Goal: Task Accomplishment & Management: Use online tool/utility

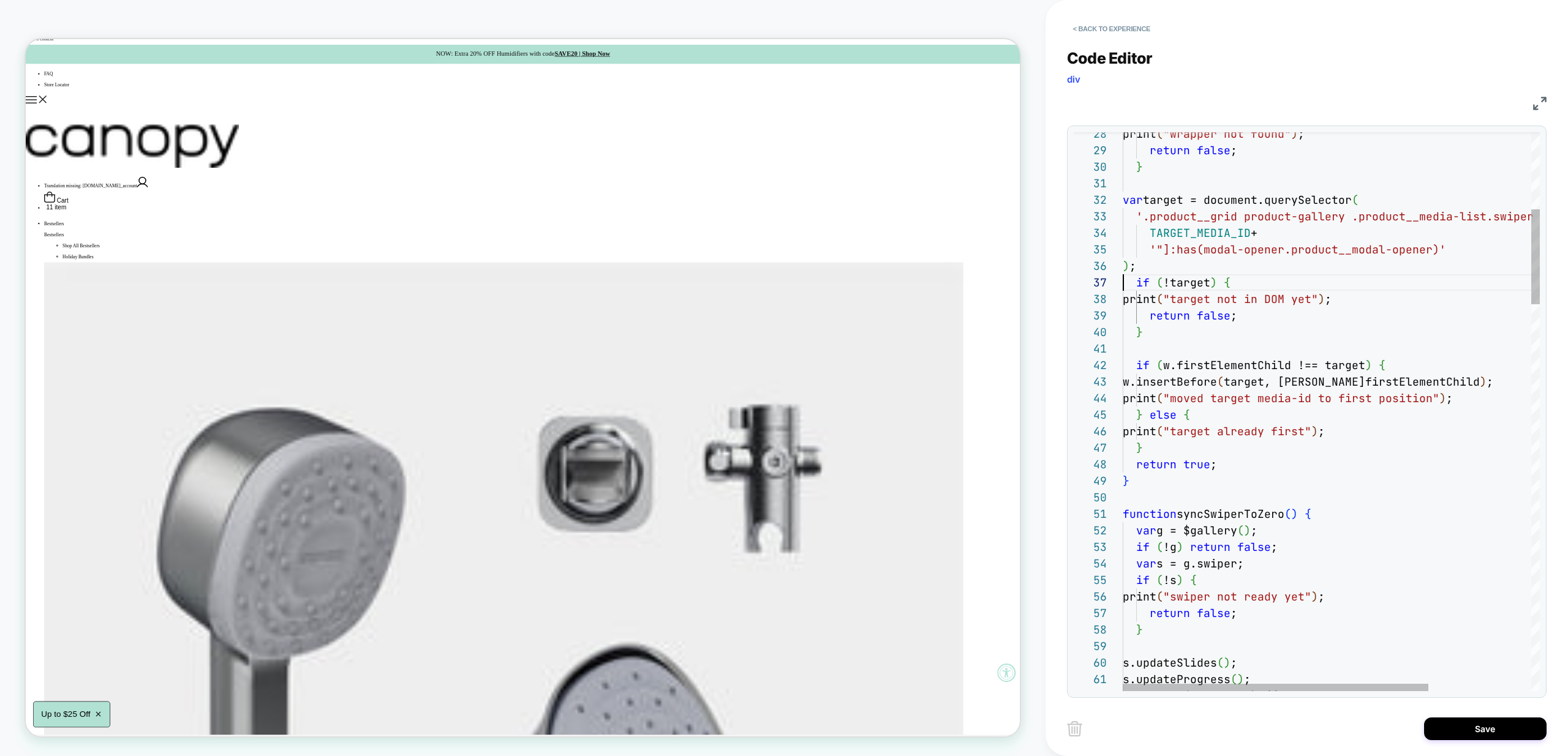
scroll to position [99, 0]
type textarea "**********"
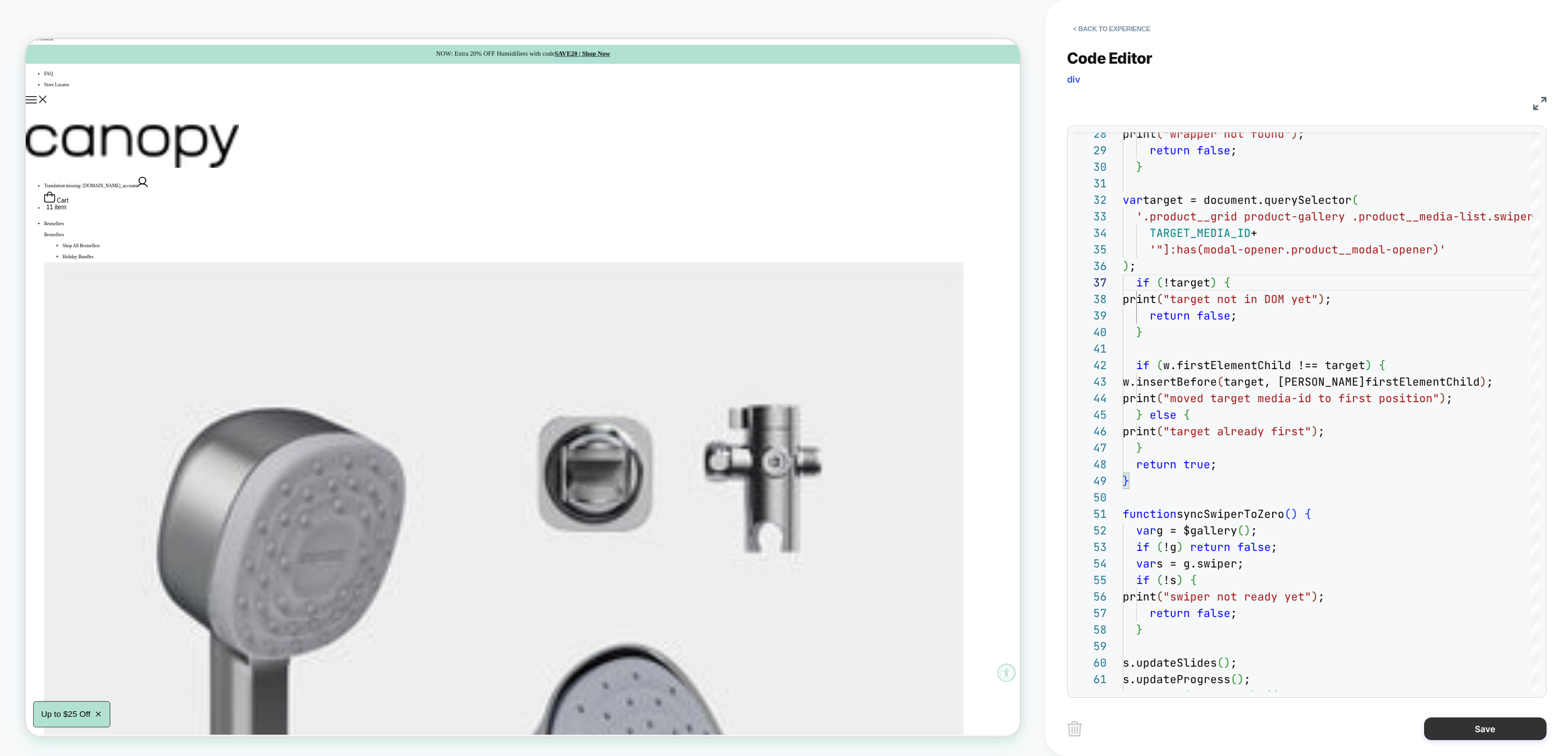
click at [1474, 727] on button "Save" at bounding box center [1485, 728] width 123 height 23
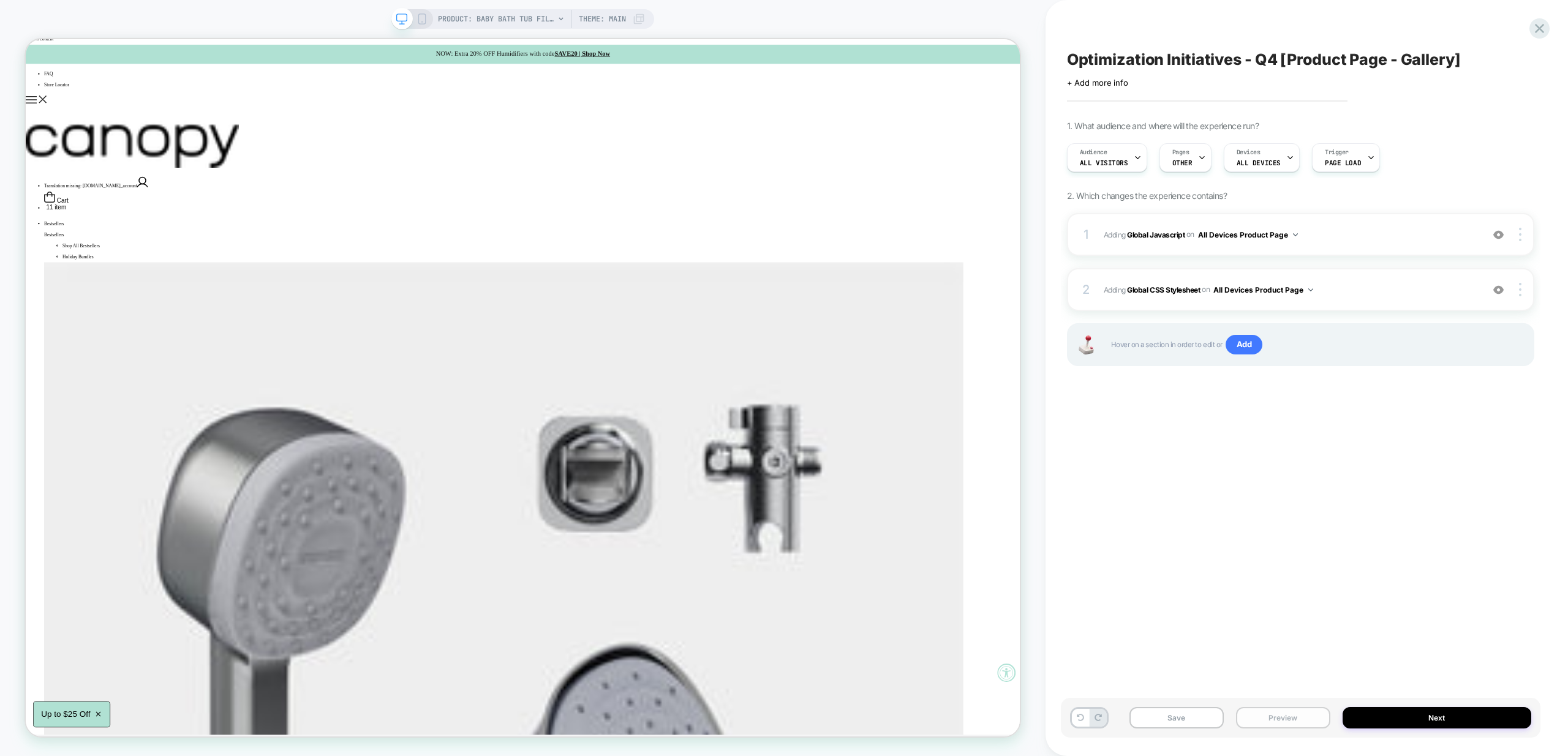
click at [1289, 720] on button "Preview" at bounding box center [1284, 718] width 95 height 22
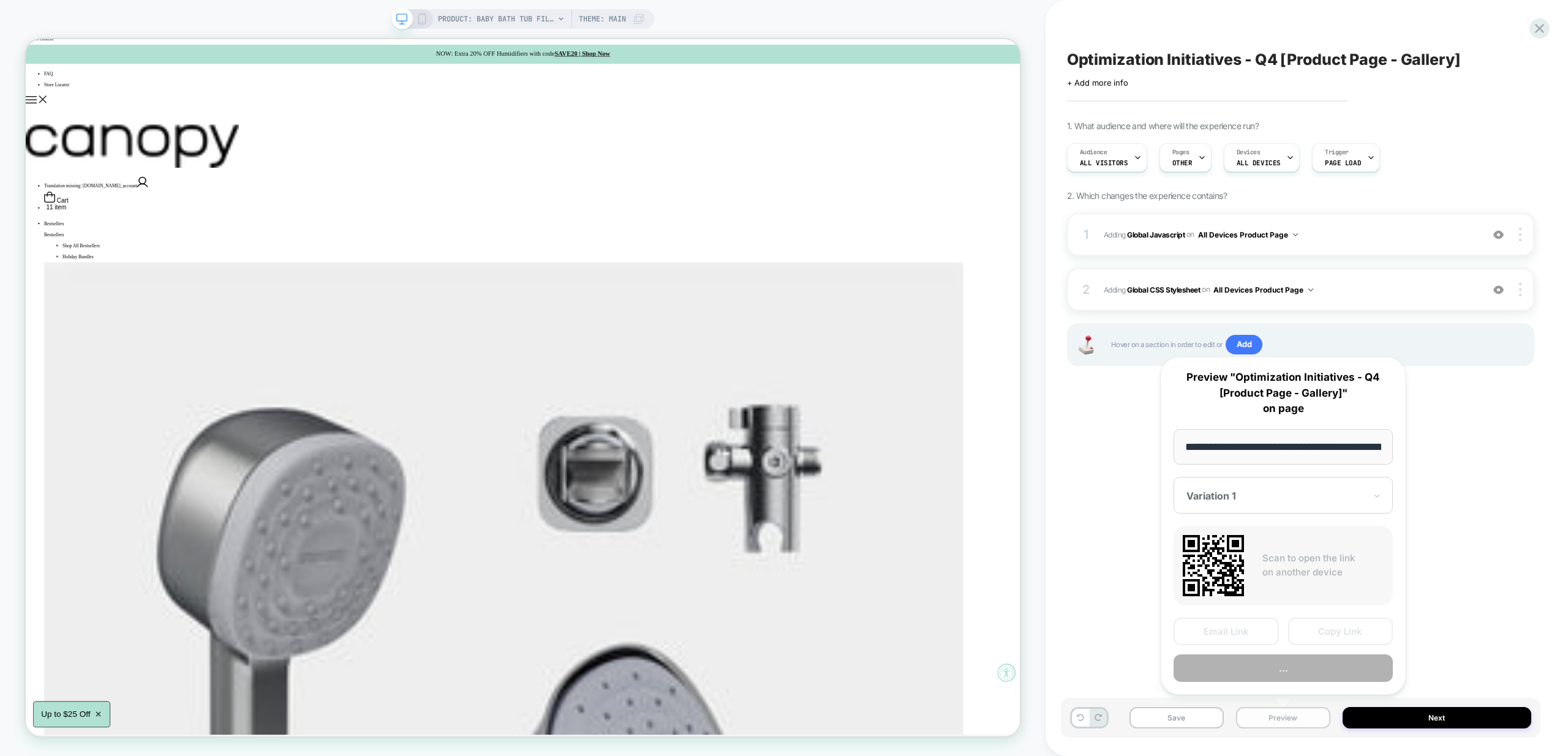
scroll to position [0, 145]
click at [1309, 675] on button "Preview" at bounding box center [1283, 669] width 219 height 28
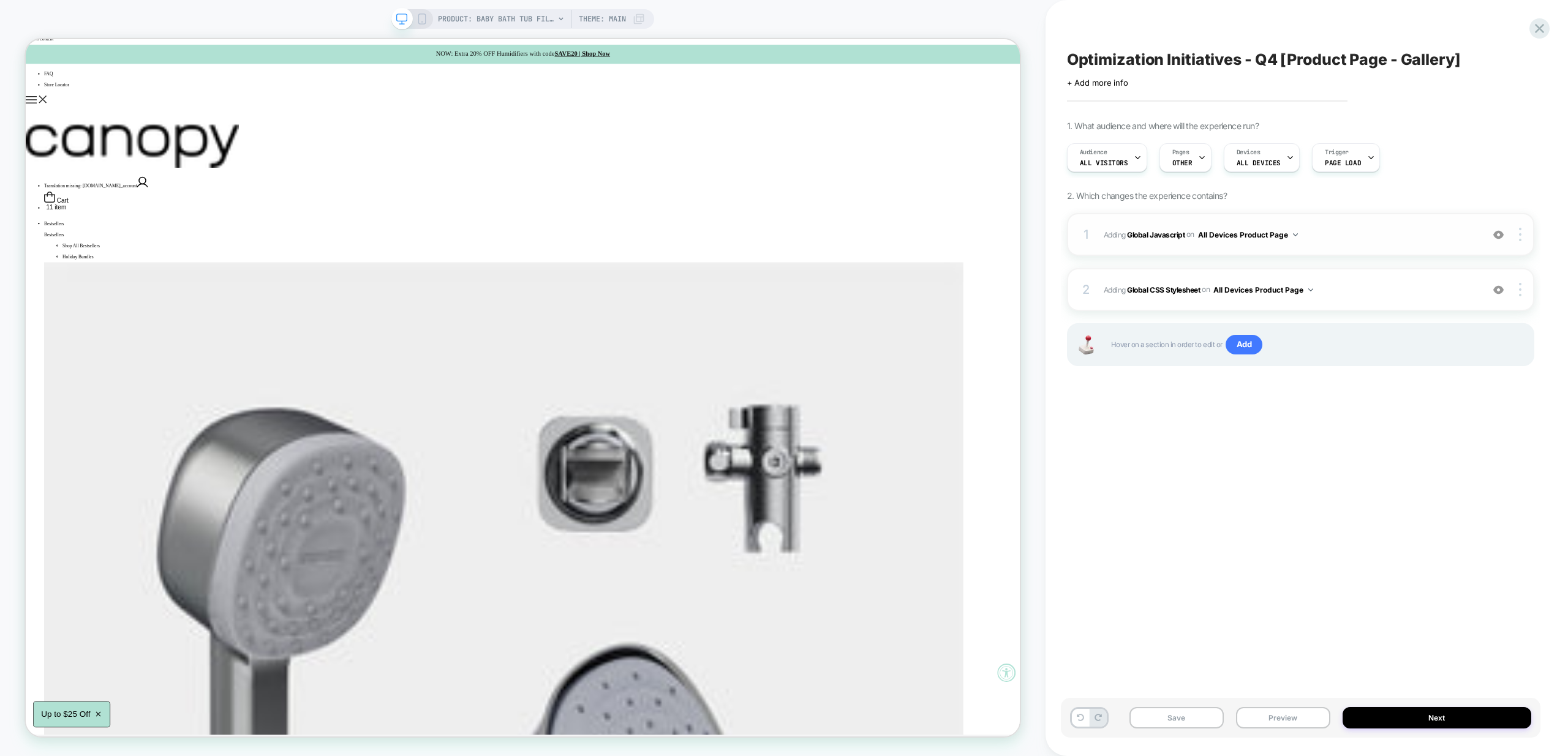
click at [1395, 241] on span "Adding Global Javascript on All Devices Product Page" at bounding box center [1290, 234] width 372 height 15
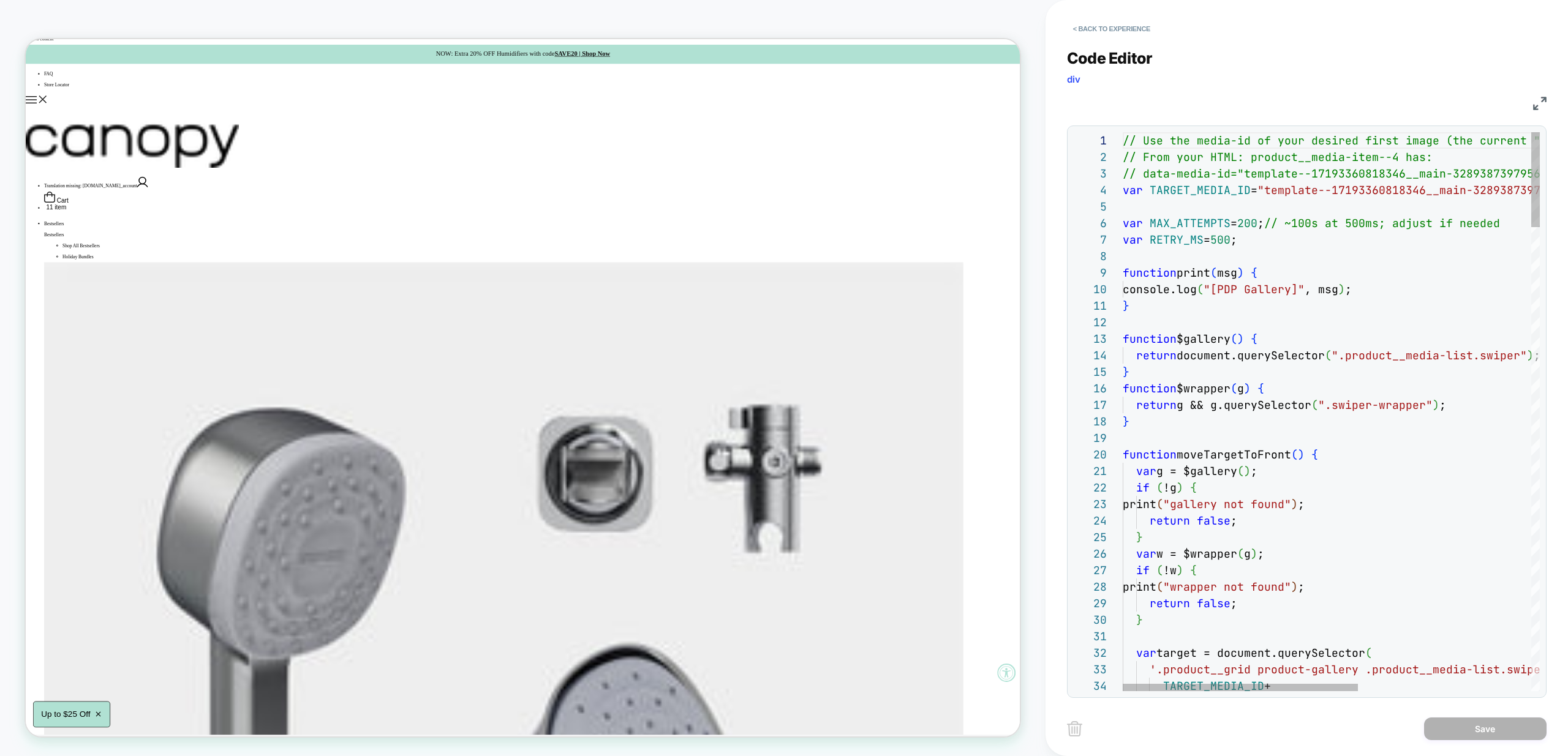
scroll to position [16, 0]
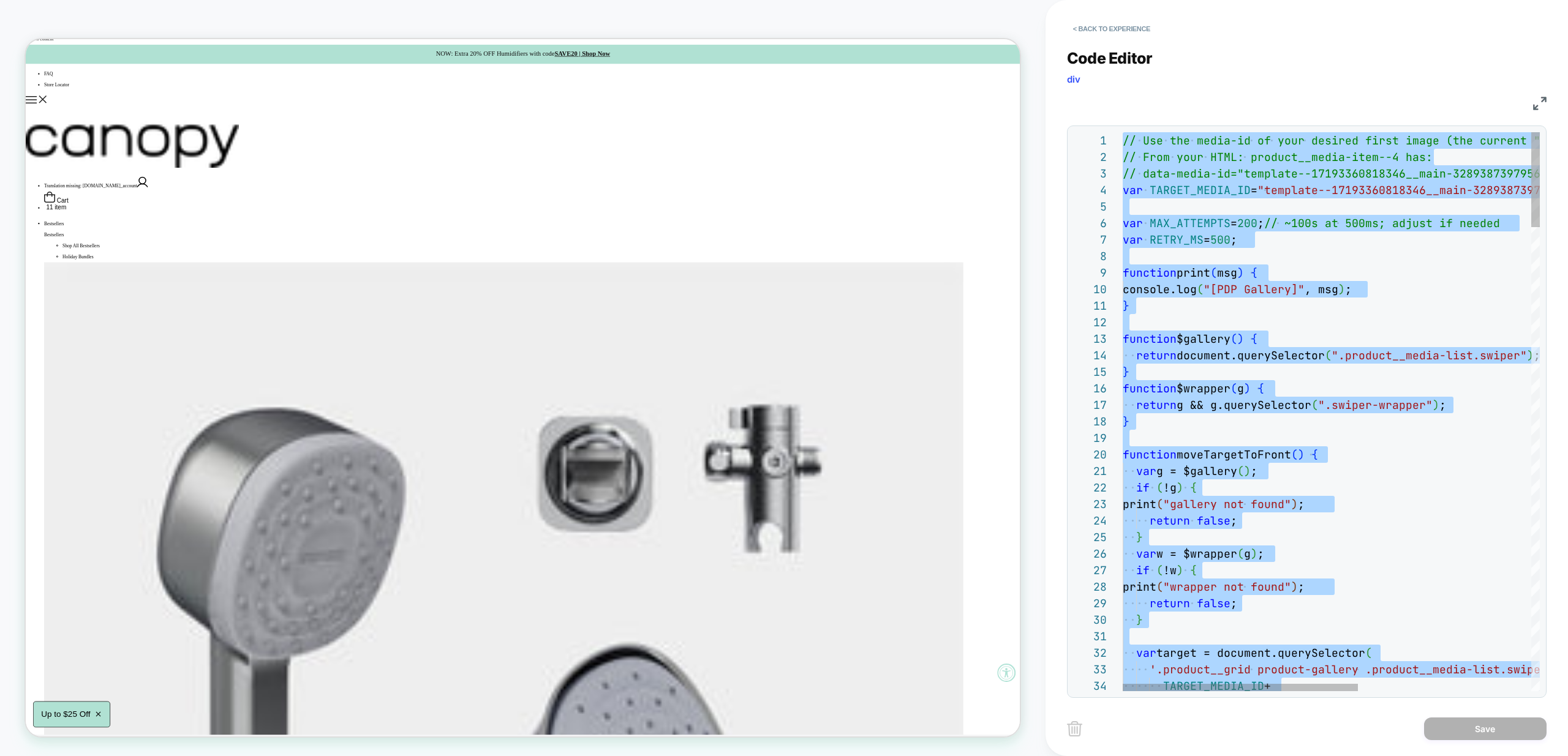
scroll to position [99, 0]
type textarea "**********"
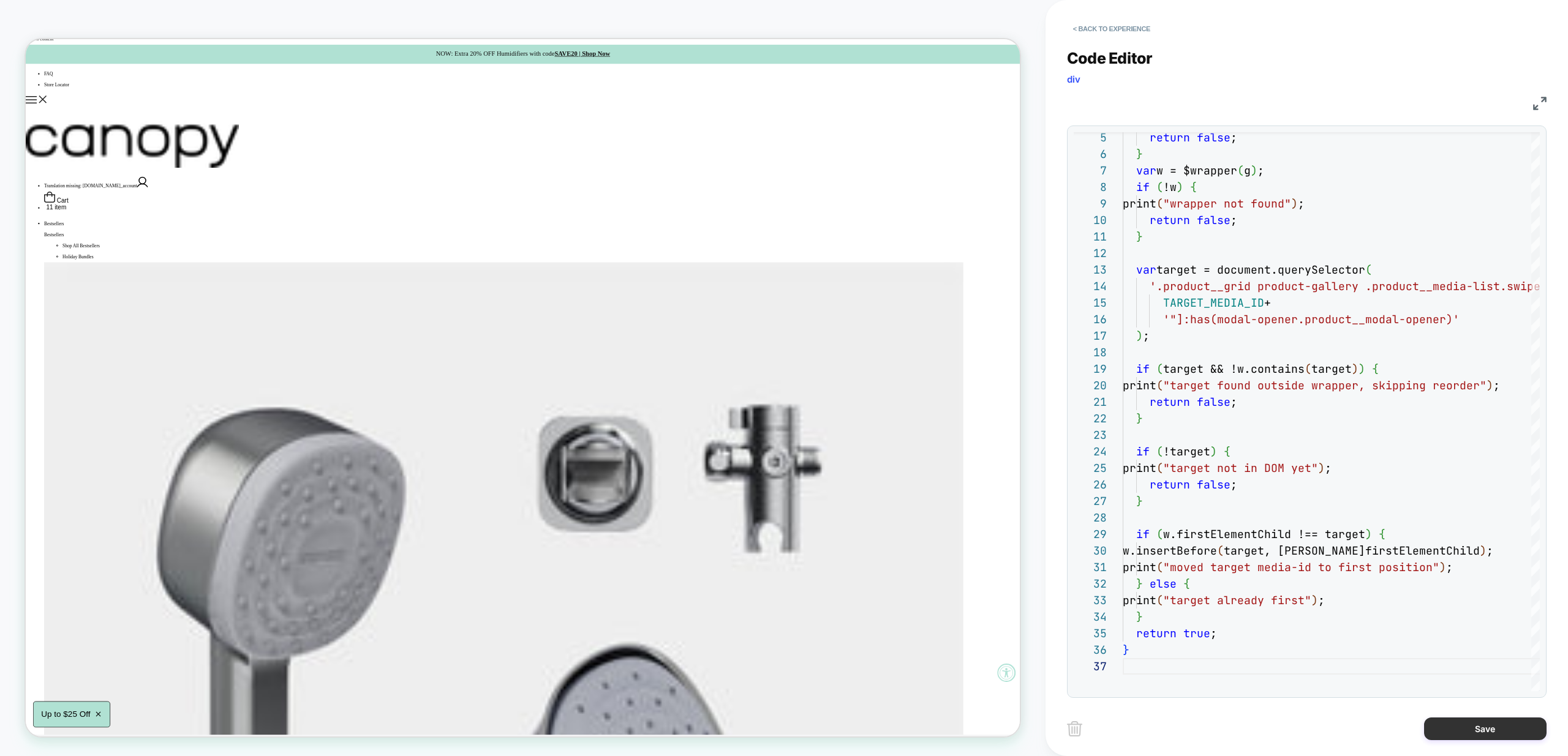
click at [1484, 731] on button "Save" at bounding box center [1485, 728] width 123 height 23
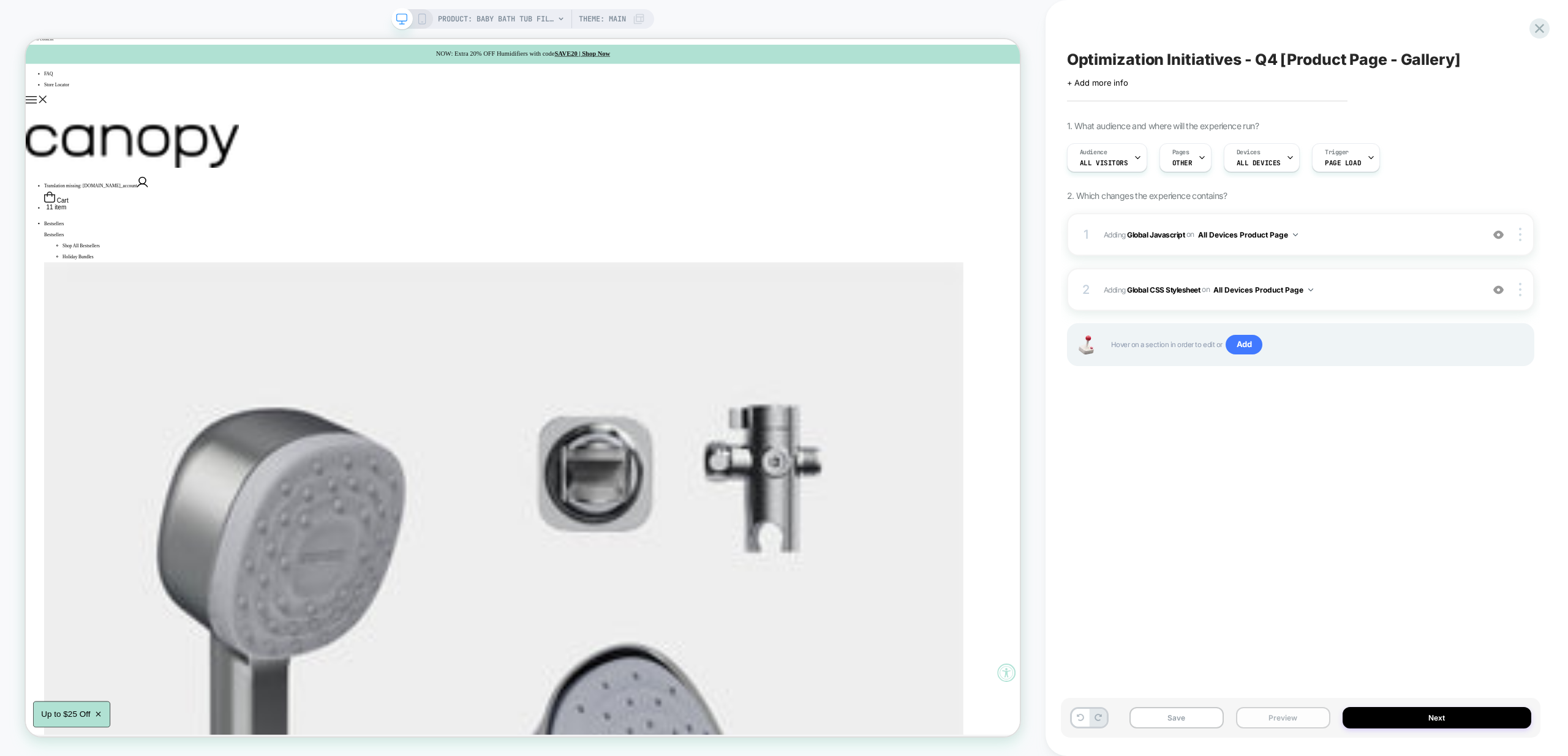
click at [1302, 718] on button "Preview" at bounding box center [1284, 718] width 95 height 22
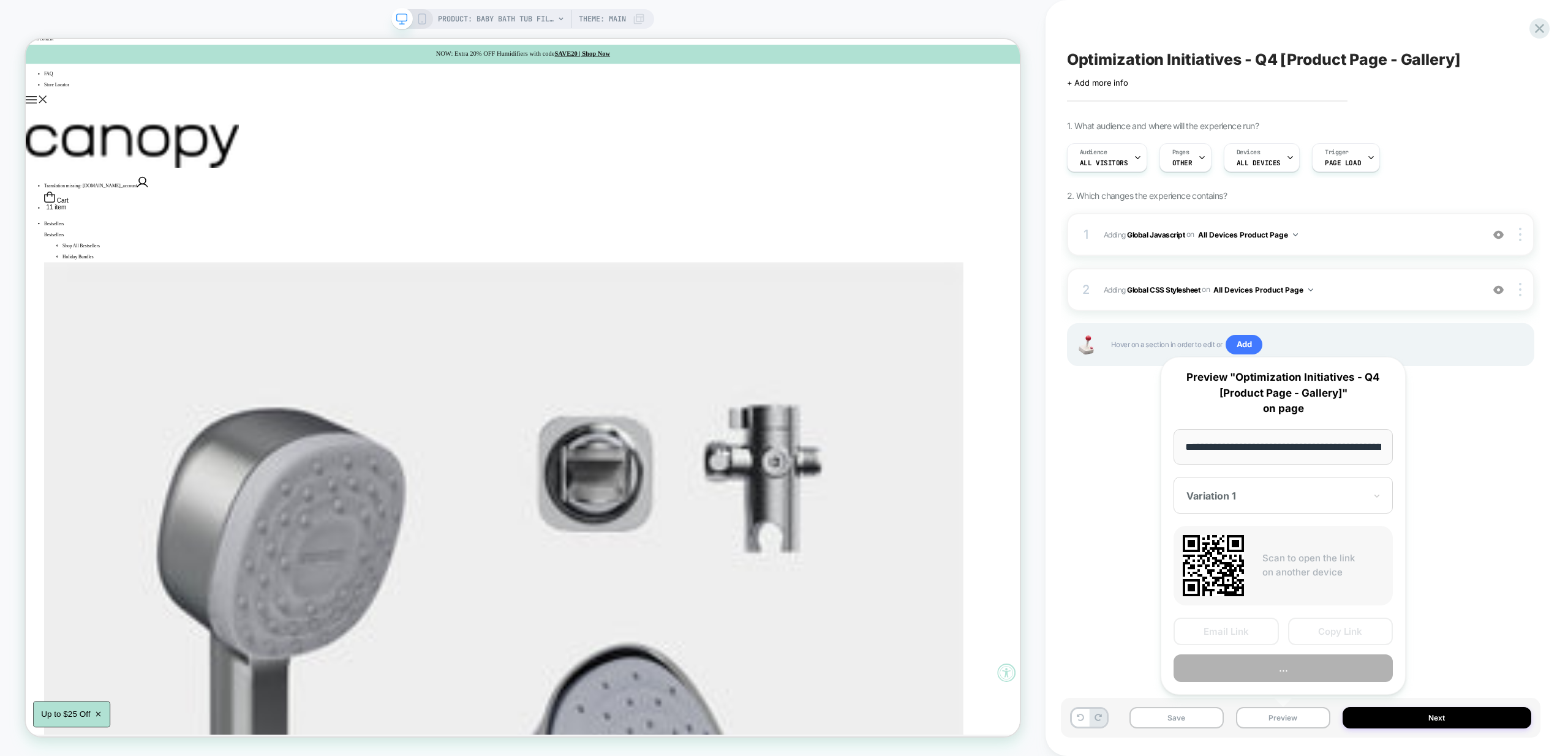
scroll to position [0, 145]
click at [1349, 673] on button "Preview" at bounding box center [1283, 669] width 219 height 28
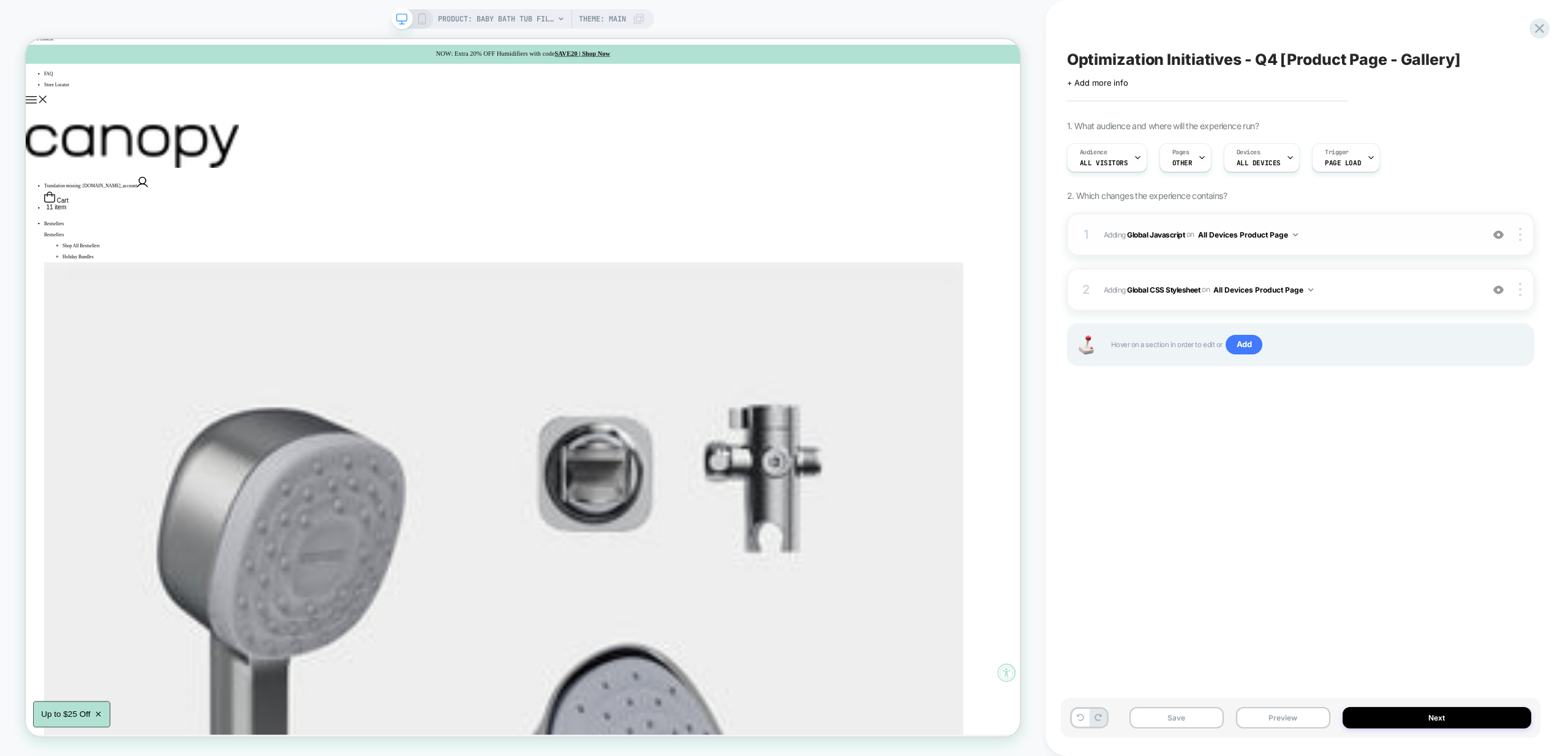
click at [1374, 235] on span "Adding Global Javascript on All Devices Product Page" at bounding box center [1290, 234] width 372 height 15
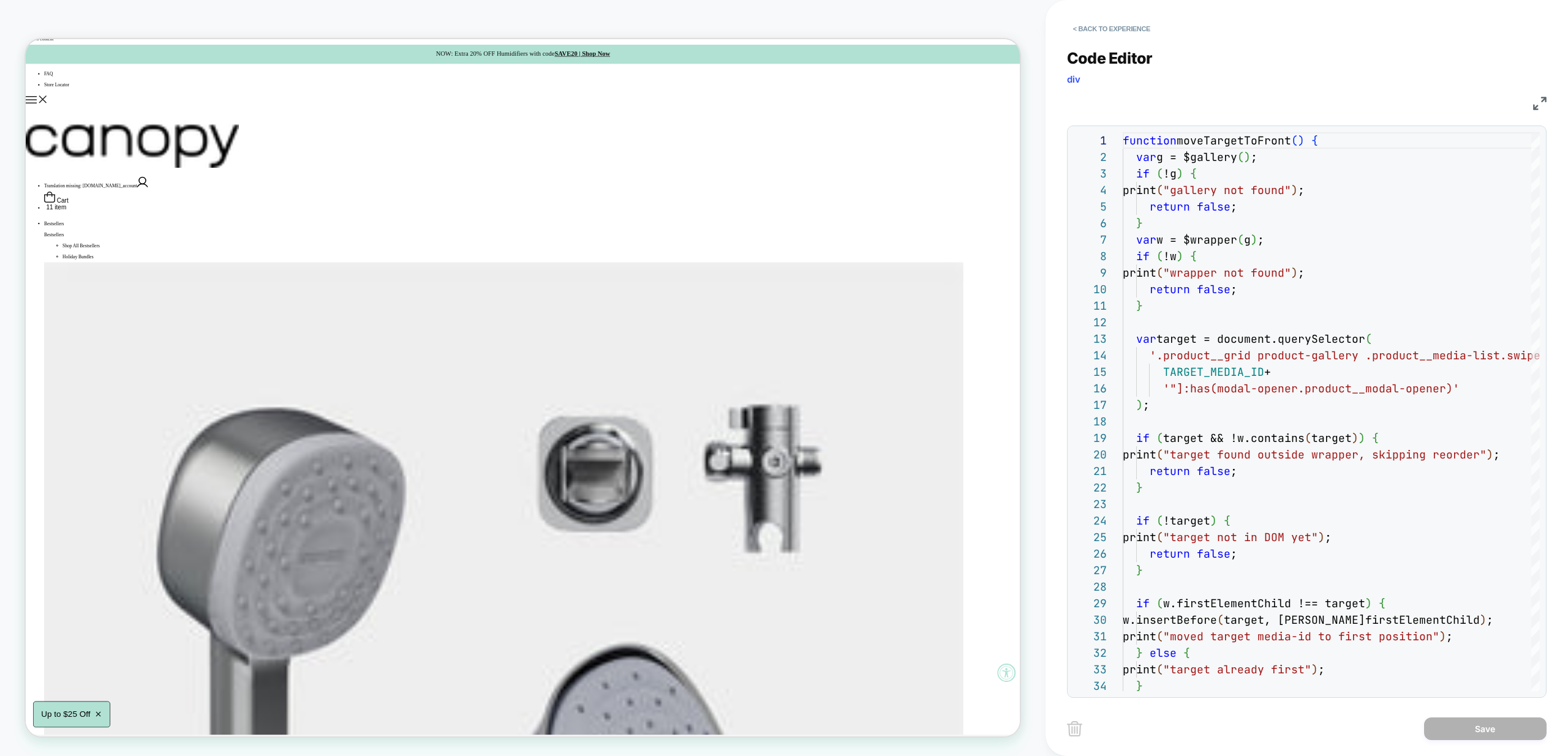
scroll to position [15, 0]
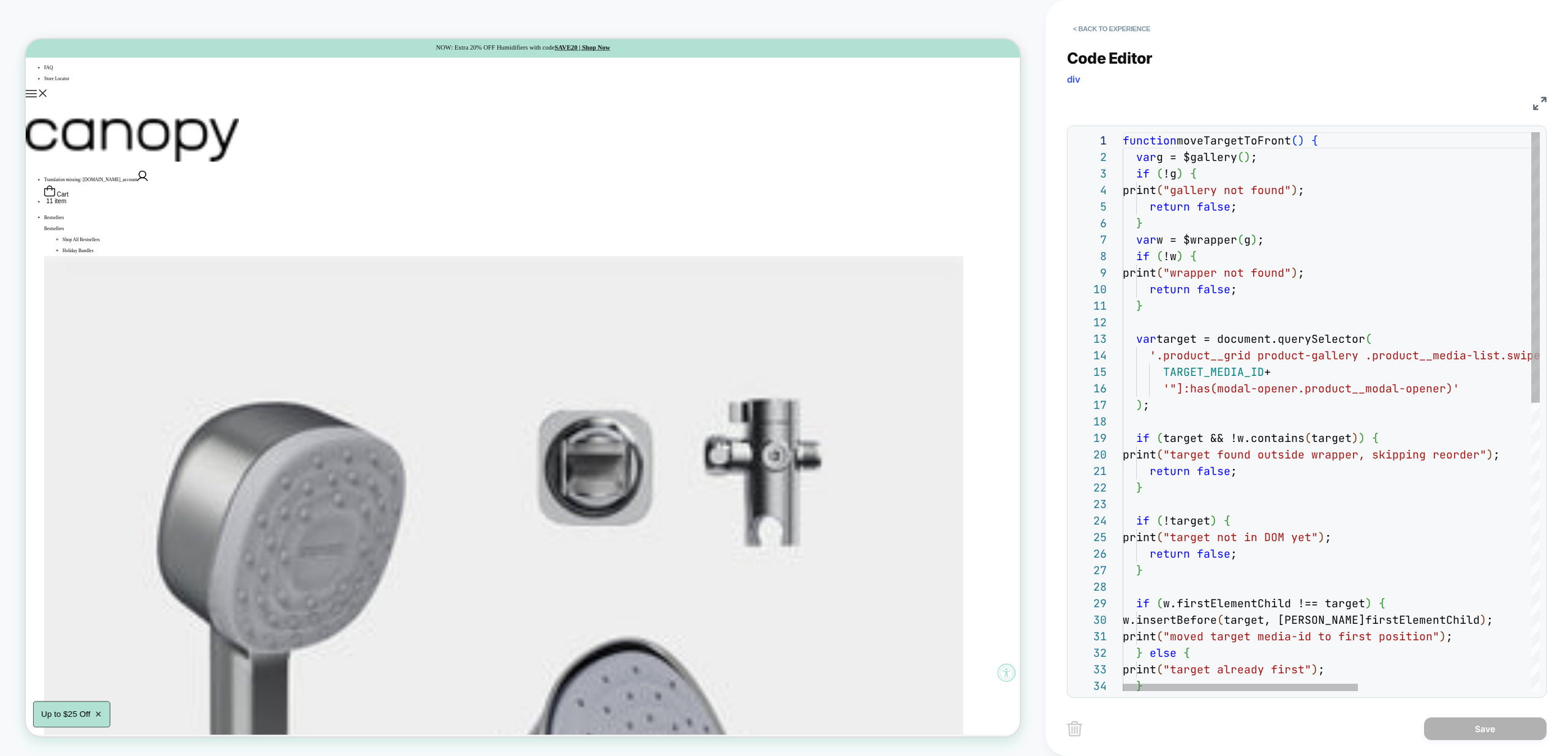
drag, startPoint x: 1343, startPoint y: 351, endPoint x: 1342, endPoint y: 364, distance: 13.0
click at [1343, 351] on div "function moveTargetToFront ( ) { var g = $gallery ( ) ; if ( !g ) { print ( "ga…" at bounding box center [1484, 709] width 723 height 1154
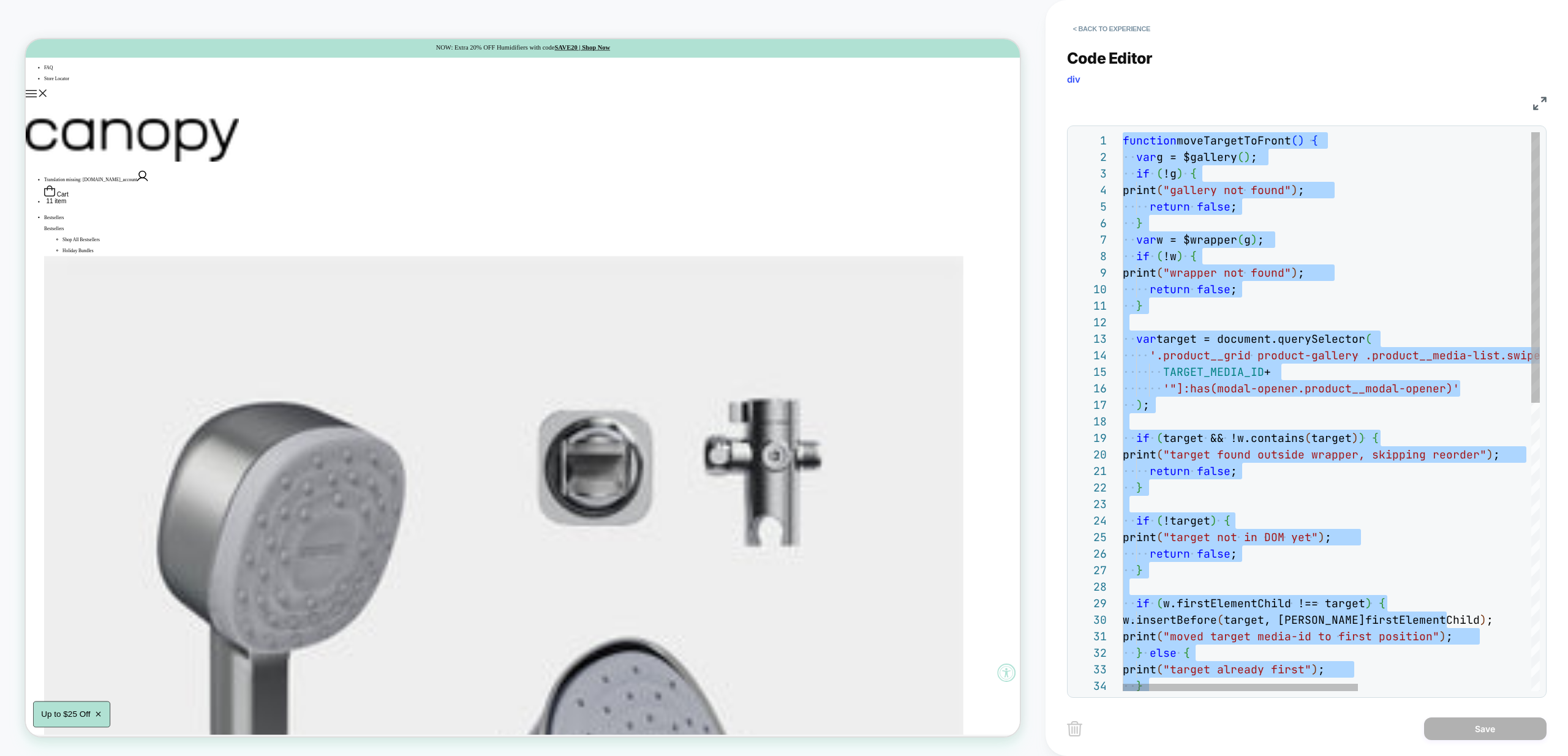
type textarea "**********"
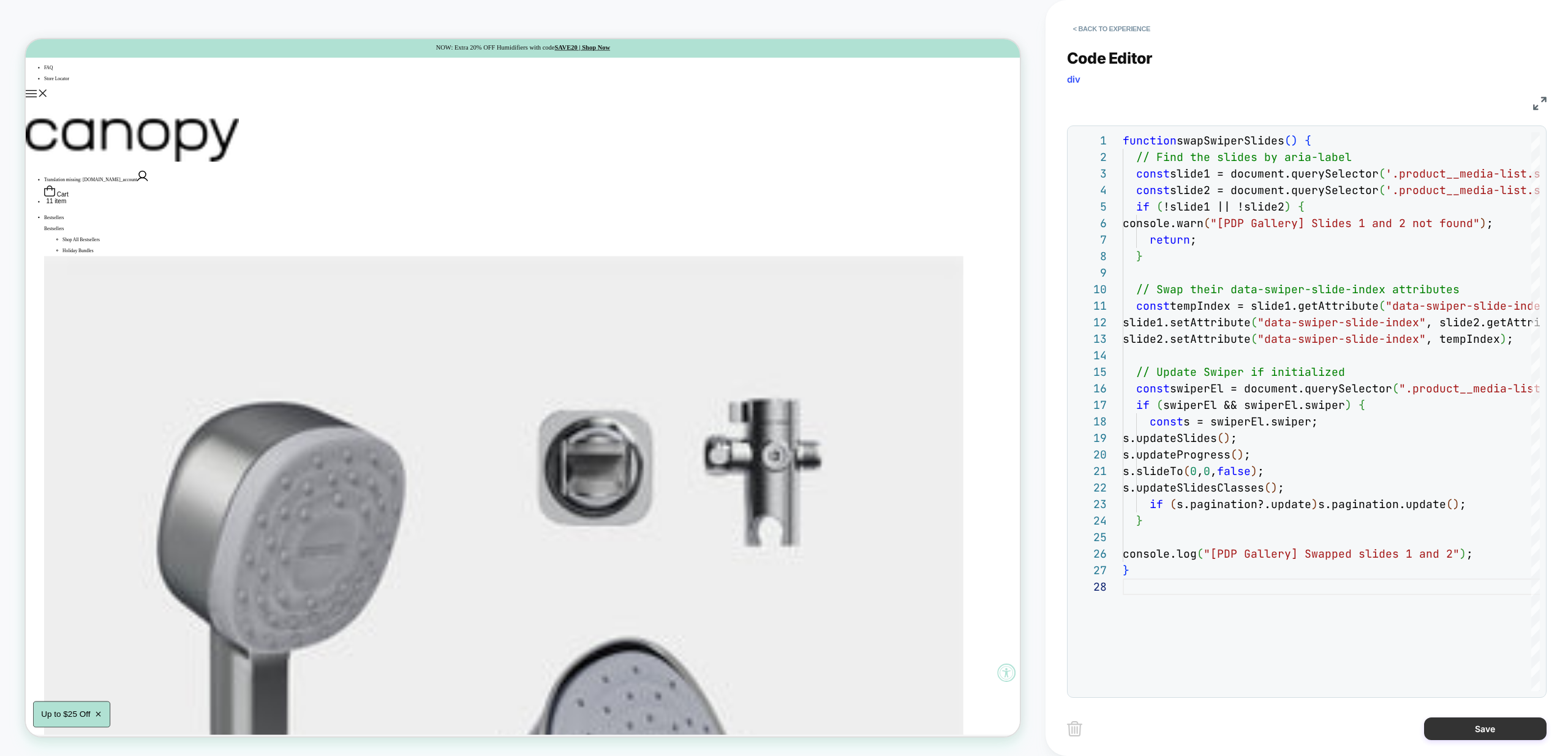
click at [1491, 728] on button "Save" at bounding box center [1485, 728] width 123 height 23
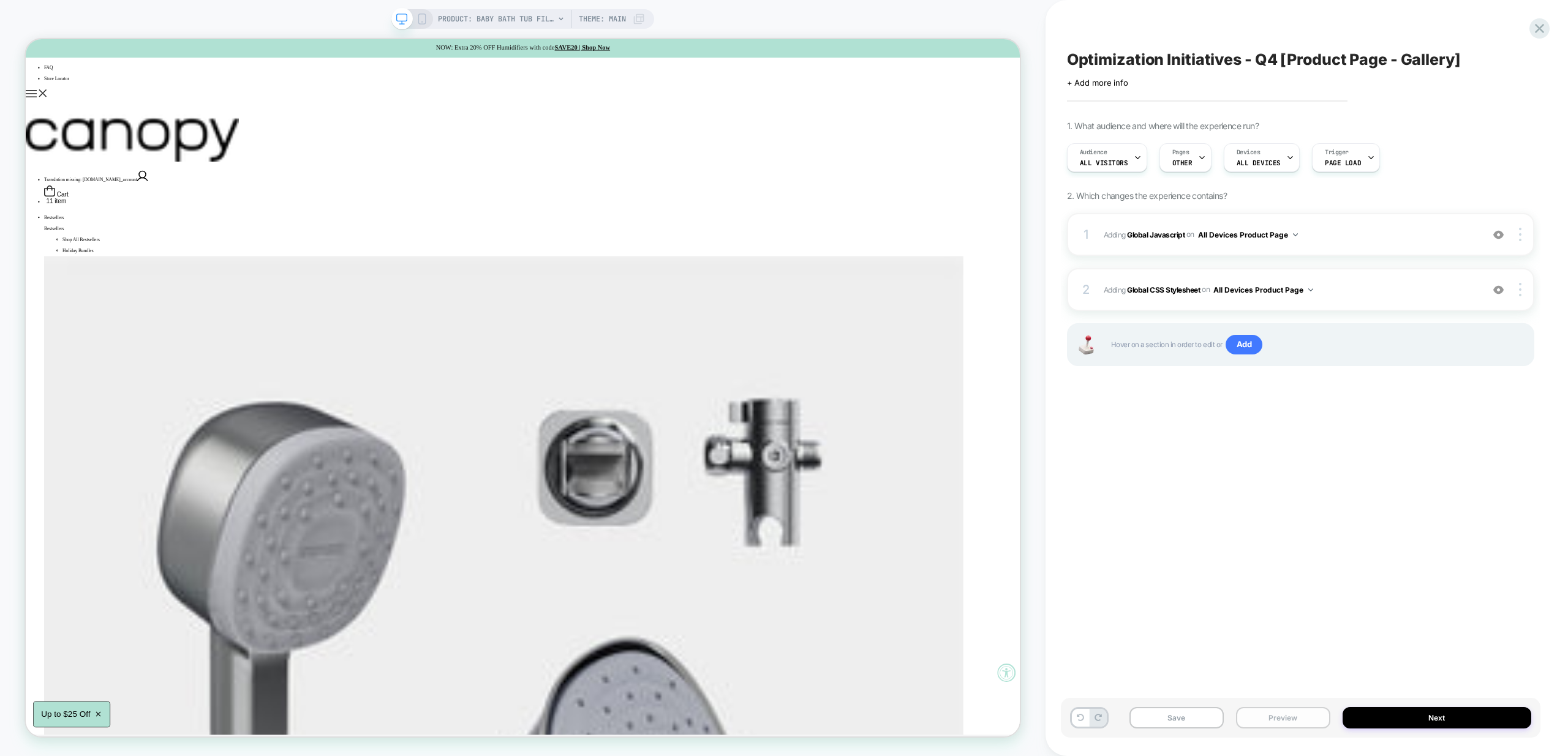
click at [1274, 718] on button "Preview" at bounding box center [1284, 718] width 95 height 22
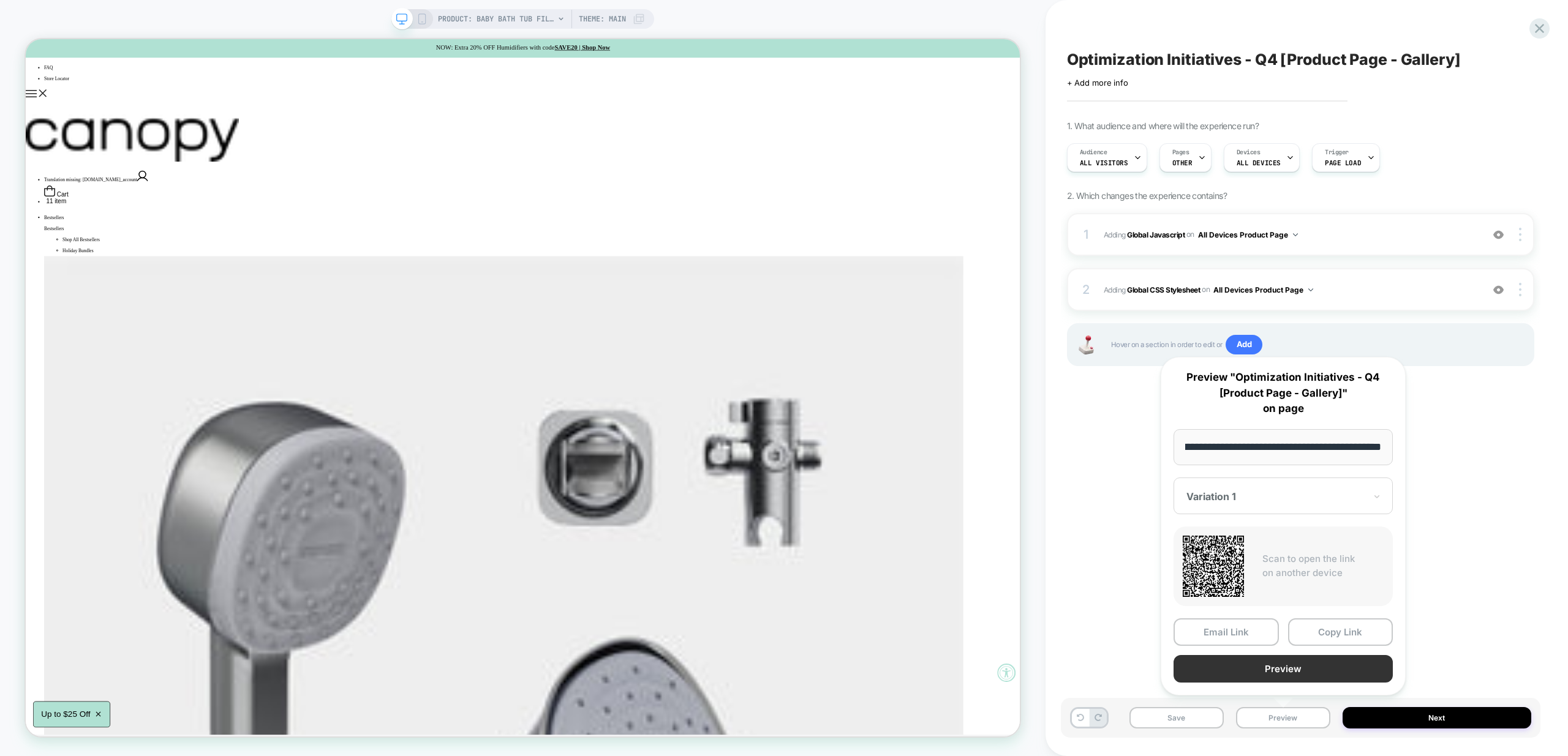
scroll to position [0, 0]
click at [1292, 663] on button "Preview" at bounding box center [1283, 669] width 219 height 28
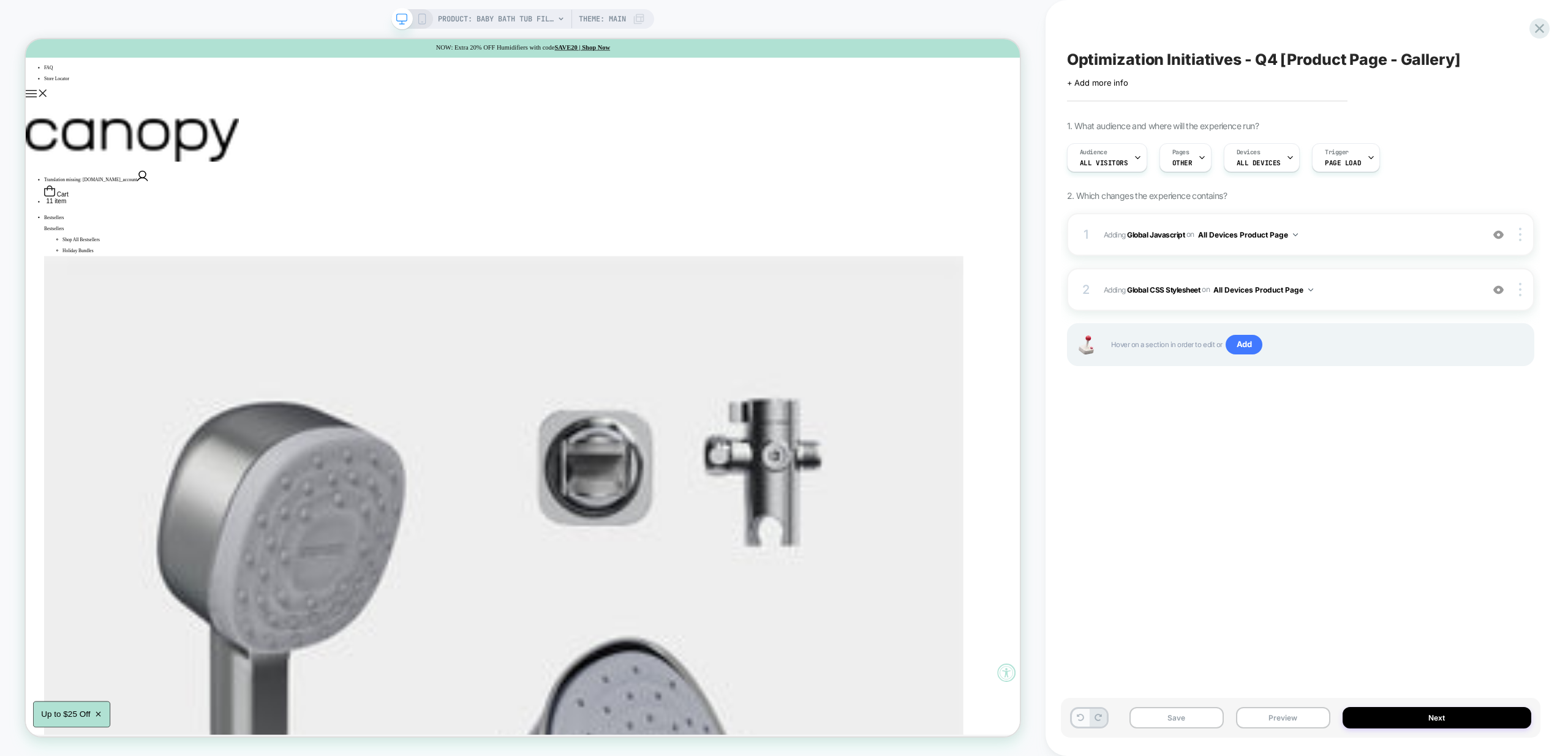
click at [1074, 717] on button at bounding box center [1081, 717] width 17 height 18
click at [1078, 719] on icon at bounding box center [1080, 717] width 7 height 7
click at [1080, 723] on button at bounding box center [1081, 717] width 17 height 18
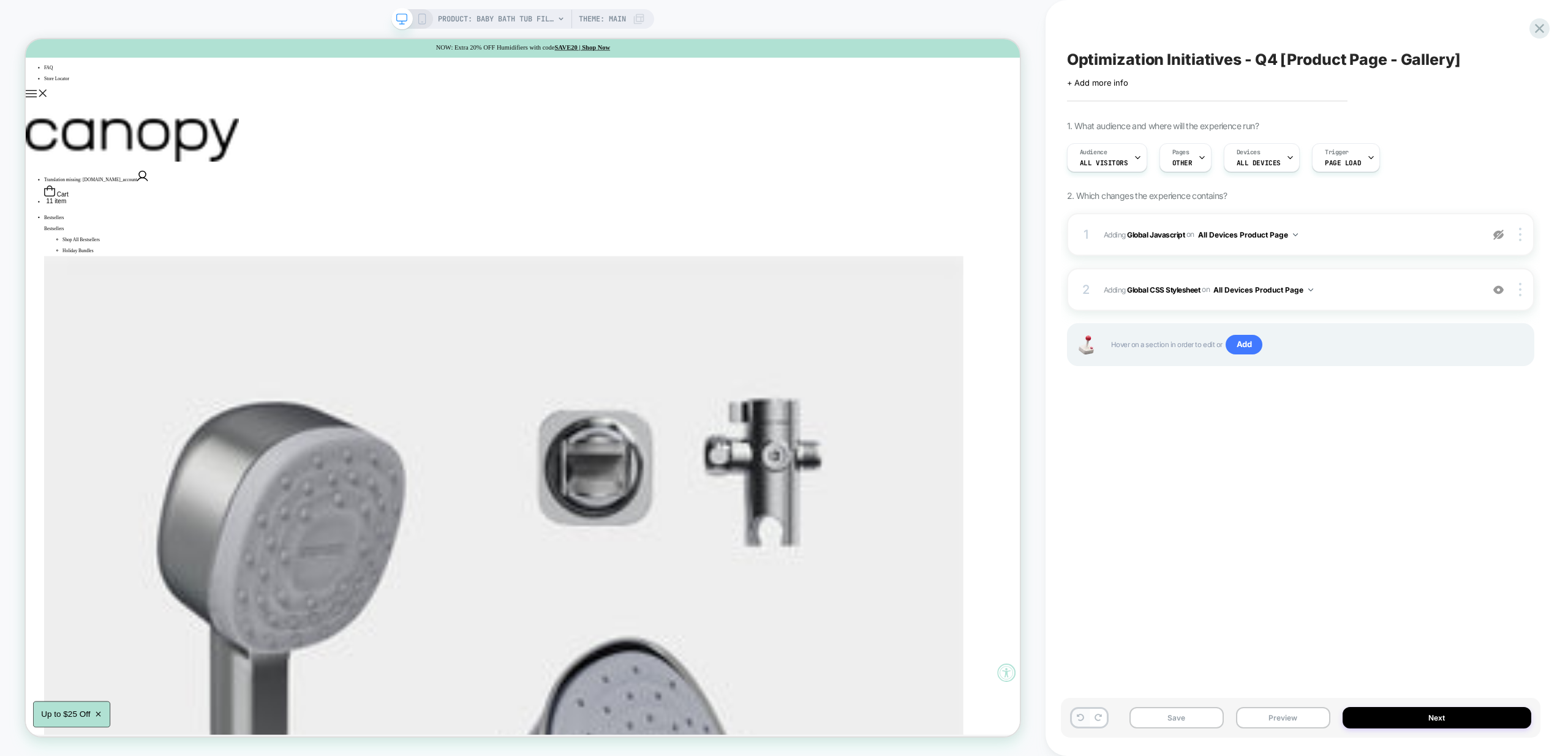
click at [1079, 718] on icon at bounding box center [1080, 717] width 7 height 7
click at [1079, 721] on icon at bounding box center [1080, 717] width 7 height 7
click at [1081, 719] on icon at bounding box center [1080, 717] width 7 height 7
click at [1082, 721] on icon at bounding box center [1080, 717] width 7 height 7
click at [1079, 723] on button at bounding box center [1081, 717] width 17 height 18
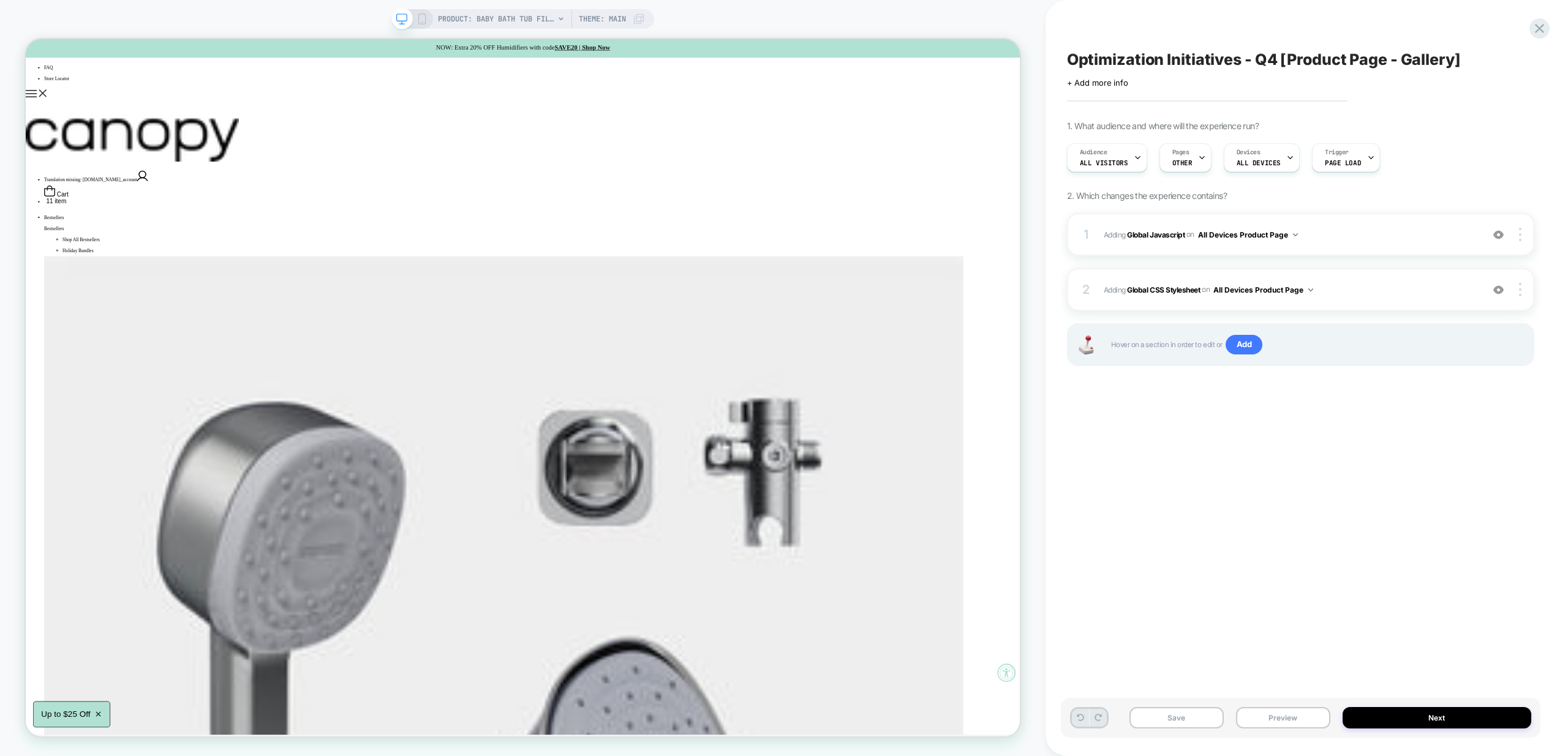
click at [1079, 723] on button at bounding box center [1081, 717] width 17 height 18
click at [1079, 719] on icon at bounding box center [1080, 717] width 7 height 7
click at [1297, 717] on button "Preview" at bounding box center [1284, 718] width 95 height 22
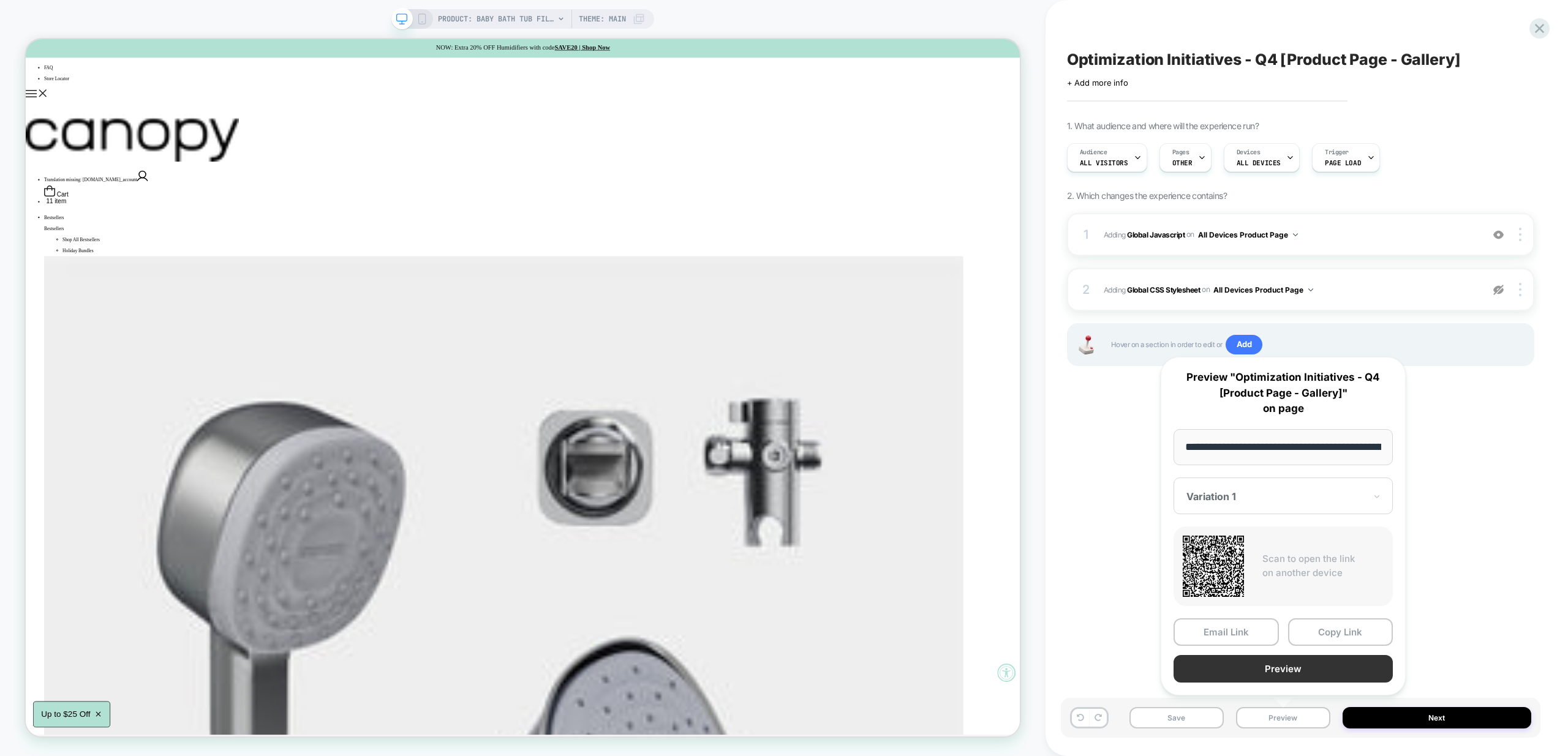
click at [1320, 669] on button "Preview" at bounding box center [1283, 669] width 219 height 28
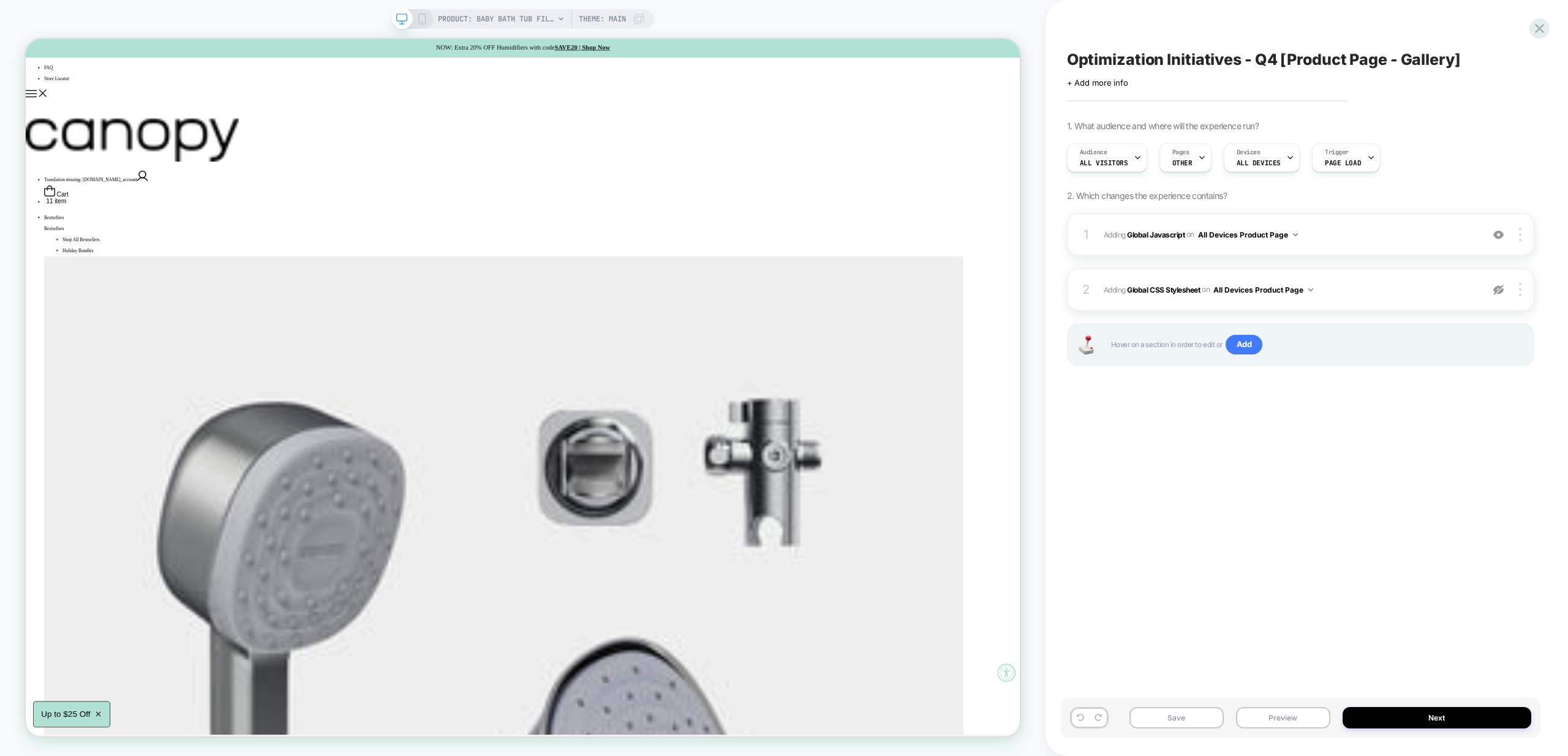
click at [1497, 238] on img at bounding box center [1498, 235] width 11 height 10
click at [1311, 723] on button "Preview" at bounding box center [1284, 718] width 95 height 22
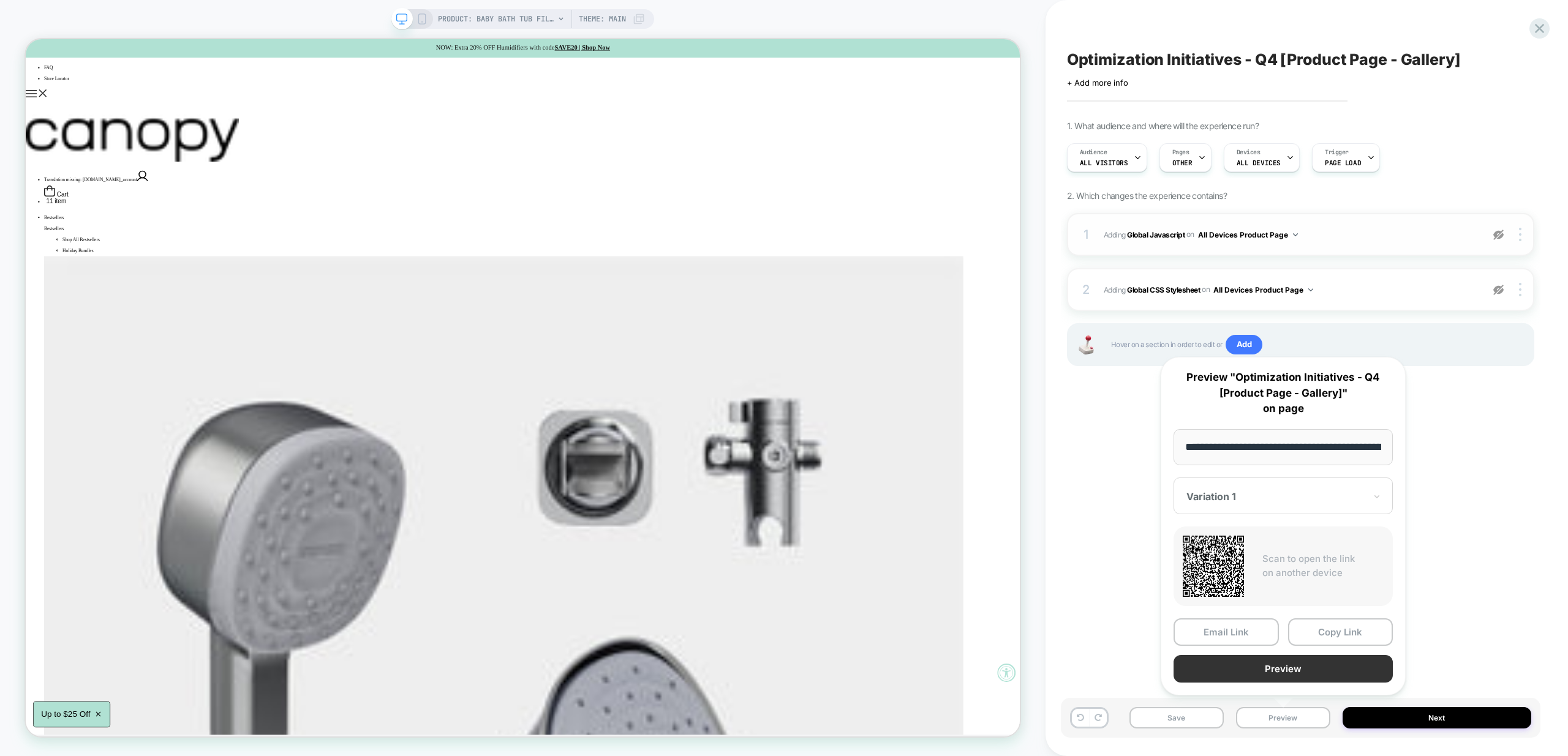
click at [1323, 675] on button "Preview" at bounding box center [1283, 669] width 219 height 28
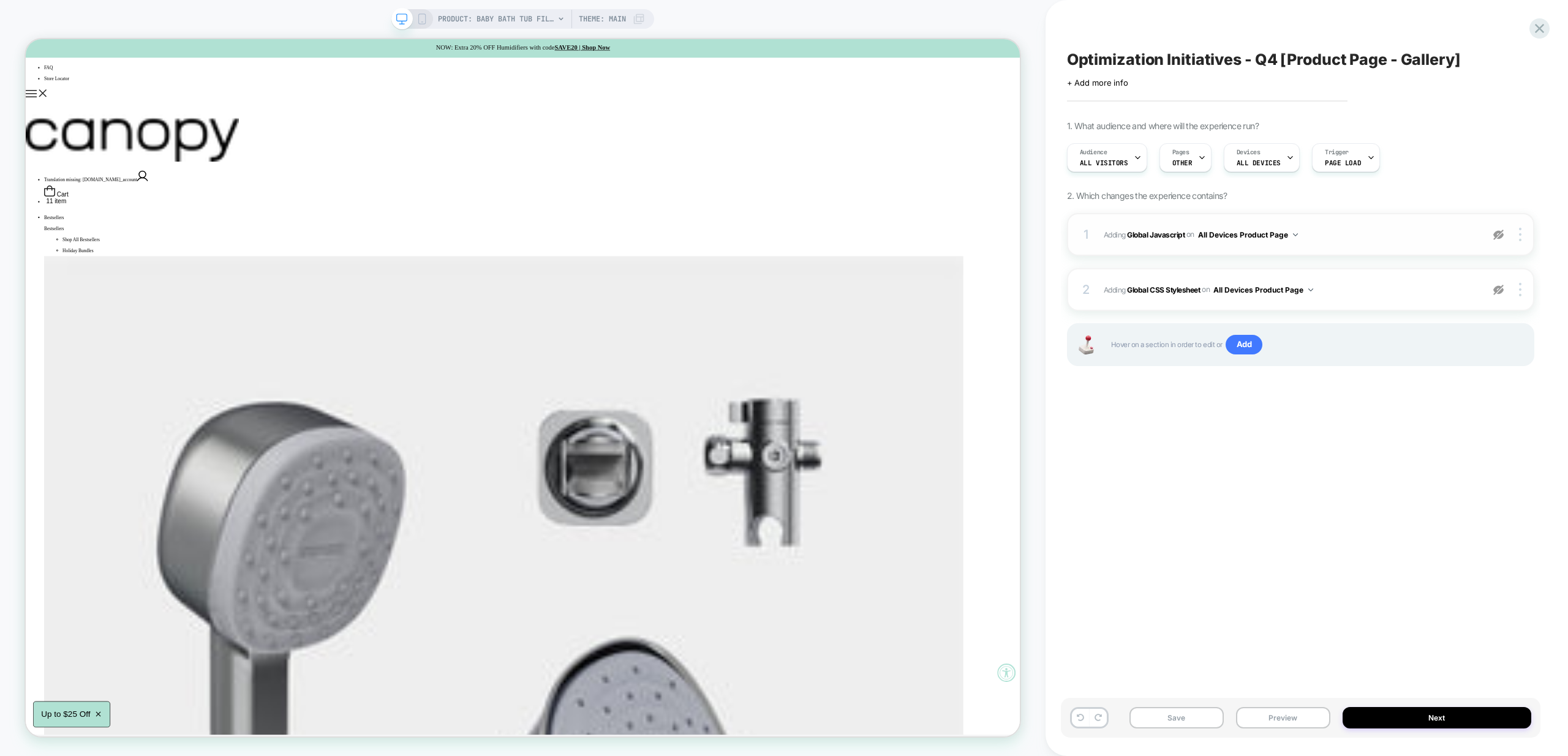
click at [1500, 233] on img at bounding box center [1498, 235] width 11 height 10
click at [1497, 239] on img at bounding box center [1498, 235] width 11 height 10
click at [1357, 247] on div "1 Adding Global Javascript on All Devices Product Page Add Before Add After Tar…" at bounding box center [1301, 234] width 468 height 43
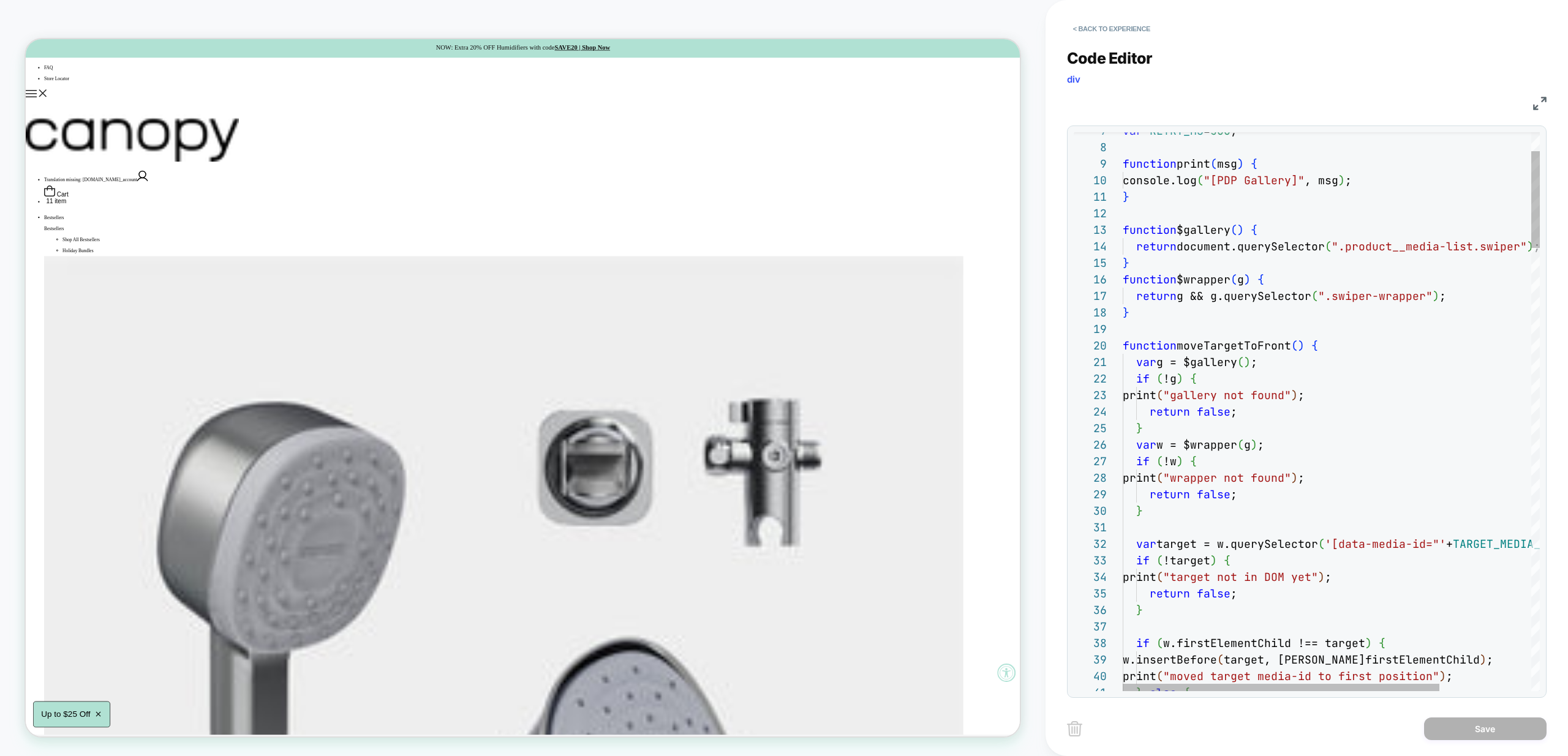
scroll to position [116, 198]
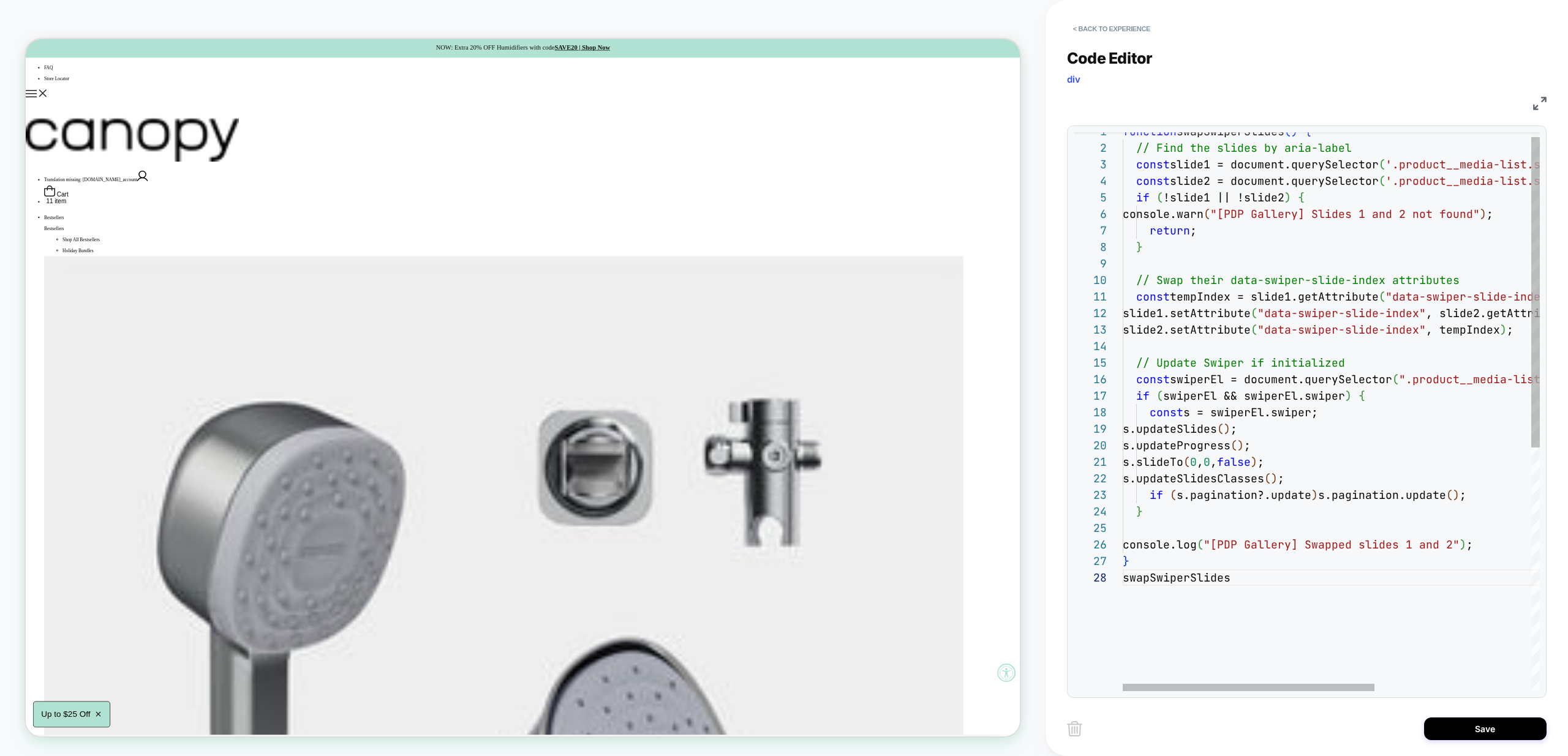
scroll to position [116, 119]
click at [1257, 581] on div "// Update Swiper if initialized const swiperEl = document.querySelector ( ".pro…" at bounding box center [1461, 626] width 677 height 1005
click at [1154, 565] on div "// Update Swiper if initialized const swiperEl = document.querySelector ( ".pro…" at bounding box center [1461, 626] width 677 height 1005
click at [1265, 579] on div "// Update Swiper if initialized const swiperEl = document.querySelector ( ".pro…" at bounding box center [1461, 626] width 677 height 1005
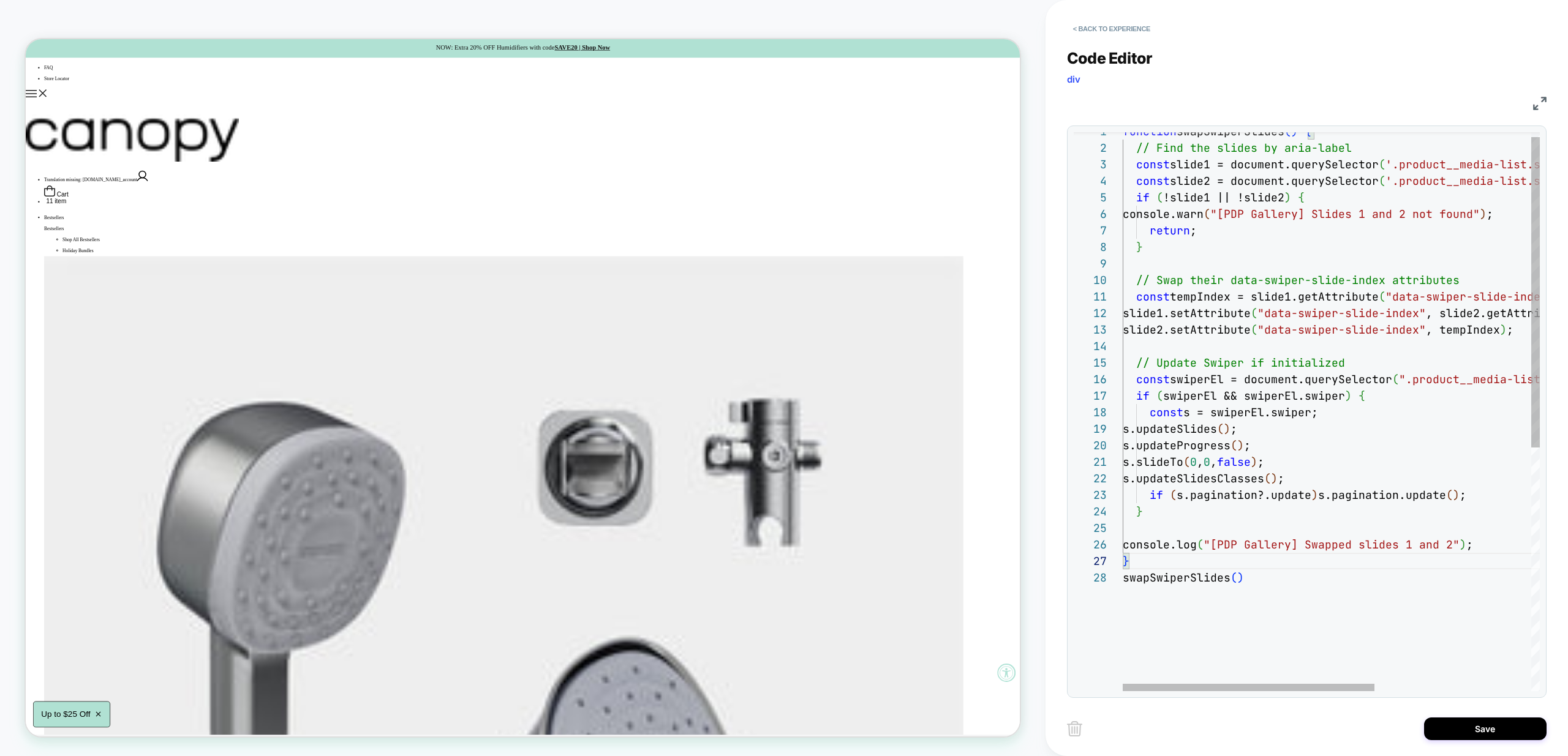
scroll to position [116, 119]
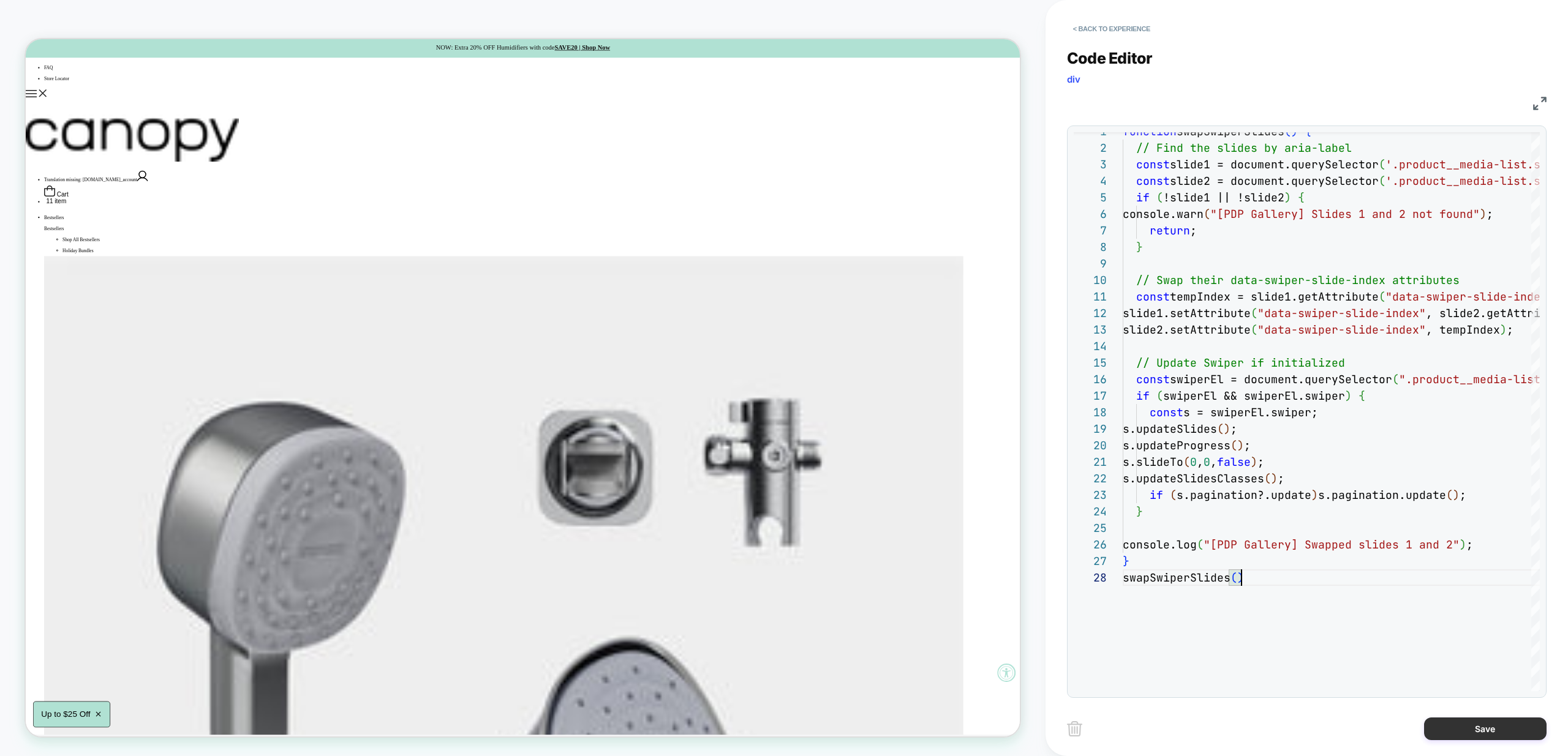
type textarea "**********"
click at [1475, 724] on button "Save" at bounding box center [1485, 728] width 123 height 23
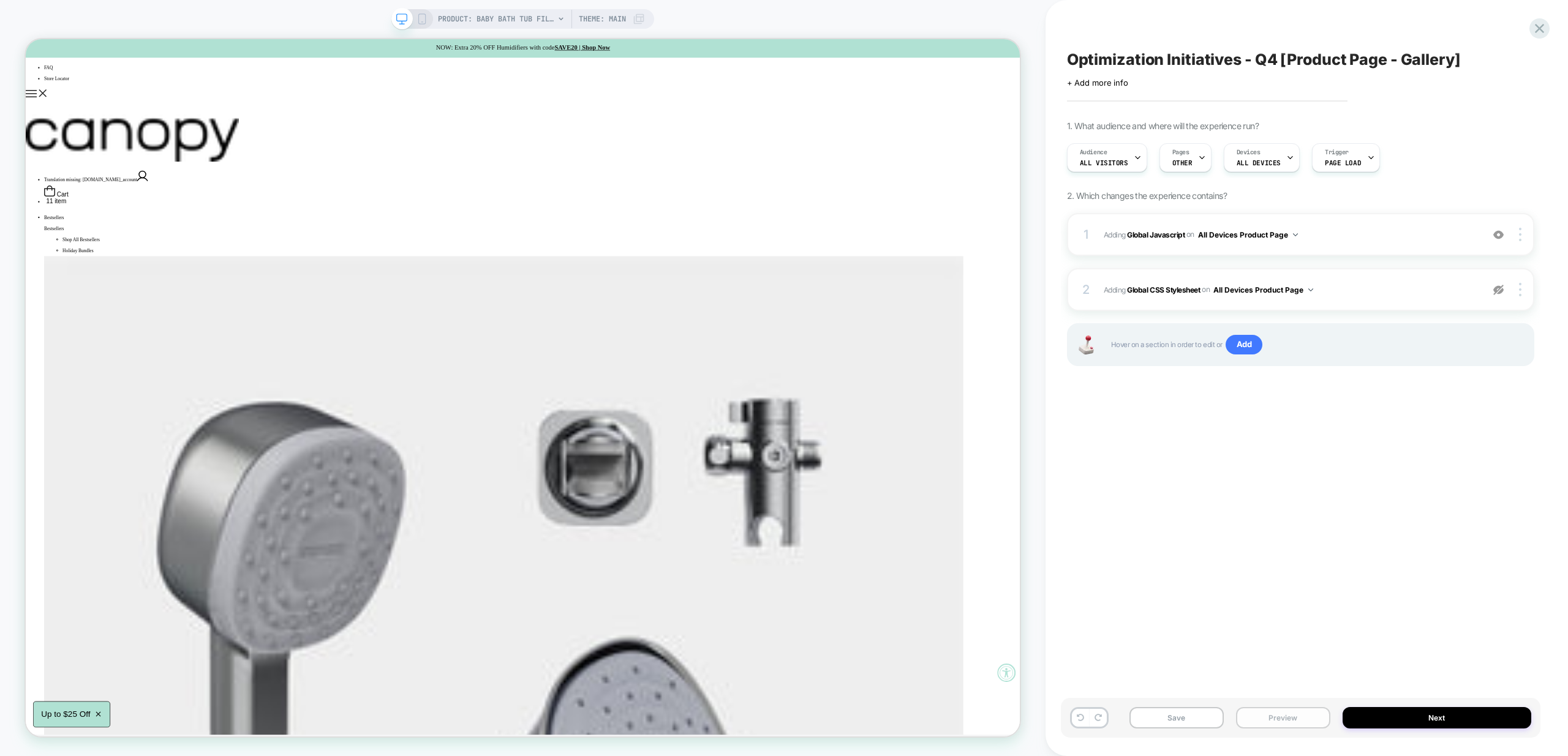
click at [1276, 723] on button "Preview" at bounding box center [1284, 718] width 95 height 22
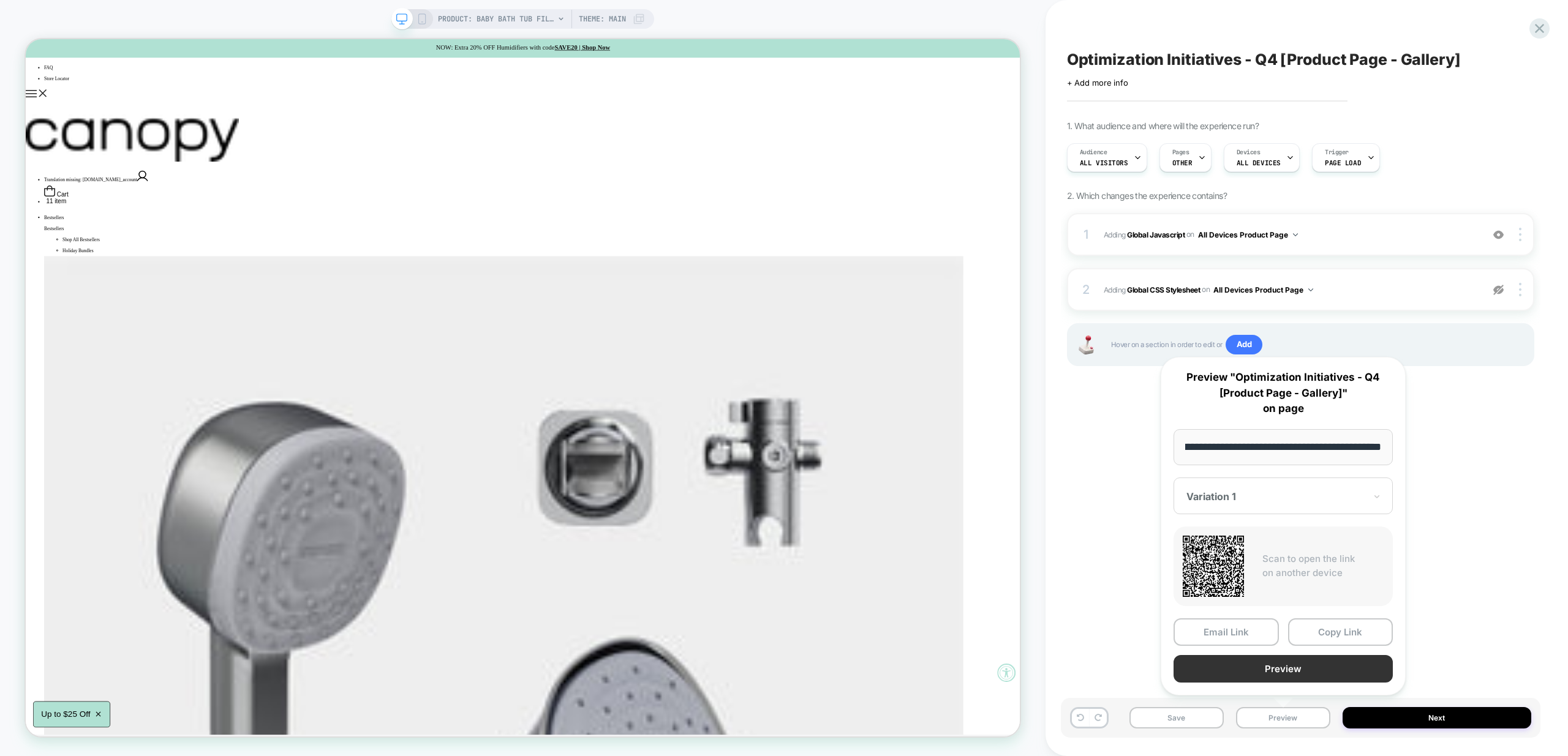
scroll to position [0, 0]
click at [1299, 669] on button "Preview" at bounding box center [1283, 669] width 219 height 28
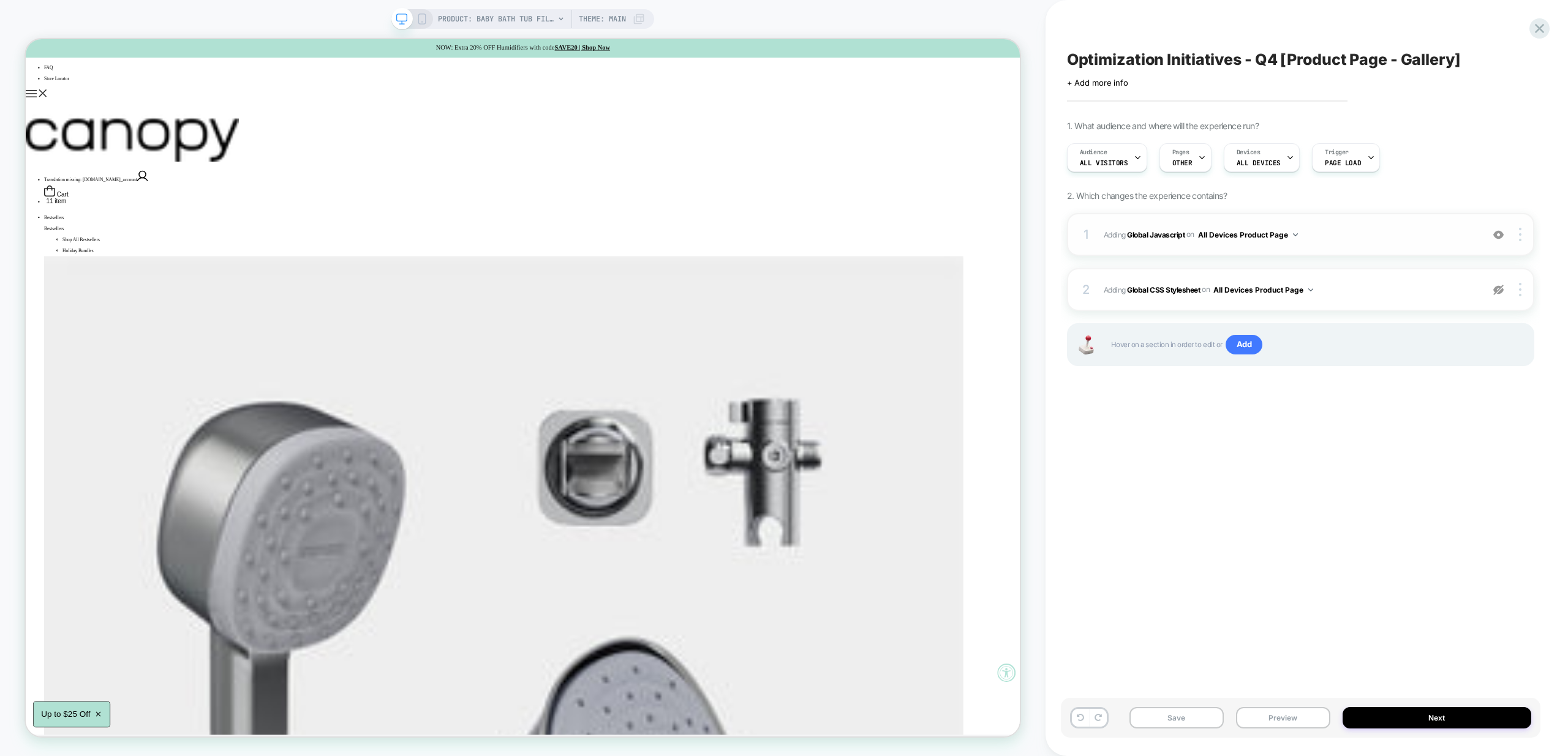
click at [1369, 241] on span "Adding Global Javascript on All Devices Product Page" at bounding box center [1290, 234] width 372 height 15
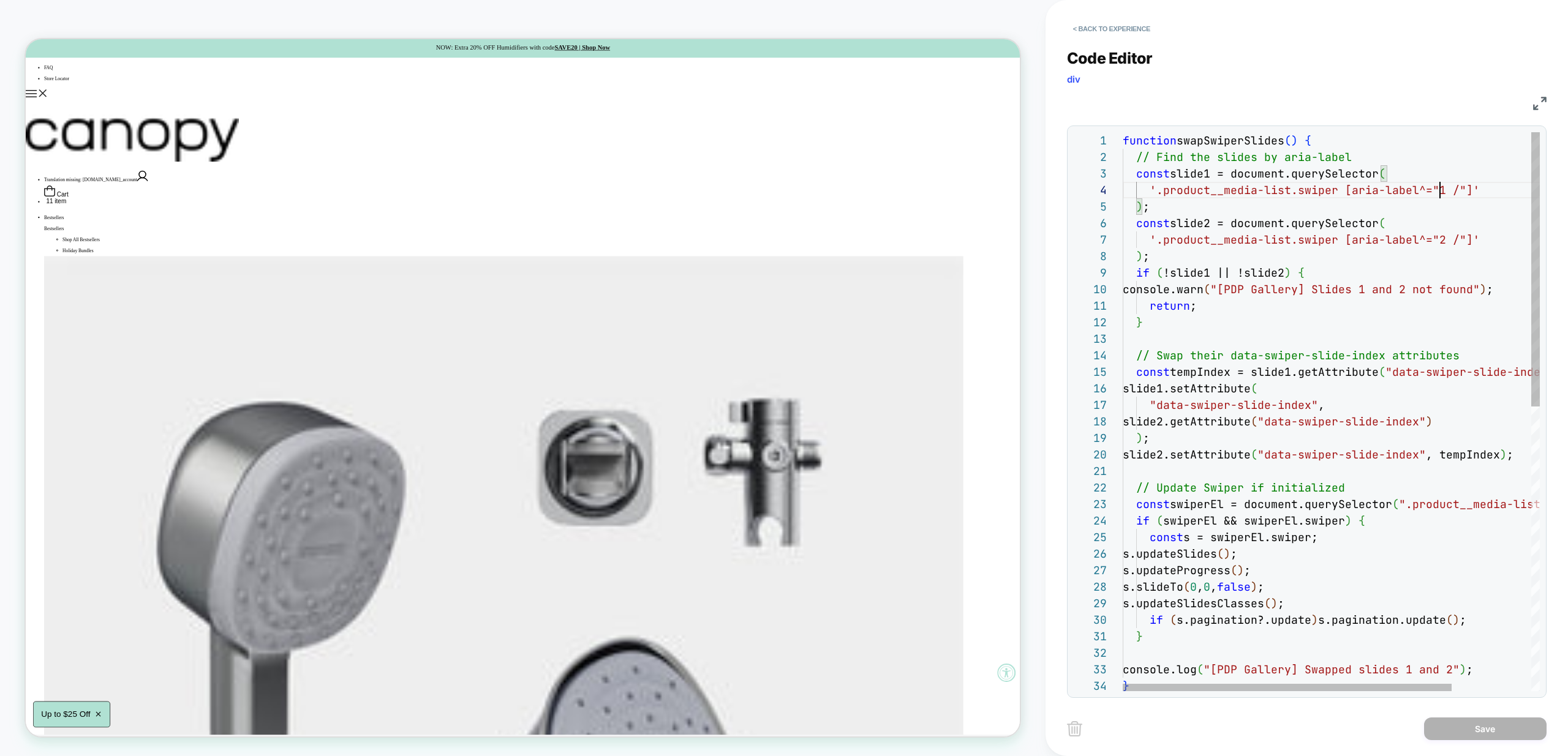
scroll to position [50, 311]
click at [1433, 192] on div "function swapSwiperSlides ( ) { // Find the slides by aria-label const slide1 =…" at bounding box center [1382, 701] width 517 height 1137
click at [1435, 241] on div "function swapSwiperSlides ( ) { // Find the slides by aria-label const slide1 =…" at bounding box center [1382, 701] width 517 height 1137
click at [1322, 353] on div "function swapSwiperSlides ( ) { // Find the slides by aria-label const slide1 =…" at bounding box center [1382, 701] width 517 height 1137
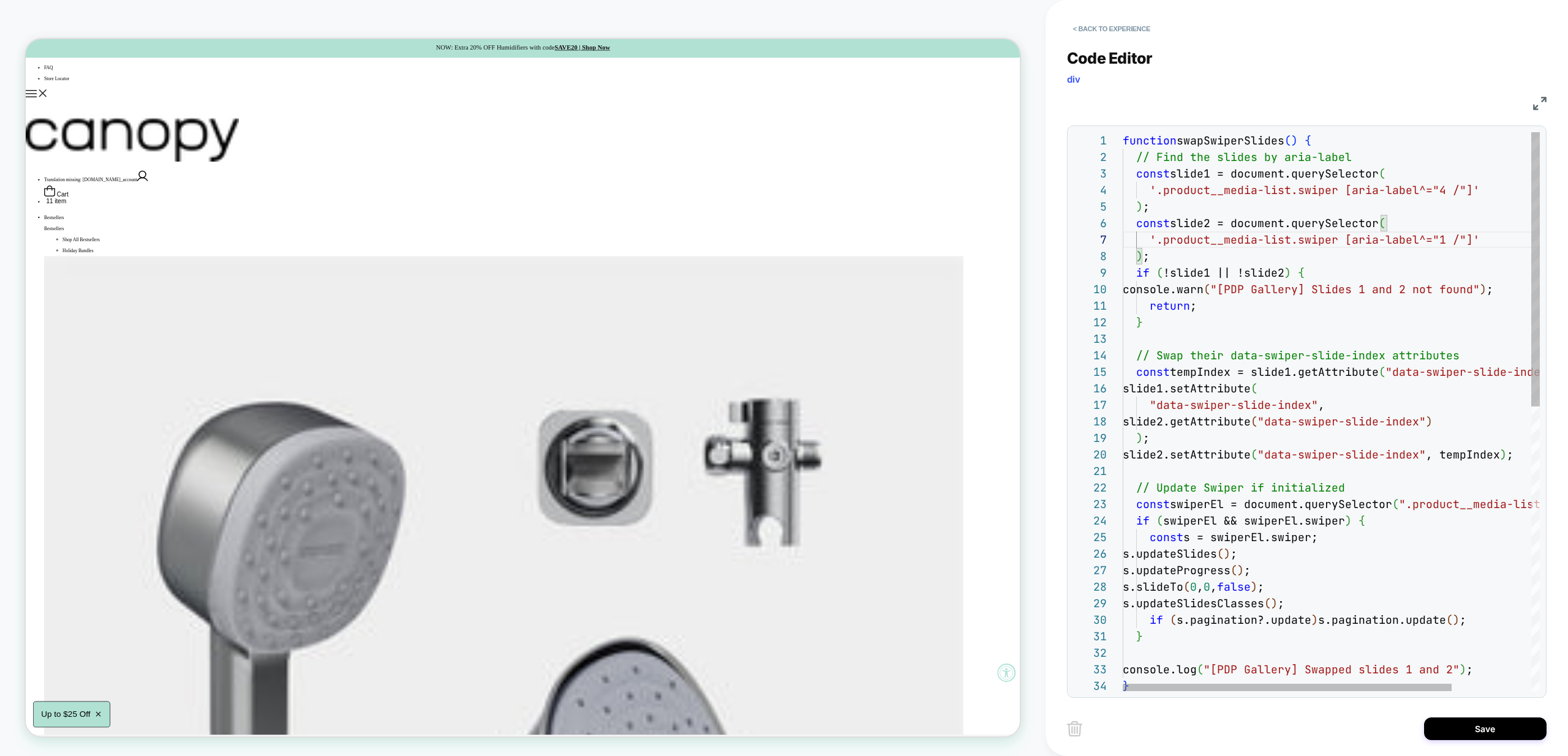
scroll to position [50, 198]
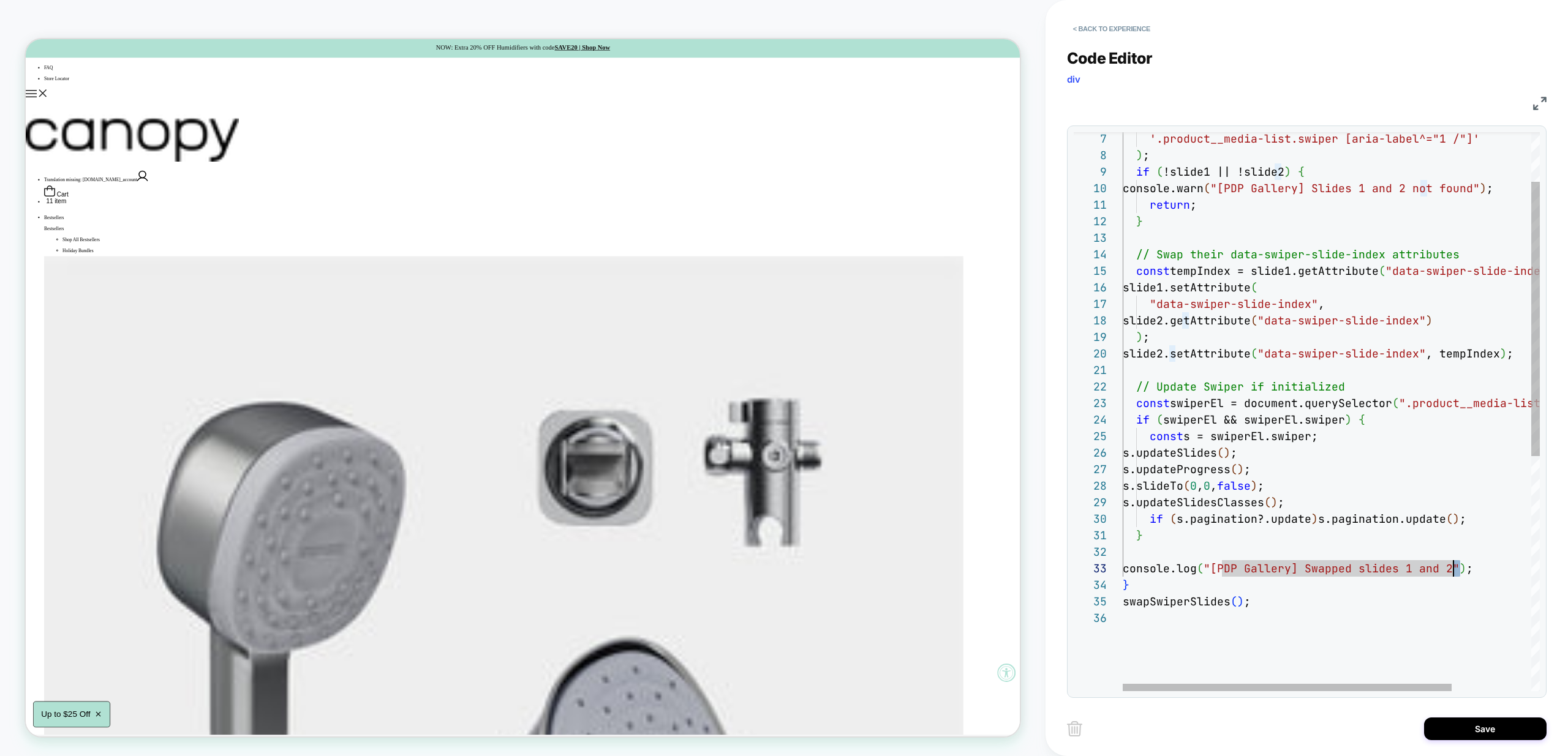
click at [1454, 570] on div "'.product__media-list.swiper [aria-label^="1 /"]' ) ; if ( !slide1 || !slide2 )…" at bounding box center [1382, 600] width 517 height 1137
drag, startPoint x: 1380, startPoint y: 463, endPoint x: 1372, endPoint y: 470, distance: 10.6
click at [1380, 463] on div "'.product__media-list.swiper [aria-label^="1 /"]' ) ; if ( !slide1 || !slide2 )…" at bounding box center [1382, 600] width 517 height 1137
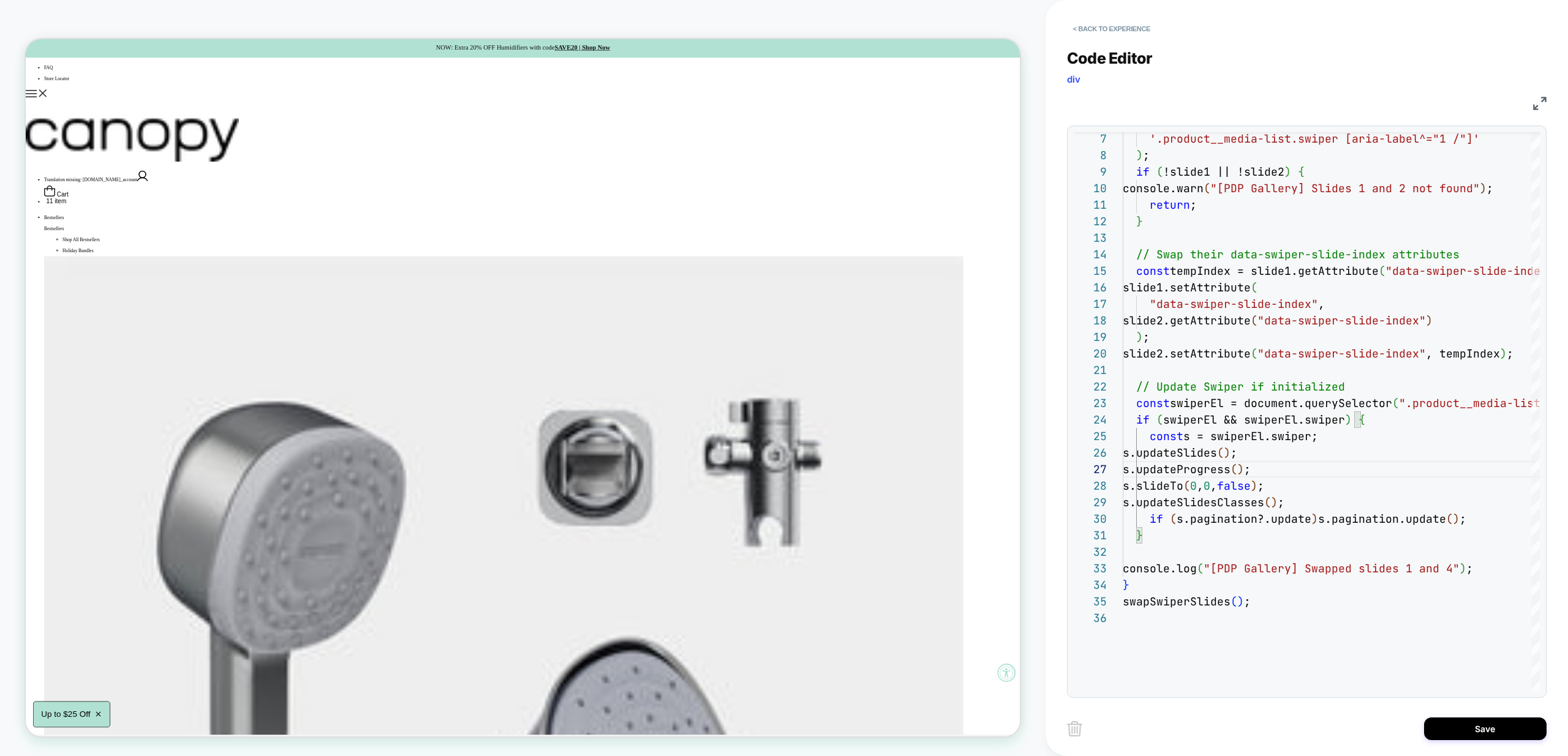
type textarea "**********"
click at [1472, 728] on button "Save" at bounding box center [1485, 728] width 123 height 23
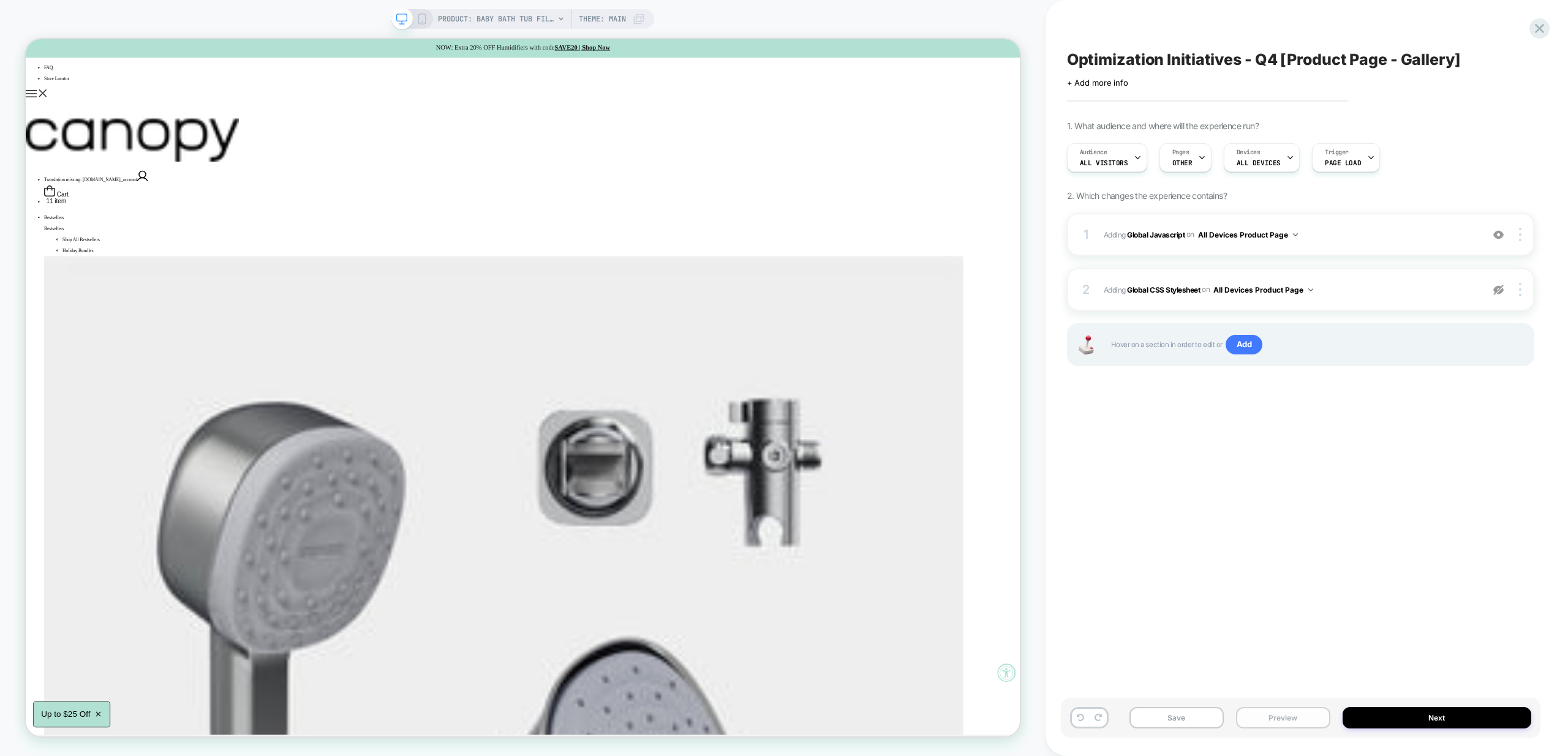
click at [1295, 715] on button "Preview" at bounding box center [1284, 718] width 95 height 22
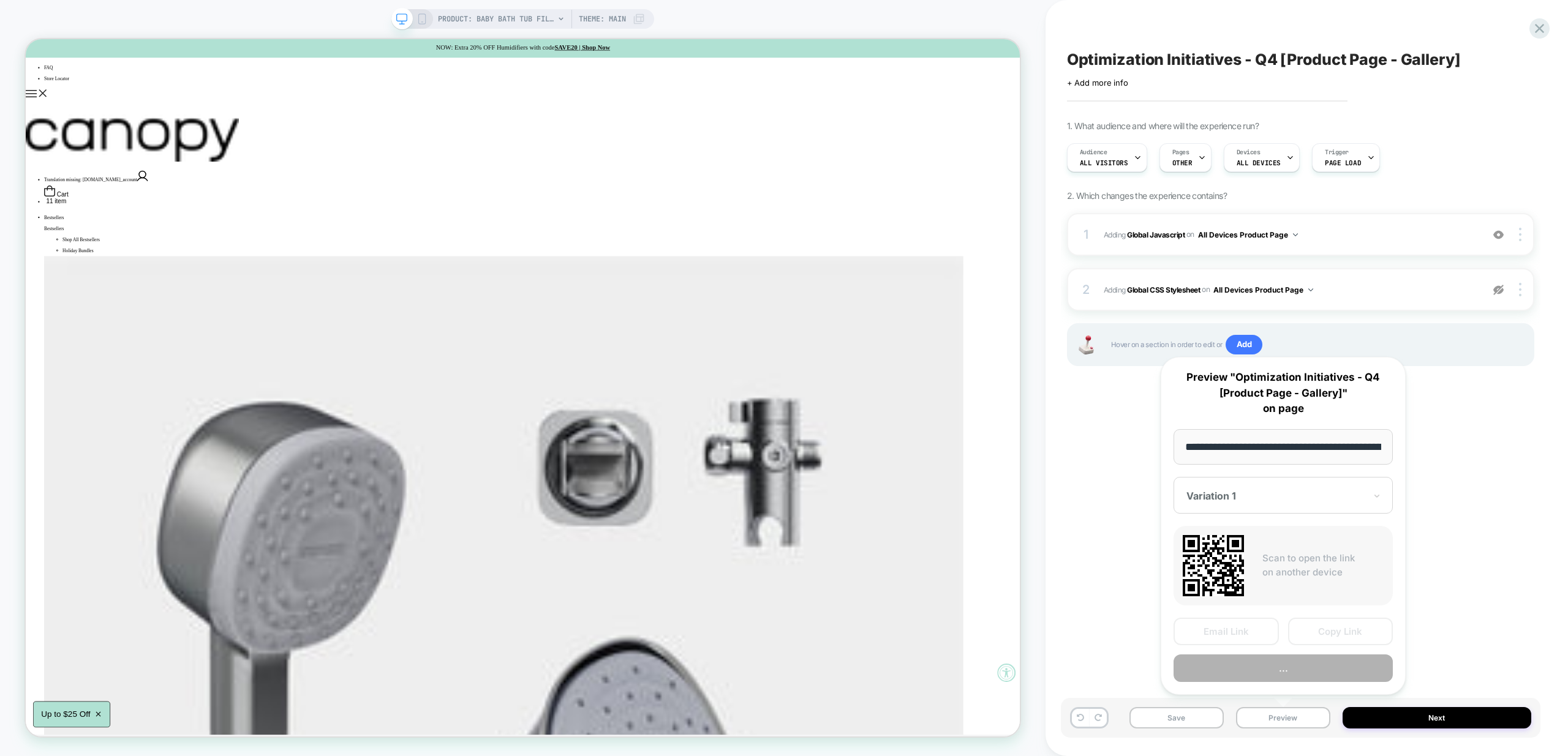
scroll to position [0, 145]
click at [1286, 658] on button "Preview" at bounding box center [1283, 669] width 219 height 28
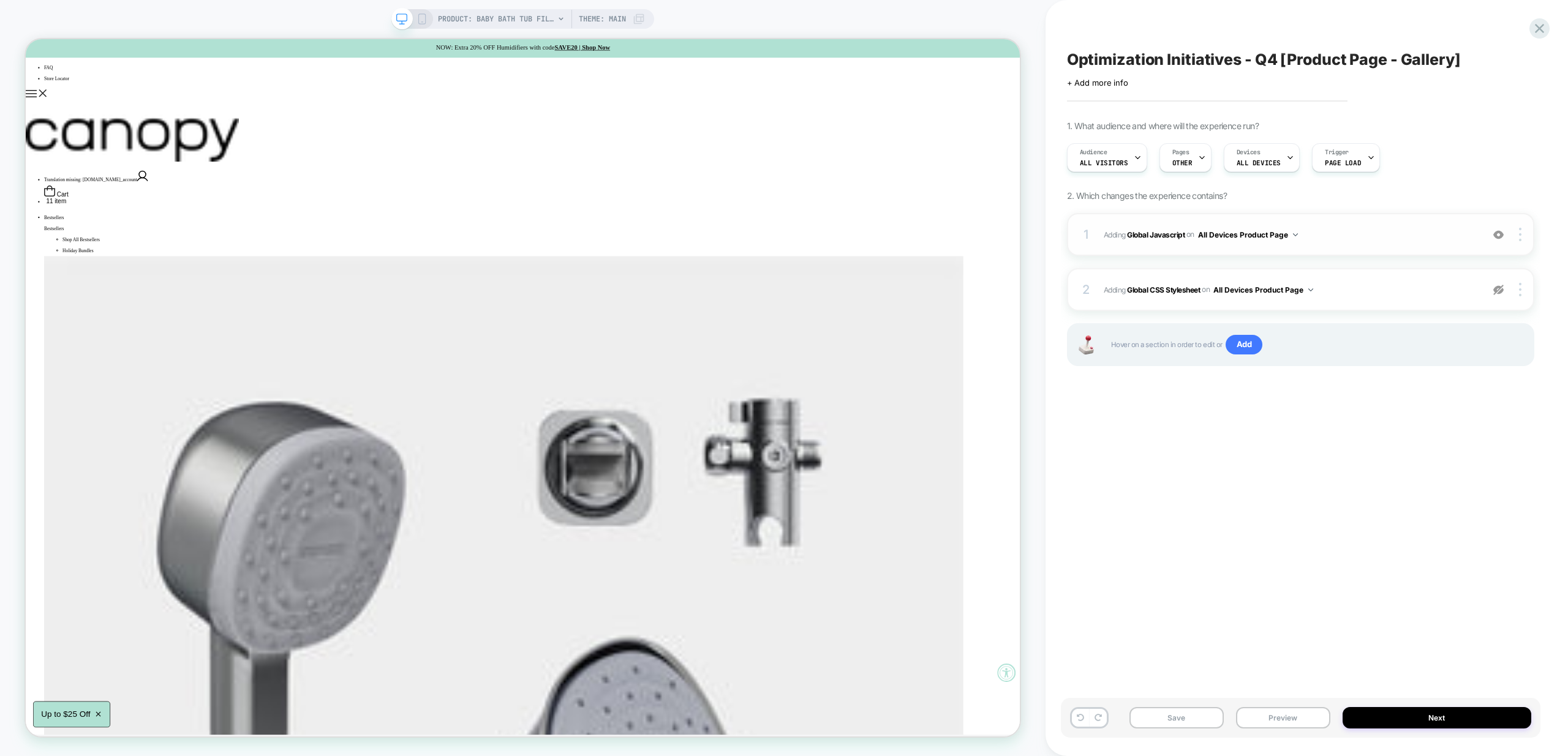
click at [1501, 242] on div "1 Adding Global Javascript on All Devices Product Page Add Before Add After Tar…" at bounding box center [1301, 234] width 468 height 43
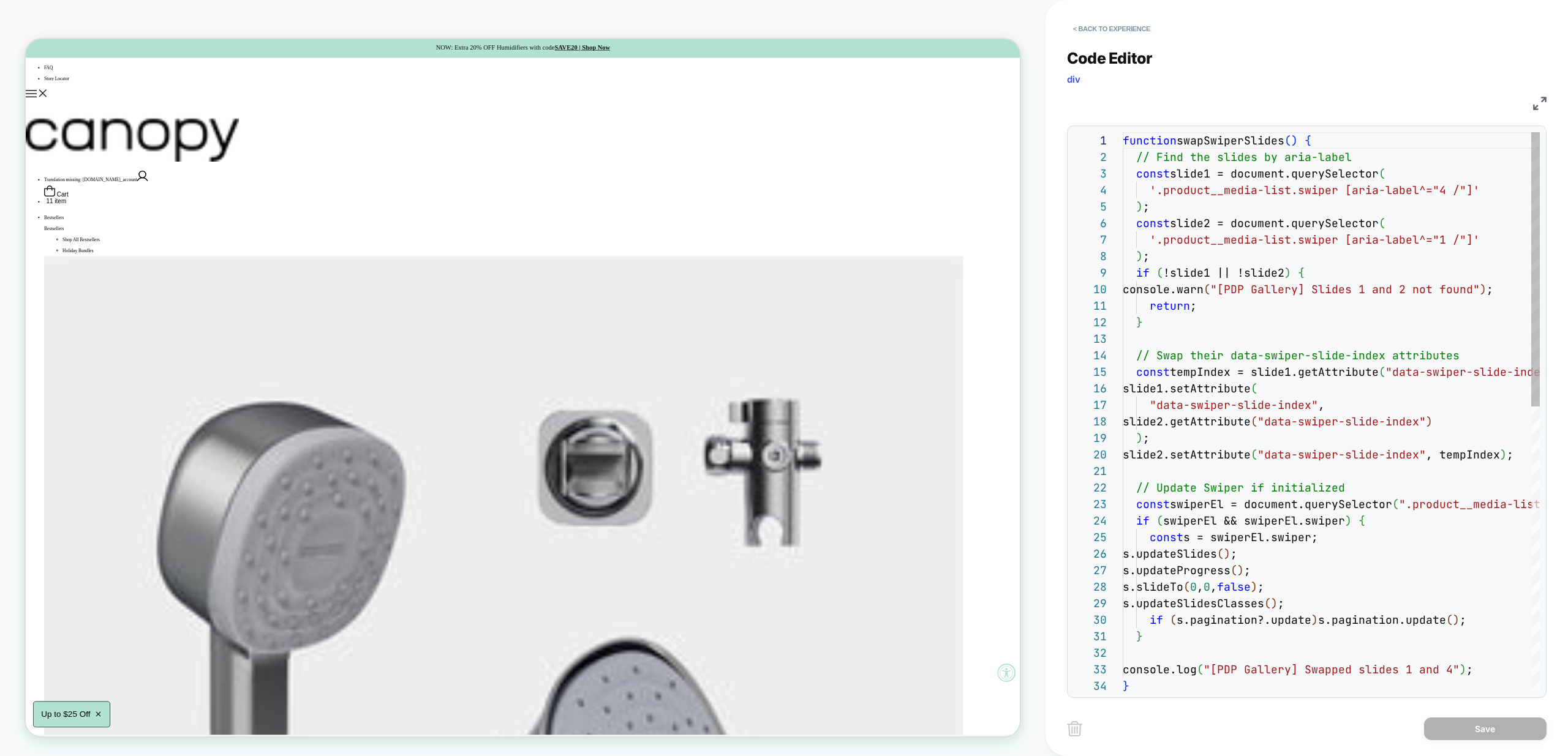
scroll to position [165, 0]
click at [1097, 33] on button "< Back to experience" at bounding box center [1112, 29] width 89 height 20
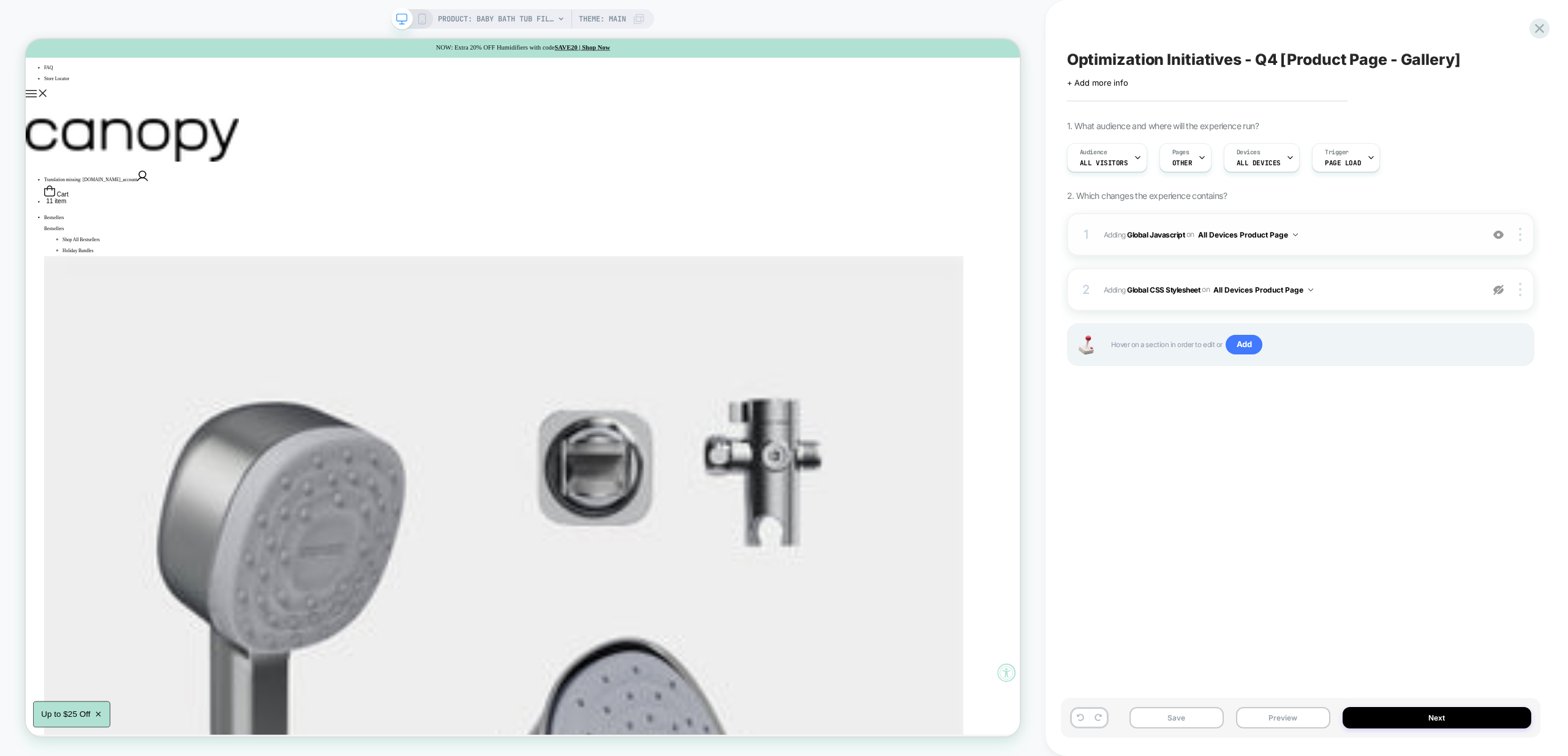
click at [1505, 237] on div at bounding box center [1498, 234] width 23 height 14
click at [1295, 722] on button "Preview" at bounding box center [1284, 718] width 95 height 22
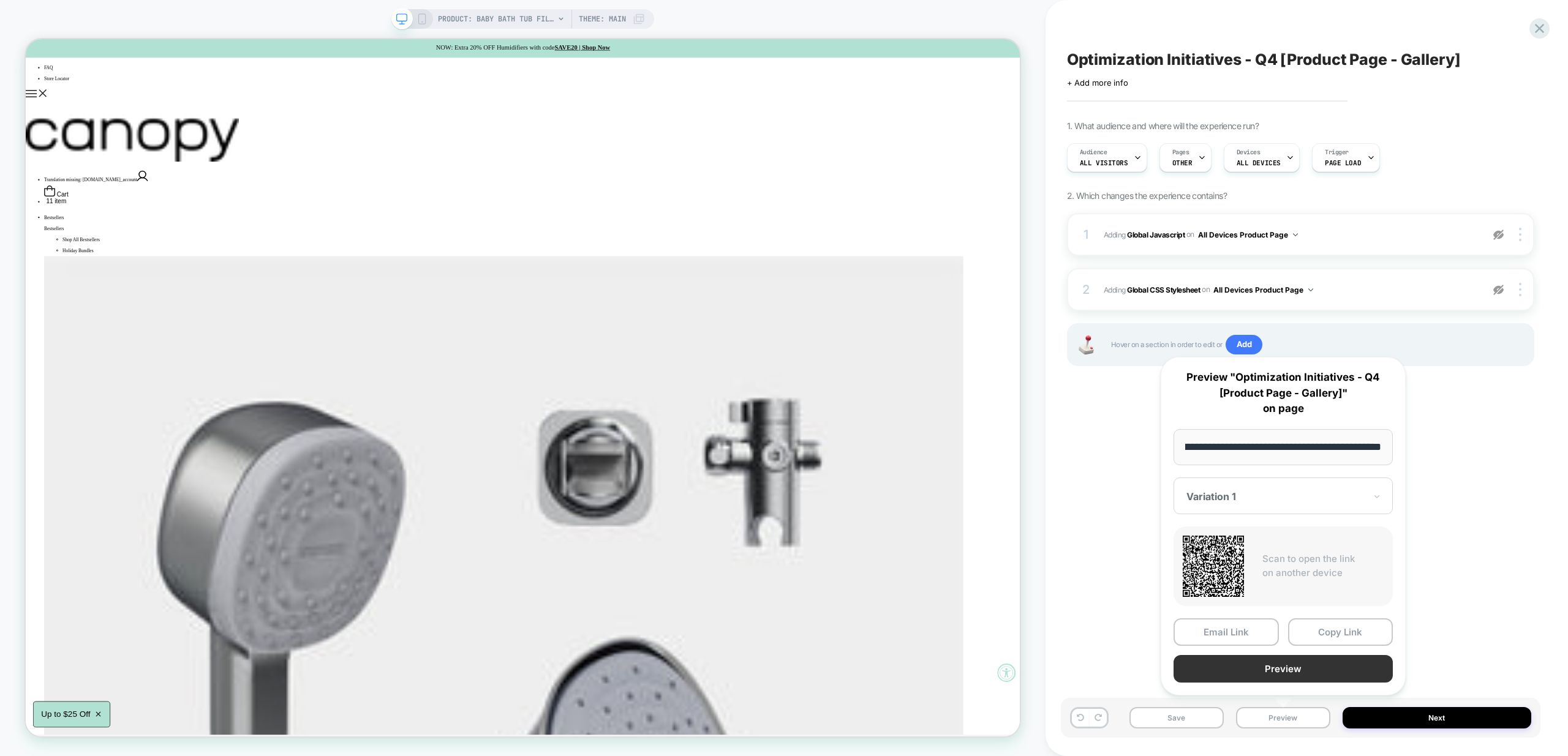
scroll to position [0, 0]
click at [1313, 670] on button "Preview" at bounding box center [1283, 669] width 219 height 28
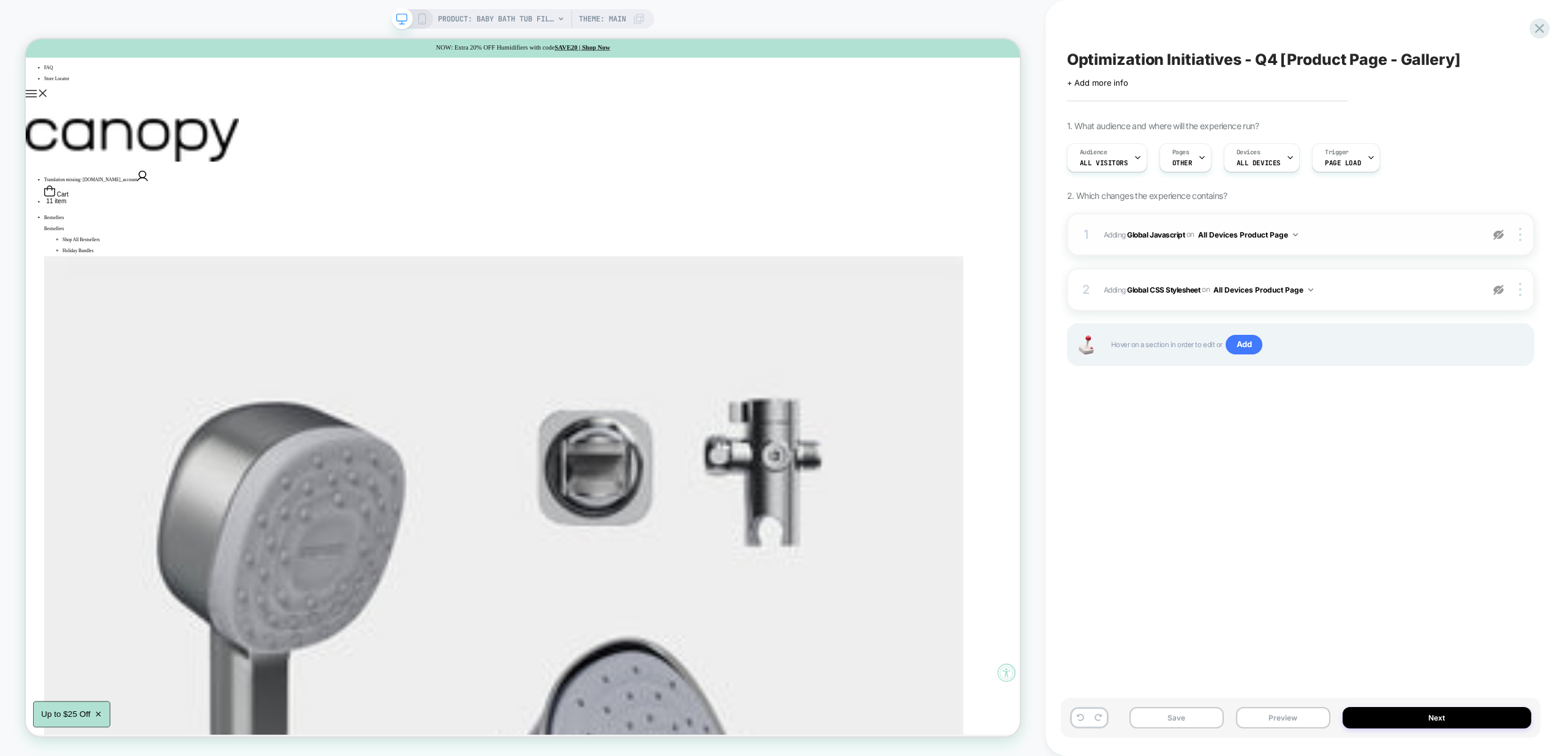
click at [1494, 234] on img at bounding box center [1498, 235] width 11 height 10
click at [1349, 249] on div "1 Adding Global Javascript on All Devices Product Page Add Before Add After Tar…" at bounding box center [1301, 234] width 468 height 43
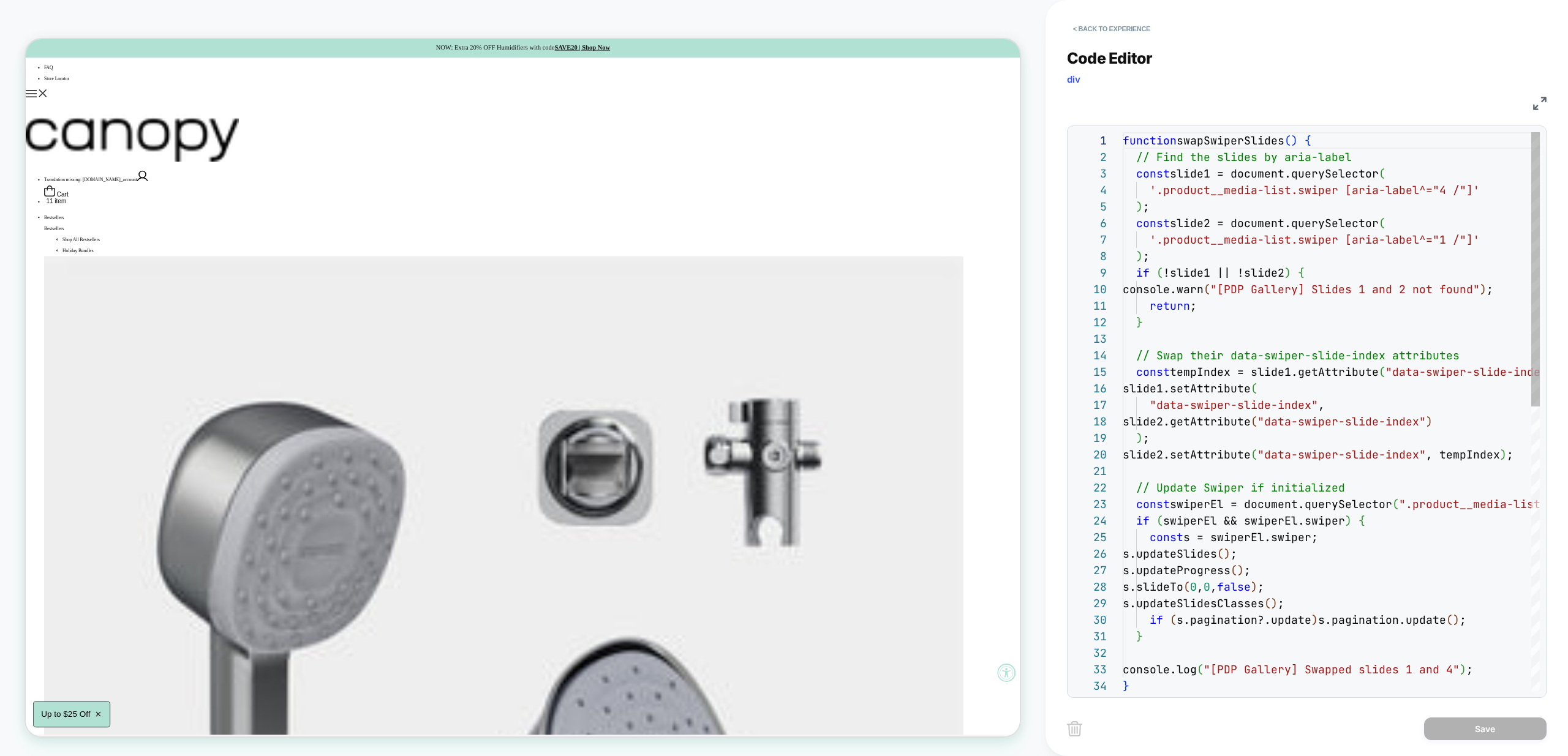
scroll to position [165, 0]
drag, startPoint x: 1342, startPoint y: 511, endPoint x: 1341, endPoint y: 518, distance: 7.1
click at [1342, 510] on div "function swapSwiperSlides ( ) { // Find the slides by aria-label const slide1 =…" at bounding box center [1382, 701] width 517 height 1137
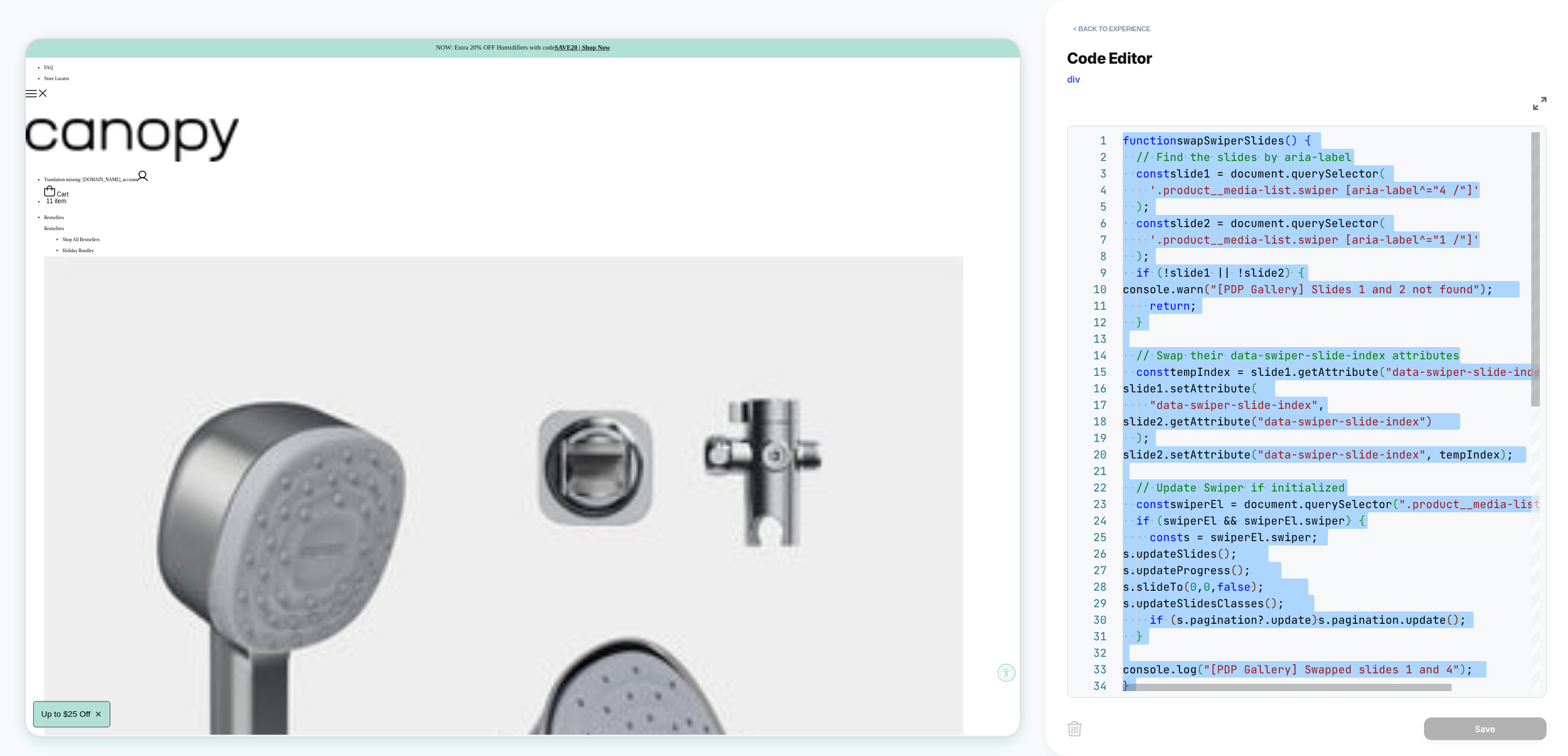
type textarea "**********"
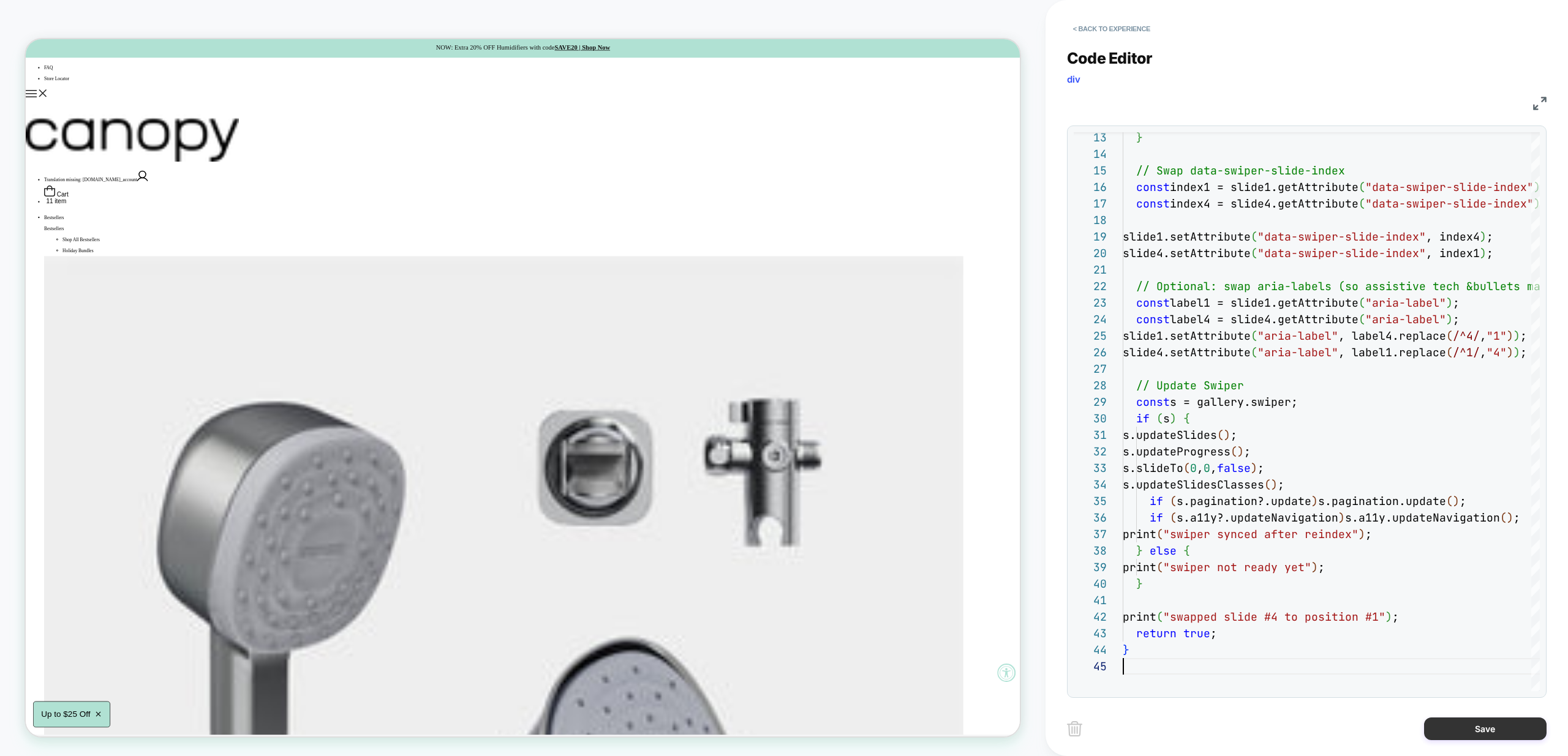
click at [1509, 723] on button "Save" at bounding box center [1485, 728] width 123 height 23
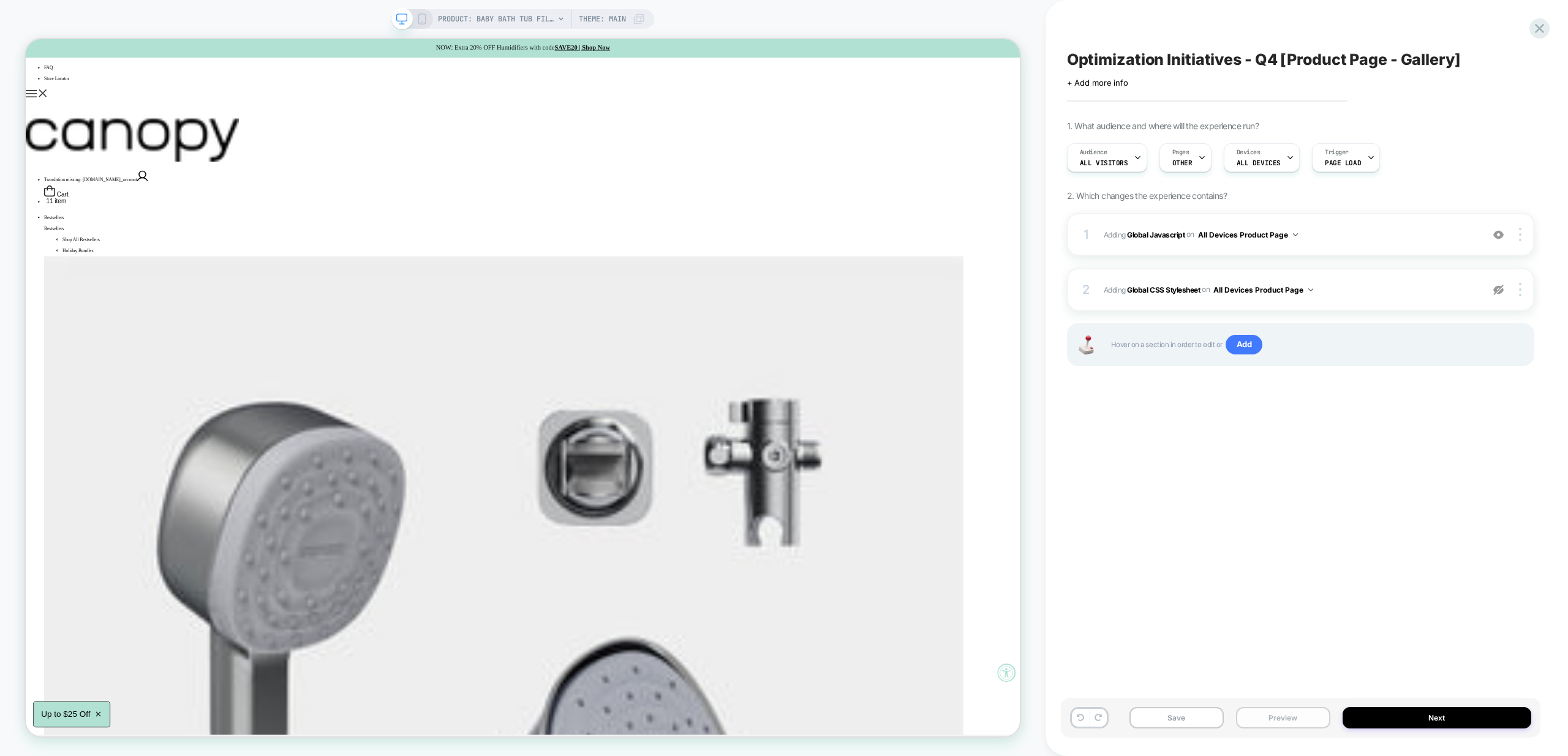
click at [1288, 713] on button "Preview" at bounding box center [1284, 718] width 95 height 22
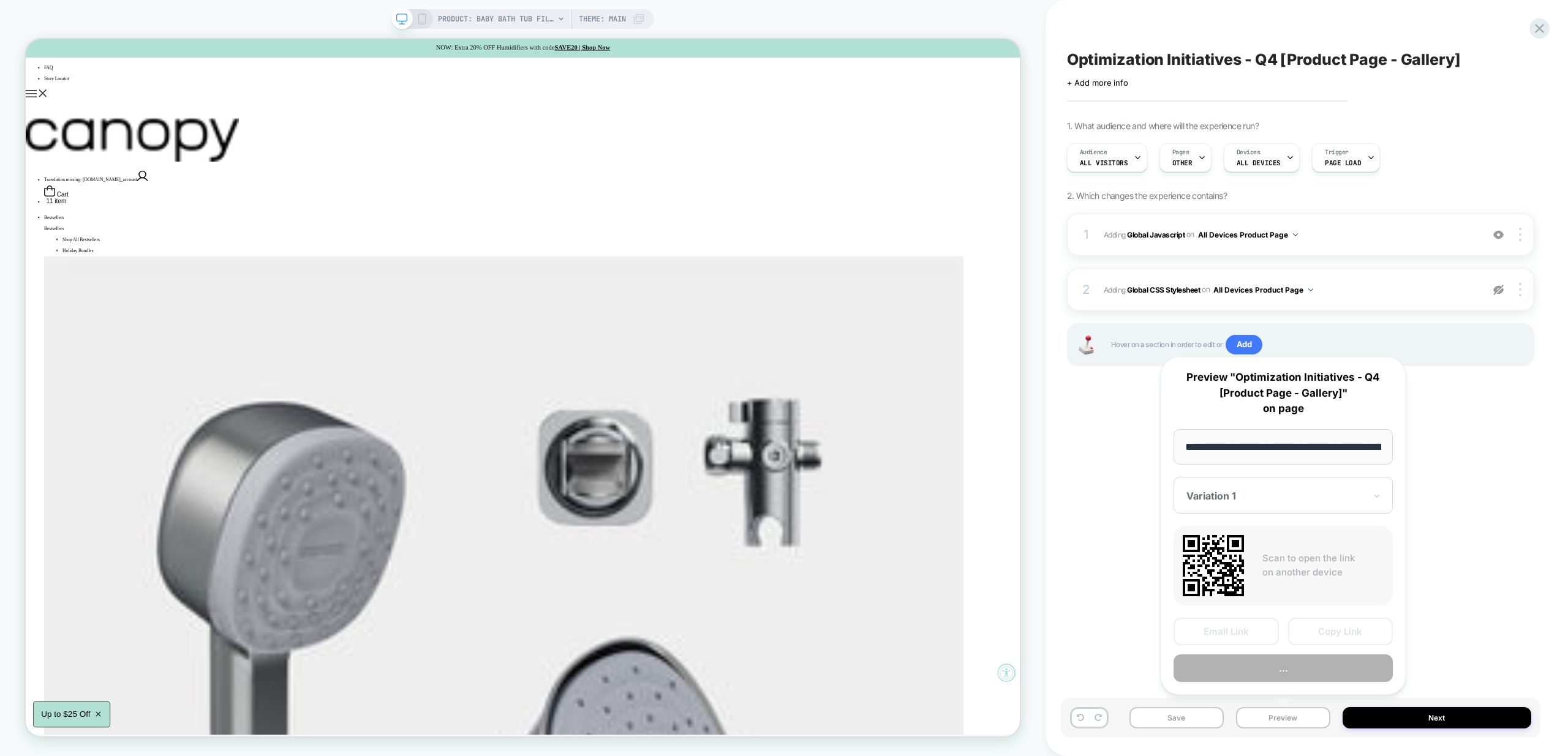
scroll to position [0, 145]
click at [1296, 682] on div "**********" at bounding box center [1283, 526] width 245 height 339
click at [1294, 663] on button "Preview" at bounding box center [1283, 669] width 219 height 28
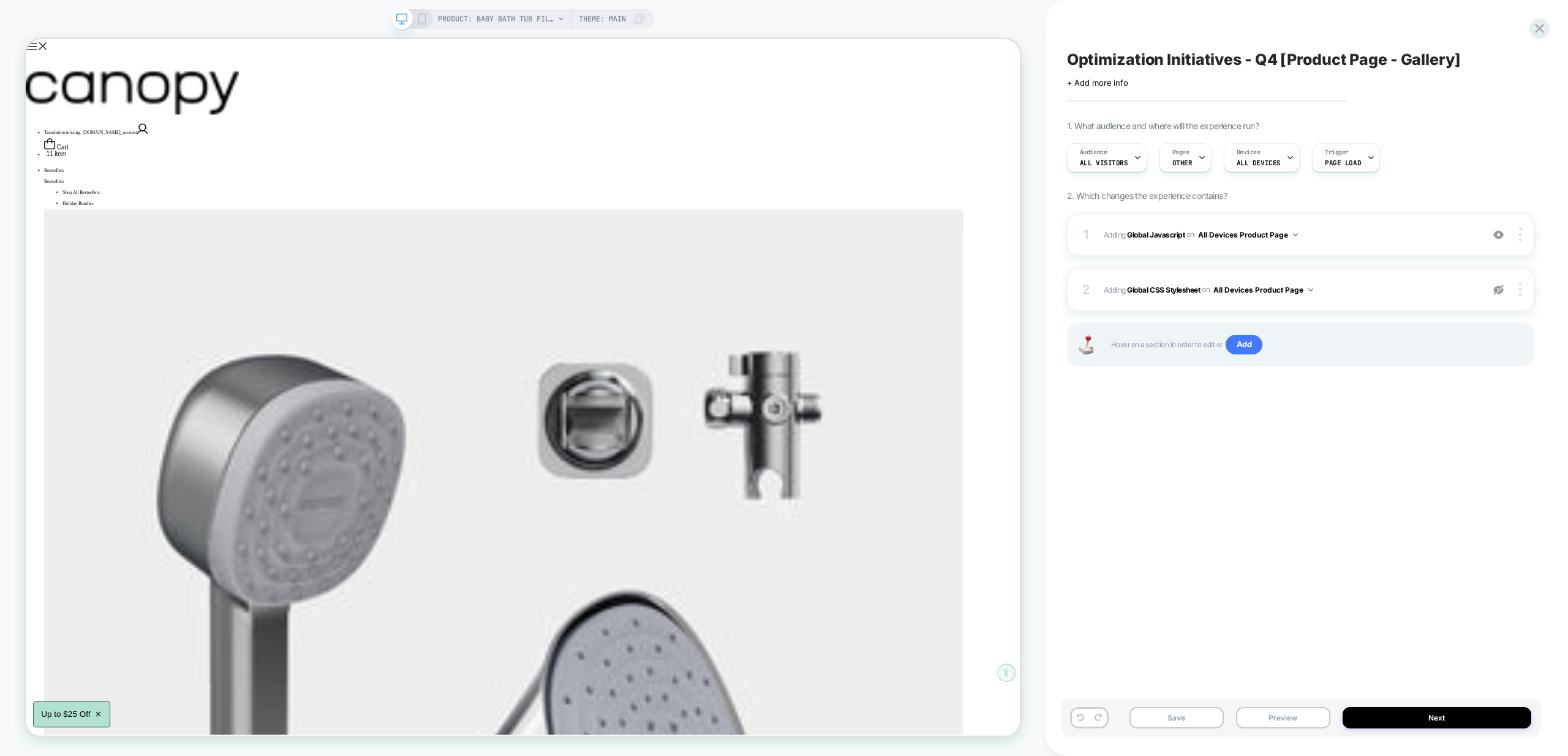
scroll to position [142, 0]
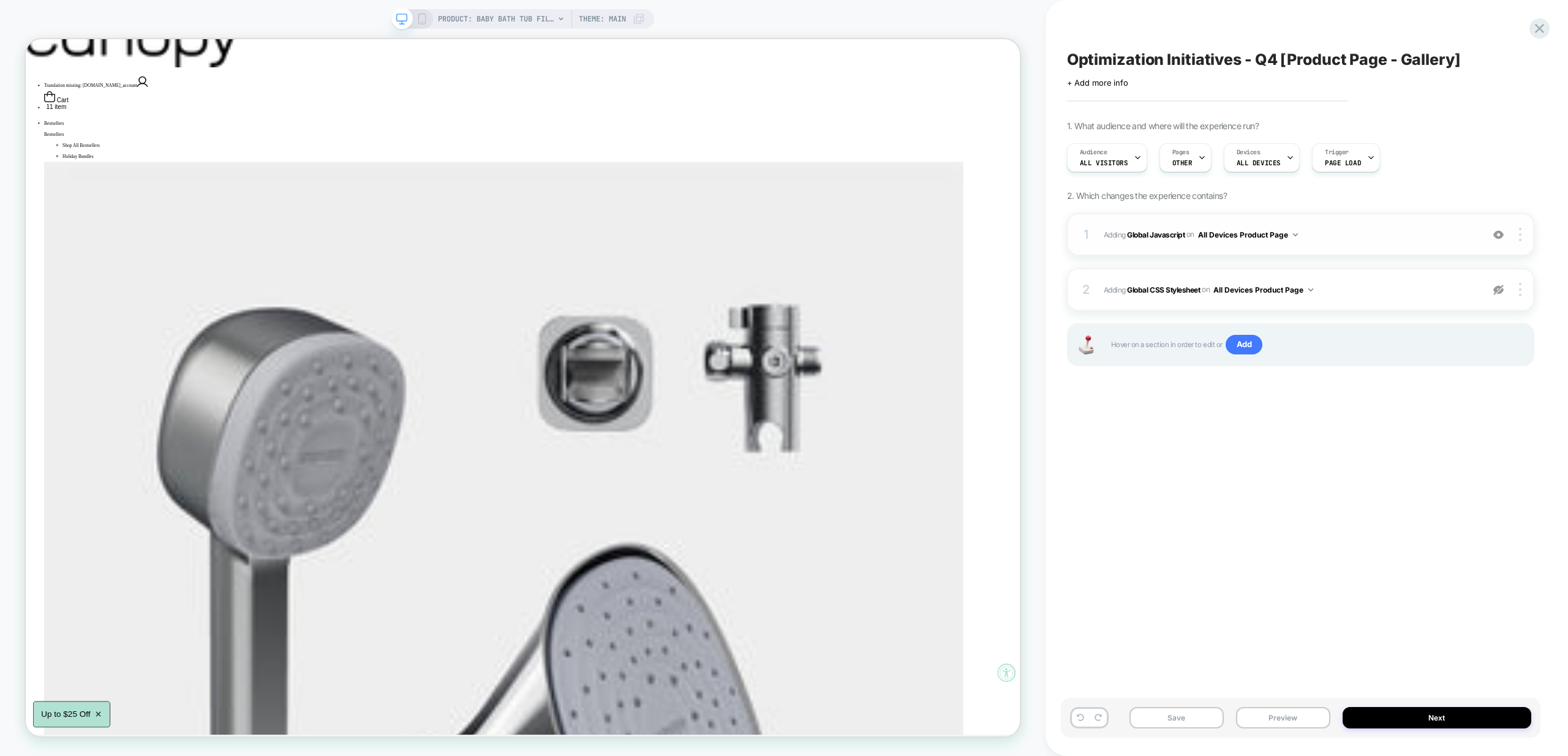
click at [1387, 235] on span "Adding Global Javascript on All Devices Product Page" at bounding box center [1290, 234] width 372 height 15
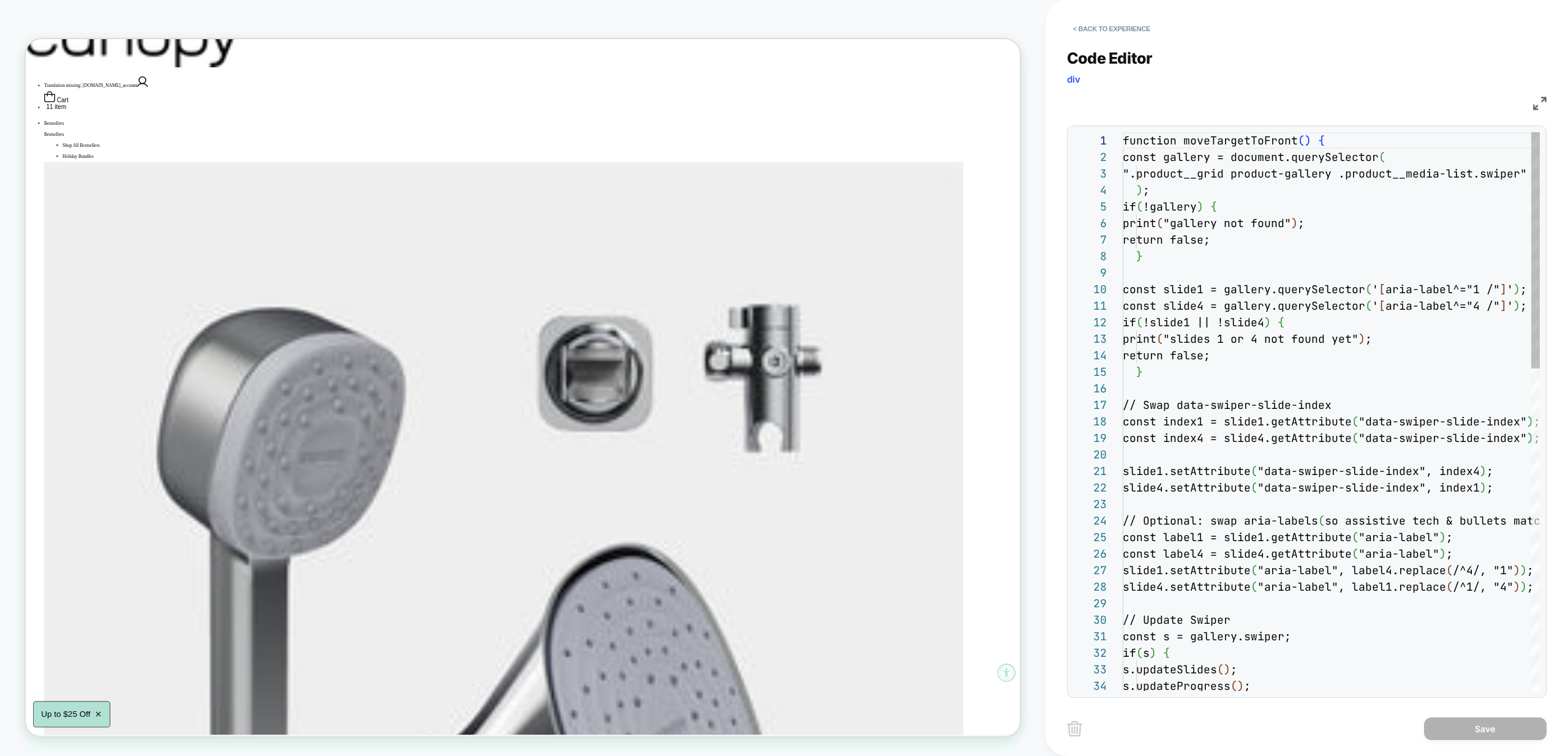
scroll to position [165, 0]
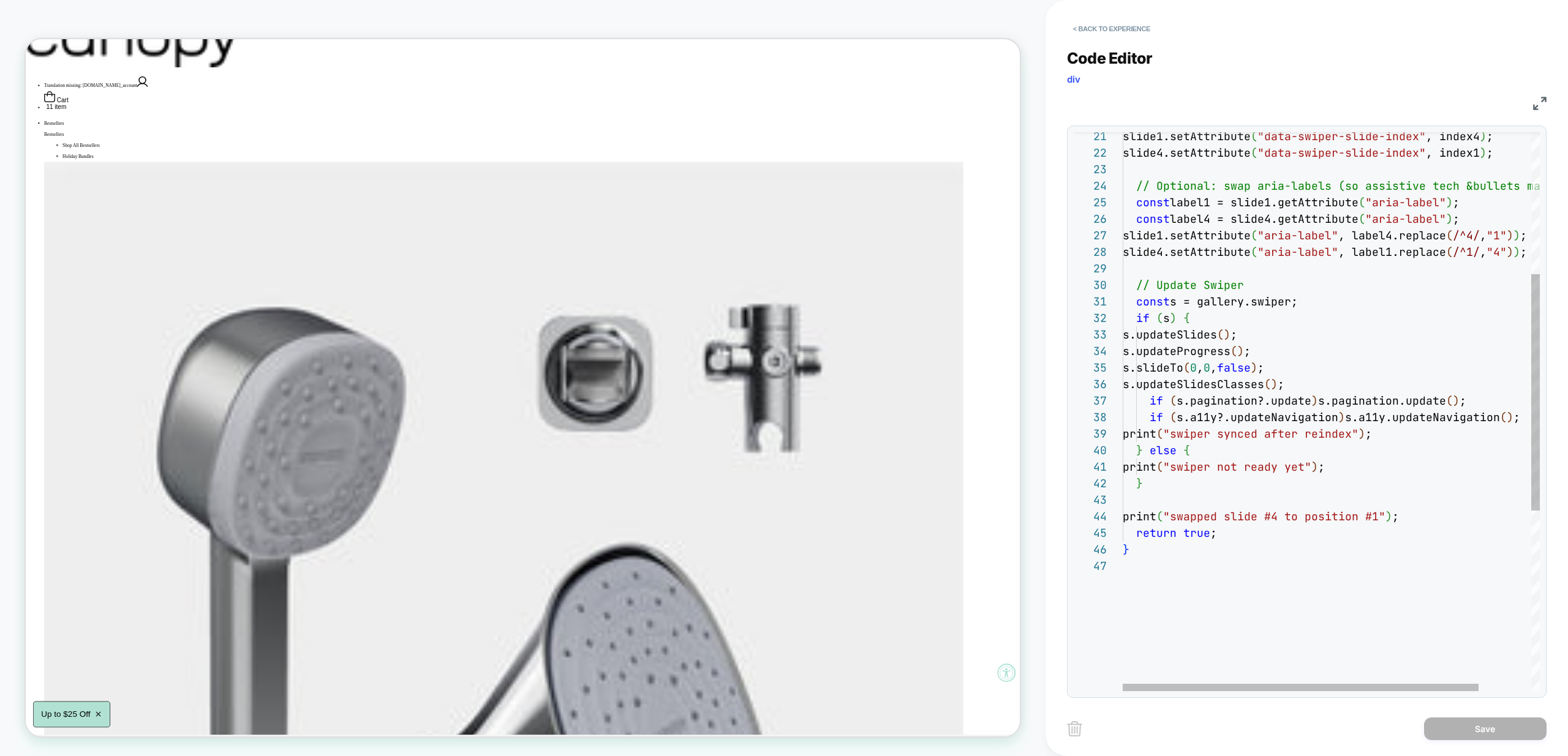
scroll to position [16, 20]
click at [1169, 475] on div "slide1.setAttribute ( "data-swiper-slide-index" , index4 ) ; slide4.setAttribut…" at bounding box center [1362, 457] width 479 height 1319
click at [1352, 480] on div "slide1.setAttribute ( "data-swiper-slide-index" , index4 ) ; slide4.setAttribut…" at bounding box center [1362, 457] width 479 height 1319
click at [1154, 514] on div "slide1.setAttribute ( "data-swiper-slide-index" , index4 ) ; slide4.setAttribut…" at bounding box center [1362, 457] width 479 height 1319
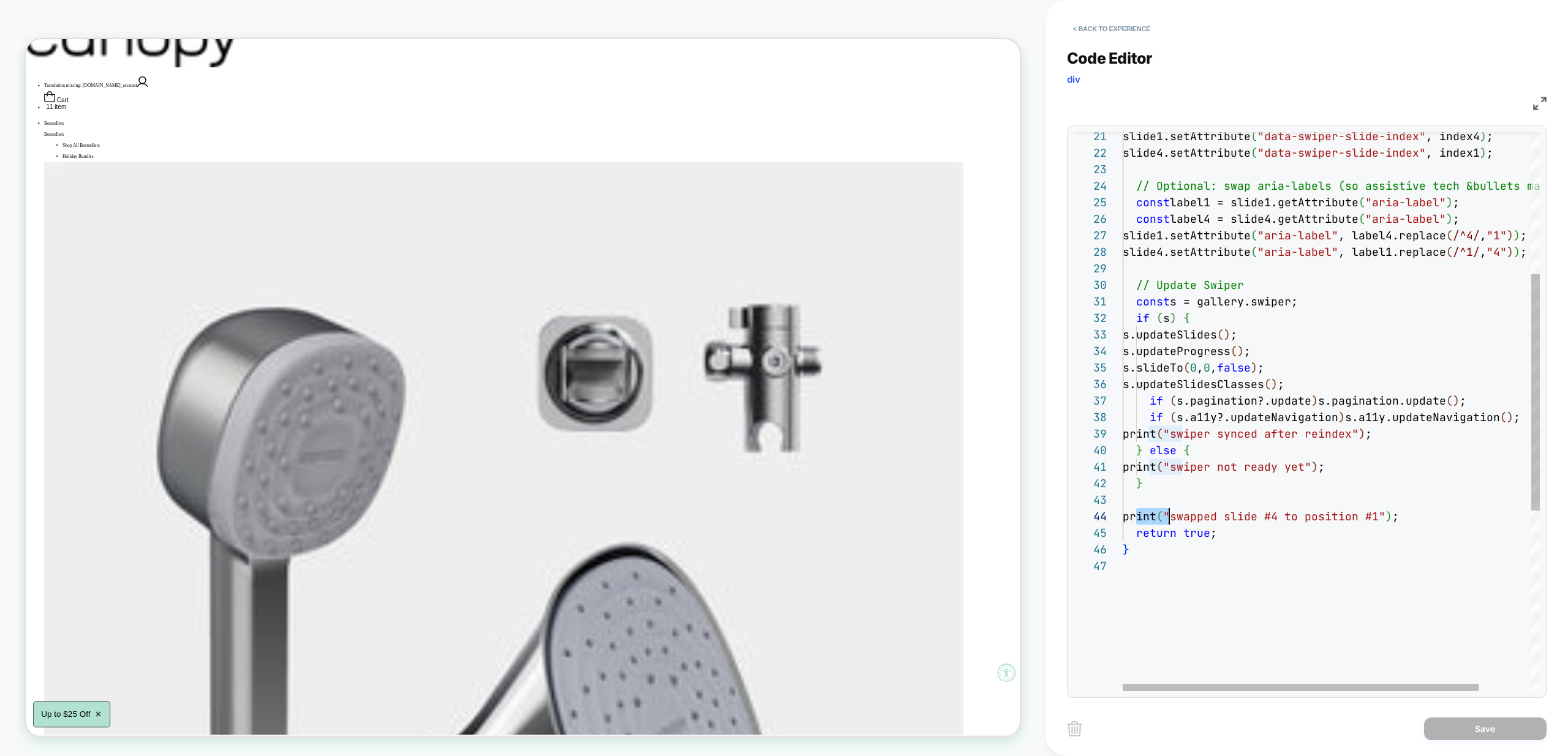
scroll to position [50, 47]
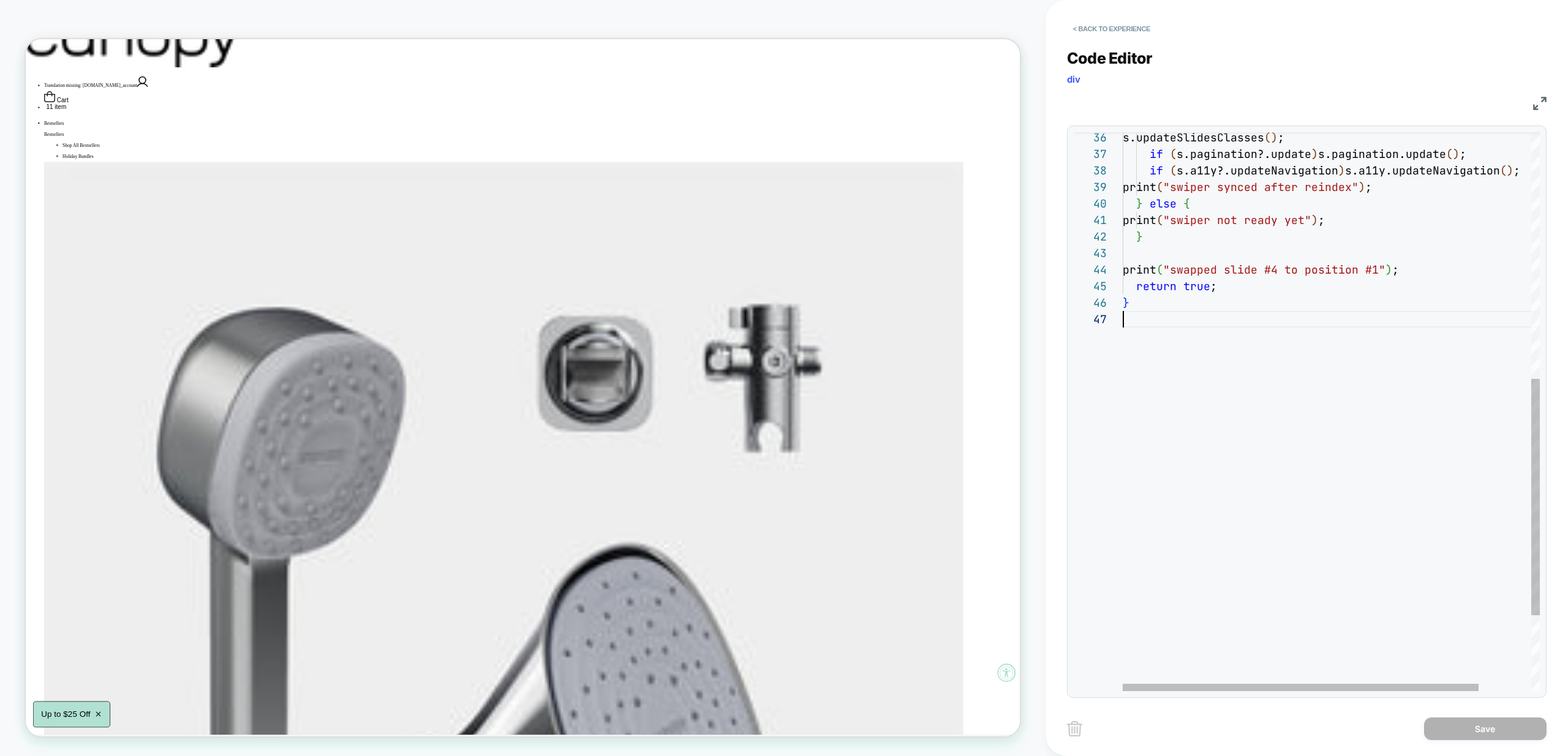
click at [1250, 376] on div "s.updateSlidesClasses ( ) ; if ( s.pagination?.update ) s.pagination.update ( )…" at bounding box center [1362, 210] width 479 height 1319
click at [1251, 574] on div "s.updateSlidesClasses ( ) ; if ( s.pagination?.update ) s.pagination.update ( )…" at bounding box center [1362, 235] width 479 height 1369
type textarea "**********"
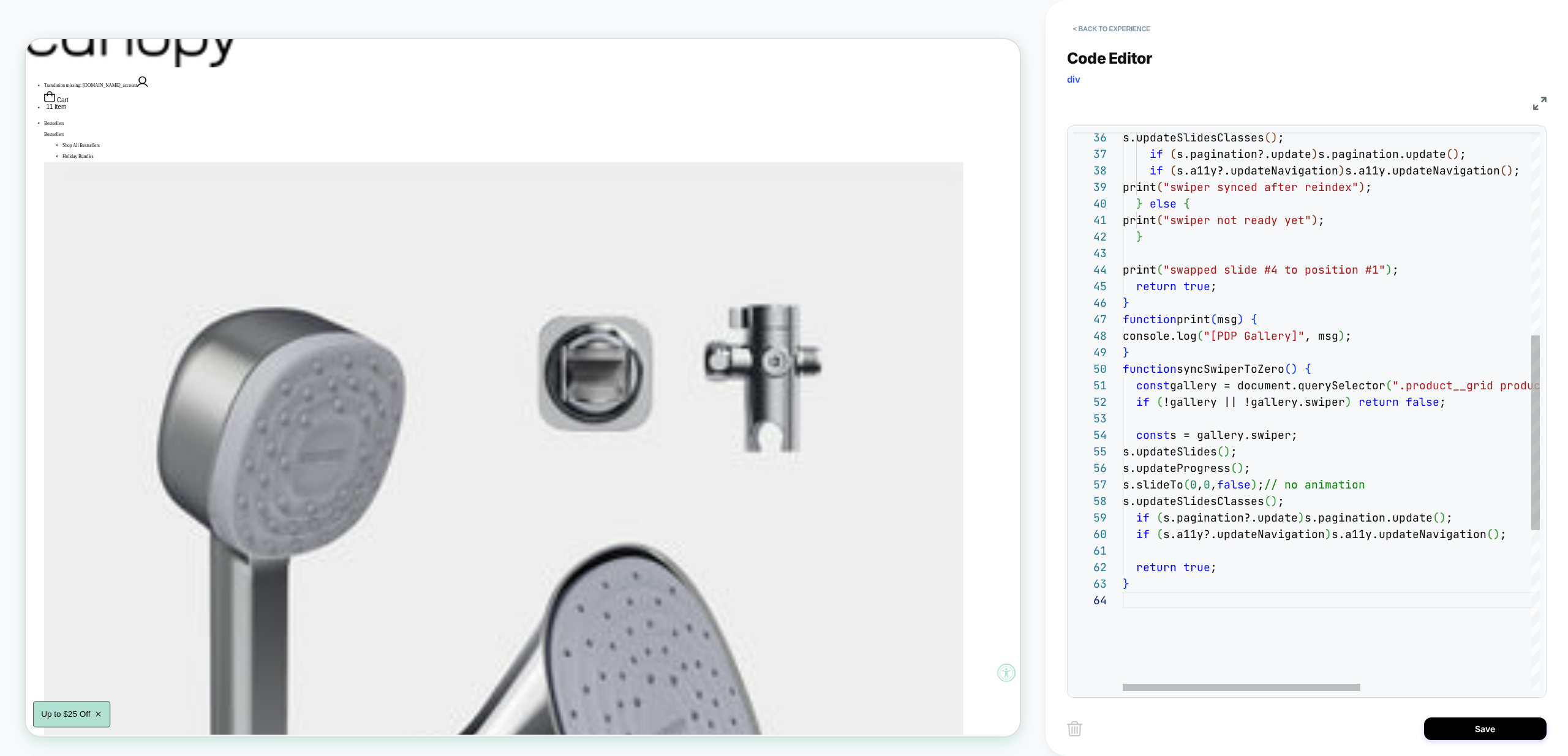
click at [1226, 625] on div "s.updateSlidesClasses ( ) ; if ( s.pagination?.update ) s.pagination.update ( )…" at bounding box center [1481, 350] width 716 height 1601
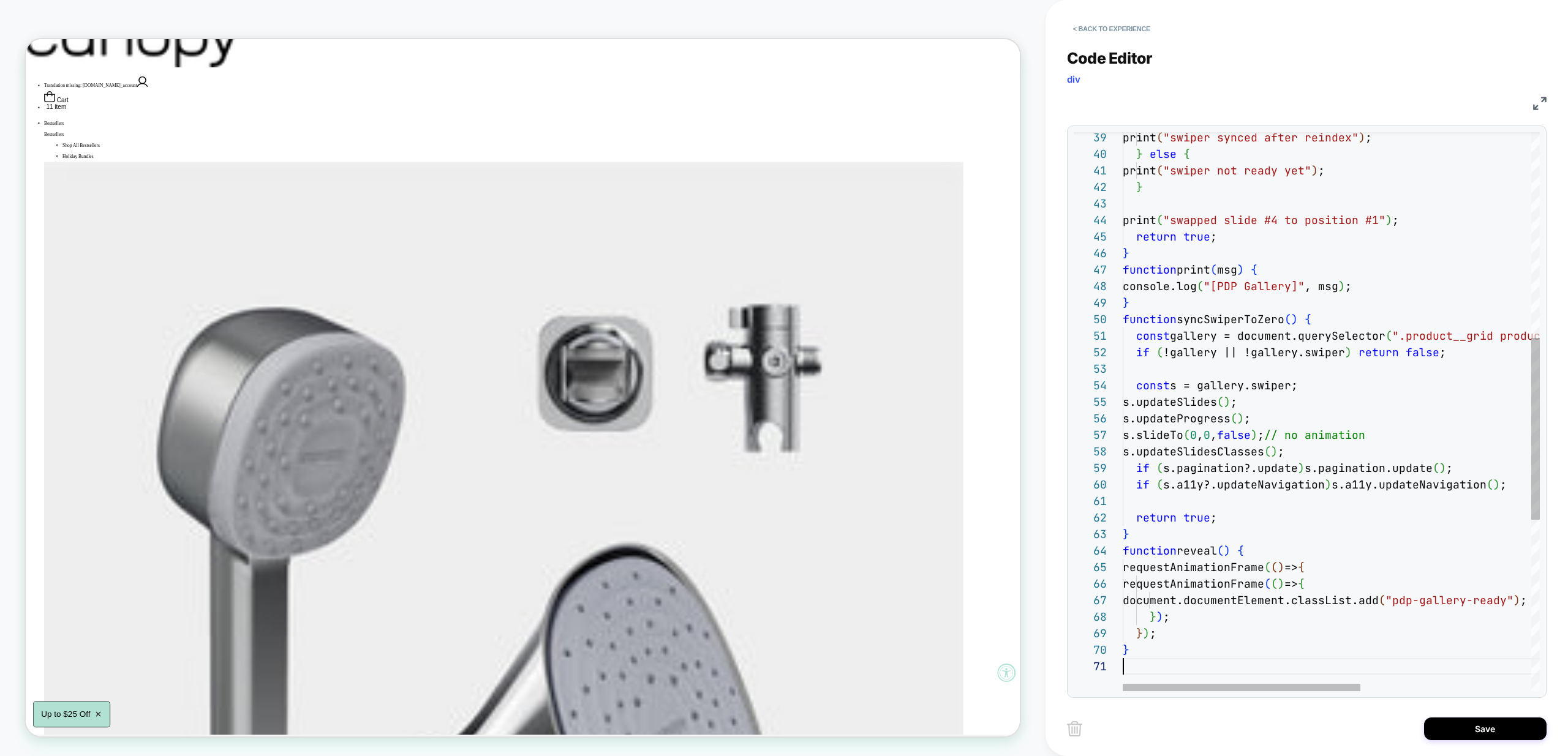
click at [1291, 681] on div "print ( "swiper synced after reindex" ) ; } else { print ( "swiper not ready ye…" at bounding box center [1481, 359] width 716 height 1716
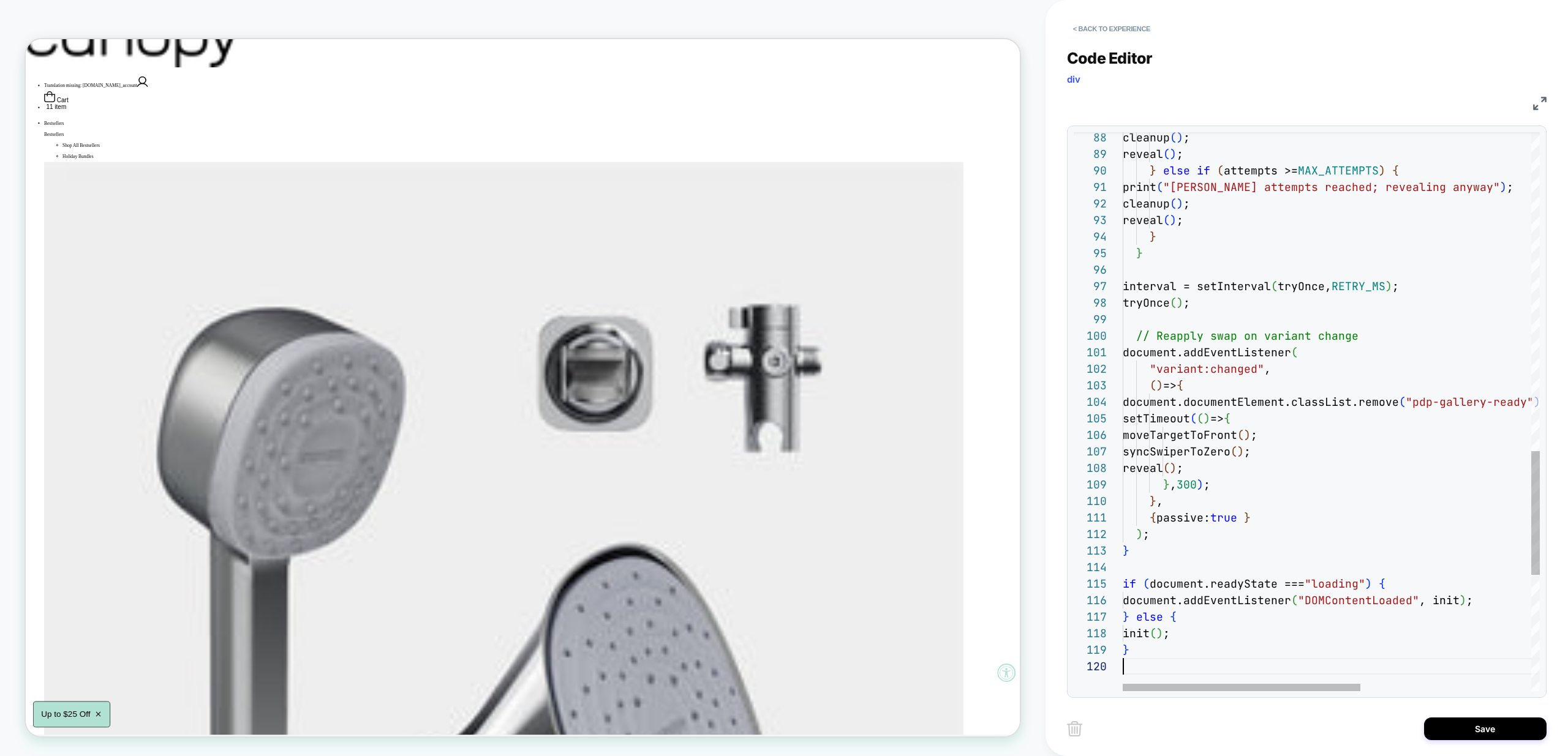
type textarea "**********"
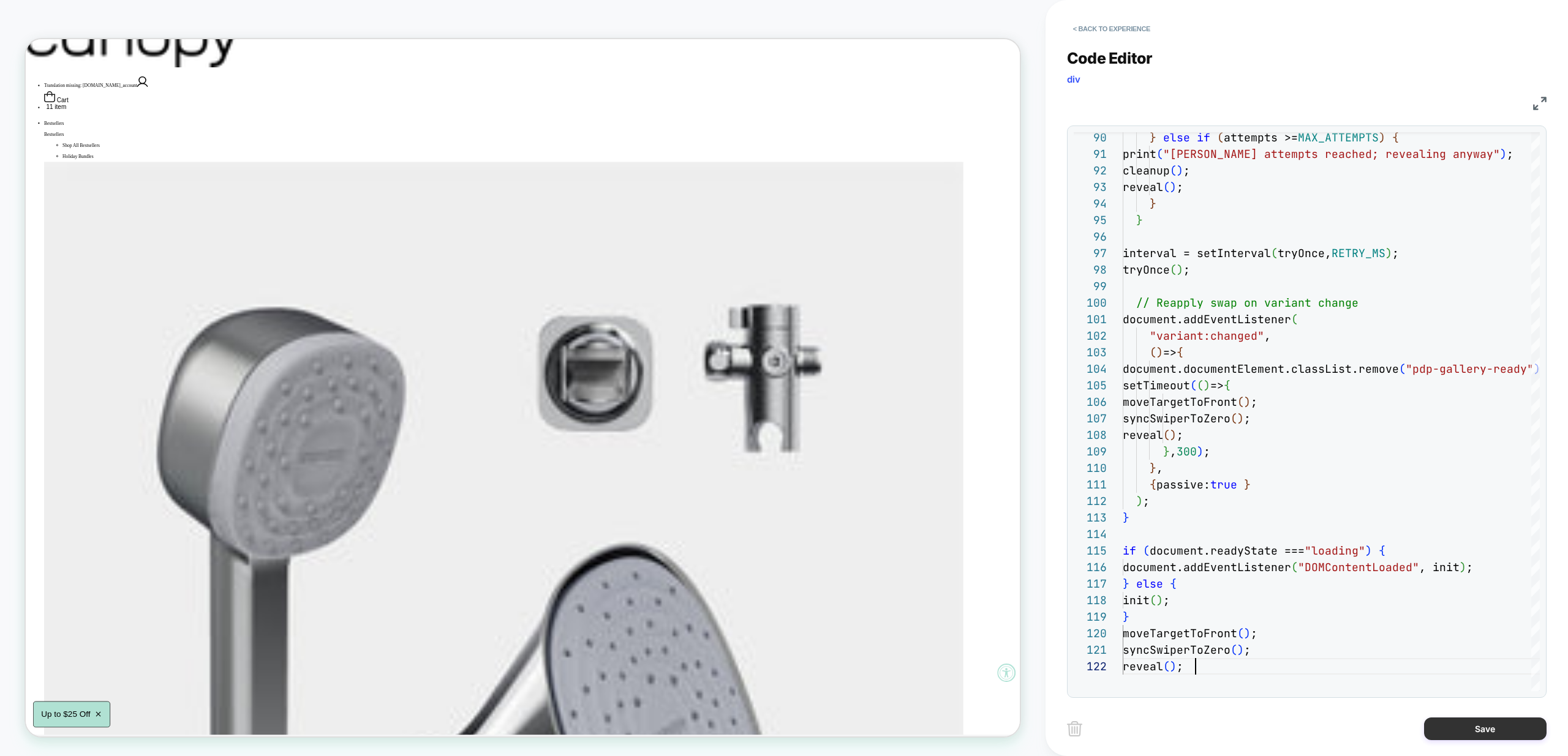
click at [1489, 731] on button "Save" at bounding box center [1485, 728] width 123 height 23
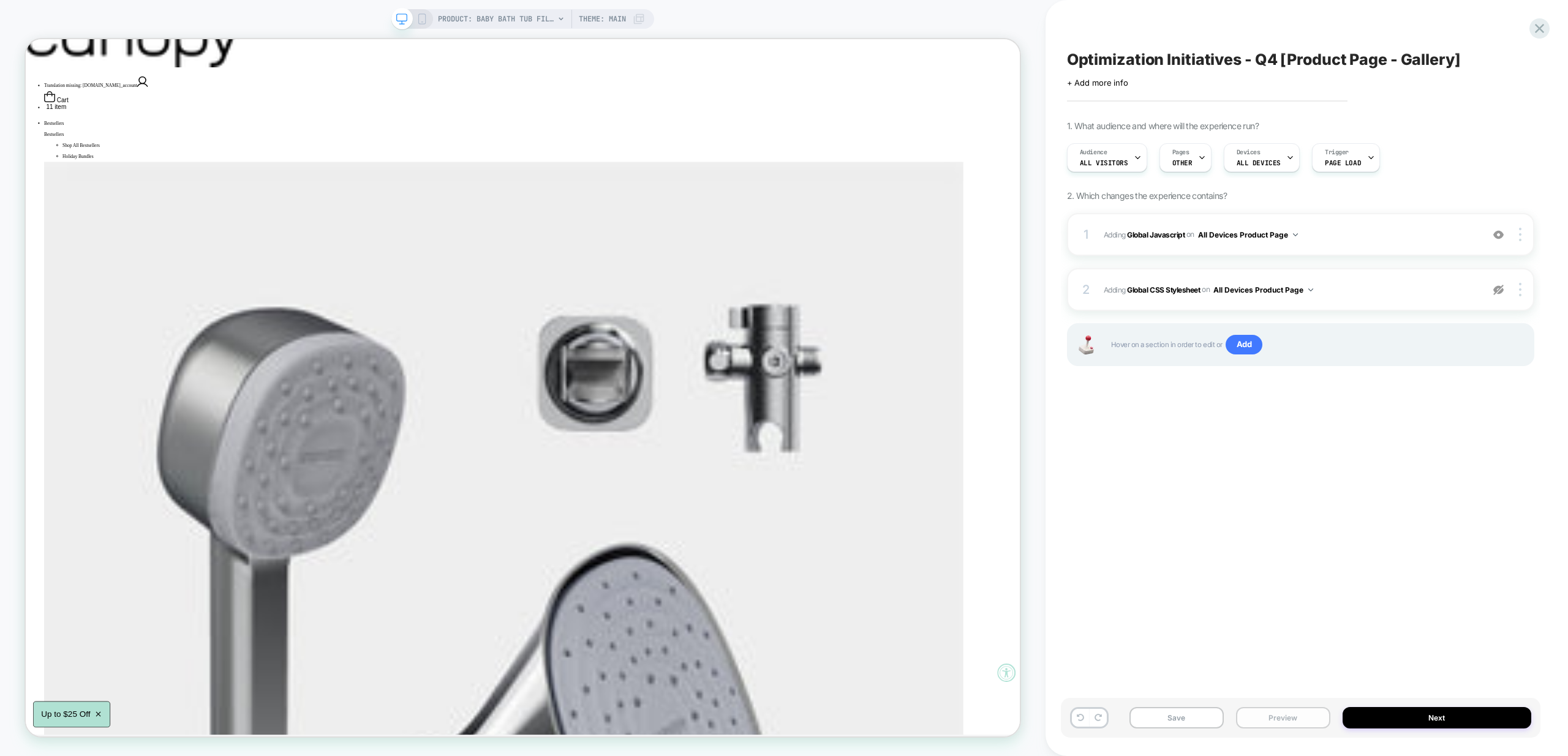
click at [1282, 709] on button "Preview" at bounding box center [1284, 718] width 95 height 22
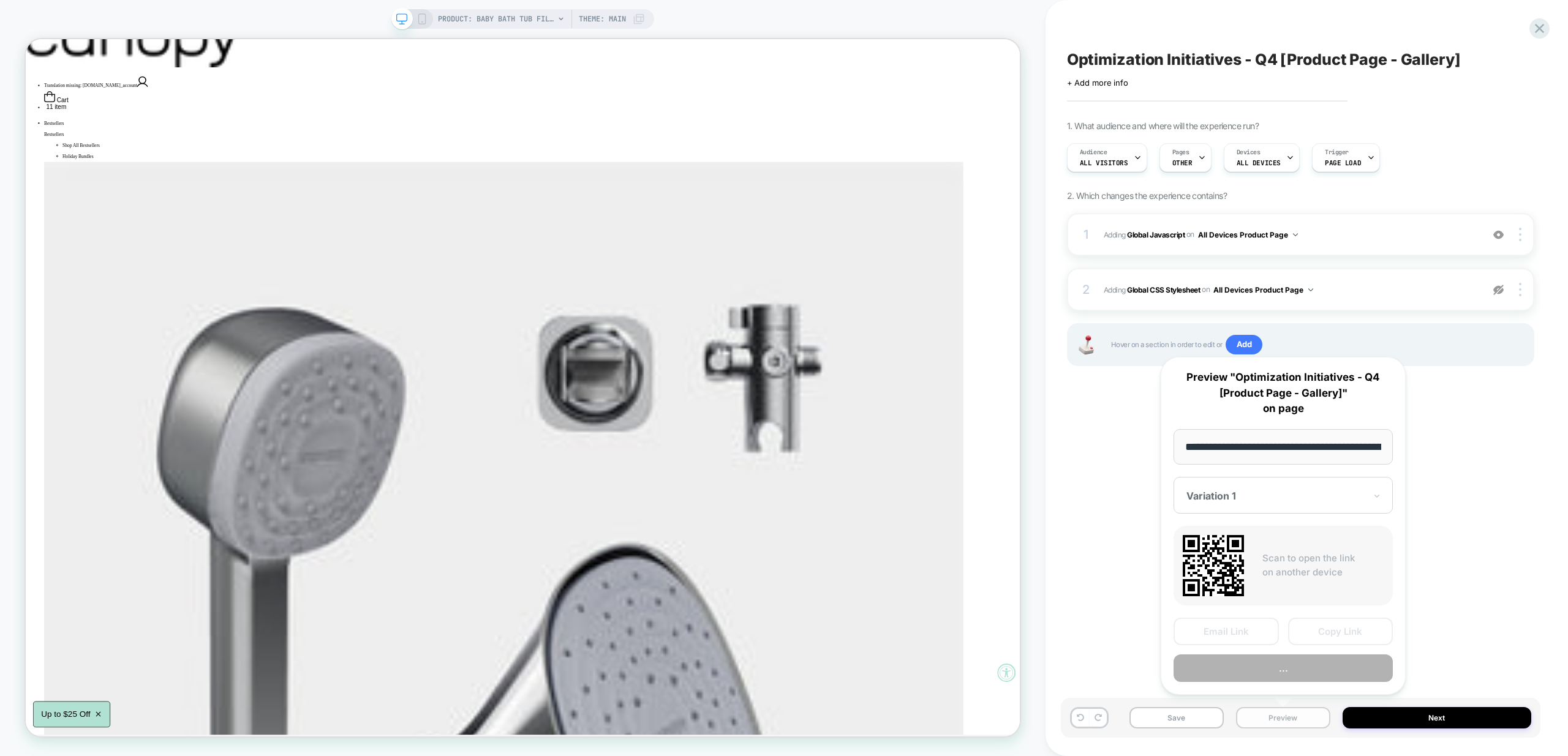
scroll to position [0, 145]
click at [1307, 671] on button "Preview" at bounding box center [1283, 669] width 219 height 28
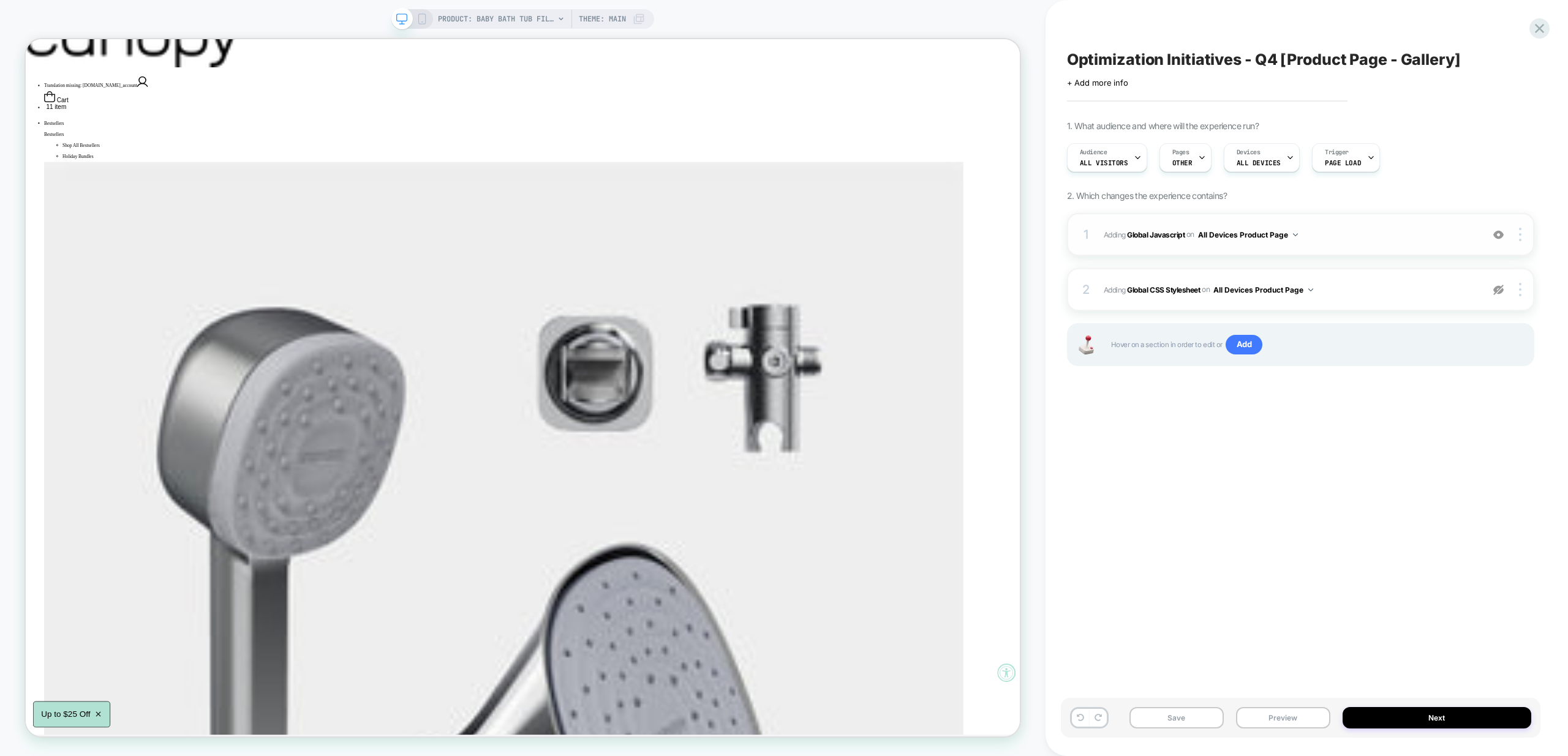
click at [1378, 230] on span "Adding Global Javascript on All Devices Product Page" at bounding box center [1290, 234] width 372 height 15
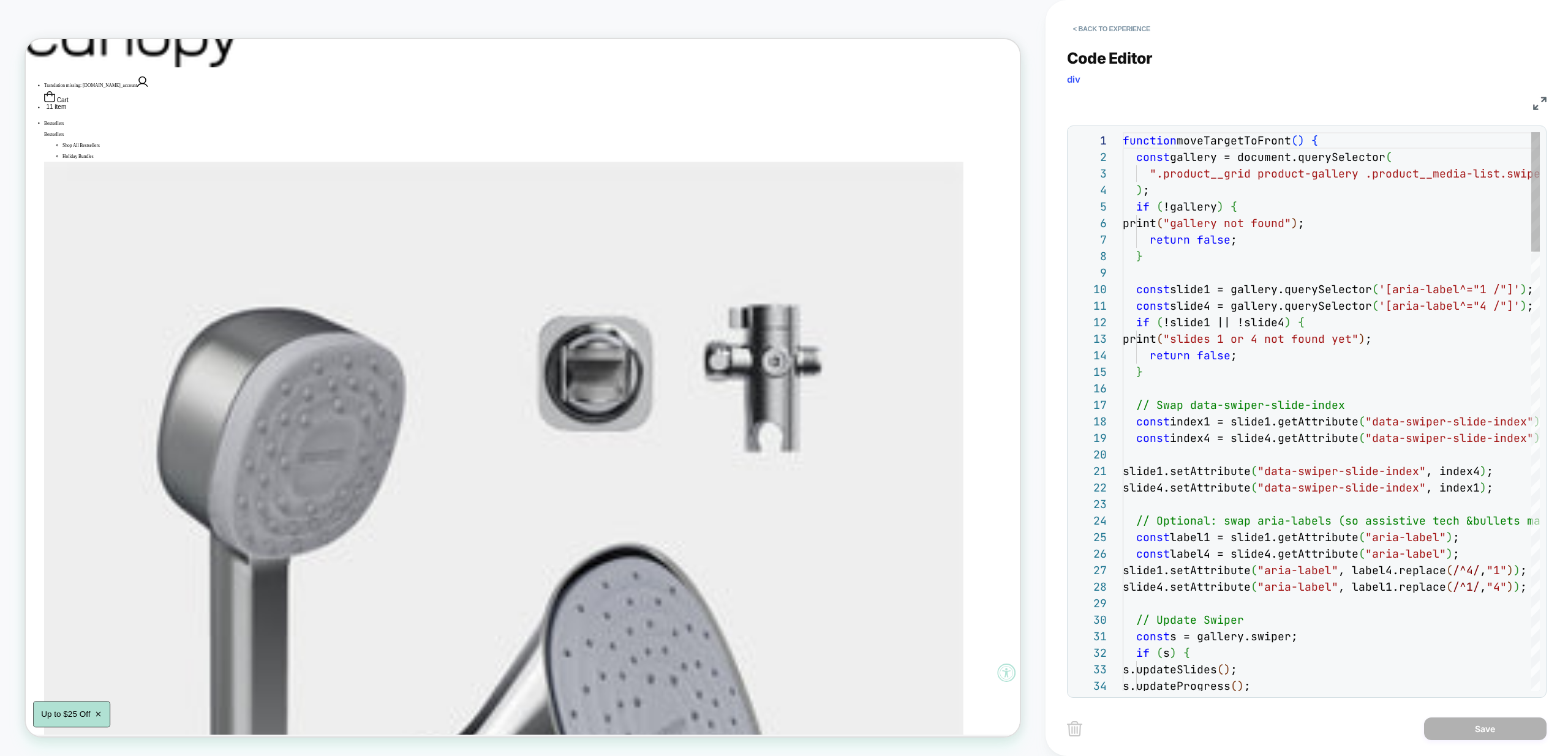
scroll to position [165, 0]
click at [1117, 142] on div at bounding box center [1116, 140] width 16 height 16
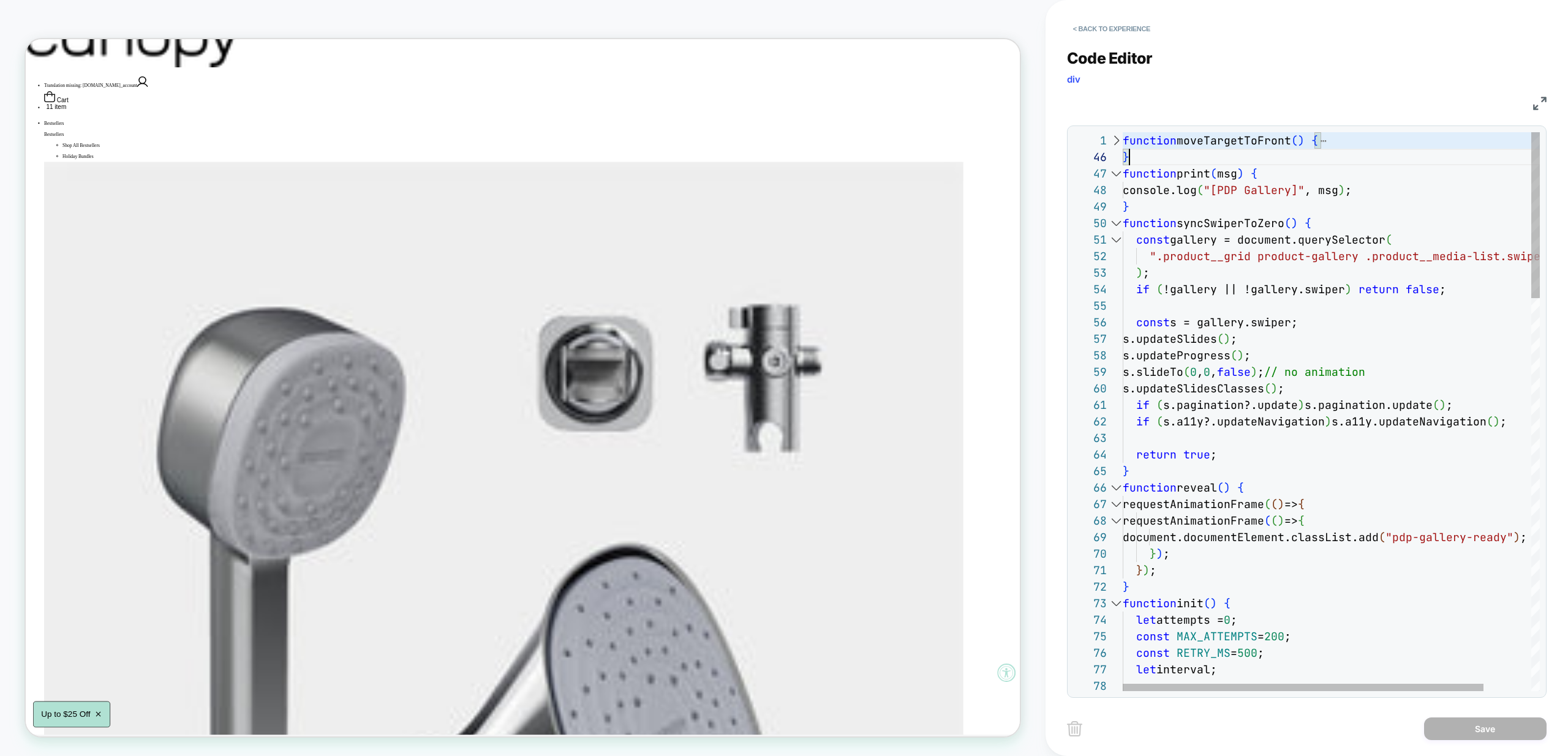
scroll to position [0, 0]
drag, startPoint x: 1148, startPoint y: 159, endPoint x: 1099, endPoint y: 133, distance: 55.5
type textarea "**********"
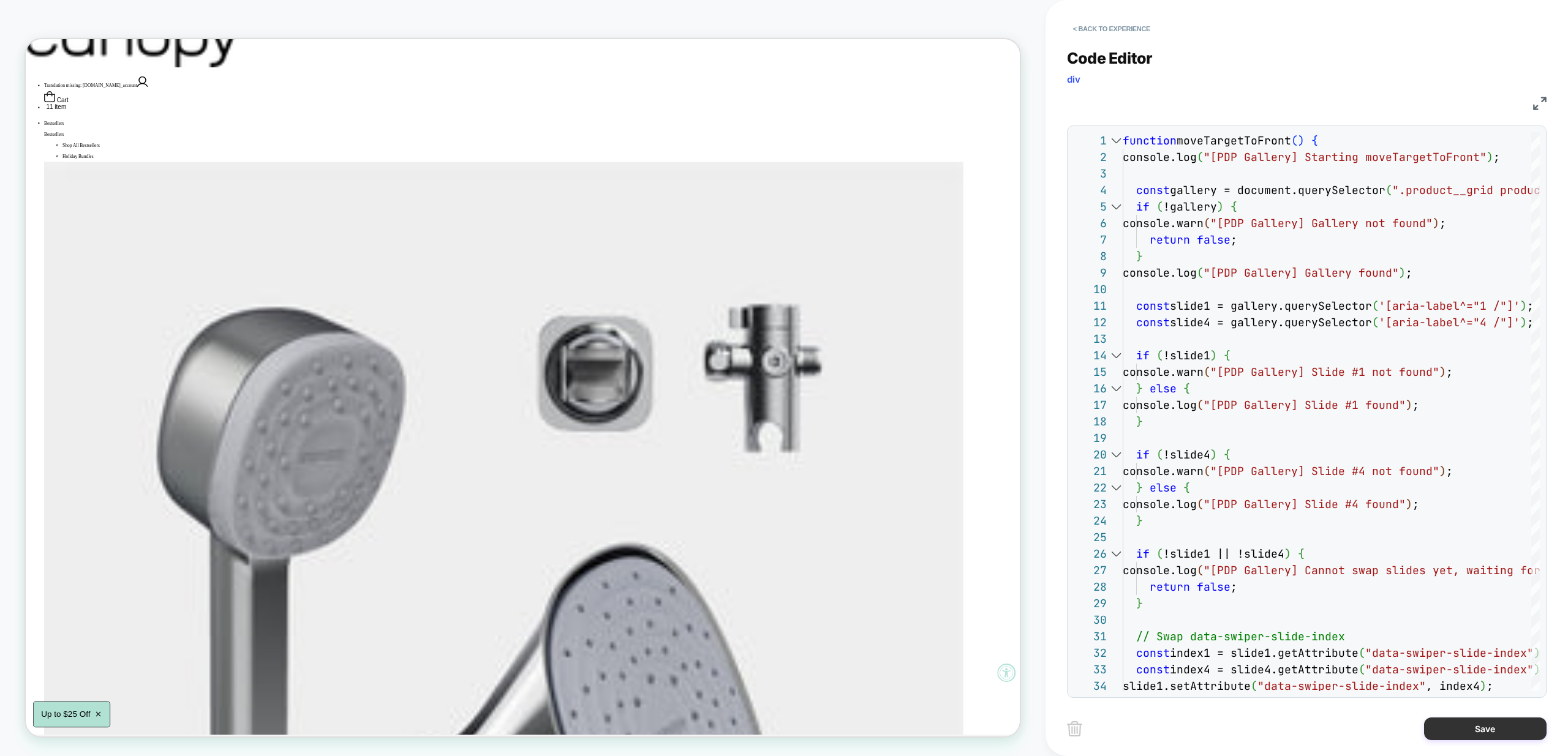
click at [1483, 723] on button "Save" at bounding box center [1485, 728] width 123 height 23
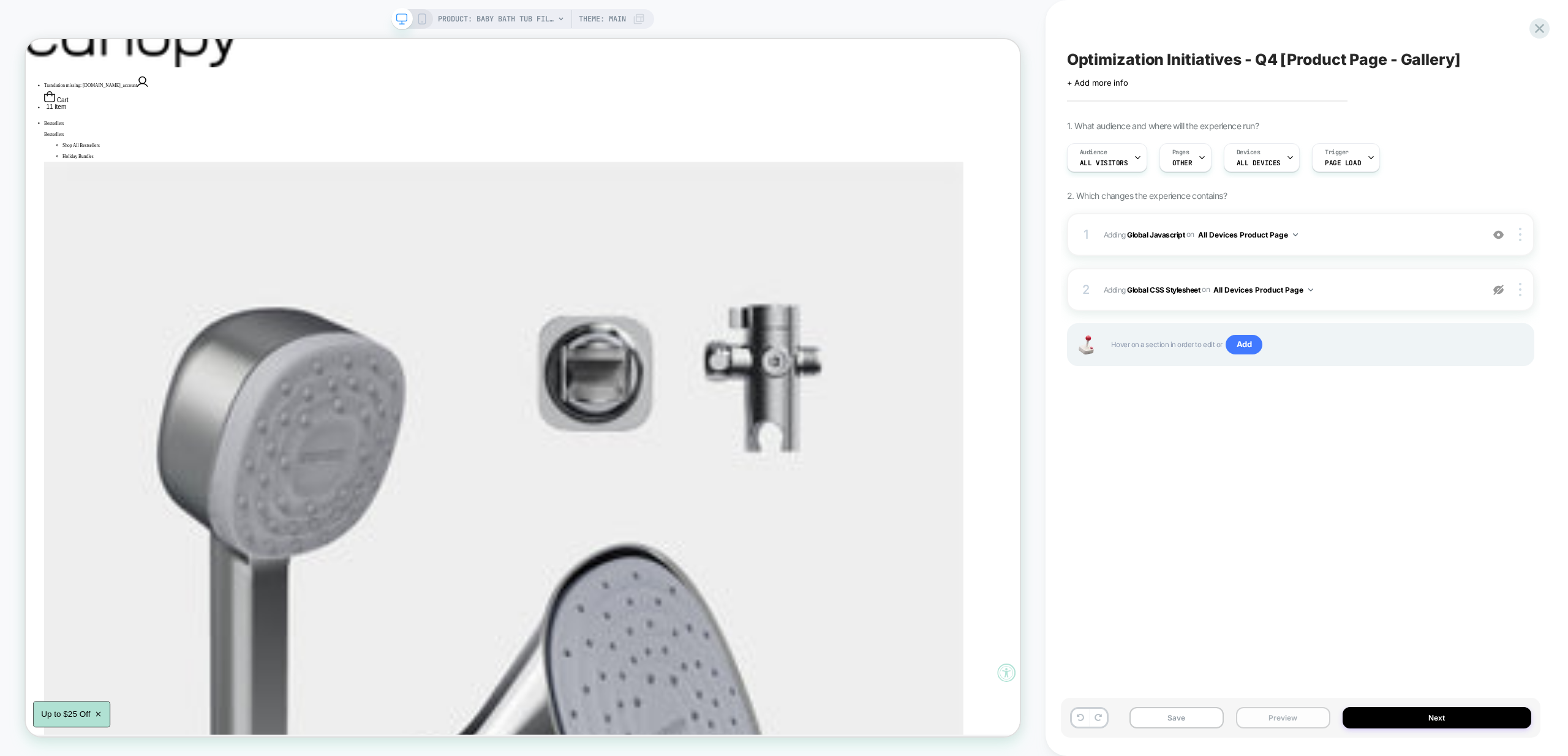
click at [1270, 717] on button "Preview" at bounding box center [1284, 718] width 95 height 22
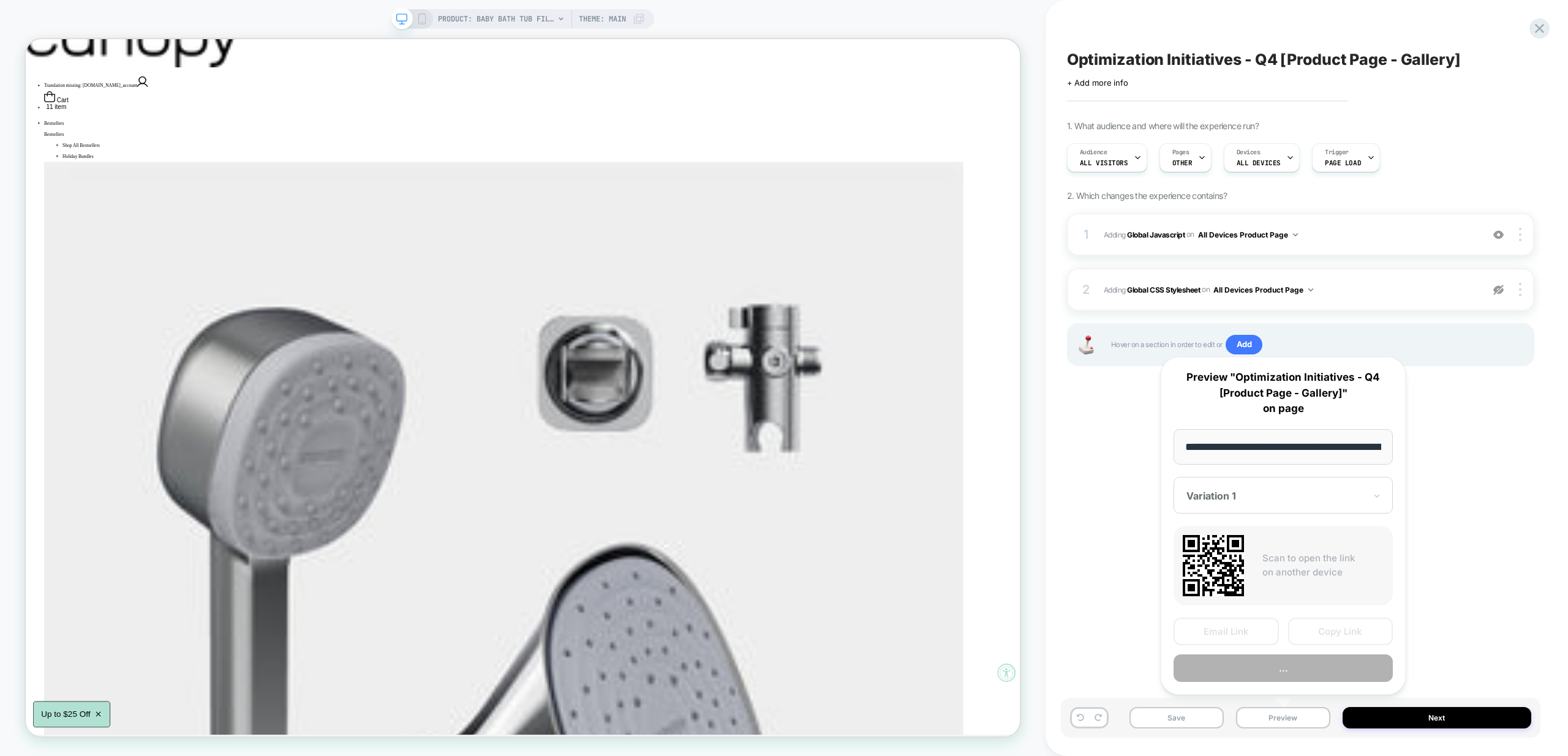
scroll to position [0, 145]
click at [1320, 669] on button "Preview" at bounding box center [1283, 669] width 219 height 28
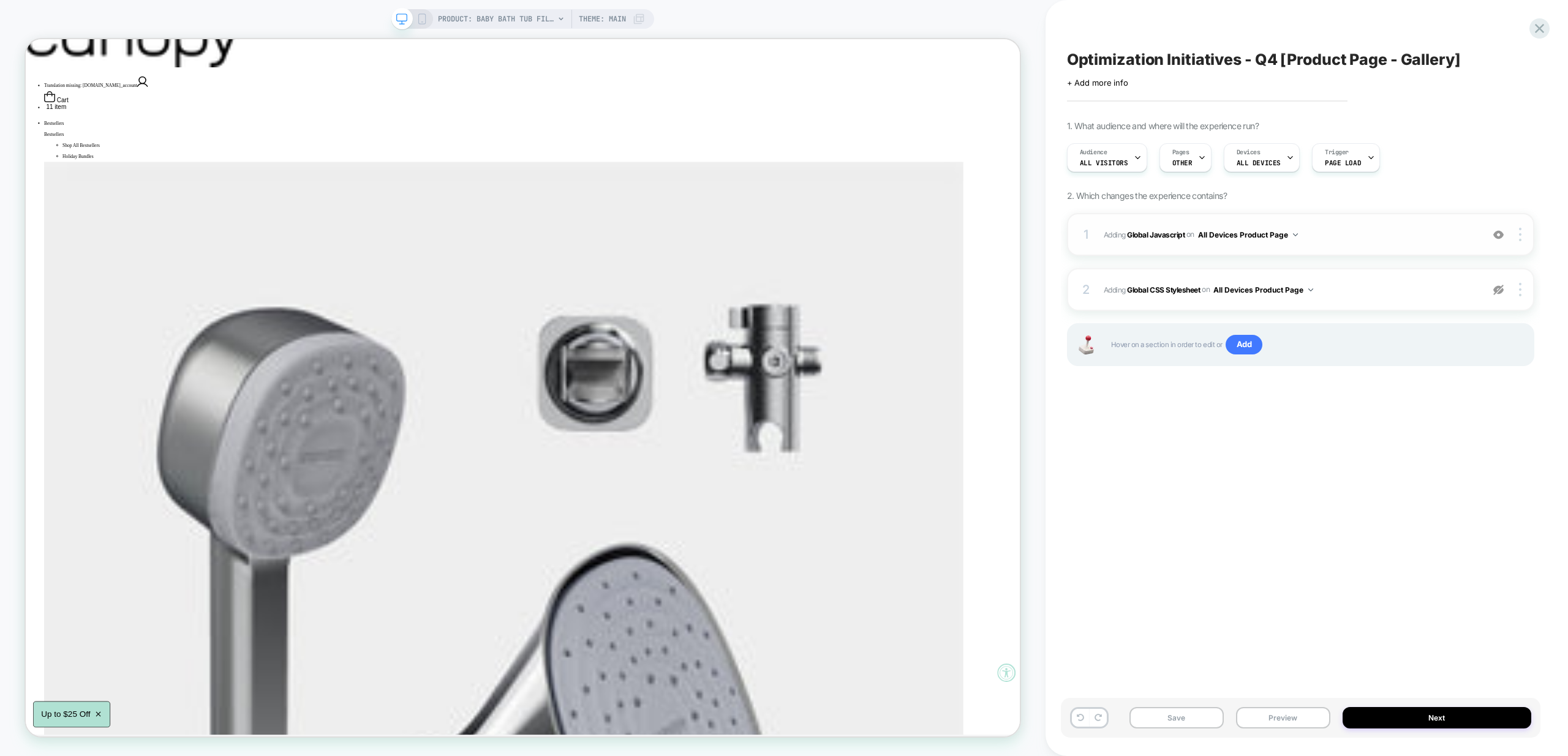
click at [1407, 236] on span "Adding Global Javascript on All Devices Product Page" at bounding box center [1290, 234] width 372 height 15
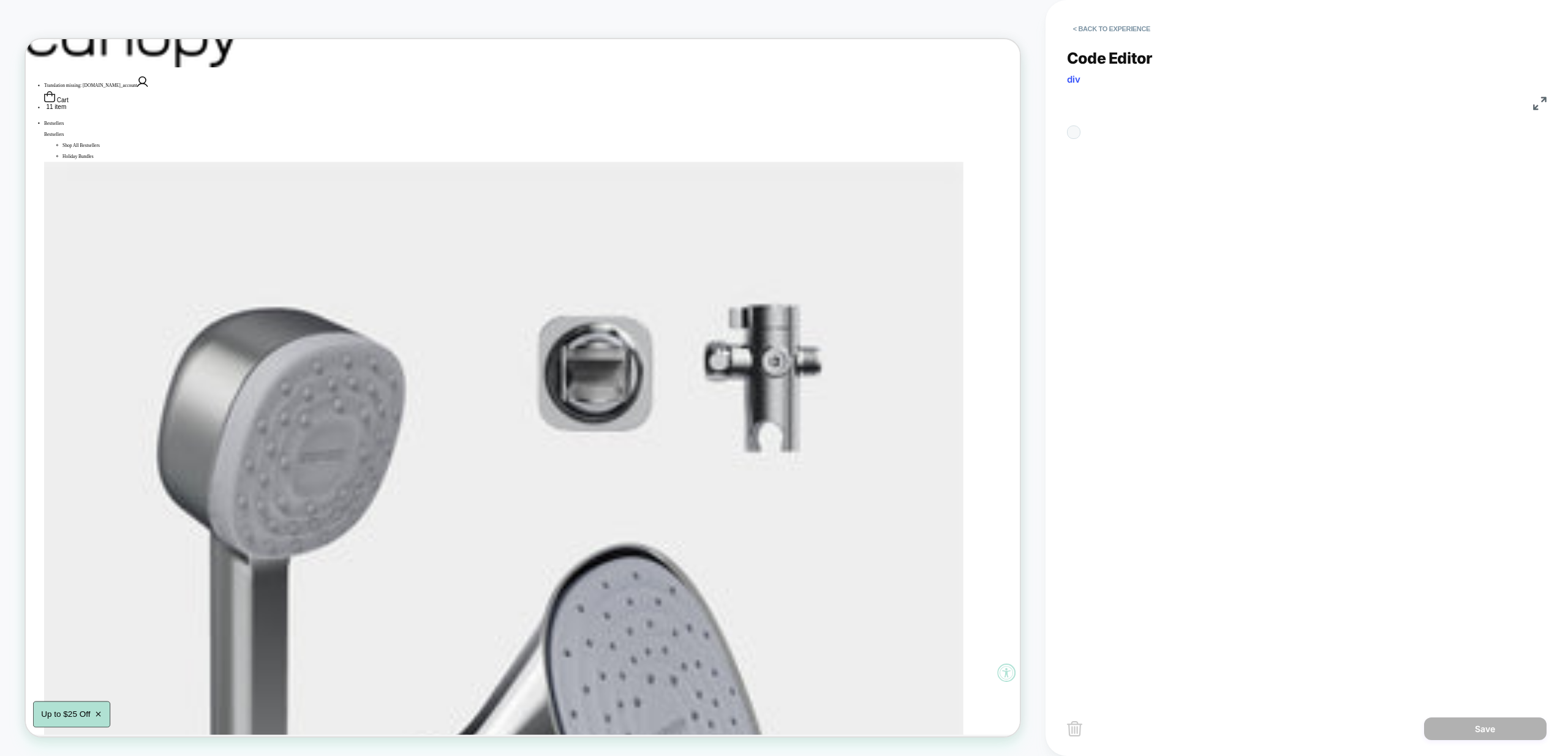
scroll to position [165, 0]
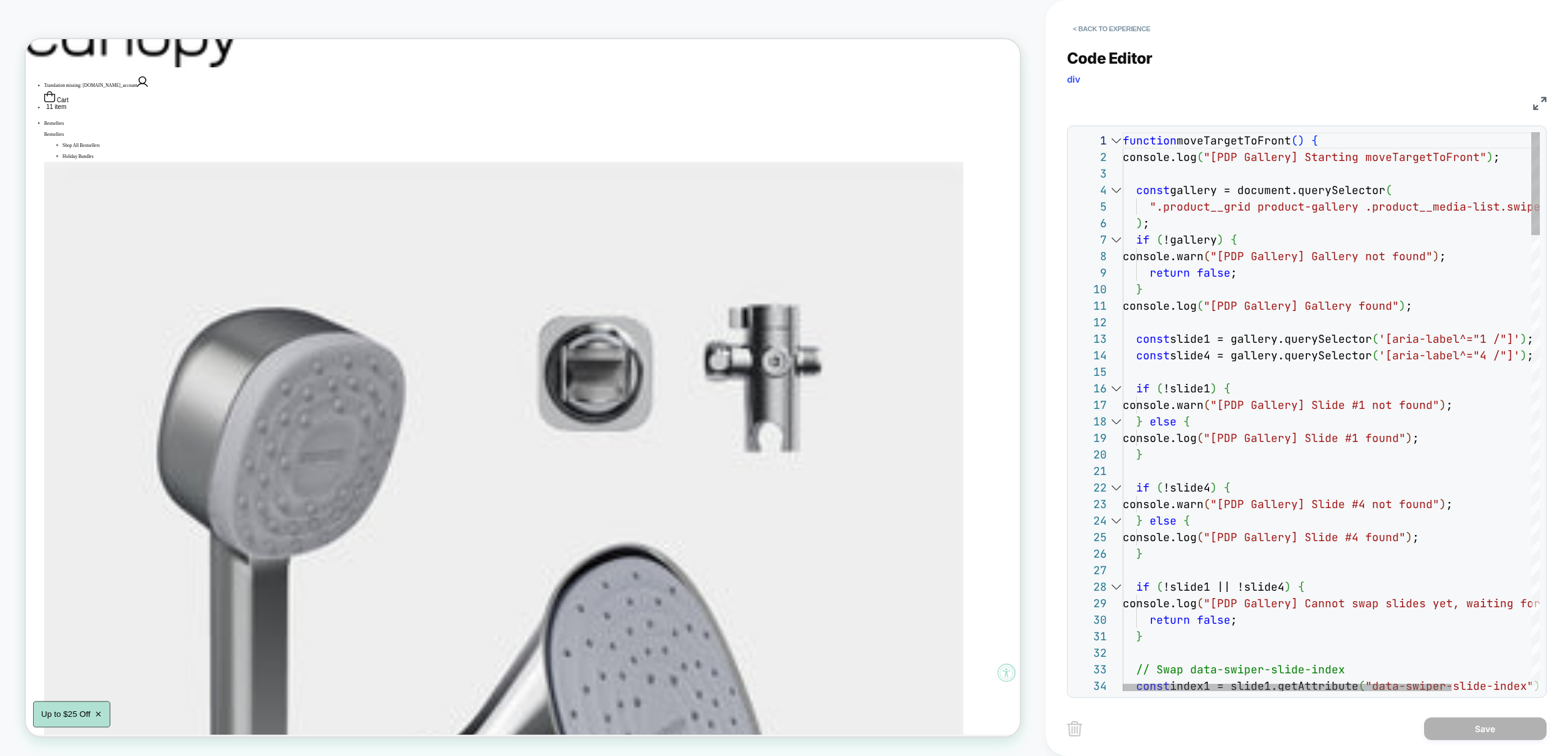
click at [1116, 144] on div at bounding box center [1116, 140] width 16 height 16
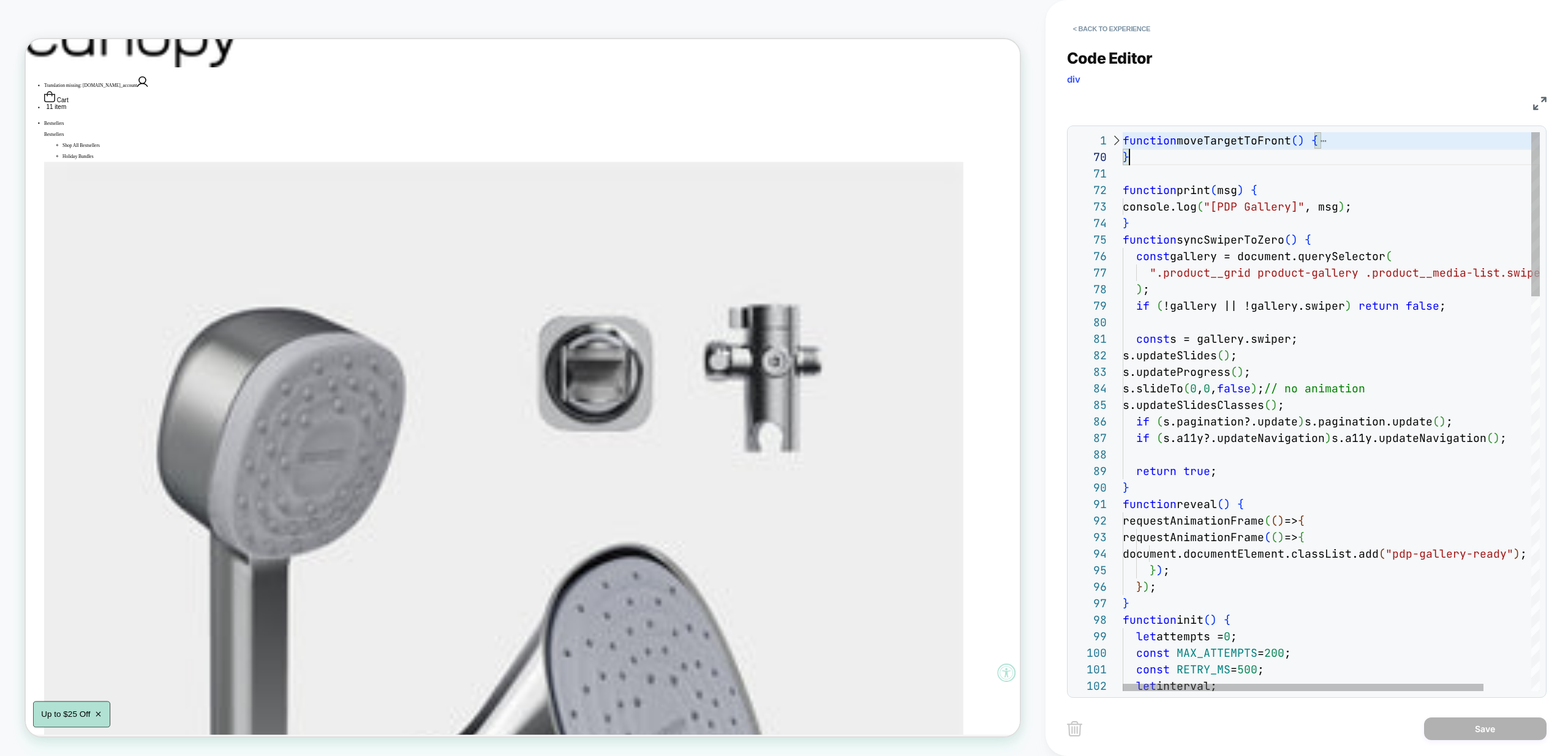
scroll to position [0, 0]
drag, startPoint x: 1137, startPoint y: 150, endPoint x: 1062, endPoint y: 117, distance: 81.9
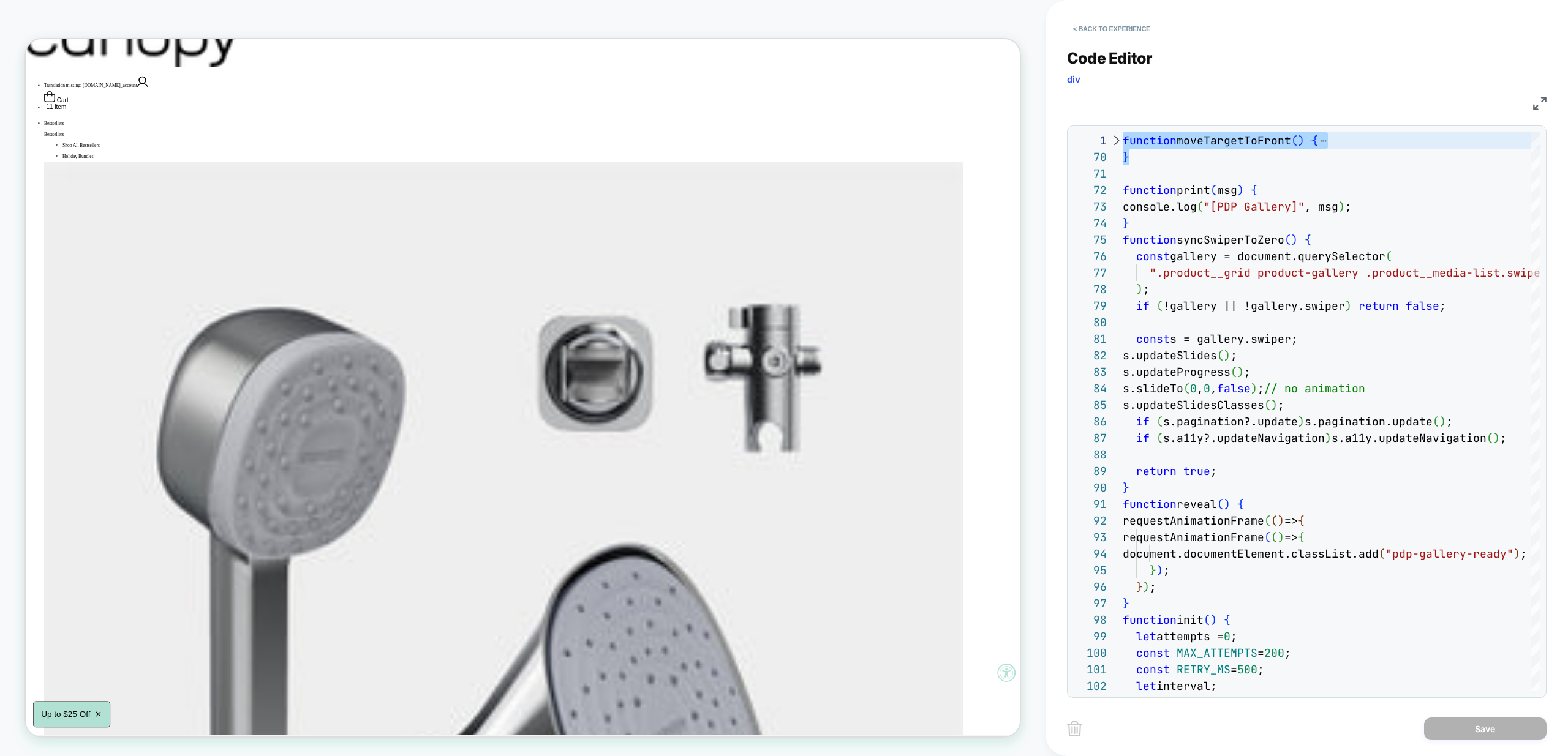
type textarea "**********"
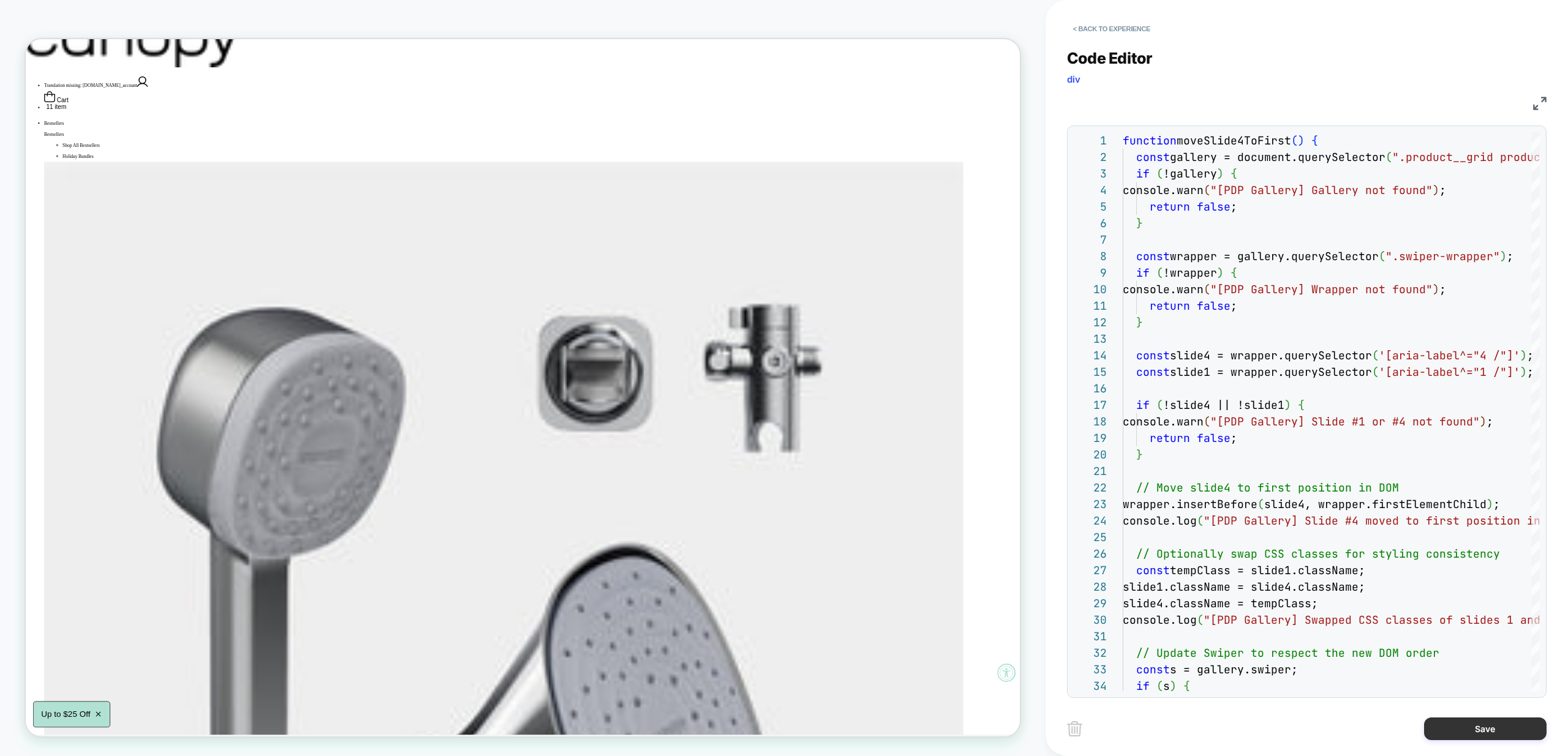
click at [1481, 729] on button "Save" at bounding box center [1485, 728] width 123 height 23
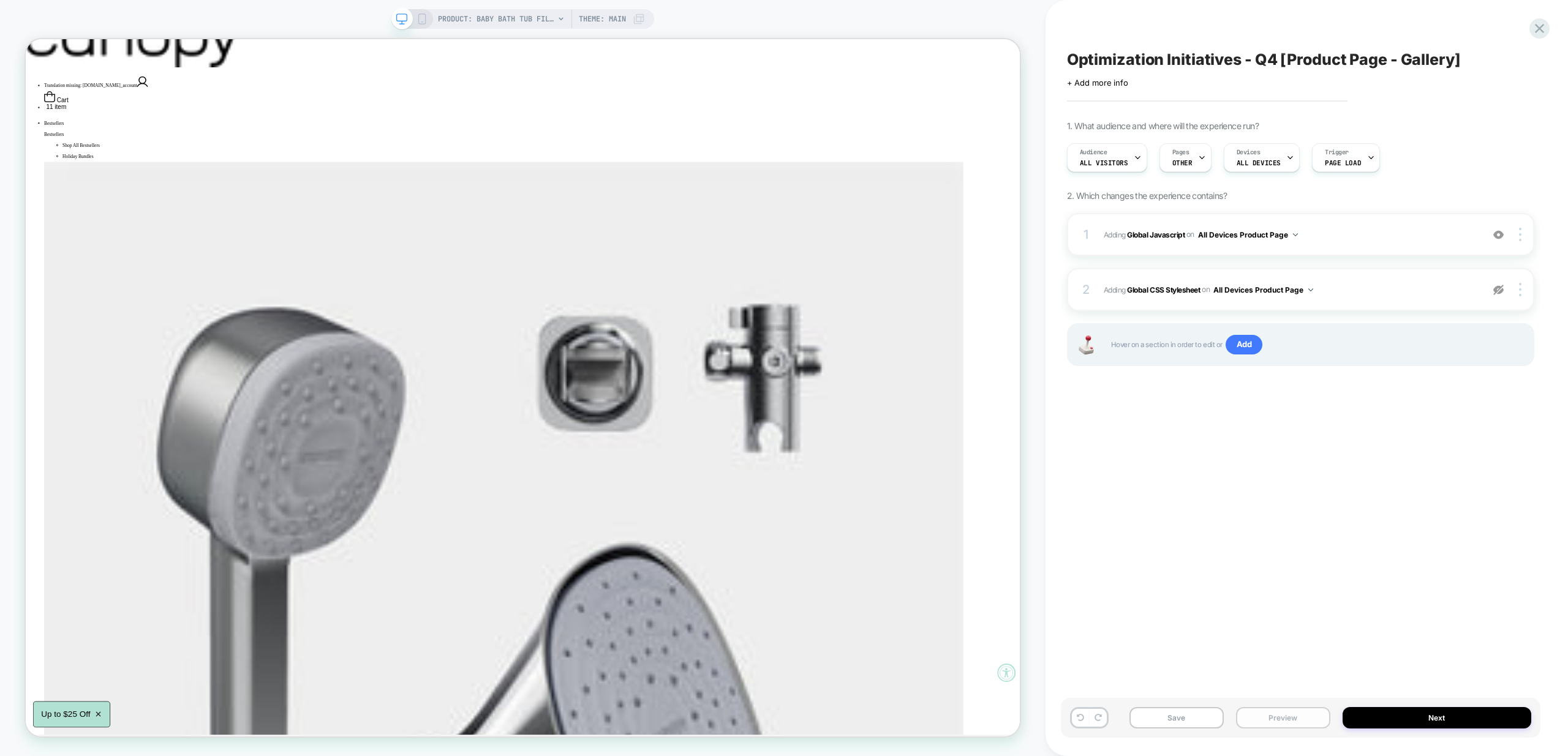
click at [1309, 721] on button "Preview" at bounding box center [1284, 718] width 95 height 22
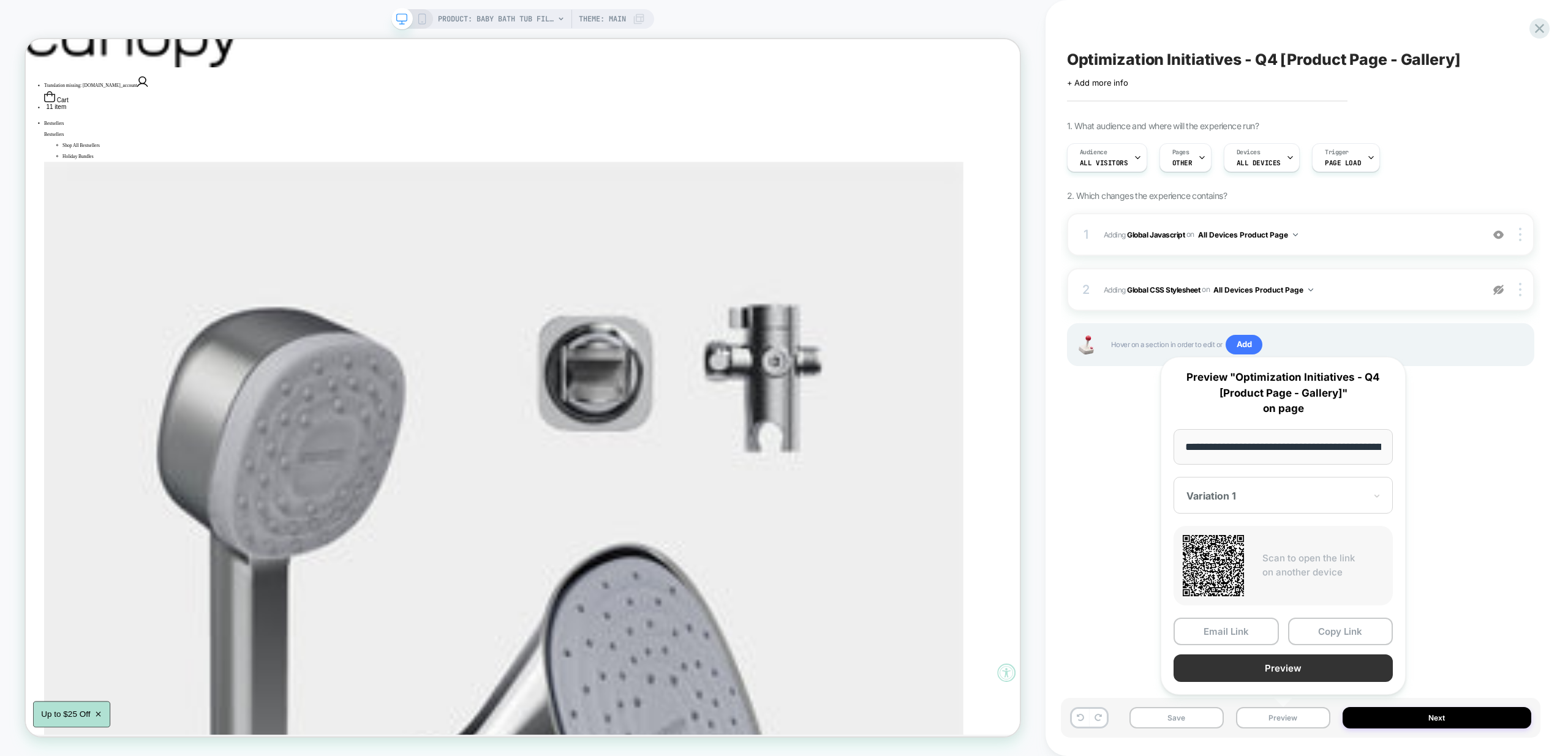
scroll to position [0, 145]
click at [1322, 671] on button "Preview" at bounding box center [1283, 669] width 219 height 28
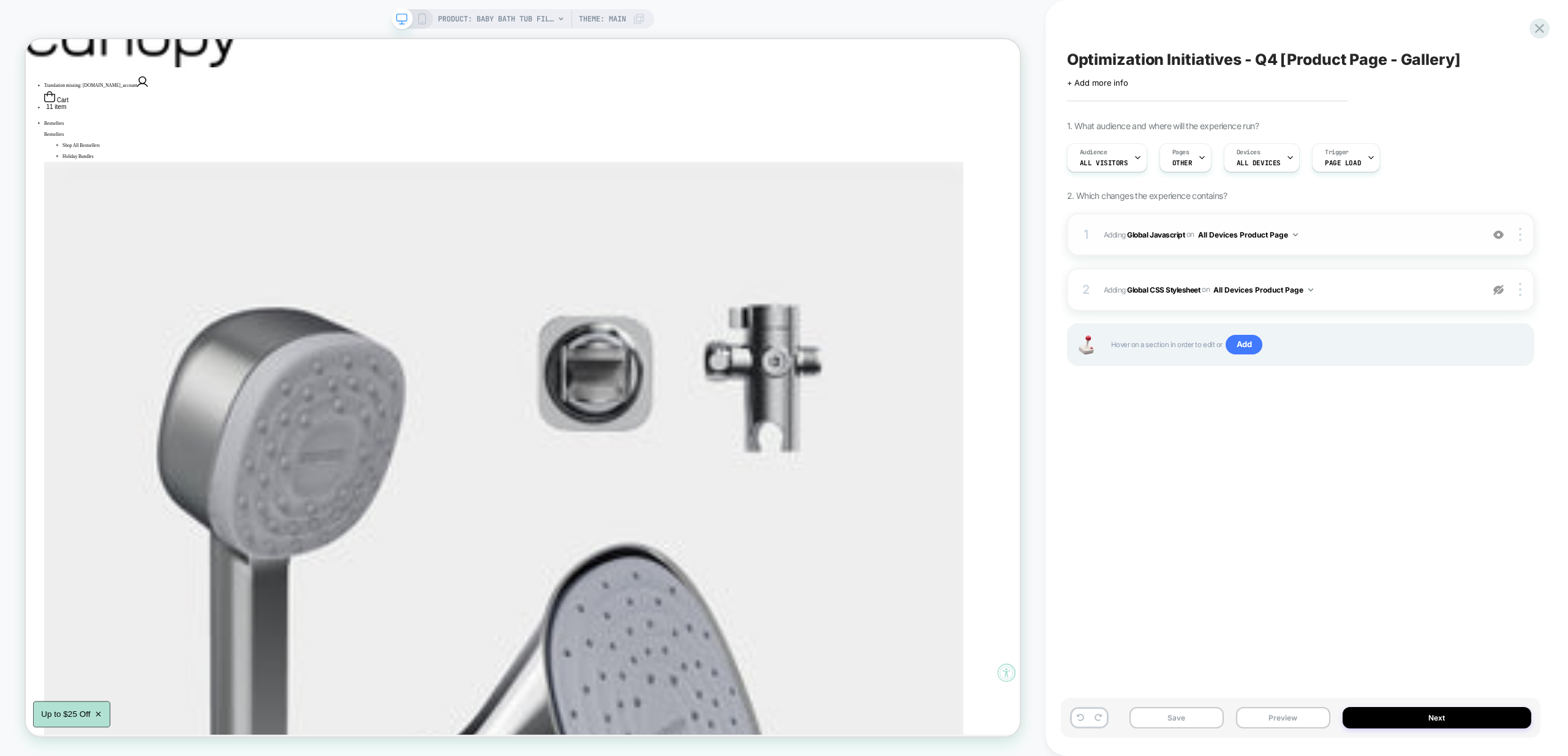
click at [1387, 224] on div "1 Adding Global Javascript on All Devices Product Page Add Before Add After Tar…" at bounding box center [1301, 234] width 468 height 43
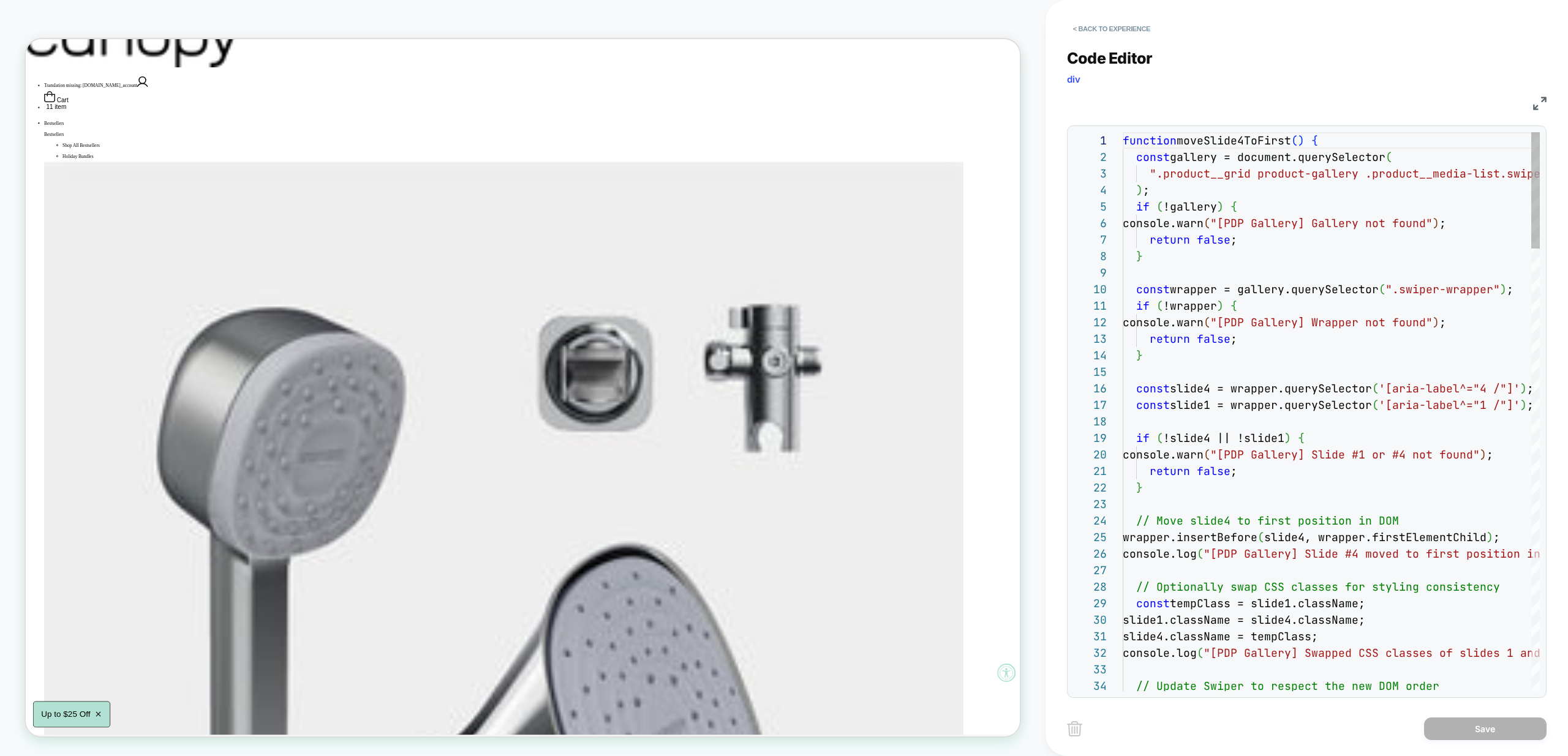
scroll to position [165, 0]
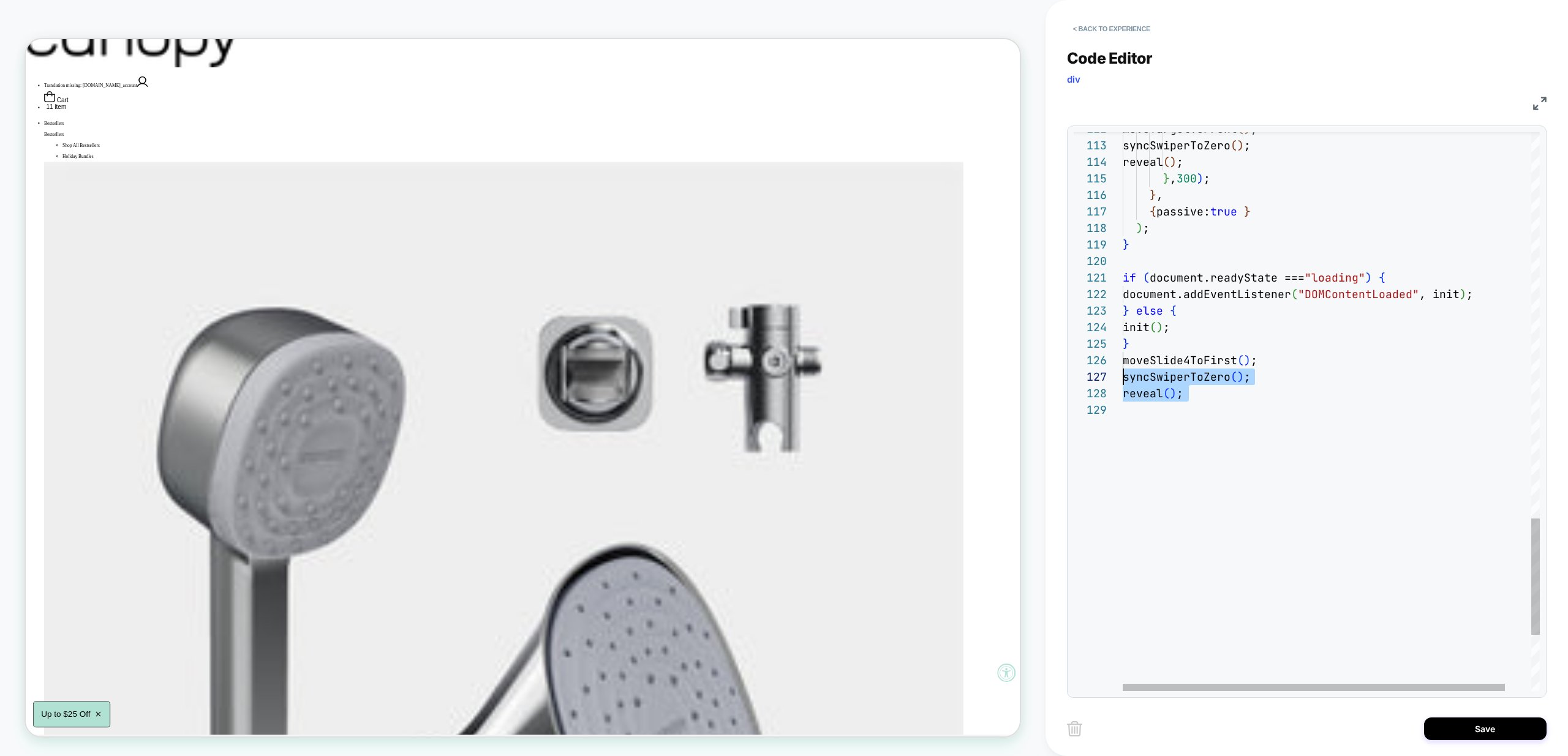
drag, startPoint x: 1223, startPoint y: 406, endPoint x: 1056, endPoint y: 378, distance: 169.3
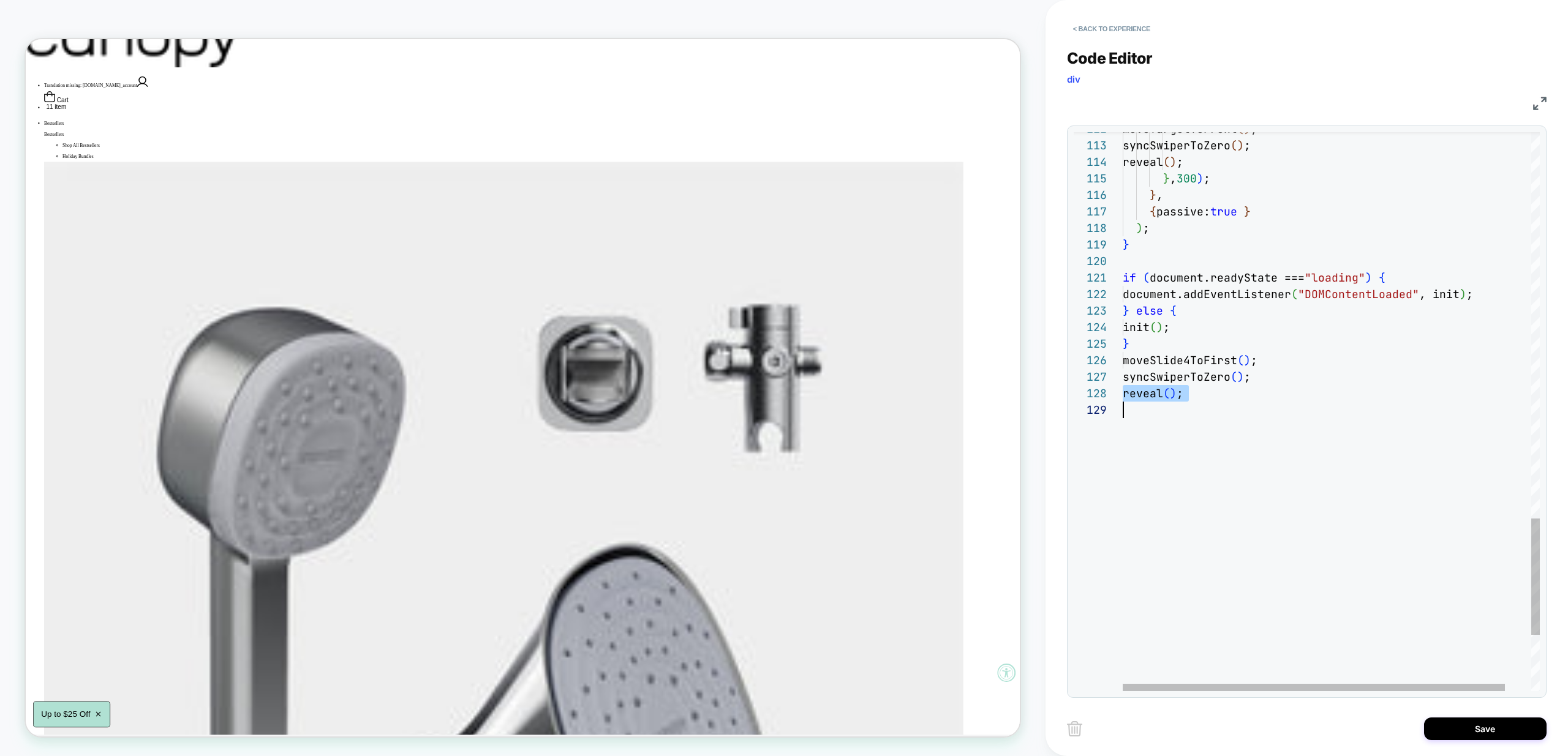
type textarea "**********"
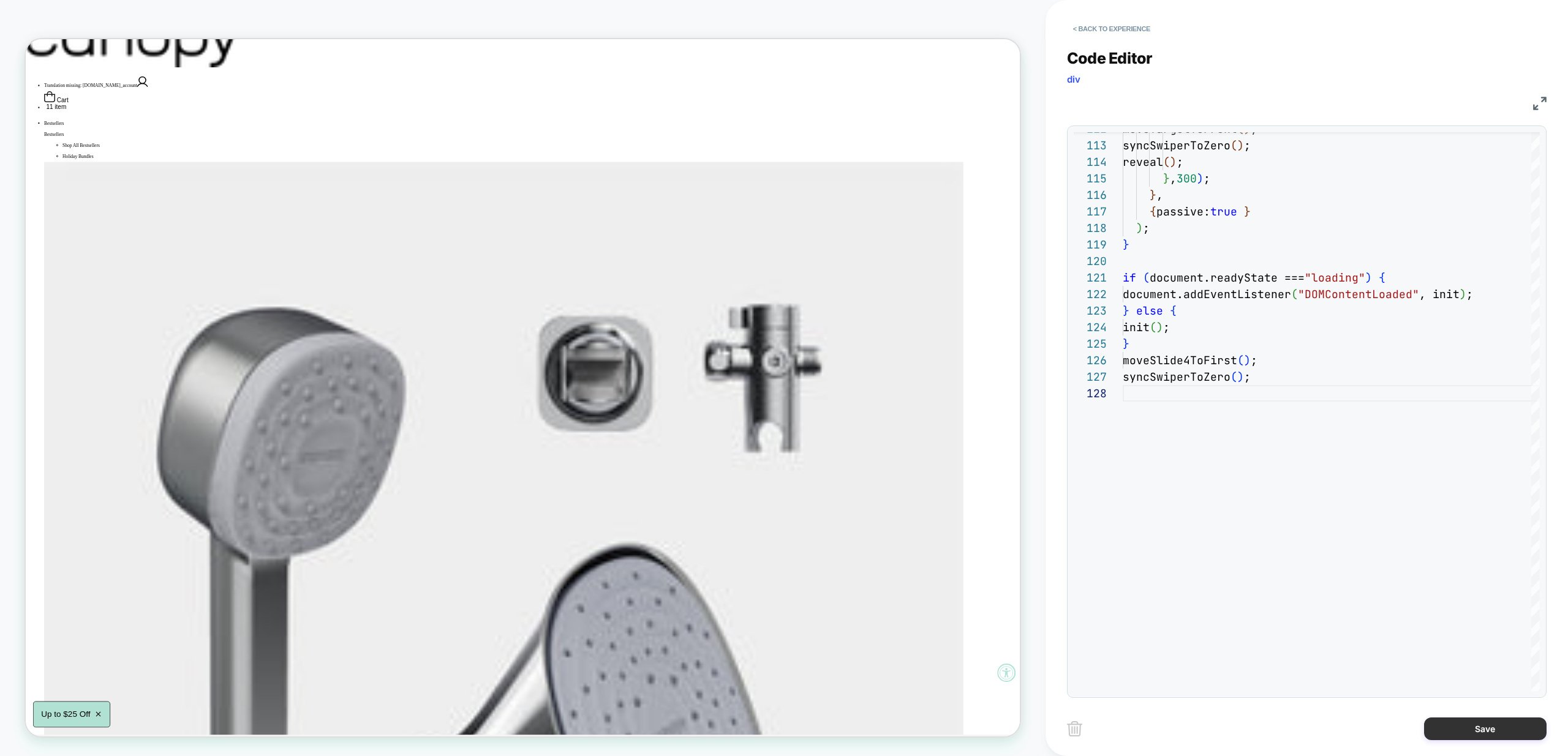
click at [1525, 727] on button "Save" at bounding box center [1485, 728] width 123 height 23
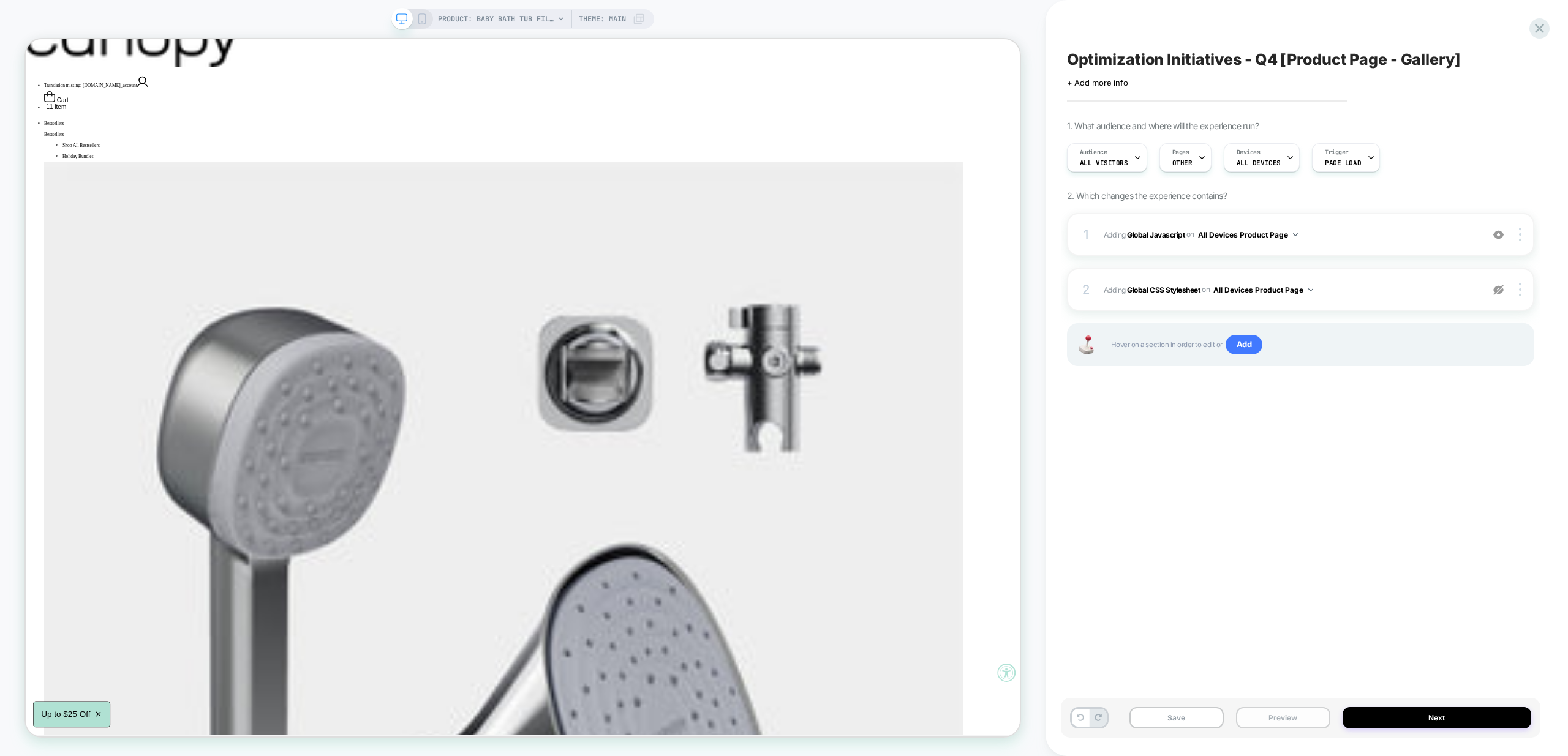
click at [1280, 720] on button "Preview" at bounding box center [1284, 718] width 95 height 22
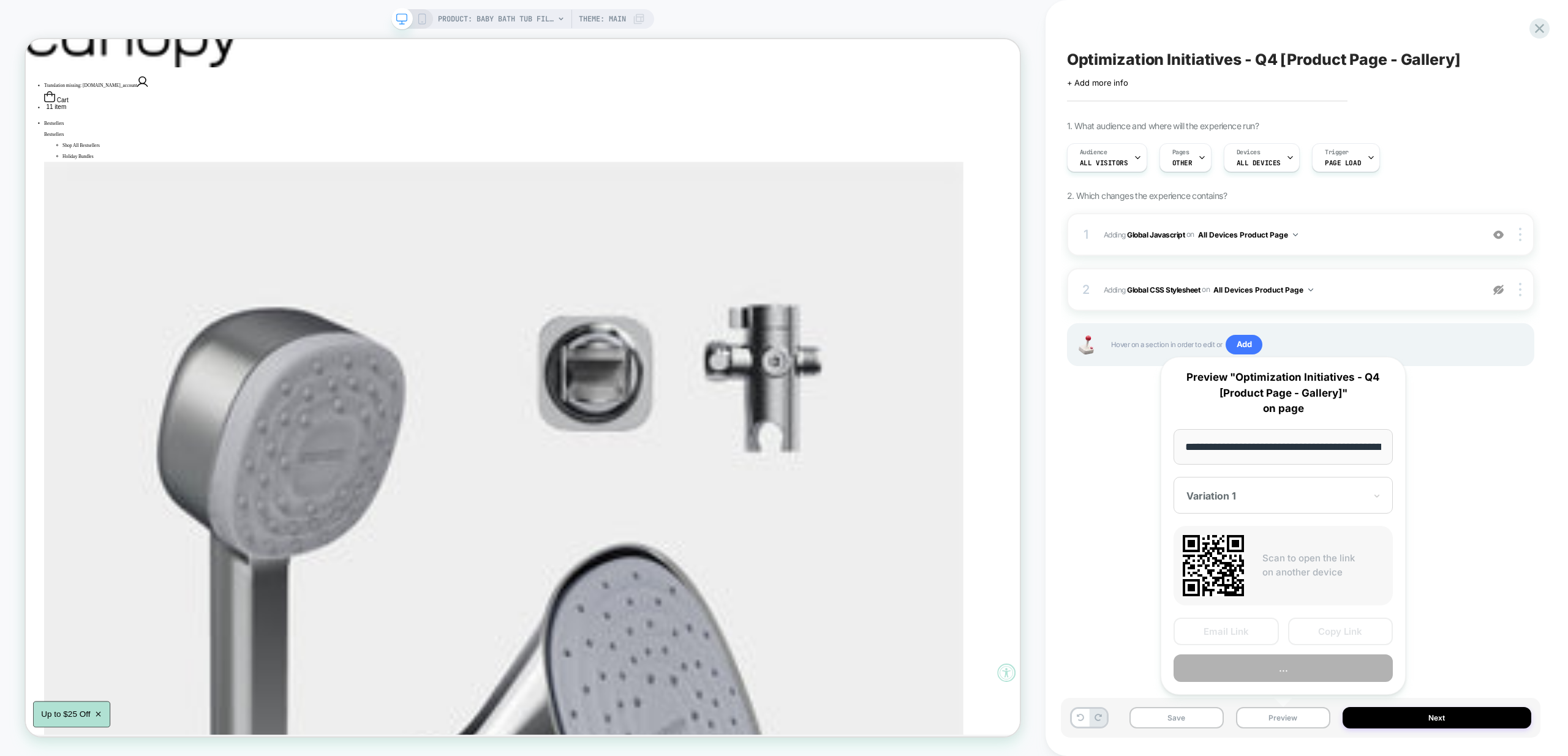
scroll to position [0, 145]
click at [1287, 672] on button "Preview" at bounding box center [1283, 669] width 219 height 28
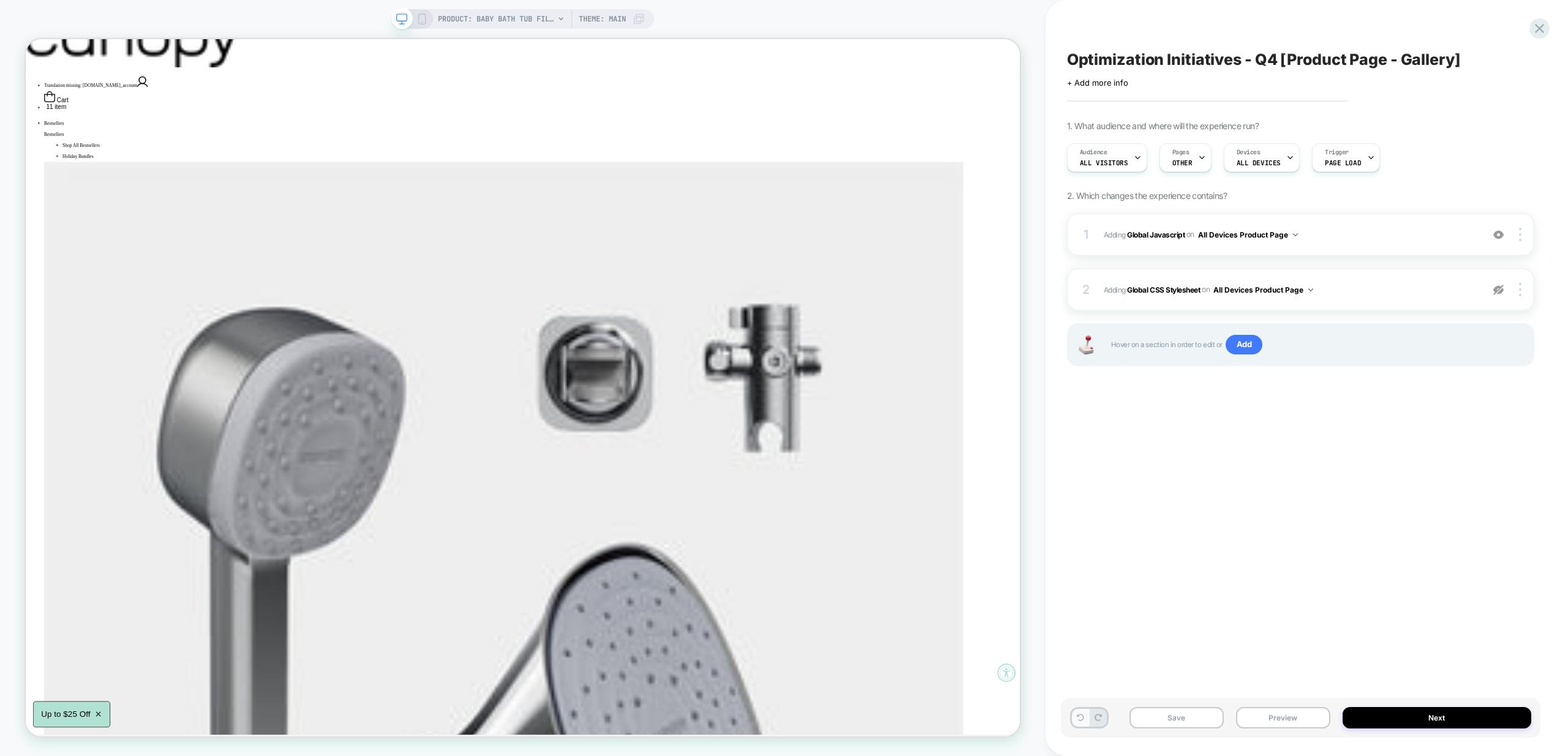
click at [1075, 721] on button at bounding box center [1081, 717] width 17 height 18
click at [1077, 721] on icon at bounding box center [1080, 717] width 7 height 7
click at [1078, 719] on icon at bounding box center [1080, 717] width 7 height 7
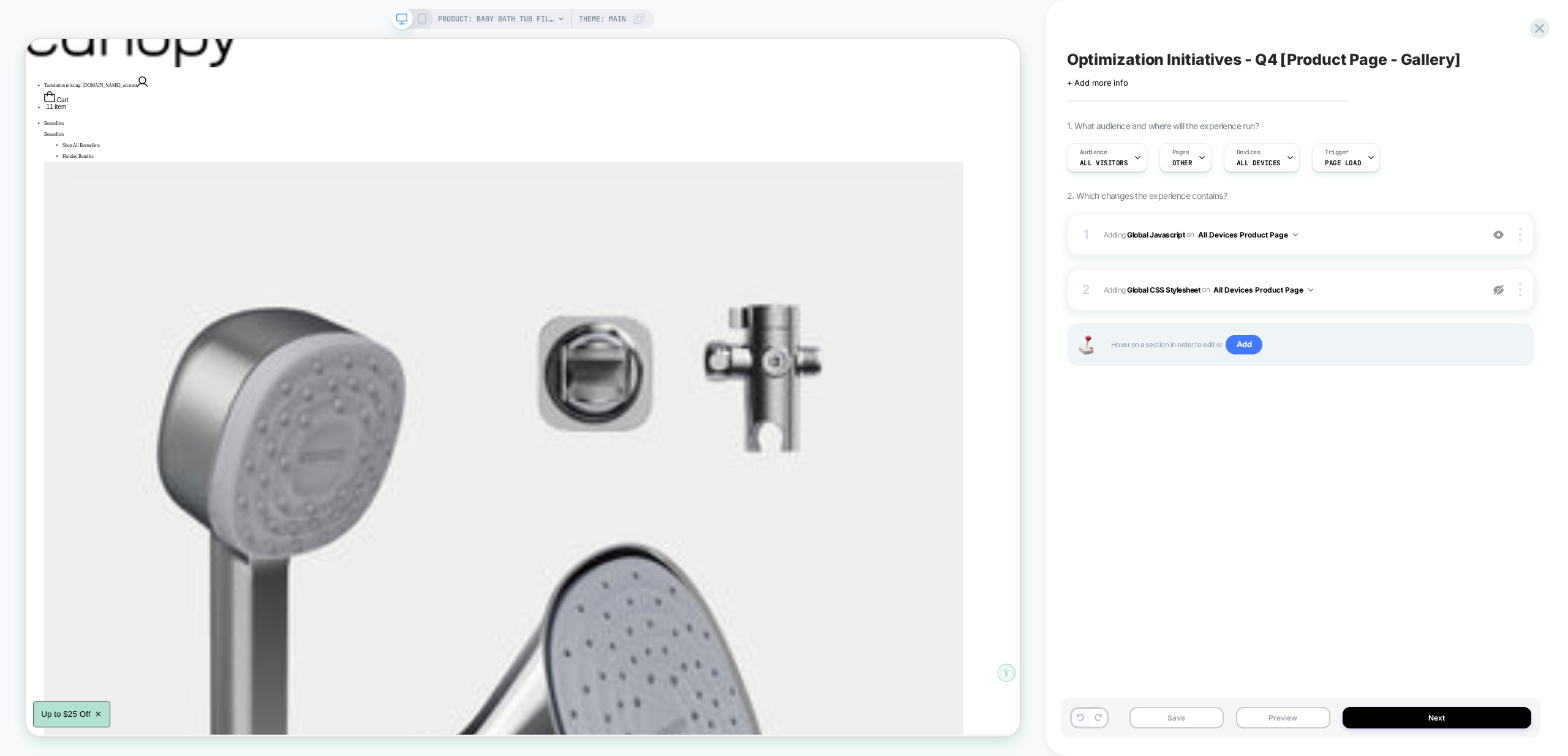
click at [1078, 719] on icon at bounding box center [1080, 717] width 7 height 7
click at [1079, 719] on icon at bounding box center [1080, 717] width 7 height 7
click at [1081, 721] on icon at bounding box center [1080, 717] width 7 height 7
click at [1292, 721] on button "Preview" at bounding box center [1284, 718] width 95 height 22
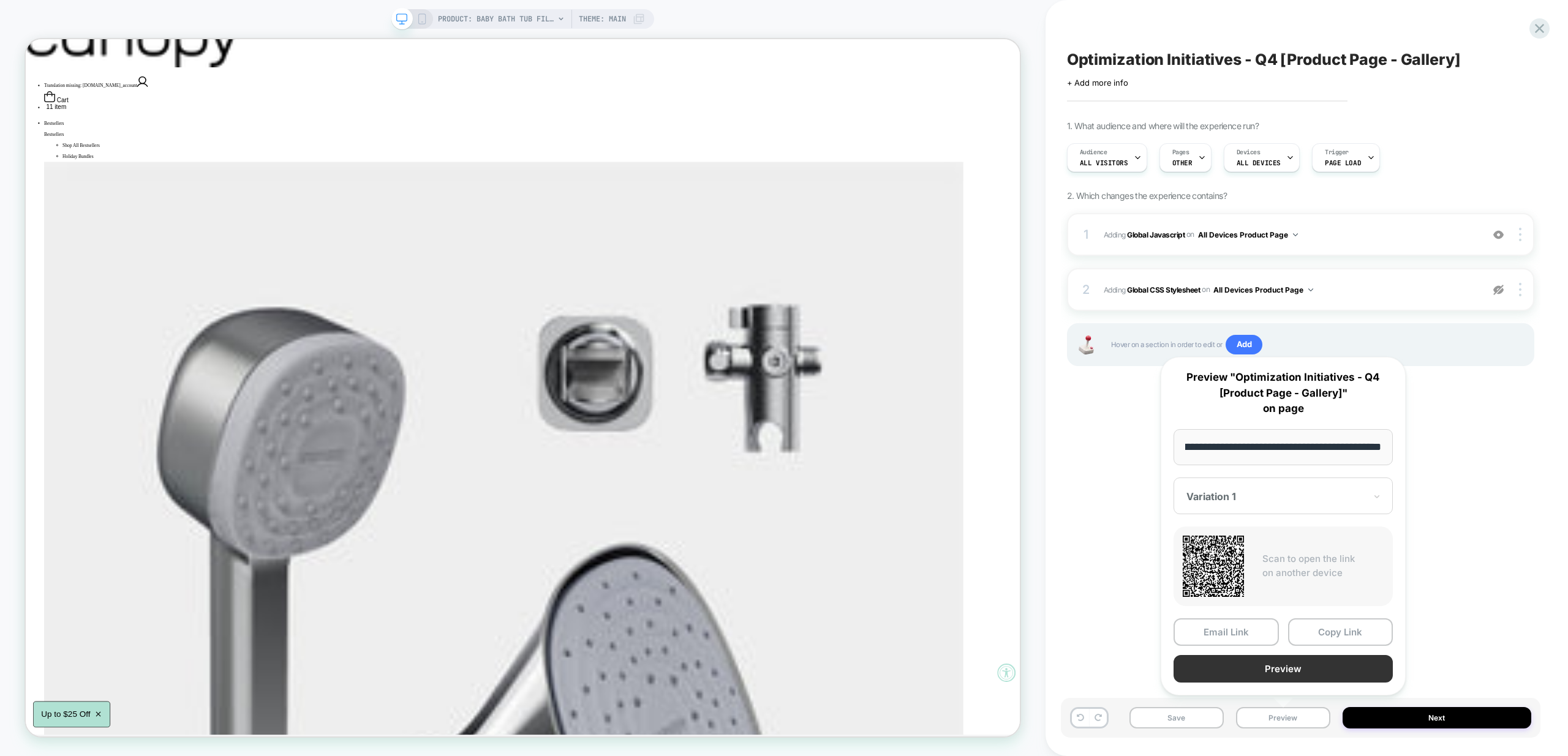
click at [1318, 662] on button "Preview" at bounding box center [1283, 669] width 219 height 28
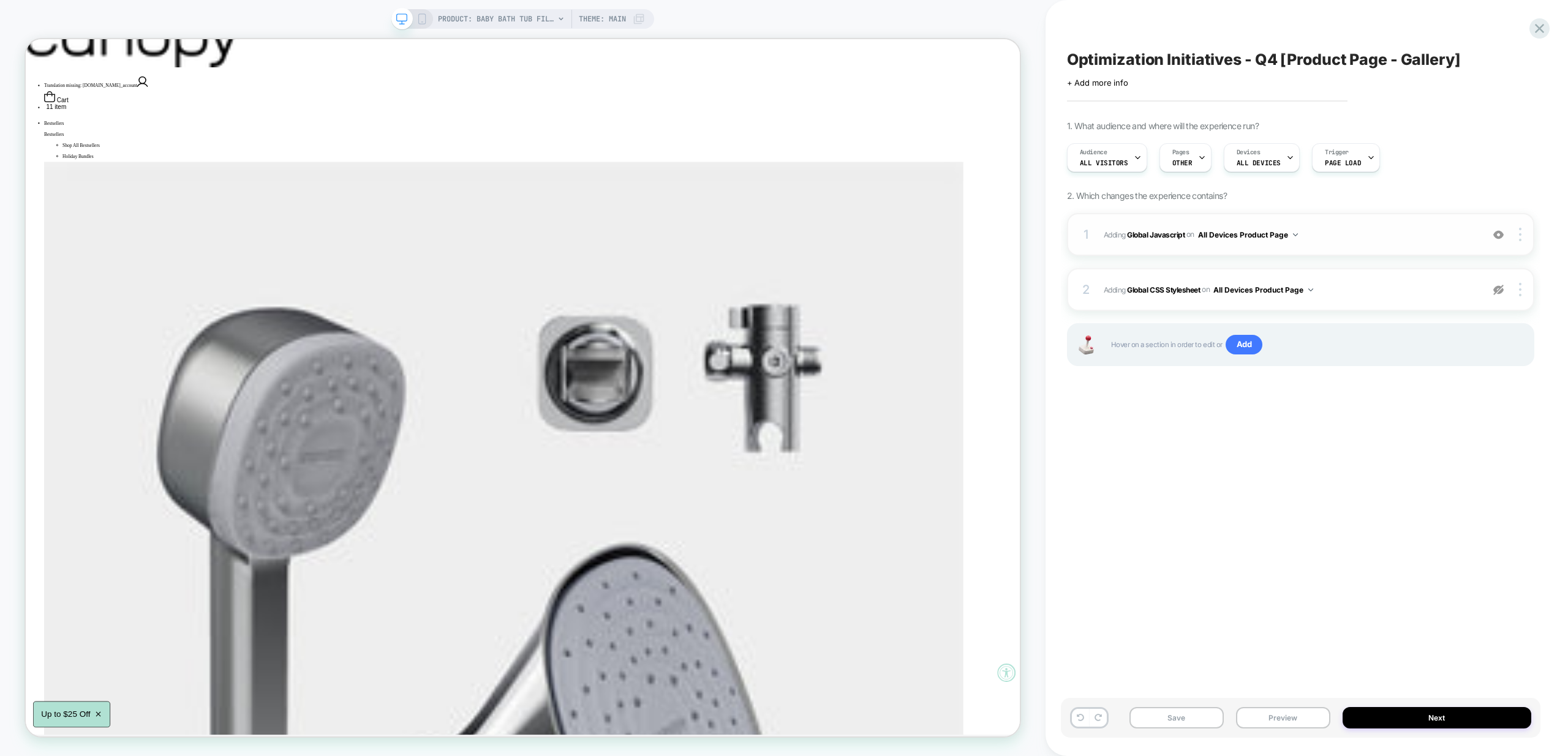
click at [1382, 227] on span "Adding Global Javascript on All Devices Product Page" at bounding box center [1290, 234] width 372 height 15
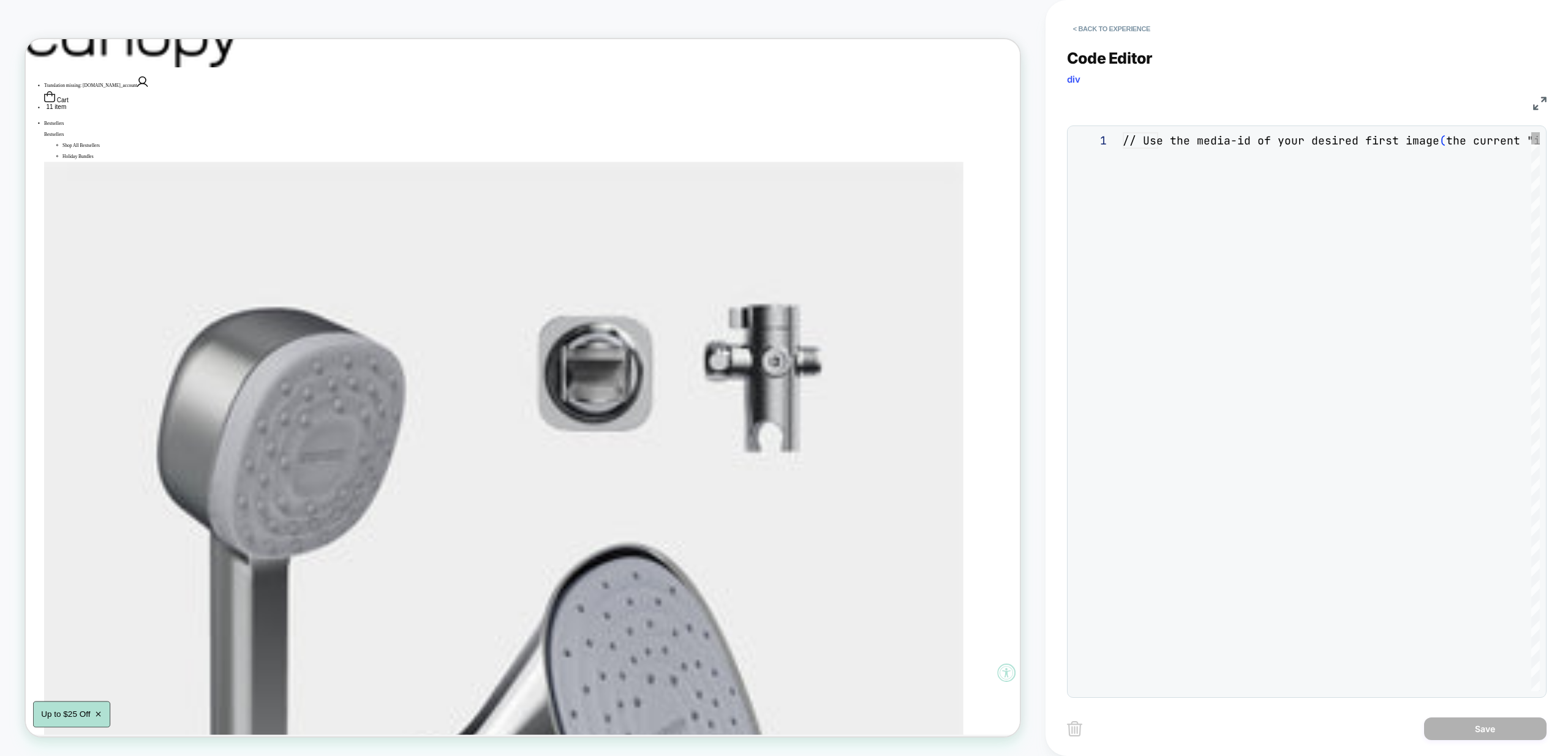
scroll to position [165, 0]
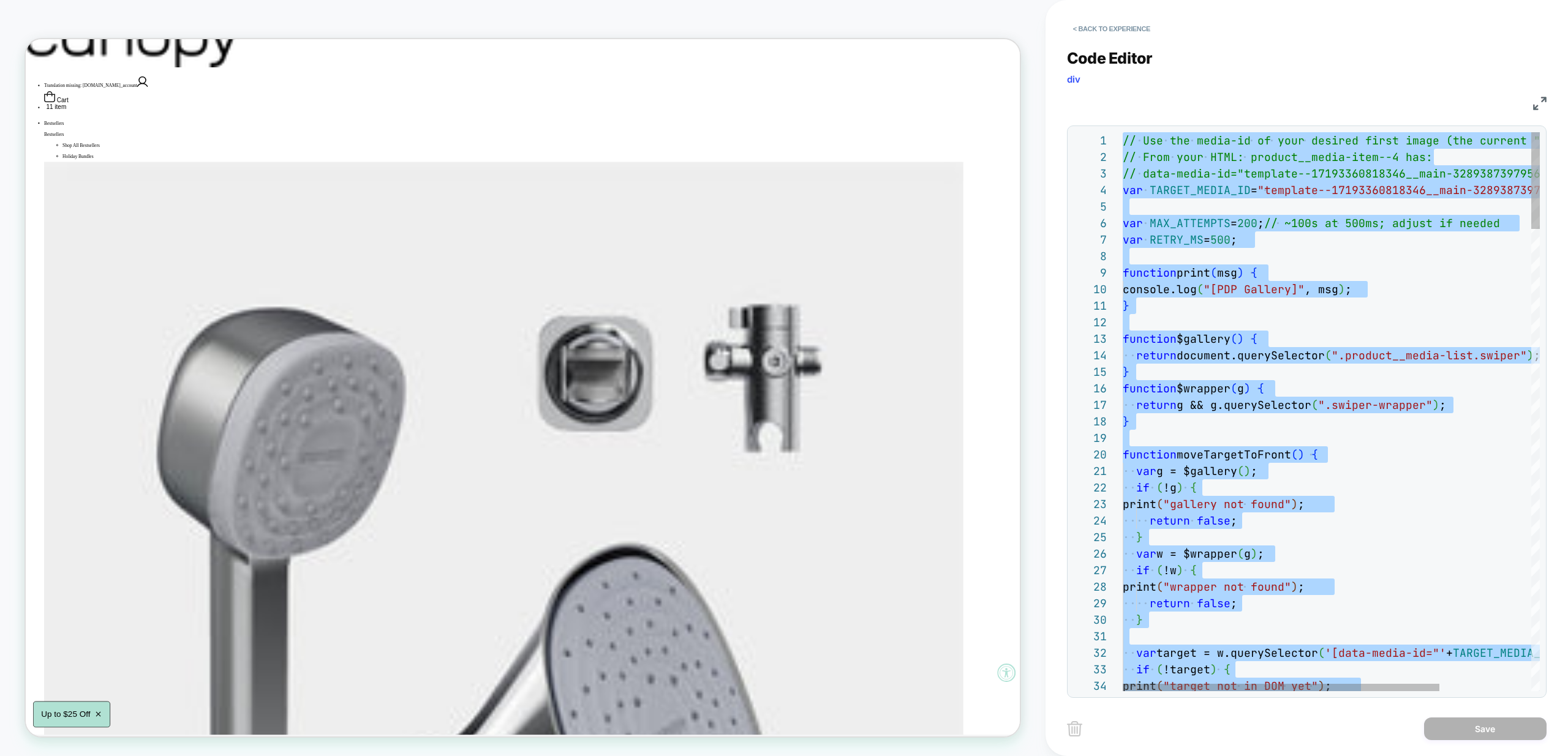
type textarea "**********"
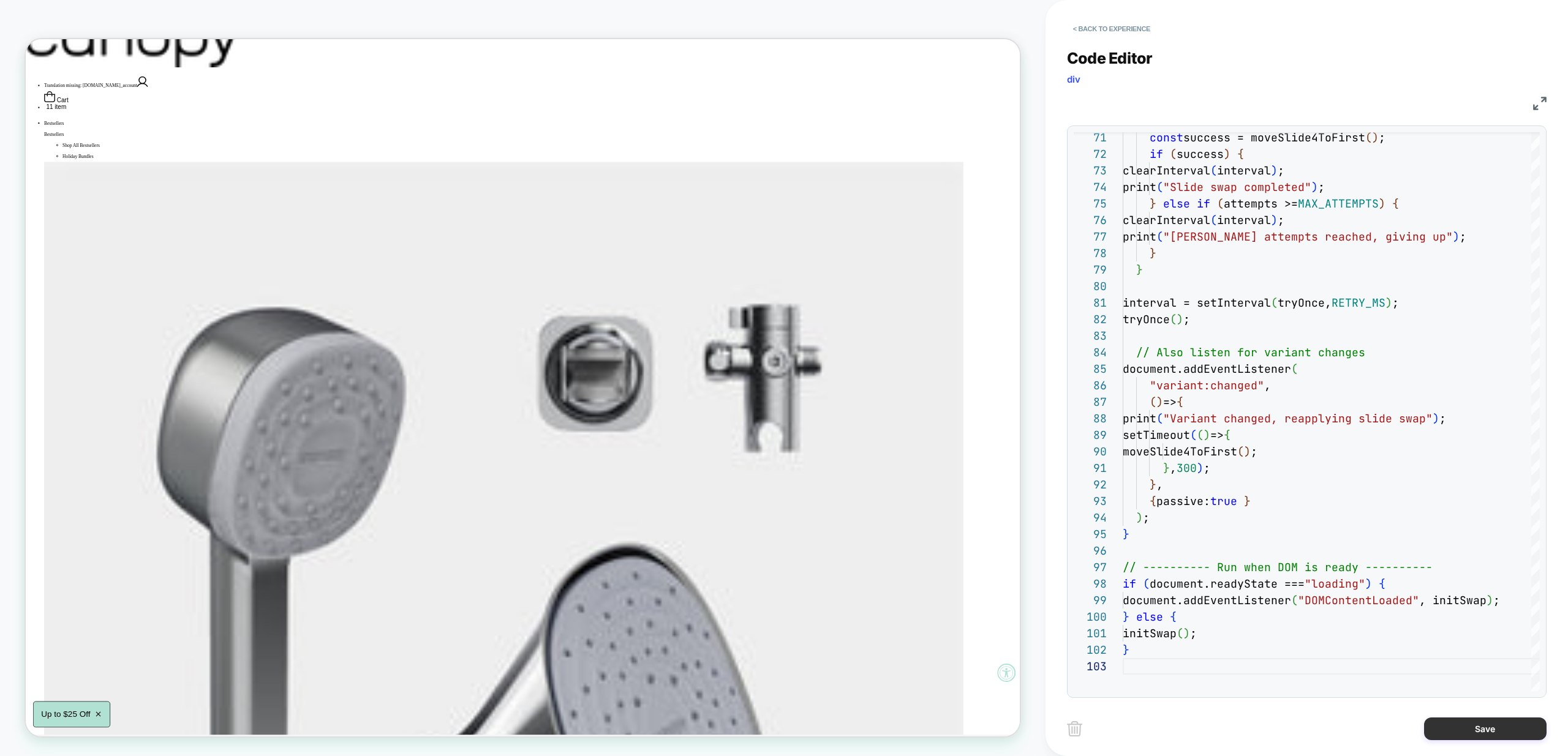
click at [1477, 727] on button "Save" at bounding box center [1485, 728] width 123 height 23
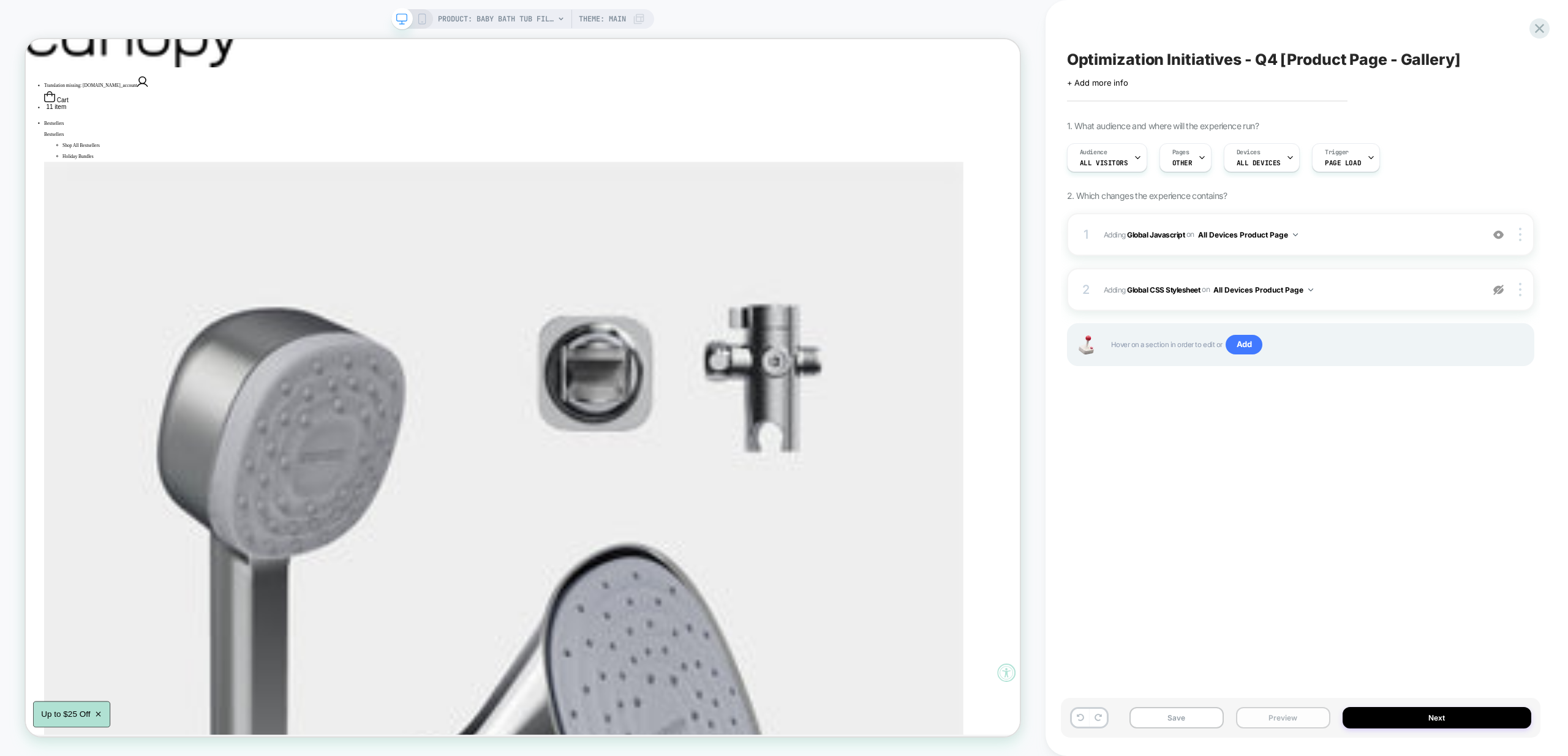
click at [1320, 723] on button "Preview" at bounding box center [1284, 718] width 95 height 22
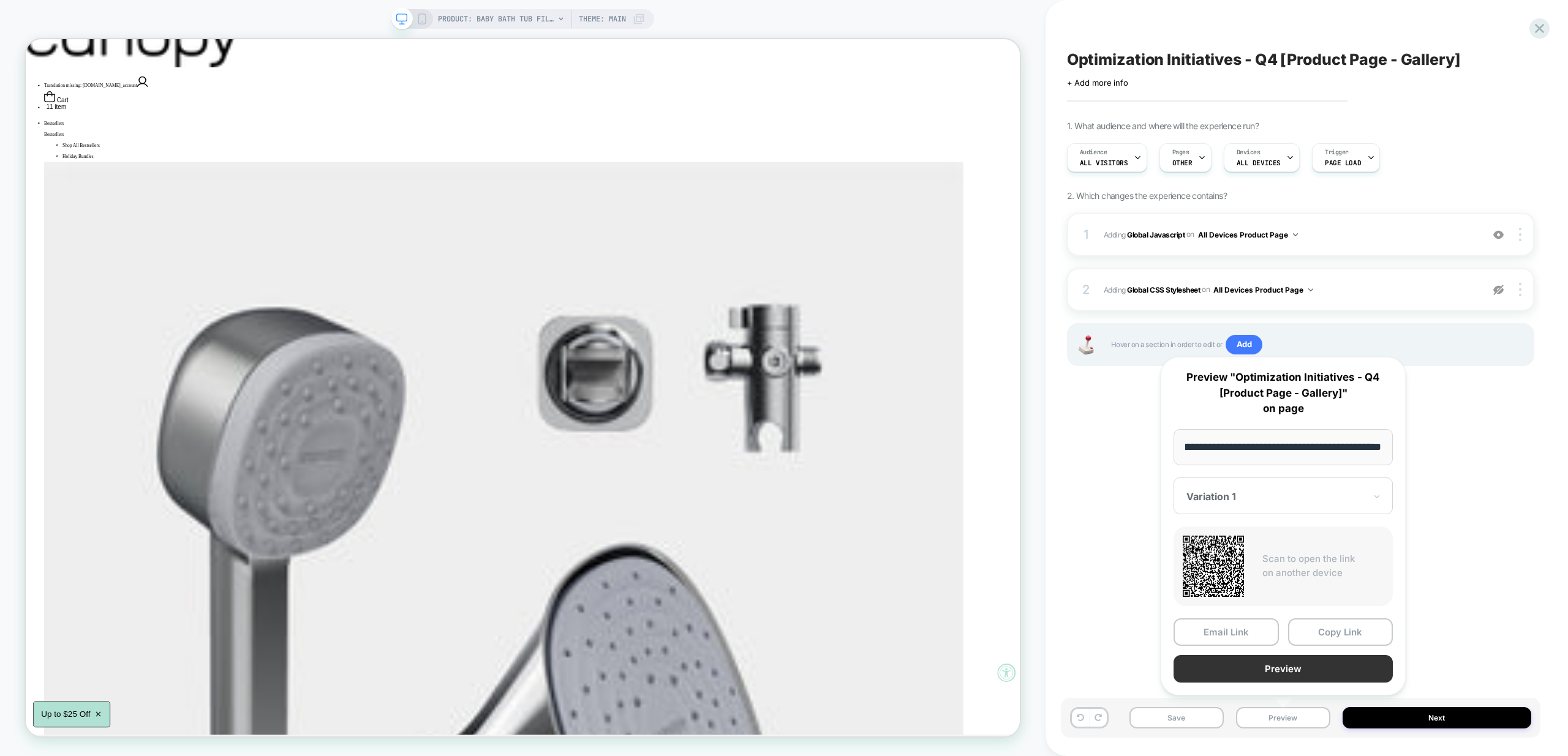
scroll to position [0, 0]
click at [1328, 669] on button "Preview" at bounding box center [1283, 669] width 219 height 28
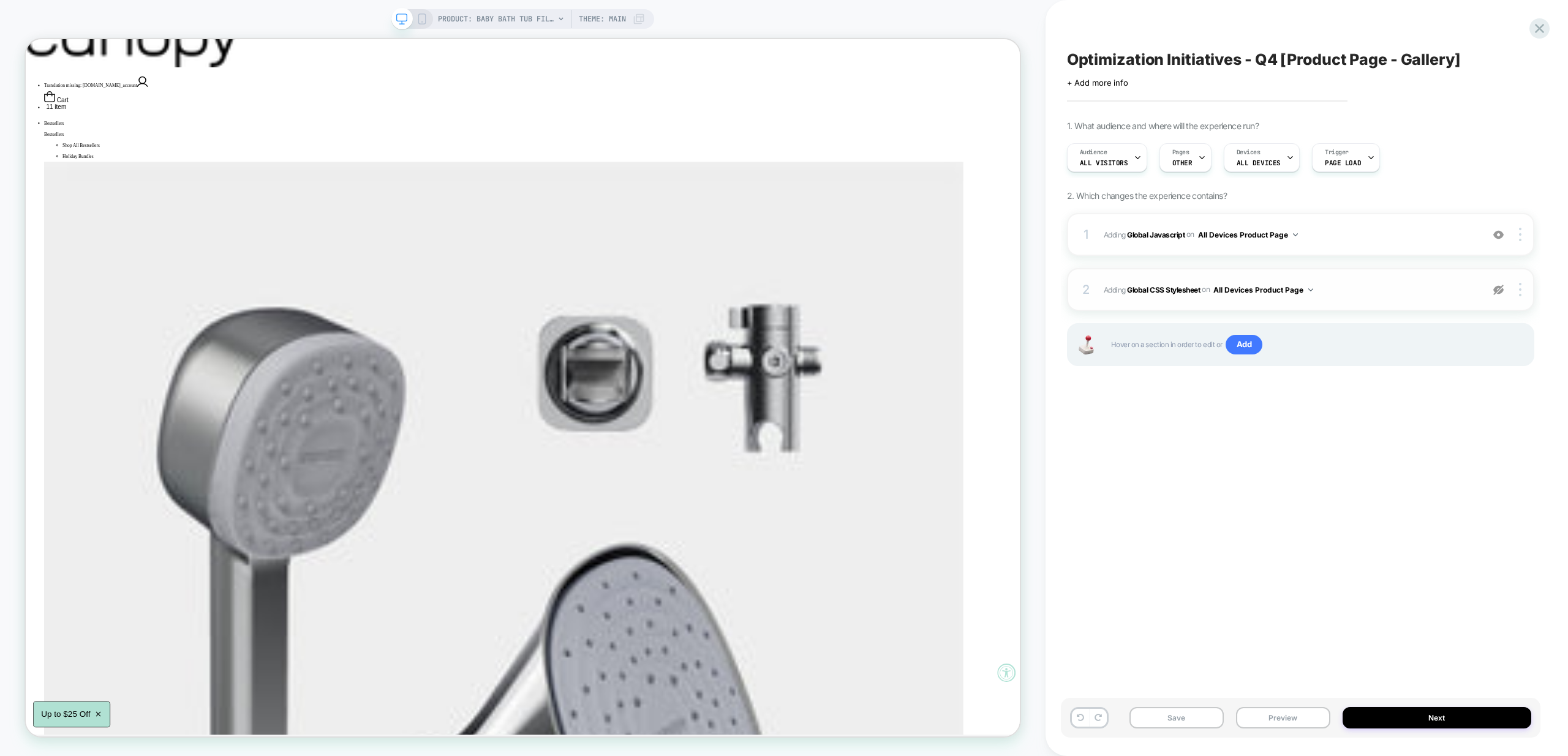
click at [1497, 291] on img at bounding box center [1498, 290] width 11 height 10
click at [1498, 287] on img at bounding box center [1498, 290] width 11 height 10
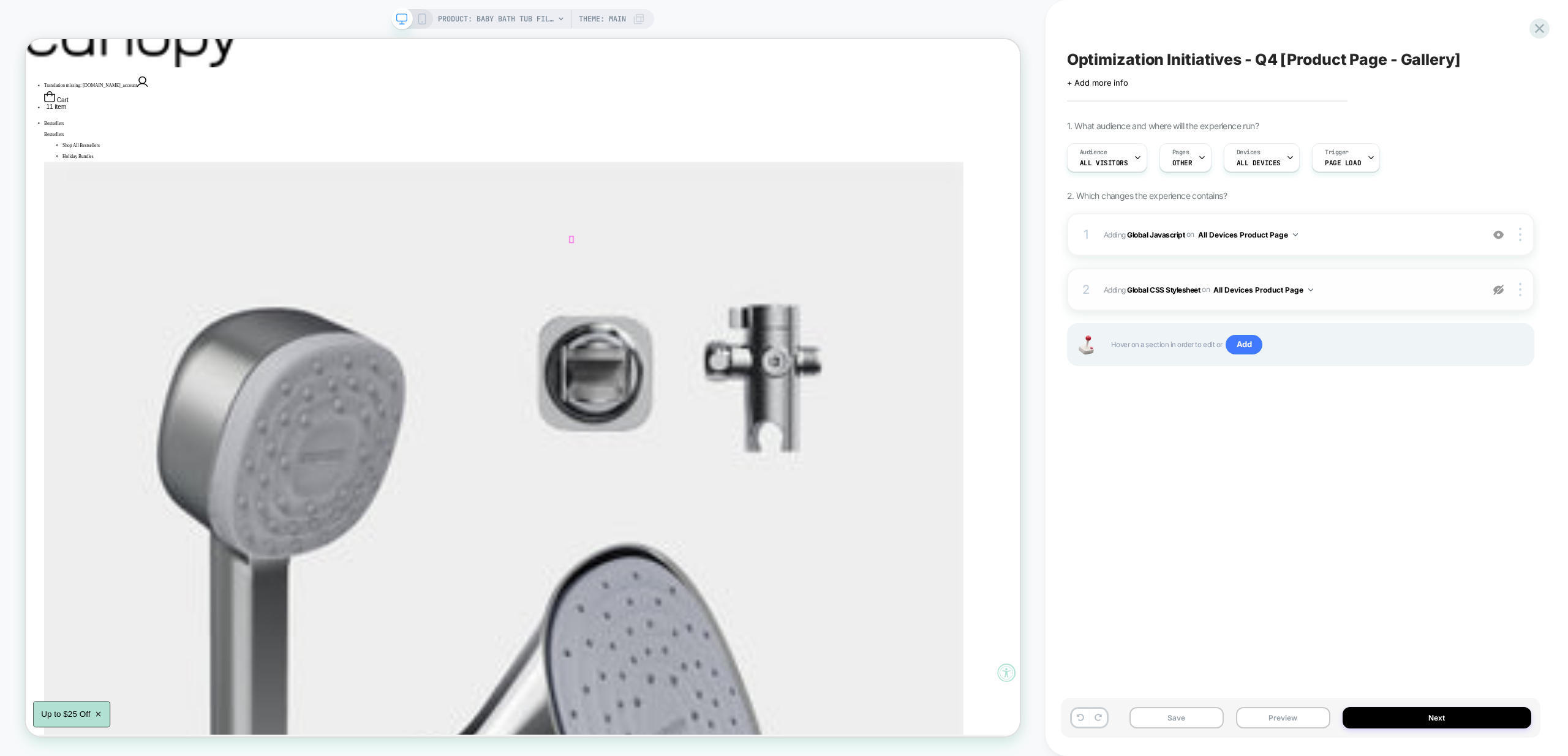
click at [427, 18] on div "PRODUCT: Baby Bath Tub Filter Theme: MAIN" at bounding box center [523, 19] width 263 height 20
click at [423, 23] on icon at bounding box center [422, 19] width 11 height 11
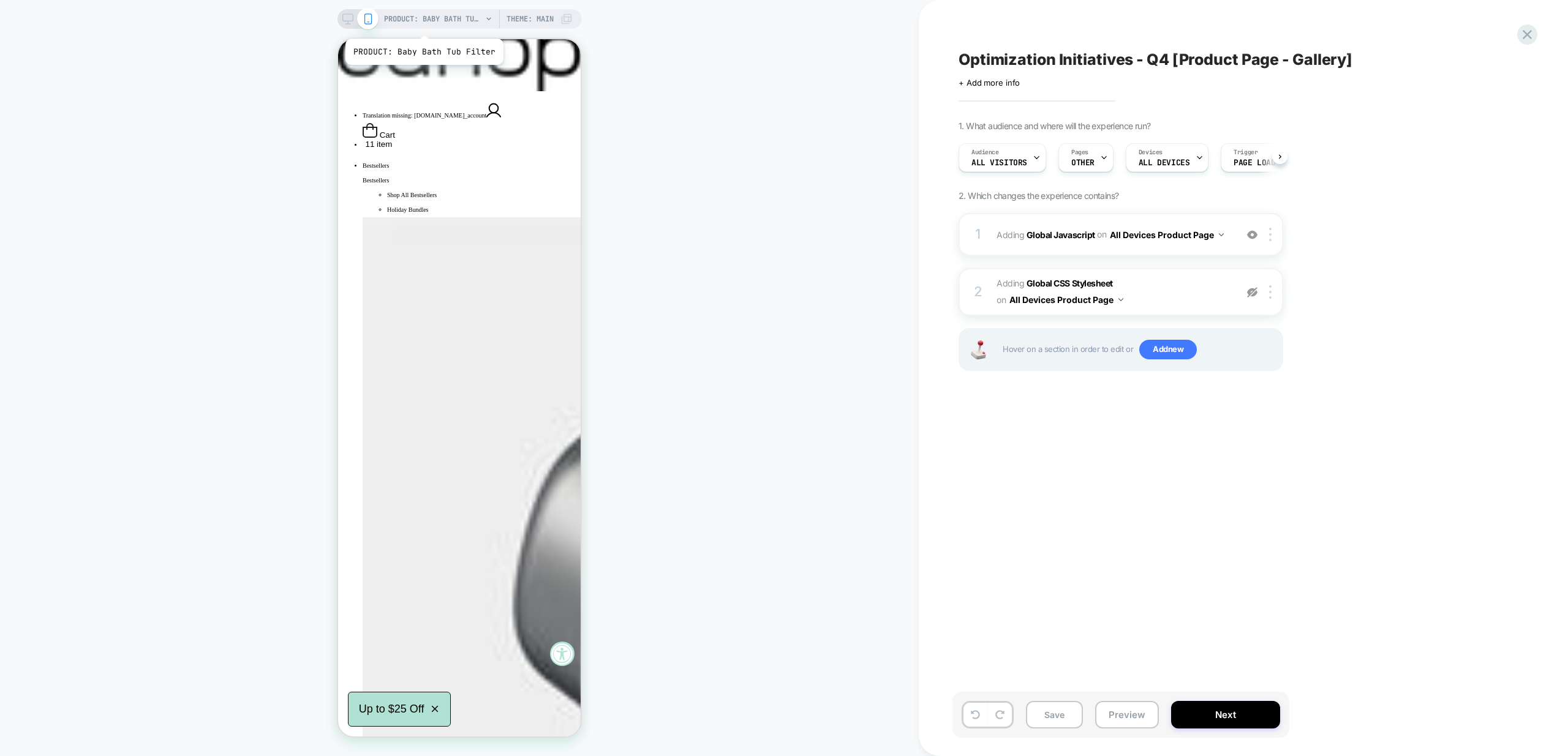
scroll to position [0, 1]
click at [716, 222] on div "PRODUCT: Baby Bath Tub Filter PRODUCT: Baby Bath Tub Filter Theme: MAIN" at bounding box center [459, 378] width 919 height 732
drag, startPoint x: 678, startPoint y: 210, endPoint x: 621, endPoint y: 184, distance: 62.6
click at [678, 210] on div "PRODUCT: Baby Bath Tub Filter PRODUCT: Baby Bath Tub Filter Theme: MAIN" at bounding box center [459, 378] width 919 height 732
click at [684, 178] on div "PRODUCT: Baby Bath Tub Filter PRODUCT: Baby Bath Tub Filter Theme: MAIN" at bounding box center [459, 378] width 919 height 732
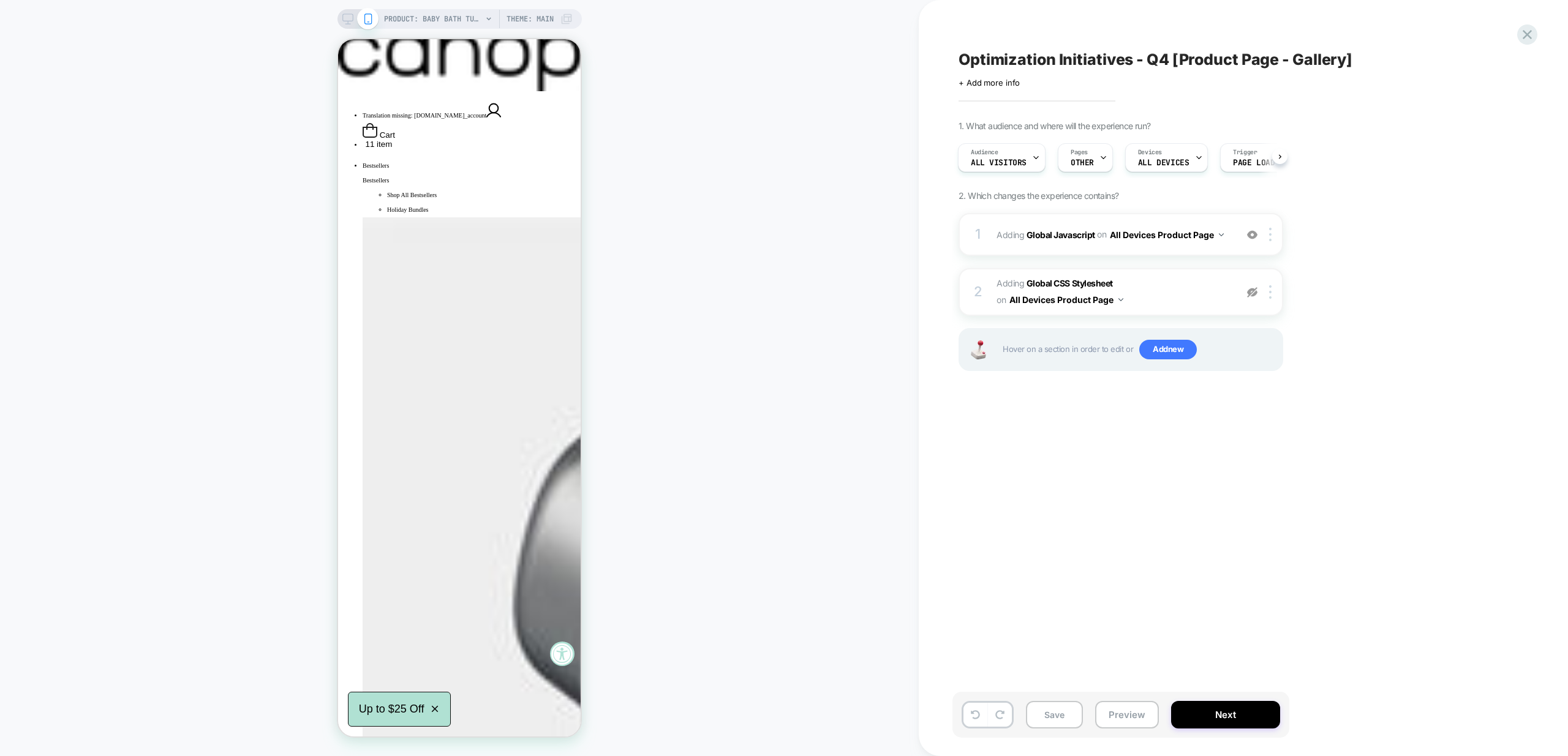
click at [345, 20] on icon at bounding box center [348, 19] width 11 height 11
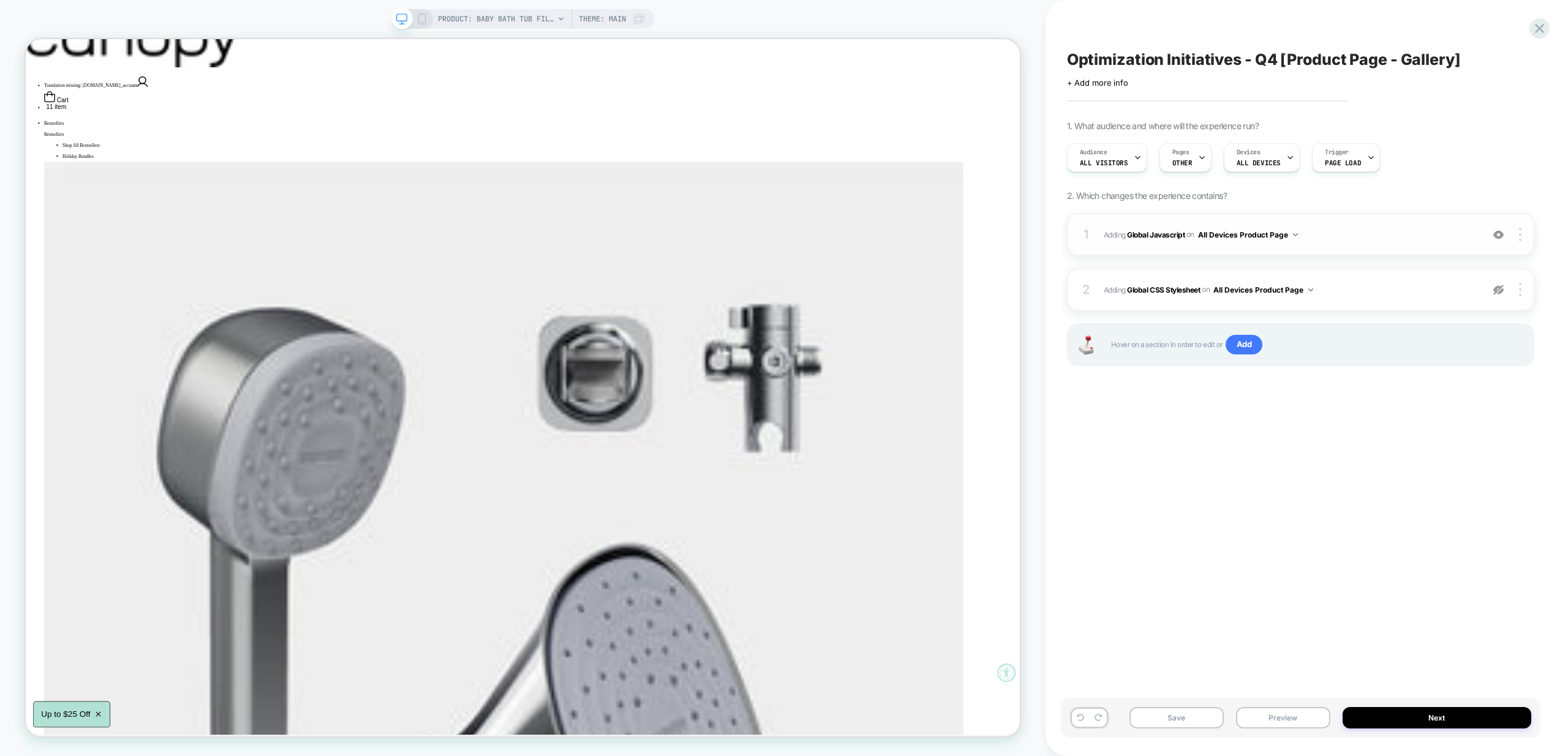
click at [1365, 230] on span "Adding Global Javascript on All Devices Product Page" at bounding box center [1290, 234] width 372 height 15
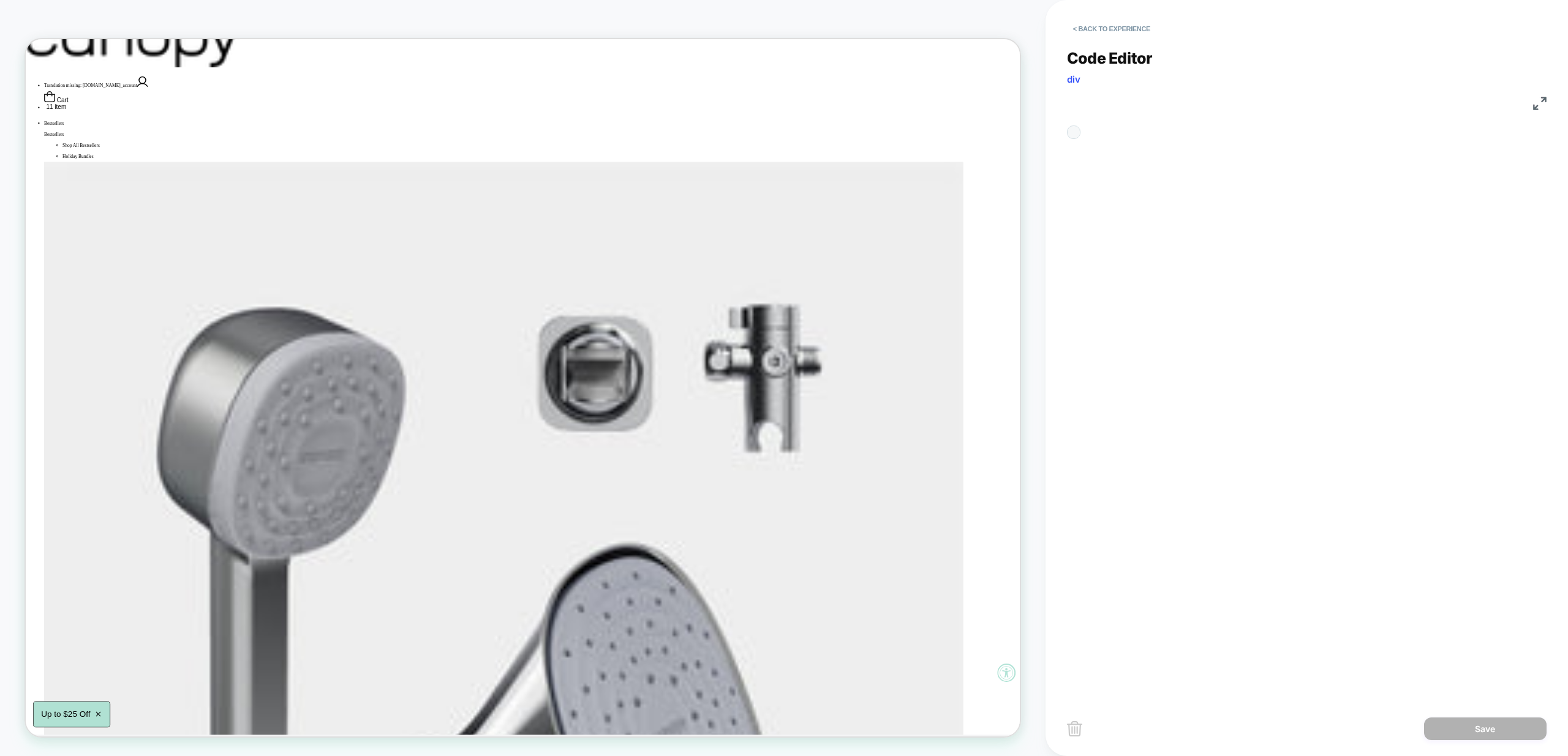
scroll to position [165, 0]
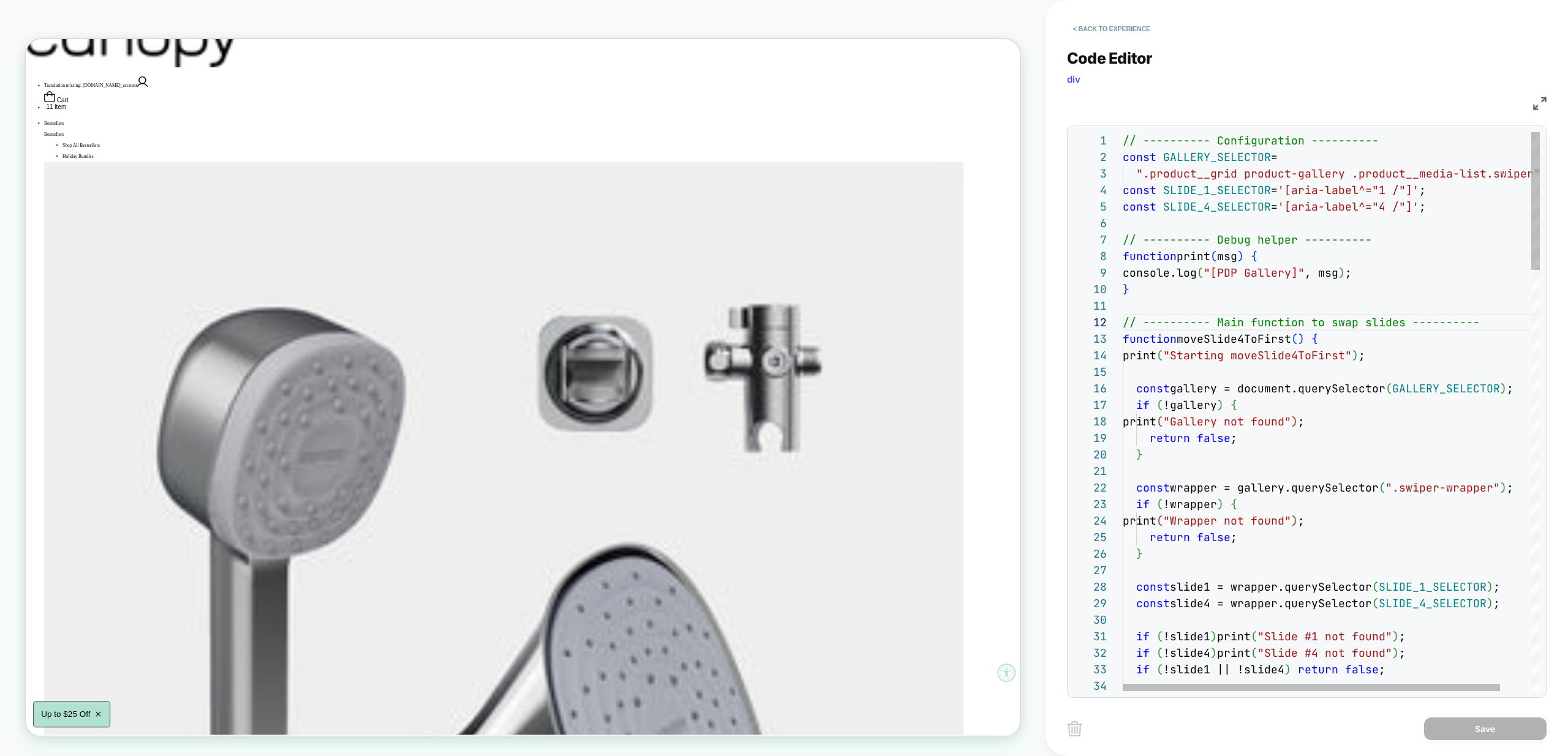
scroll to position [83, 0]
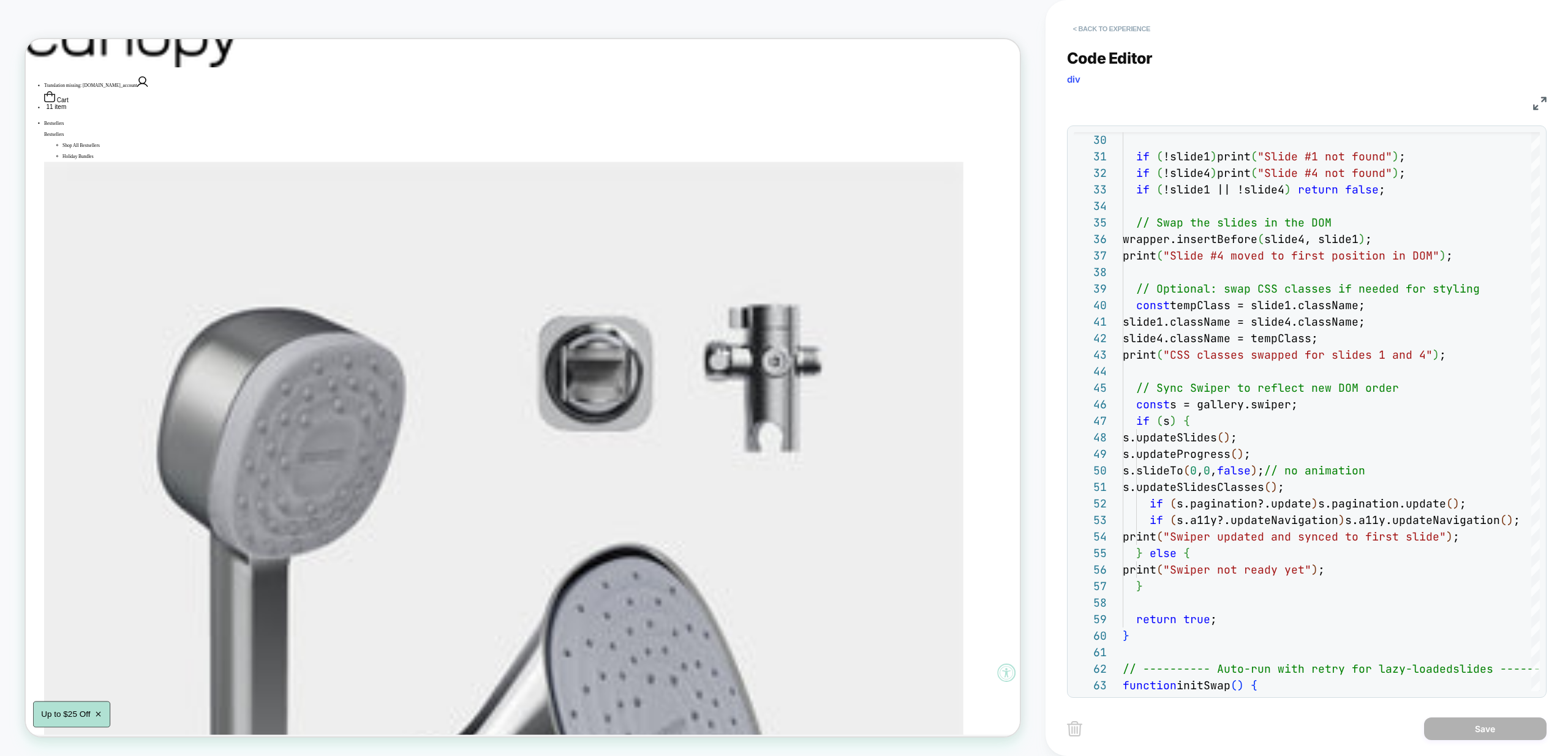
click at [1116, 28] on button "< Back to experience" at bounding box center [1112, 29] width 89 height 20
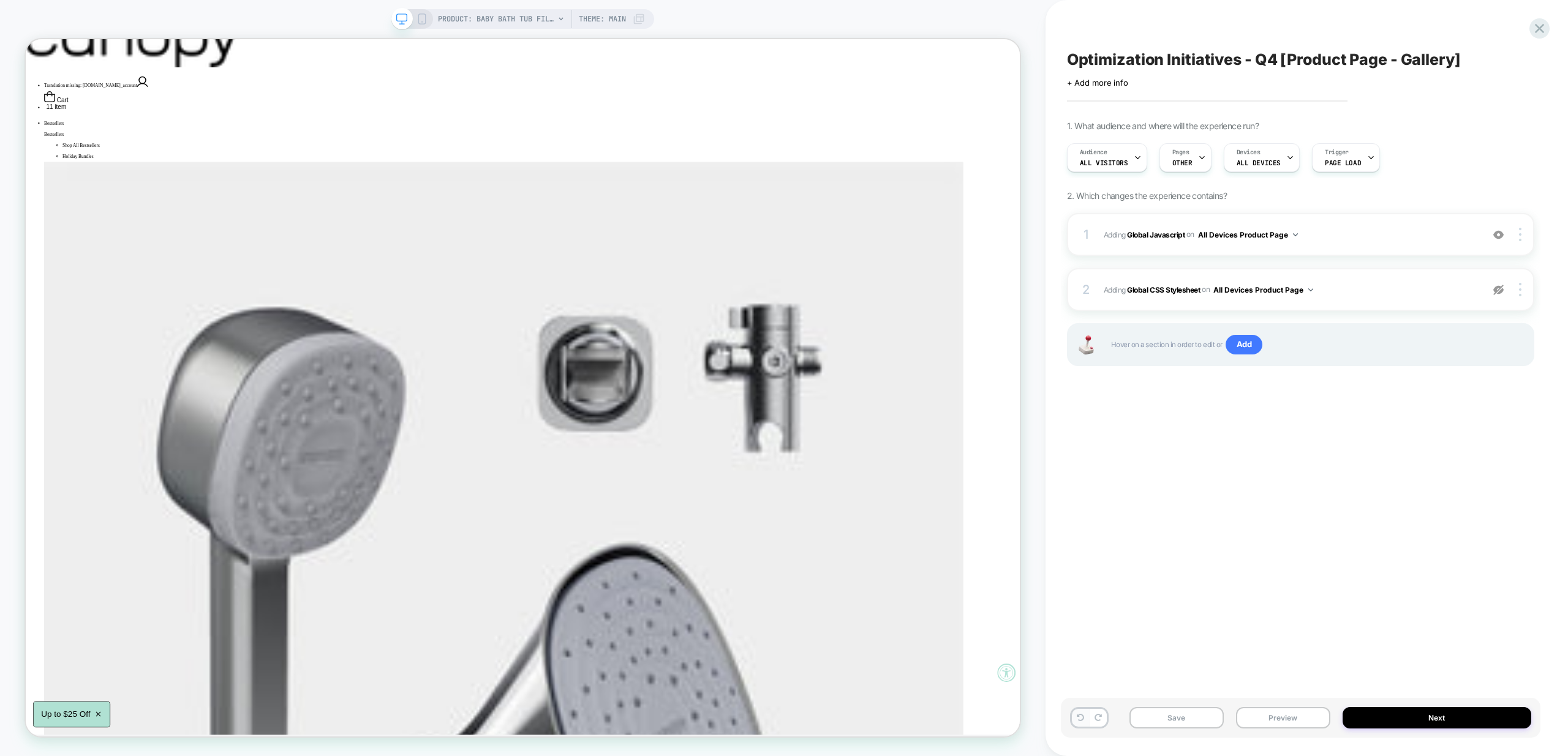
click at [1081, 715] on icon at bounding box center [1080, 717] width 7 height 7
drag, startPoint x: 1076, startPoint y: 726, endPoint x: 1079, endPoint y: 721, distance: 5.8
click at [1076, 726] on div at bounding box center [1089, 718] width 39 height 22
click at [1080, 717] on icon at bounding box center [1080, 717] width 7 height 7
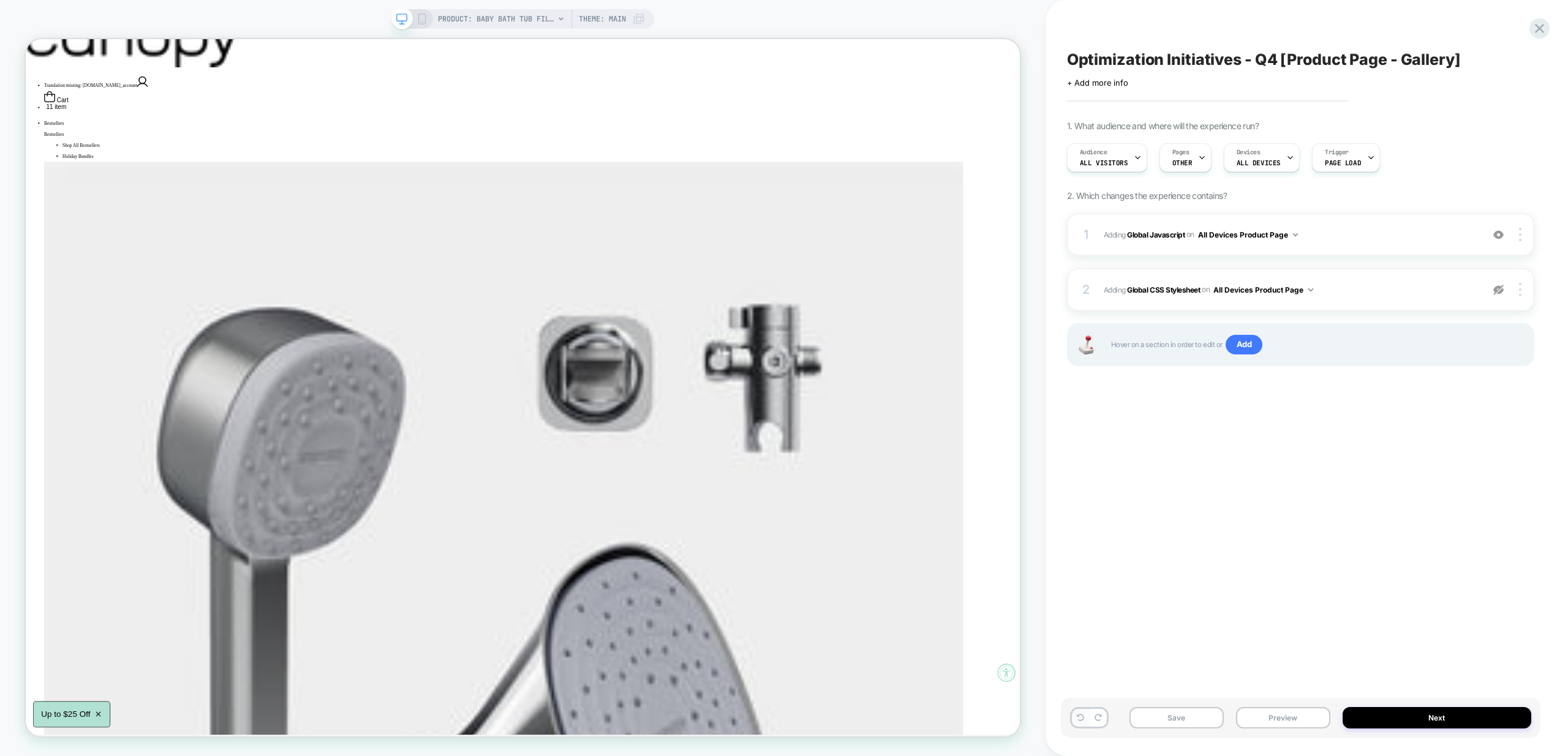
click at [1080, 717] on icon at bounding box center [1080, 717] width 7 height 7
click at [1079, 723] on button at bounding box center [1081, 717] width 17 height 18
click at [1079, 722] on button at bounding box center [1081, 717] width 17 height 18
click at [1079, 718] on icon at bounding box center [1080, 717] width 7 height 7
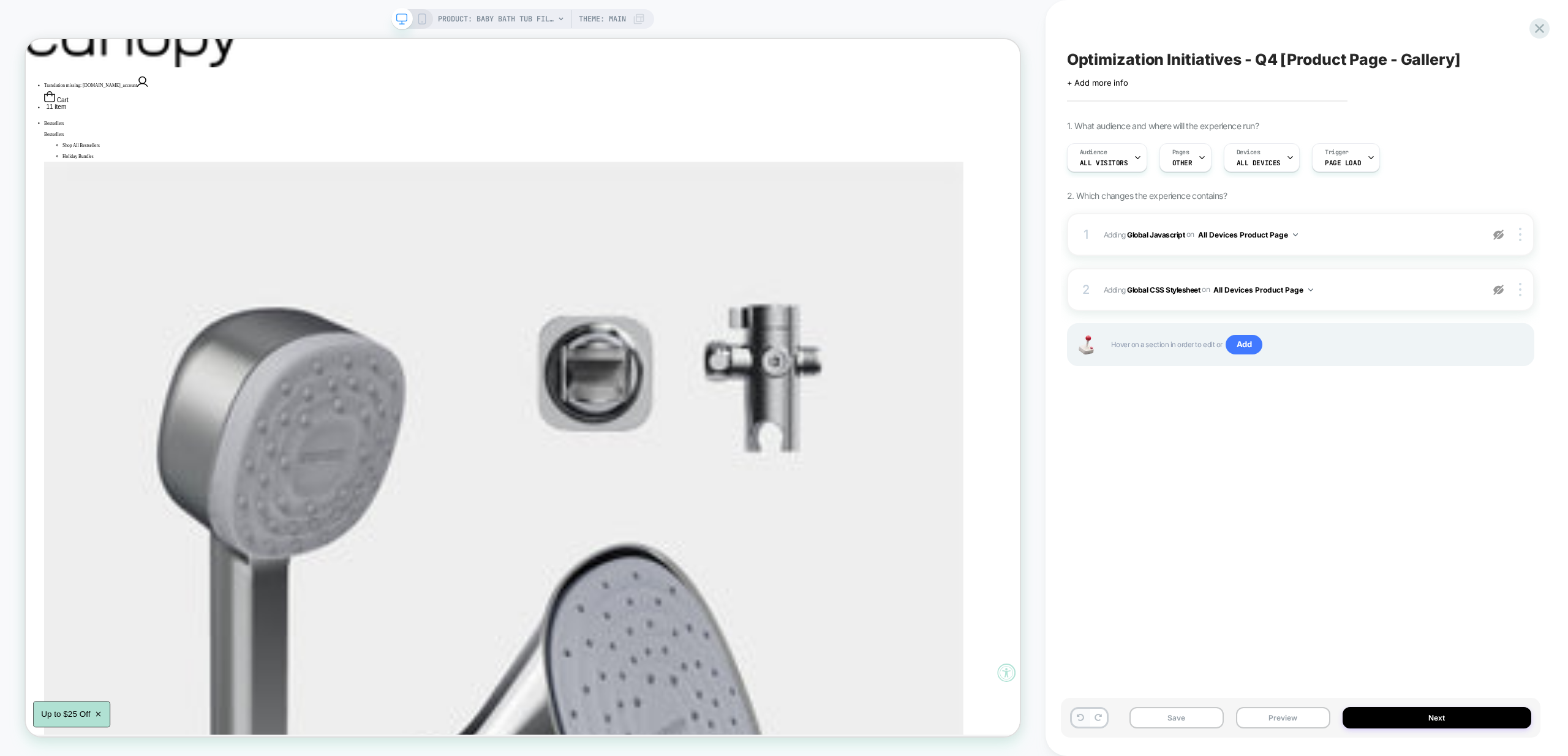
click at [1079, 718] on icon at bounding box center [1080, 717] width 7 height 7
click at [1078, 718] on icon at bounding box center [1080, 717] width 7 height 7
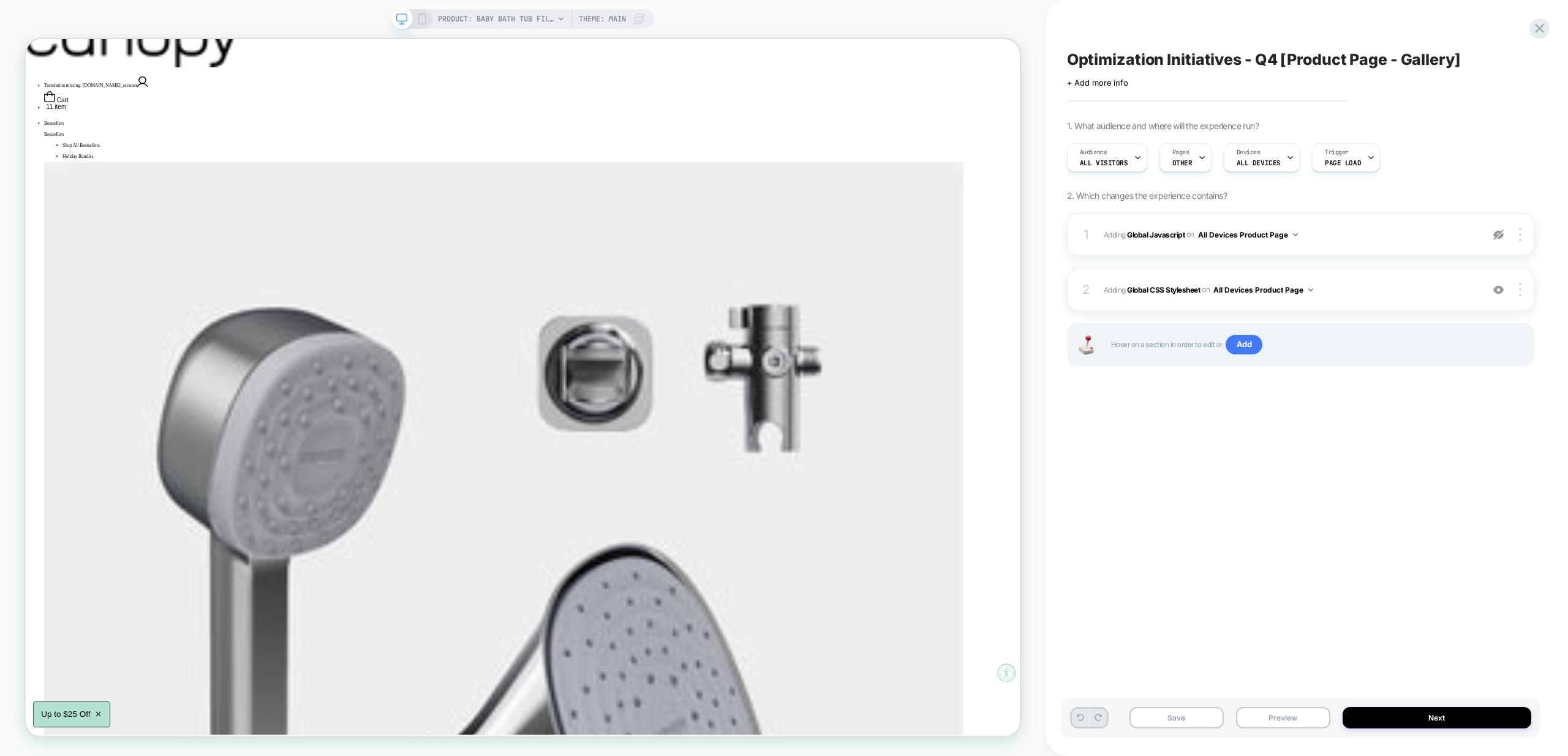
click at [1078, 718] on icon at bounding box center [1080, 717] width 7 height 7
click at [1540, 34] on icon at bounding box center [1539, 28] width 16 height 16
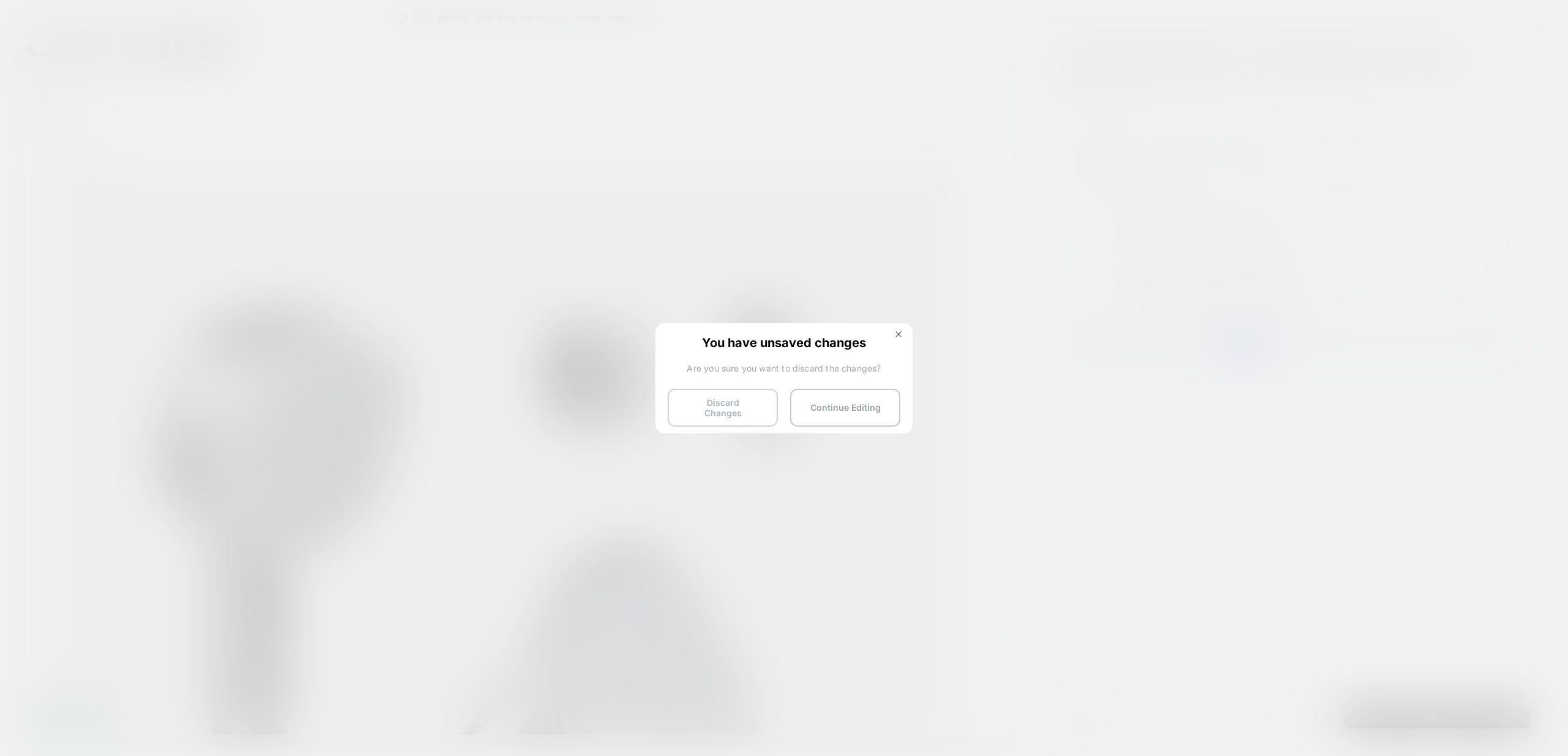
drag, startPoint x: 717, startPoint y: 402, endPoint x: 671, endPoint y: 396, distance: 46.4
click at [717, 402] on button "Discard Changes" at bounding box center [723, 408] width 110 height 38
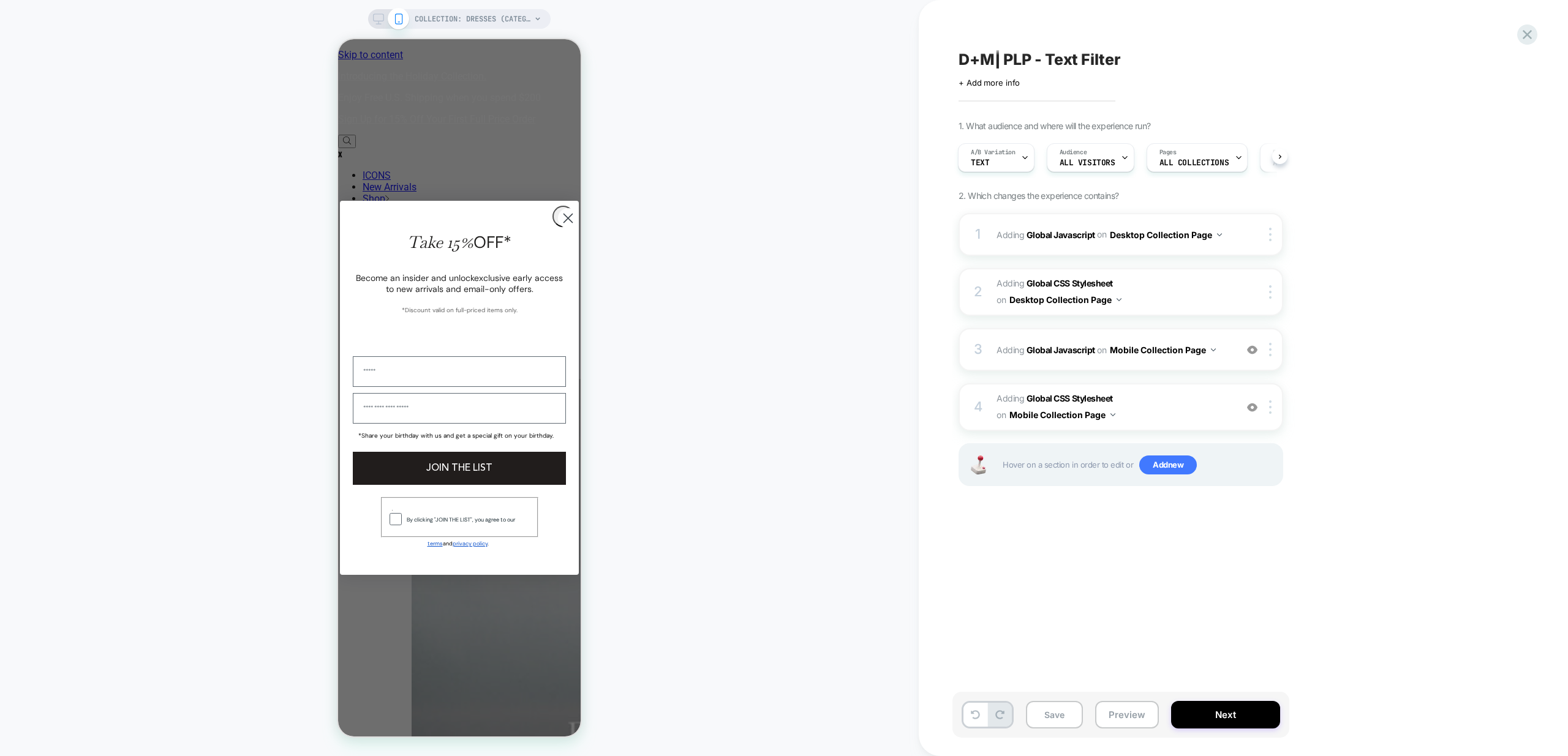
click at [379, 20] on icon at bounding box center [378, 19] width 11 height 11
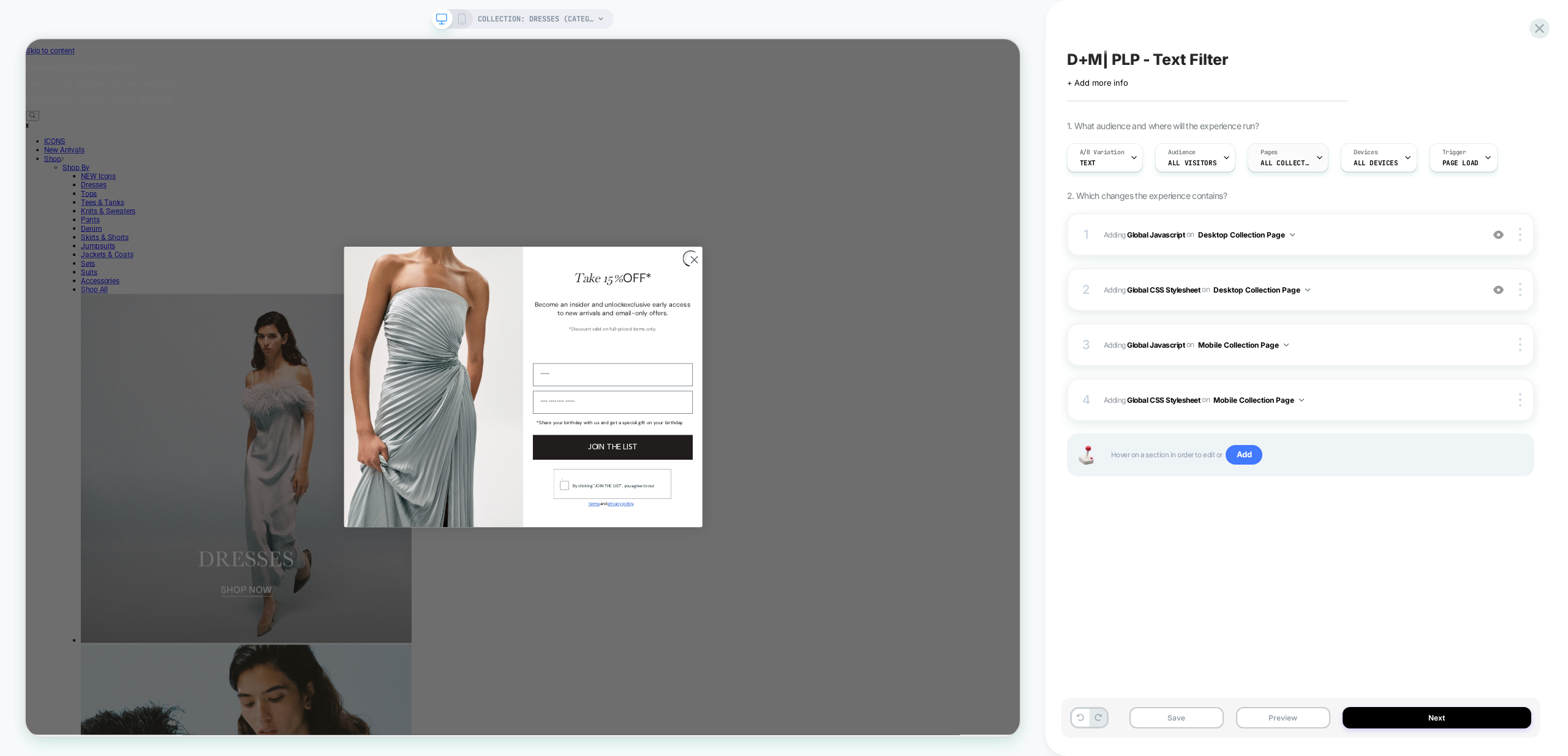
click at [1316, 154] on icon at bounding box center [1320, 158] width 8 height 8
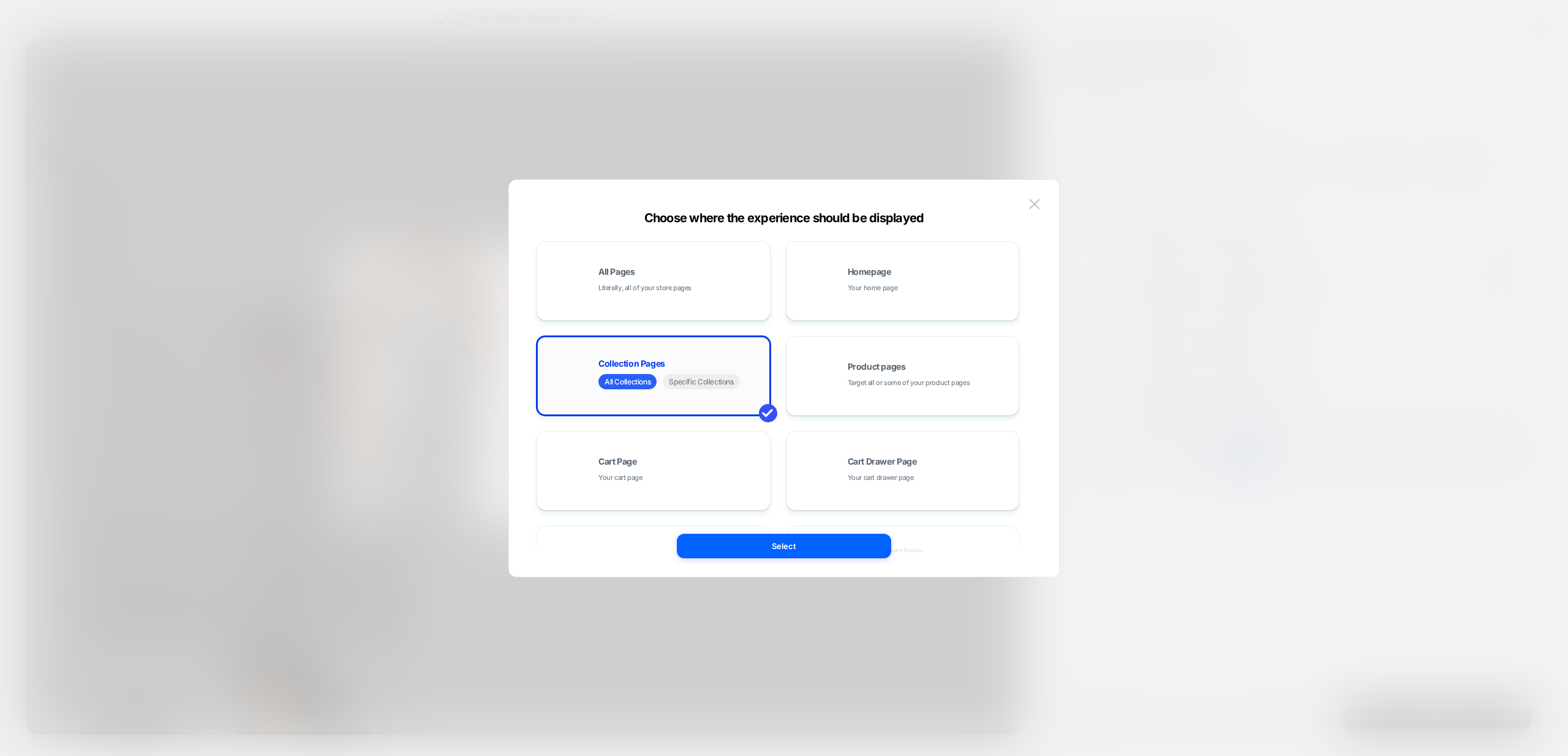
click at [712, 389] on div "All Collections Specific Collections" at bounding box center [672, 383] width 148 height 18
click at [708, 384] on span "Specific Collections" at bounding box center [701, 381] width 77 height 15
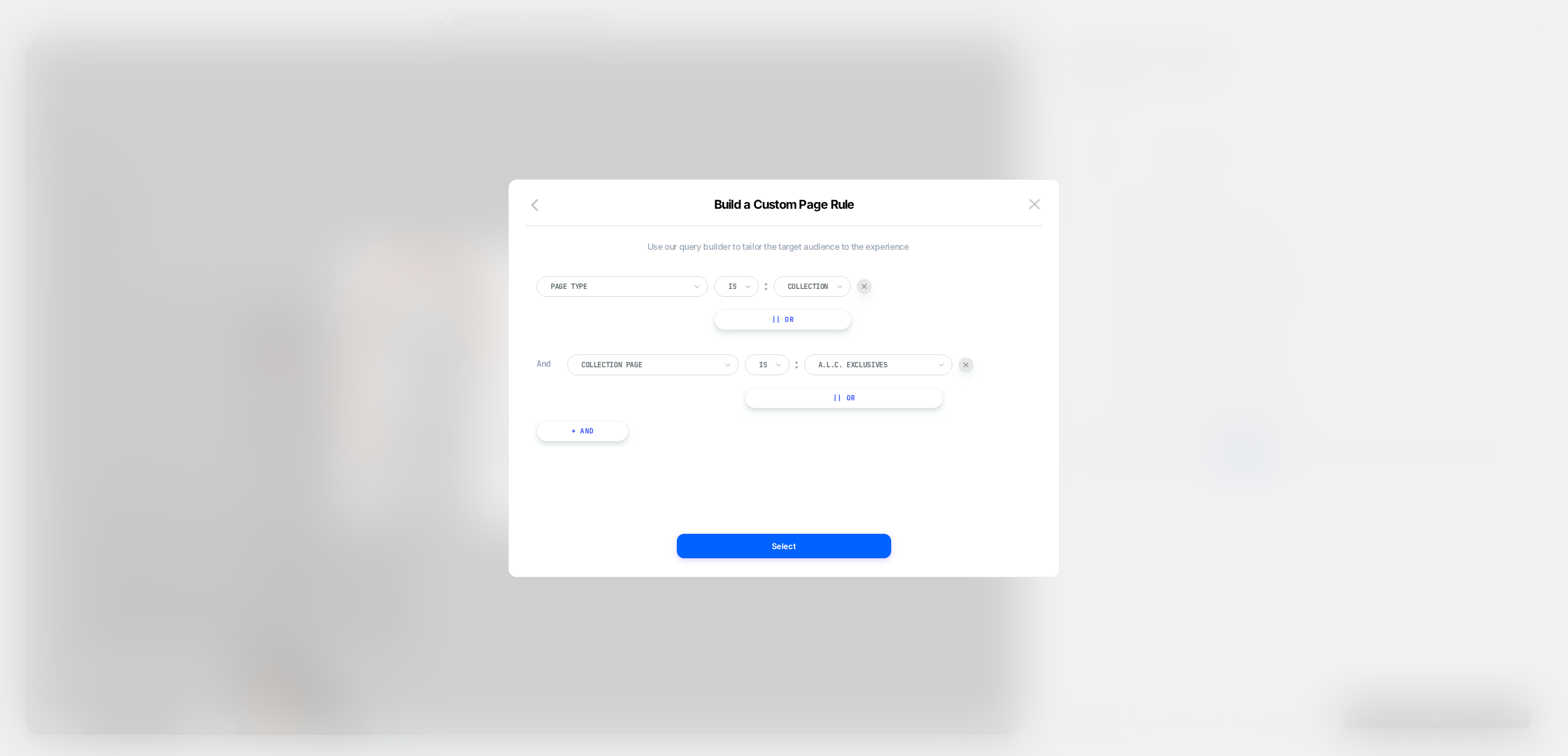
click at [905, 358] on div "A.L.C. Exclusives" at bounding box center [875, 365] width 114 height 14
click at [837, 410] on div "Dresses" at bounding box center [885, 411] width 136 height 20
drag, startPoint x: 777, startPoint y: 545, endPoint x: 993, endPoint y: 682, distance: 255.8
click at [777, 545] on button "Select" at bounding box center [784, 546] width 215 height 24
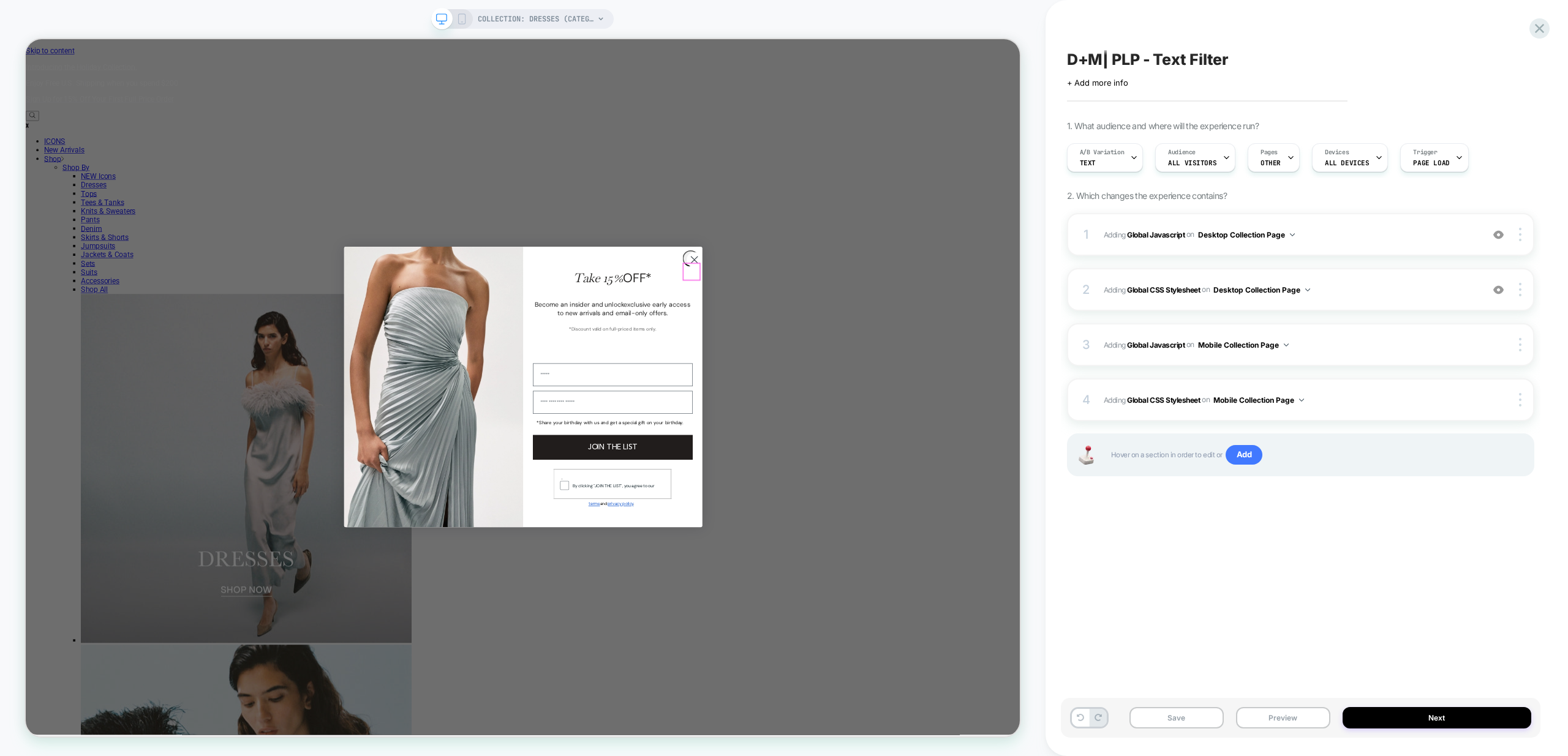
click at [914, 343] on circle "Close dialog" at bounding box center [917, 333] width 20 height 20
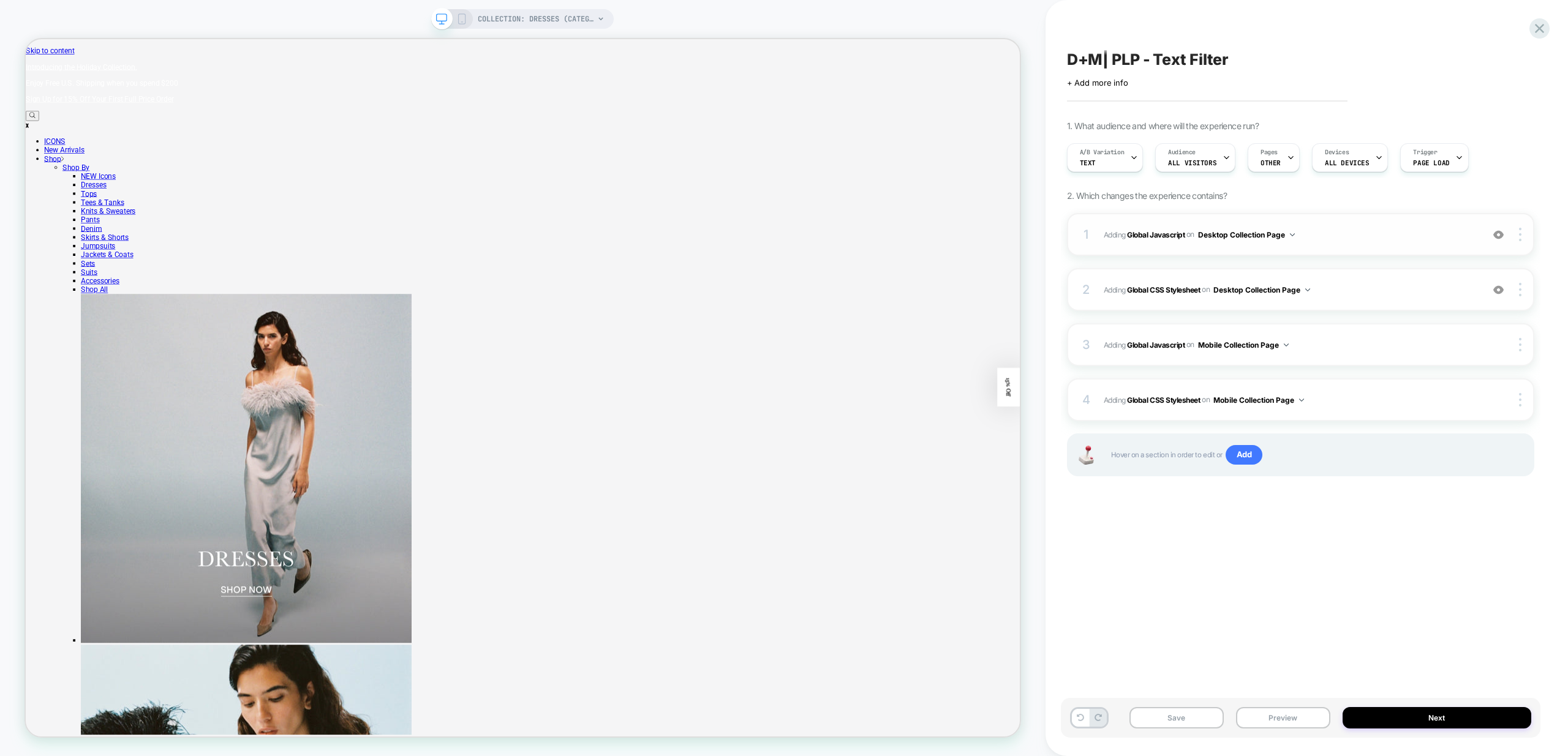
click at [1381, 236] on span "Adding Global Javascript on Desktop Collection Page" at bounding box center [1290, 234] width 372 height 15
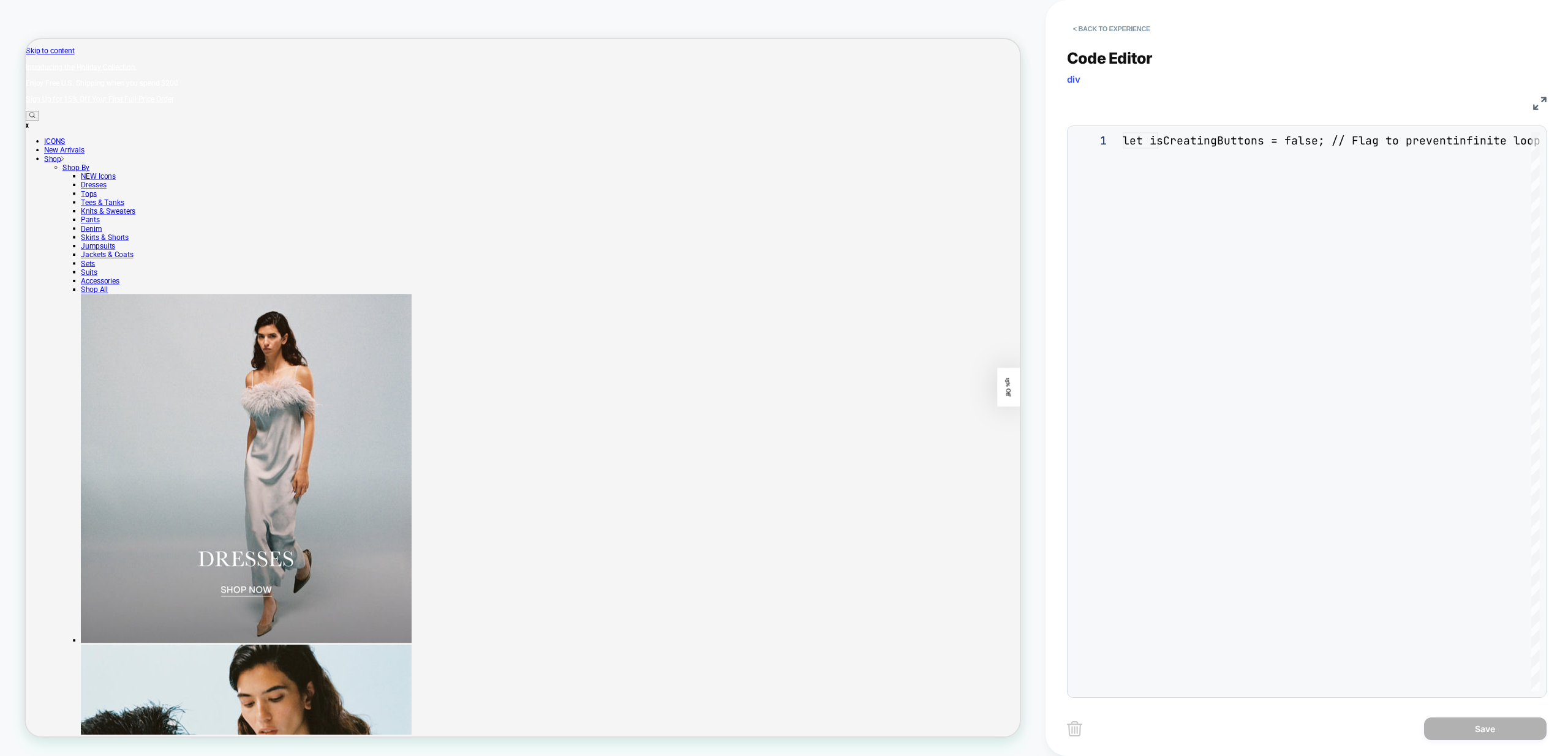
scroll to position [165, 0]
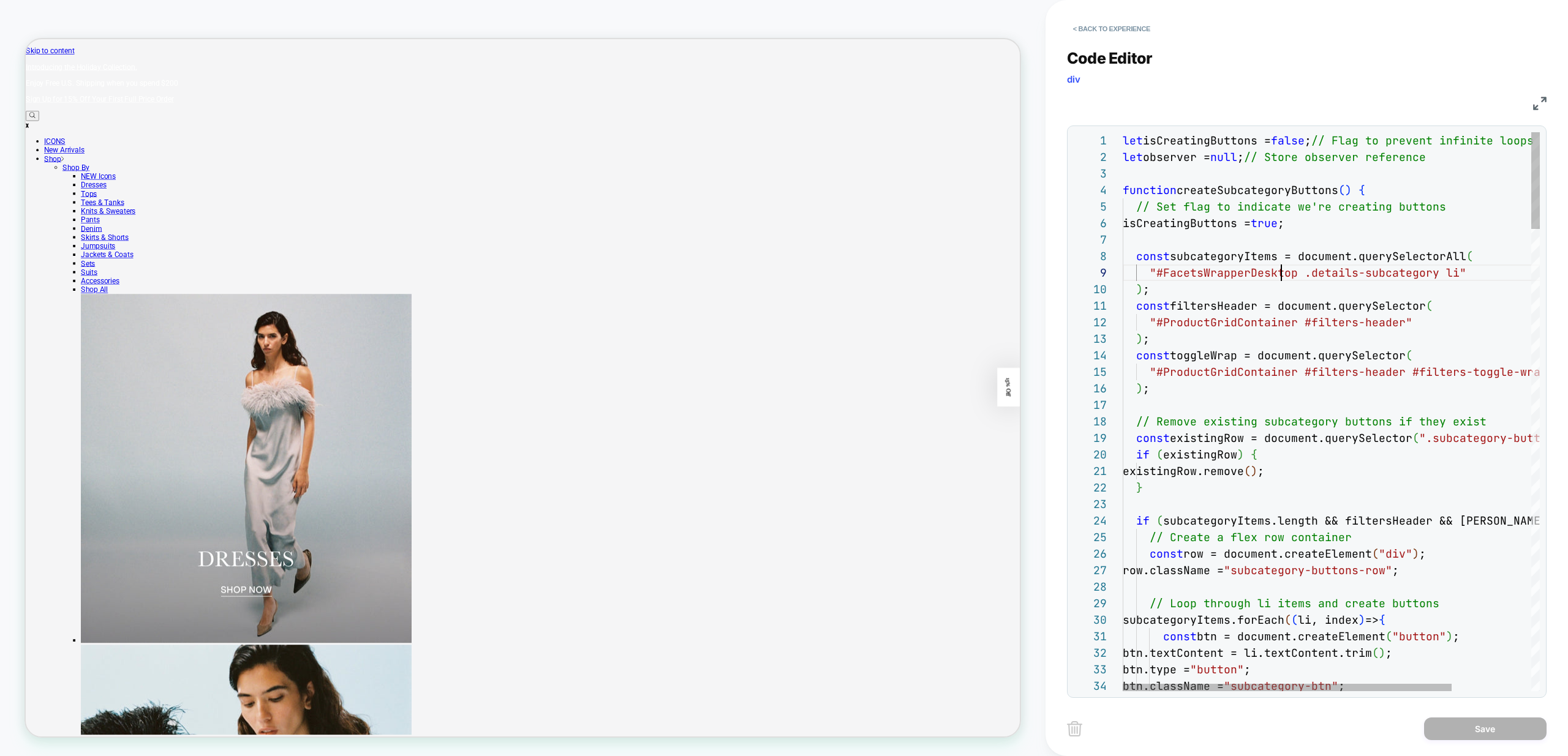
click at [1102, 8] on div "< Back to experience" at bounding box center [1328, 18] width 523 height 37
click at [1099, 32] on button "< Back to experience" at bounding box center [1112, 29] width 89 height 20
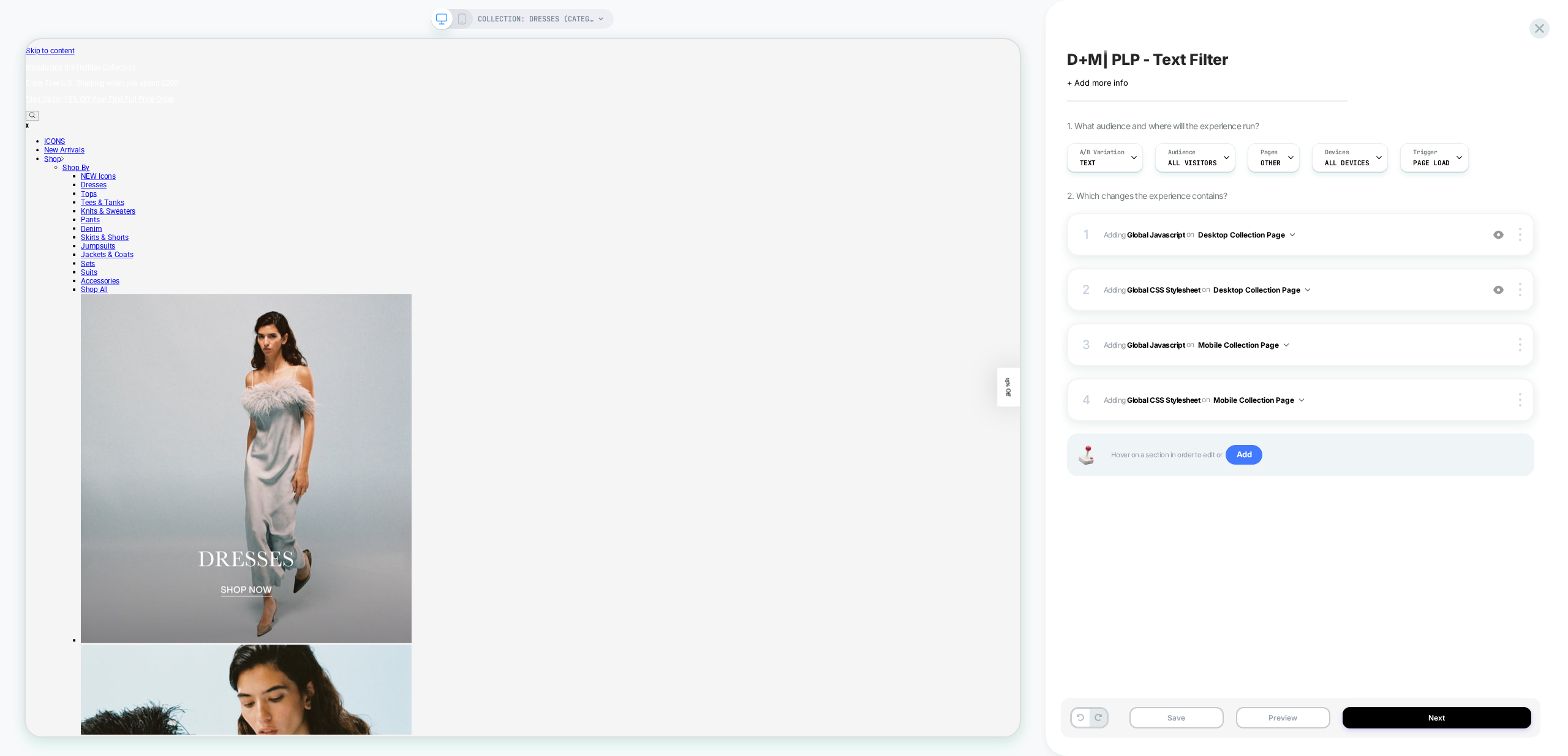
click at [1292, 732] on div "Save Preview Next" at bounding box center [1301, 718] width 479 height 40
click at [1292, 724] on button "Preview" at bounding box center [1284, 718] width 95 height 22
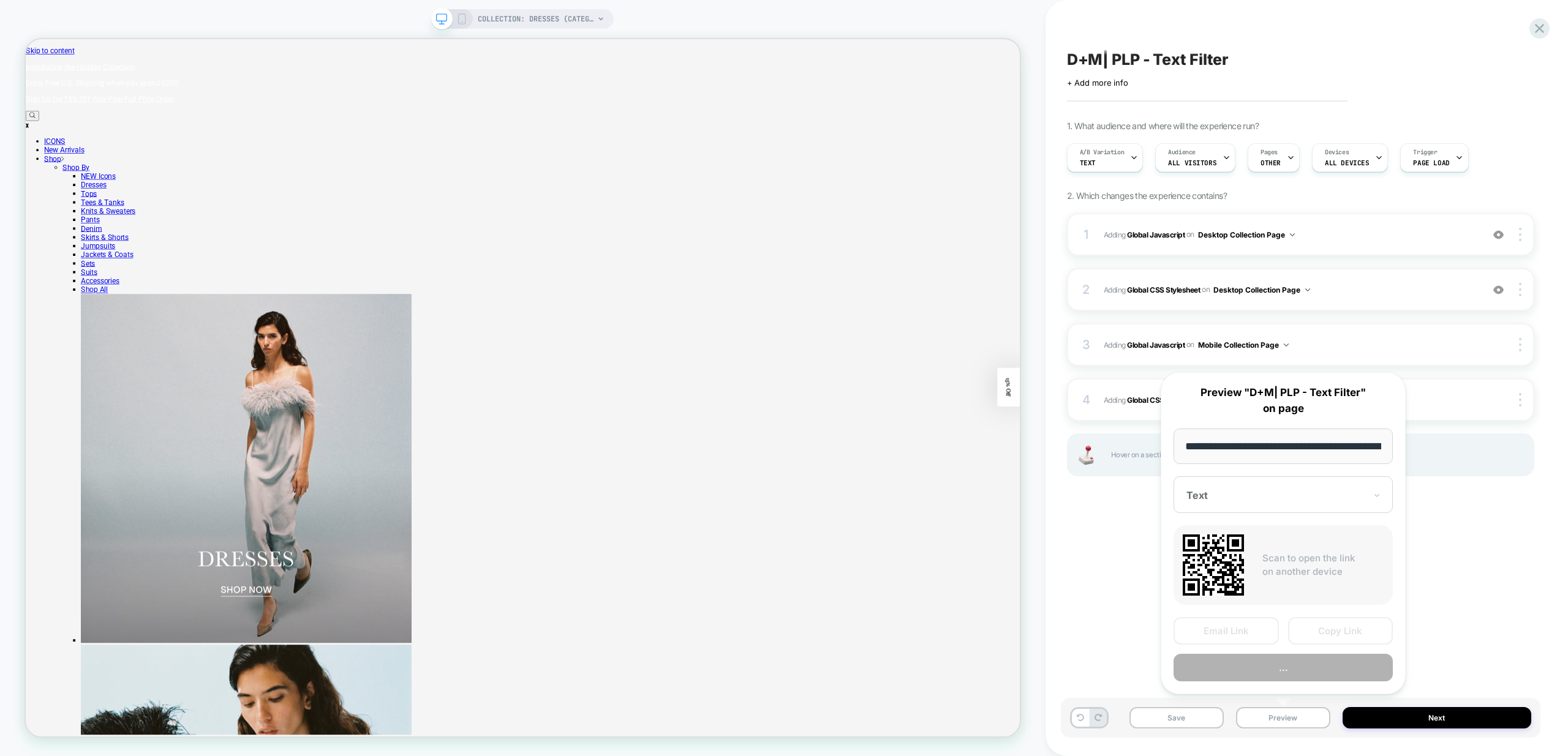
scroll to position [0, 85]
click at [1290, 671] on button "Preview" at bounding box center [1283, 668] width 219 height 28
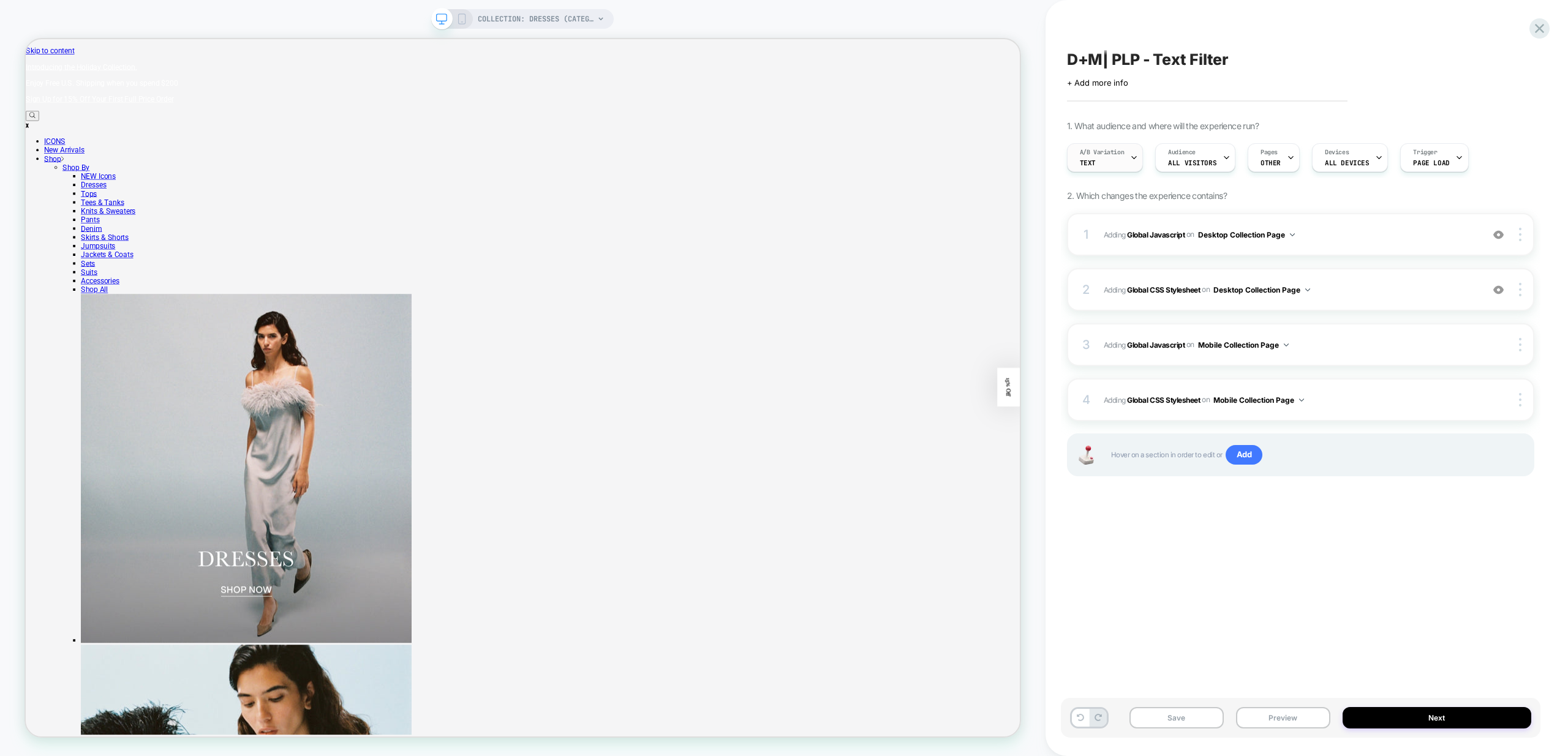
click at [1128, 164] on div "A/B Variation Text" at bounding box center [1102, 158] width 69 height 28
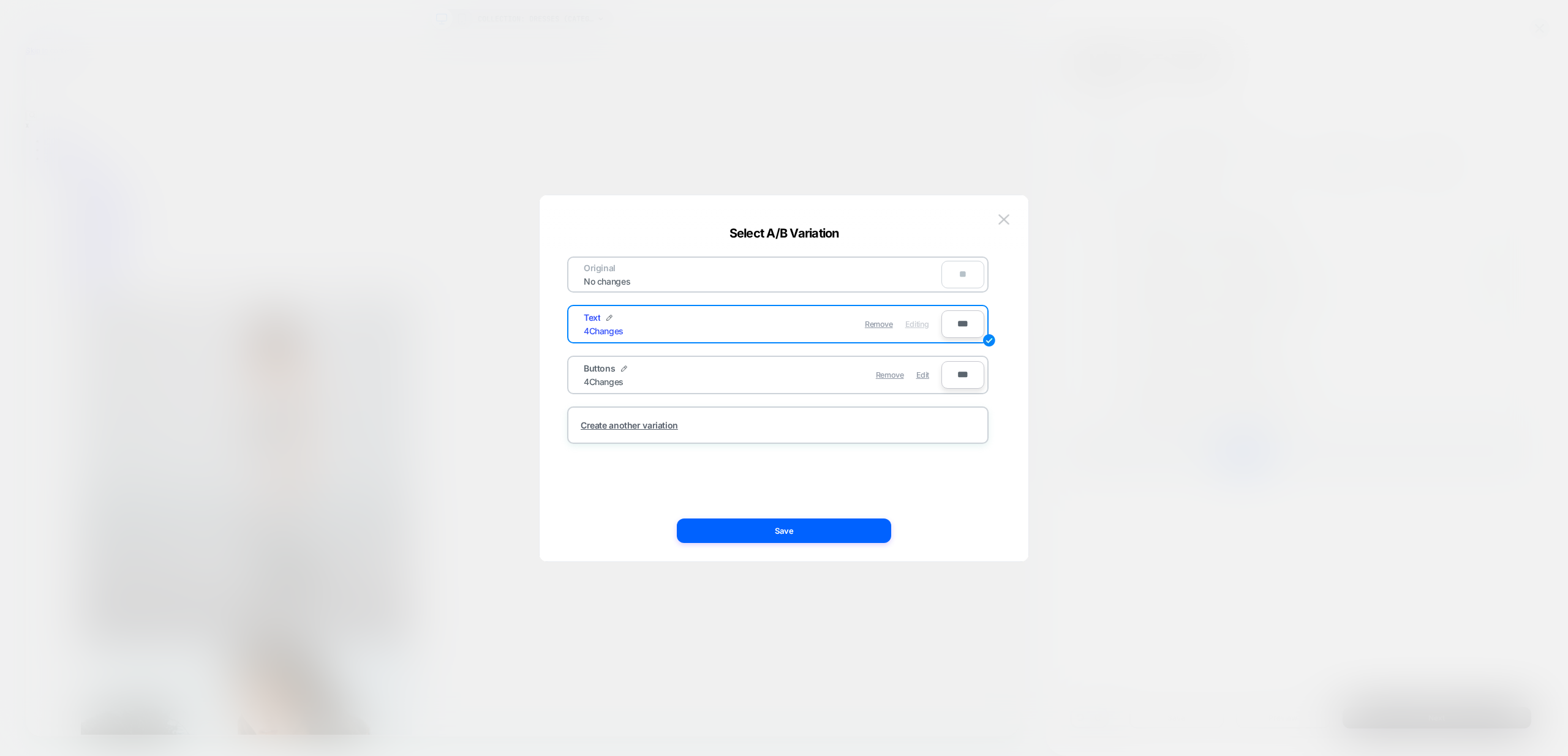
click at [962, 322] on input "***" at bounding box center [963, 324] width 43 height 28
type input "***"
type input "**"
type input "***"
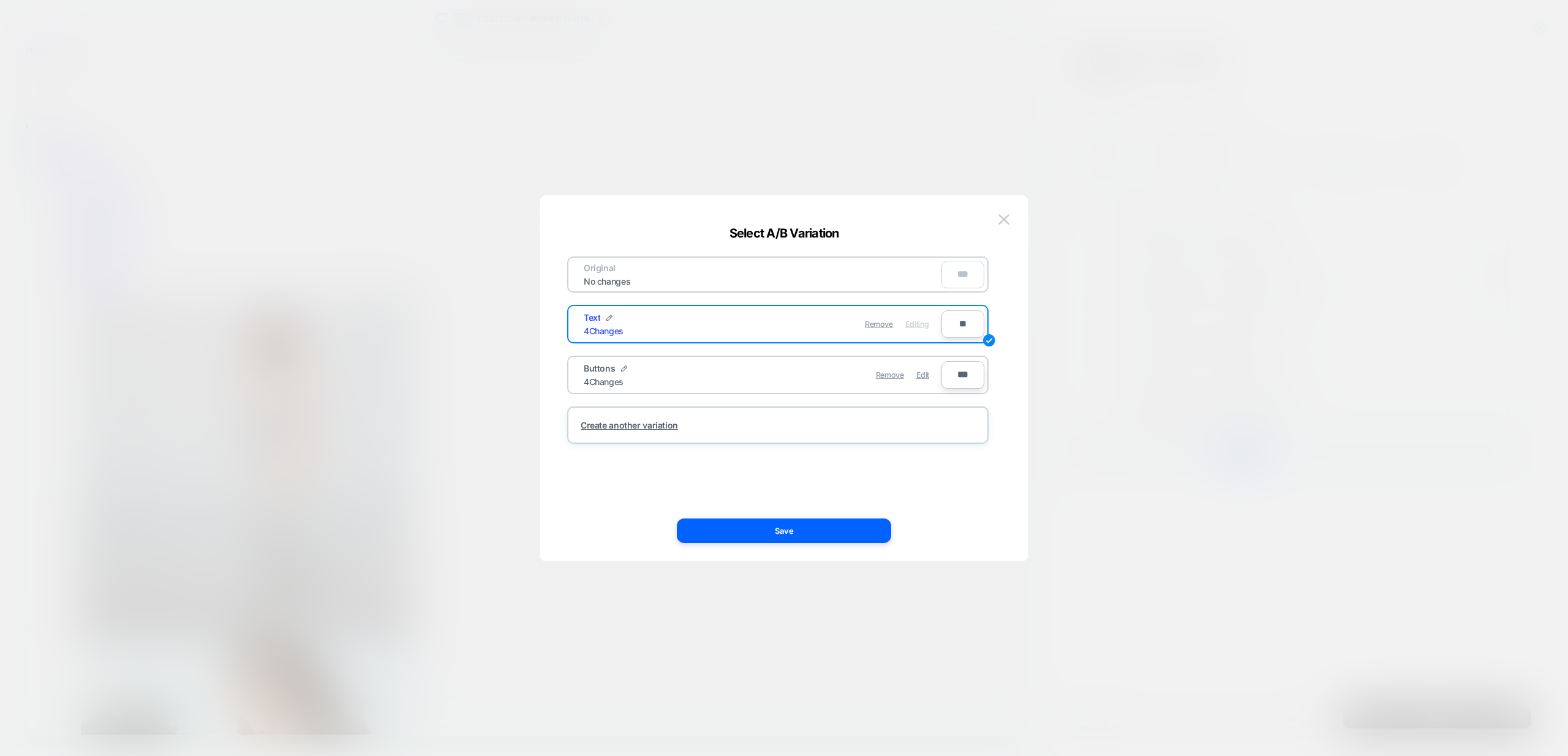
type input "***"
type input "**"
type input "****"
drag, startPoint x: 744, startPoint y: 482, endPoint x: 731, endPoint y: 461, distance: 24.7
click at [744, 482] on div "Original No changes ** Text 4 Changes Remove Editing **** Buttons 4 Changes Rem…" at bounding box center [778, 378] width 452 height 317
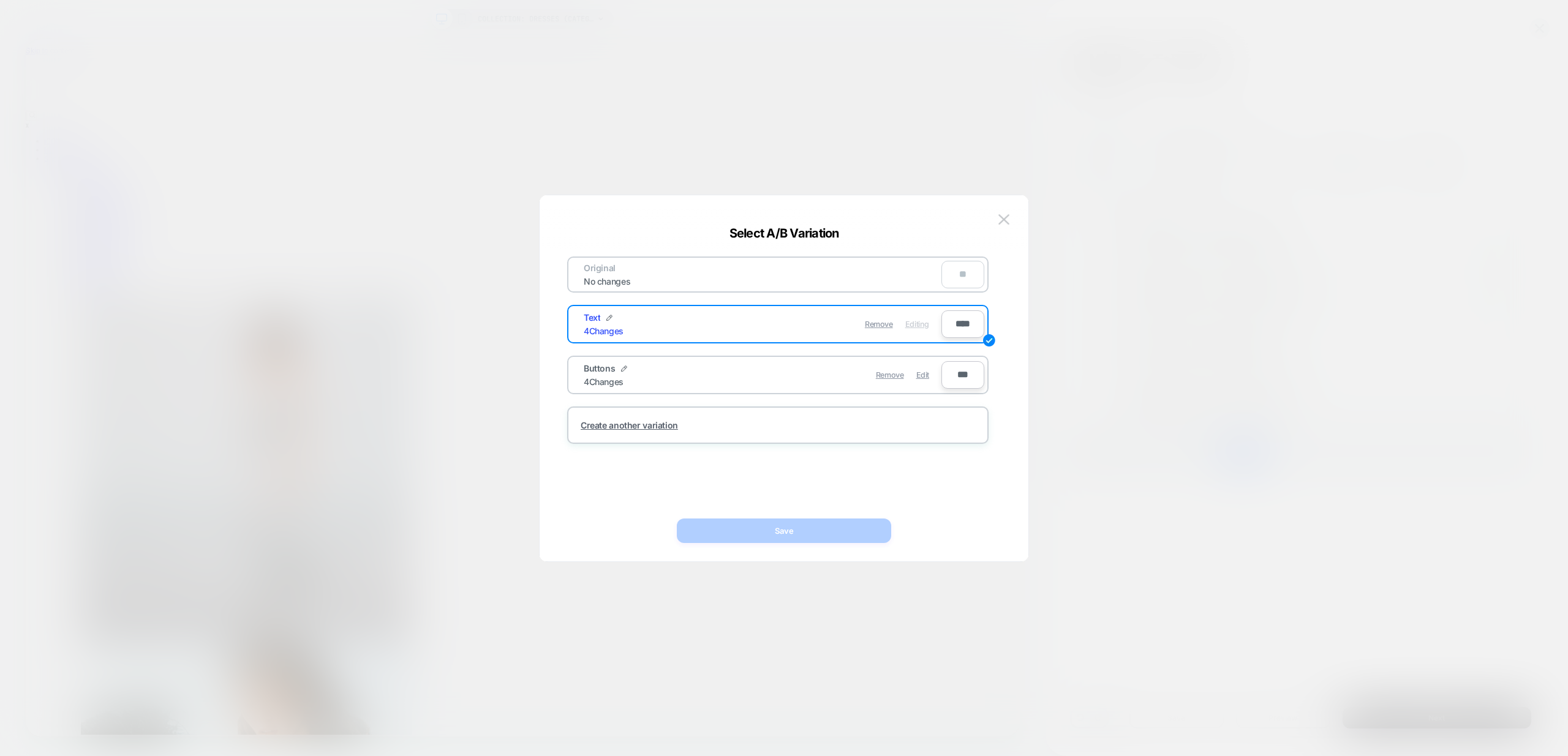
click at [966, 373] on input "***" at bounding box center [963, 375] width 43 height 28
type input "**"
drag, startPoint x: 798, startPoint y: 524, endPoint x: 1062, endPoint y: 650, distance: 292.5
click at [798, 524] on button "Save" at bounding box center [784, 530] width 215 height 24
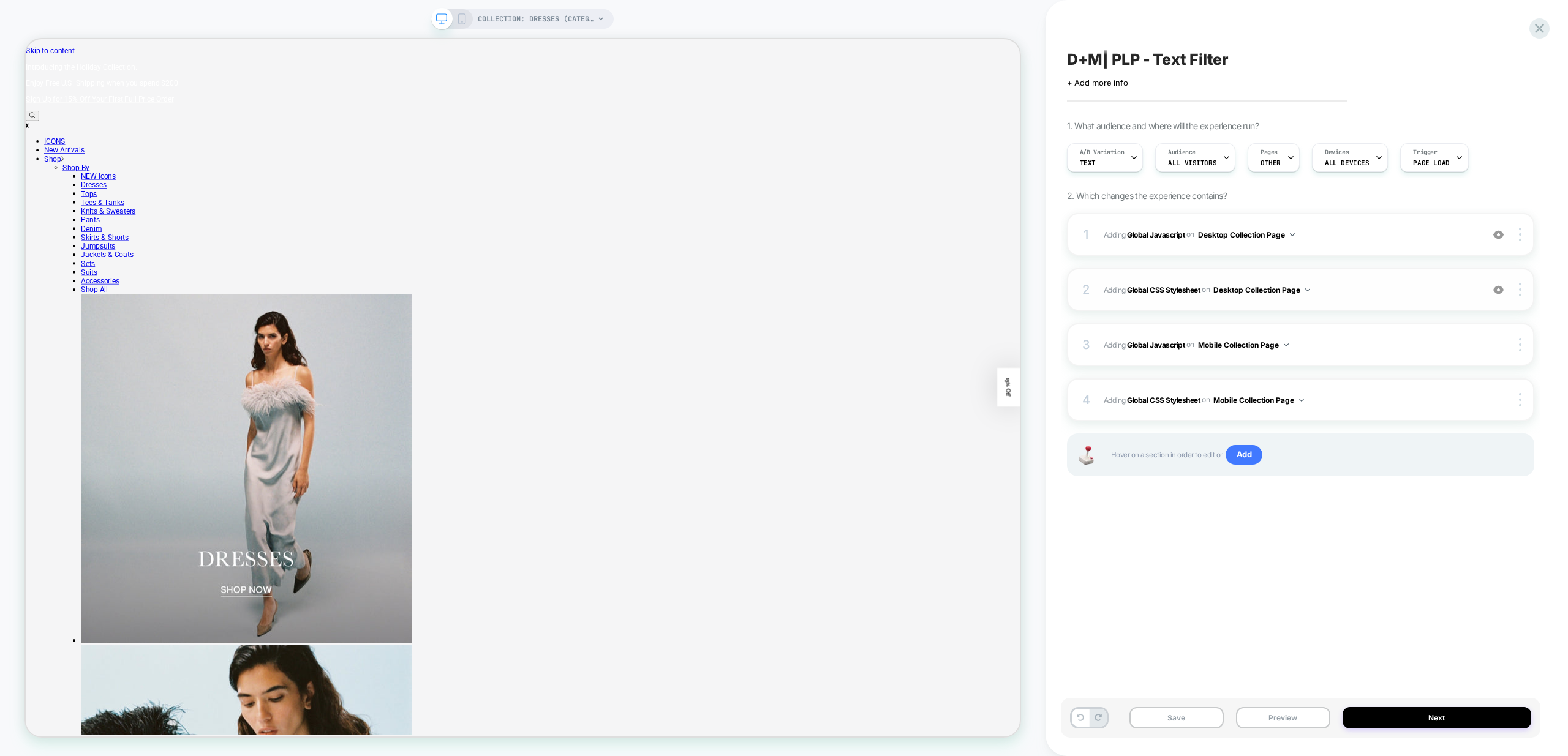
click at [1420, 291] on span "Adding Global CSS Stylesheet on Desktop Collection Page" at bounding box center [1290, 289] width 372 height 15
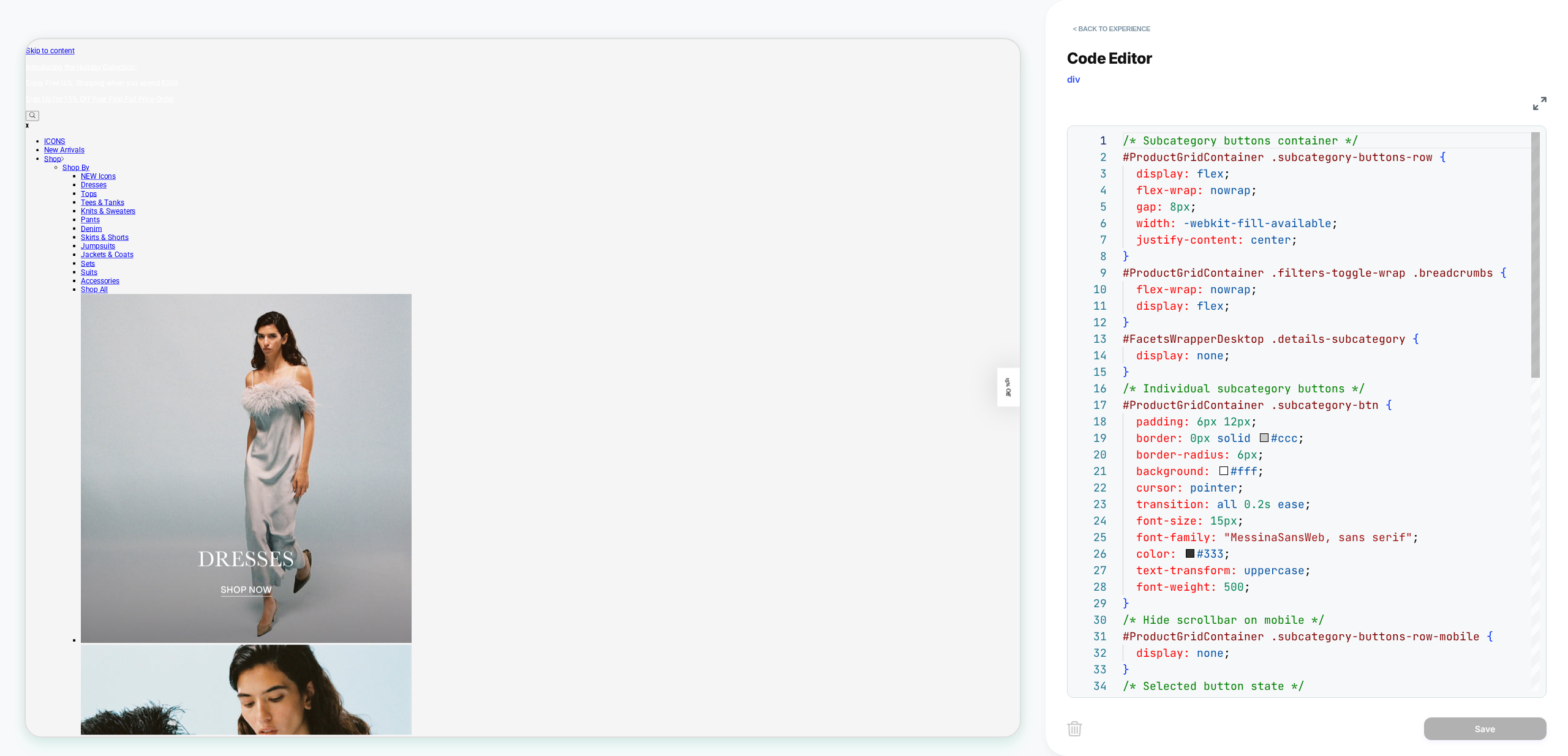
scroll to position [165, 0]
click at [1104, 31] on button "< Back to experience" at bounding box center [1112, 29] width 89 height 20
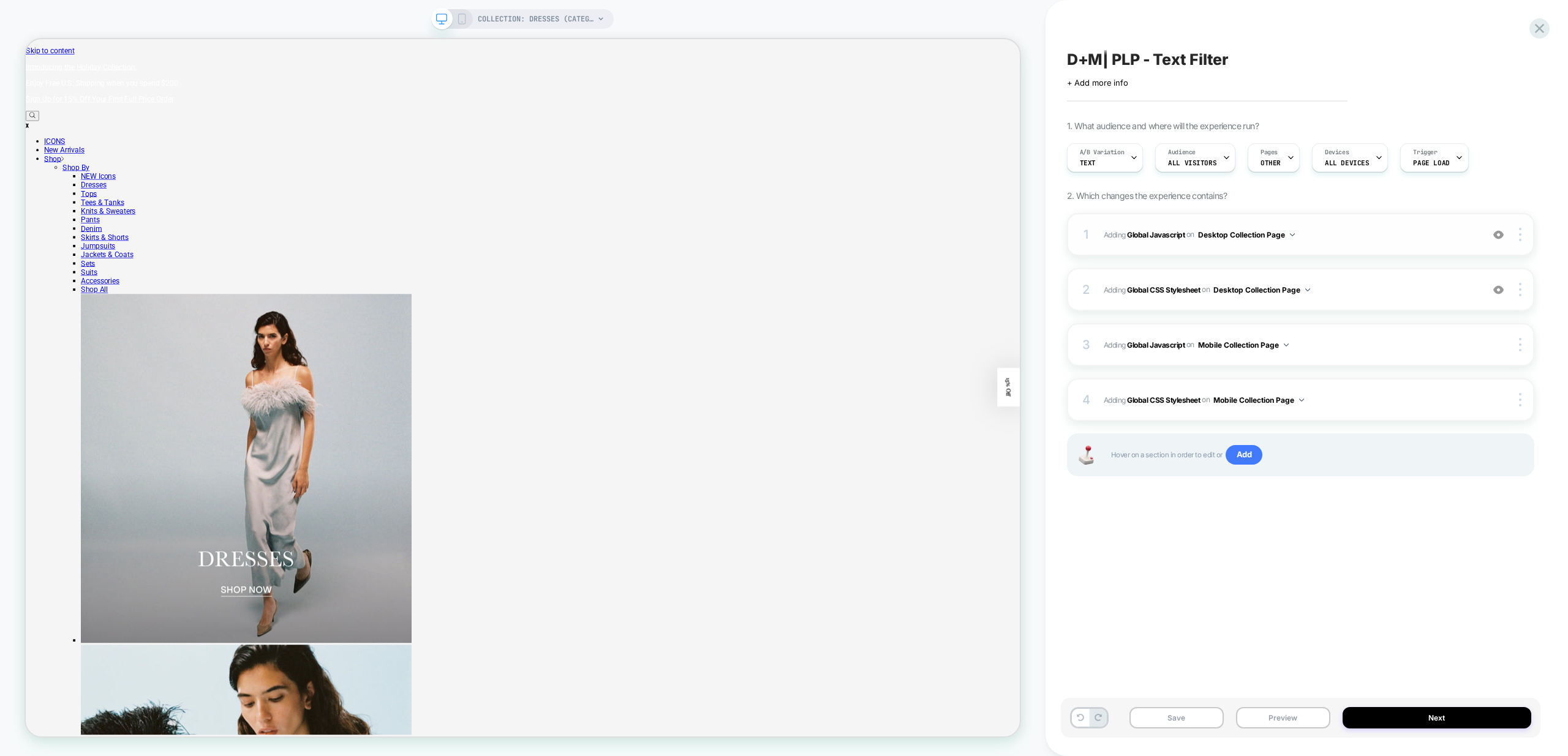
click at [1395, 236] on span "Adding Global Javascript on Desktop Collection Page" at bounding box center [1290, 234] width 372 height 15
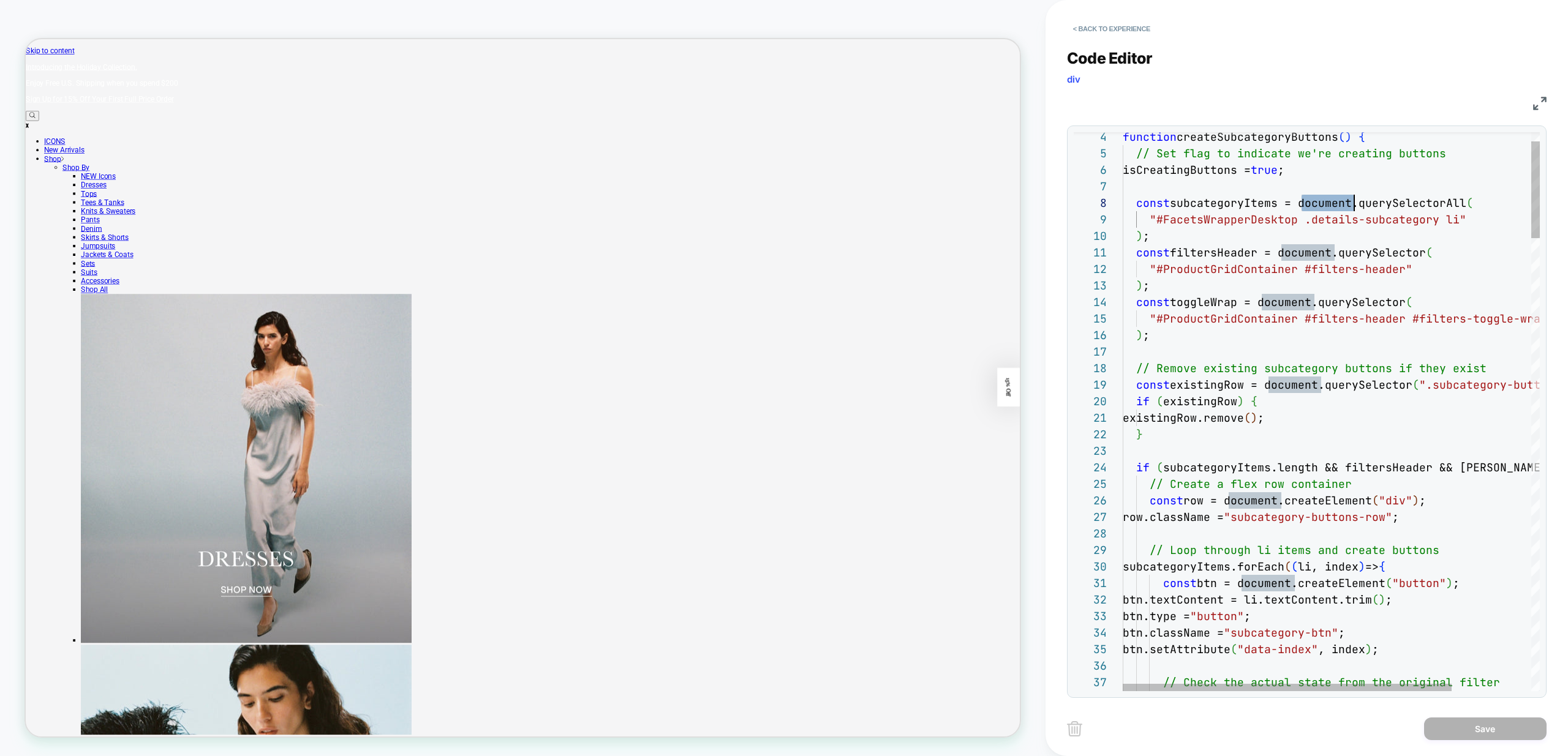
scroll to position [116, 26]
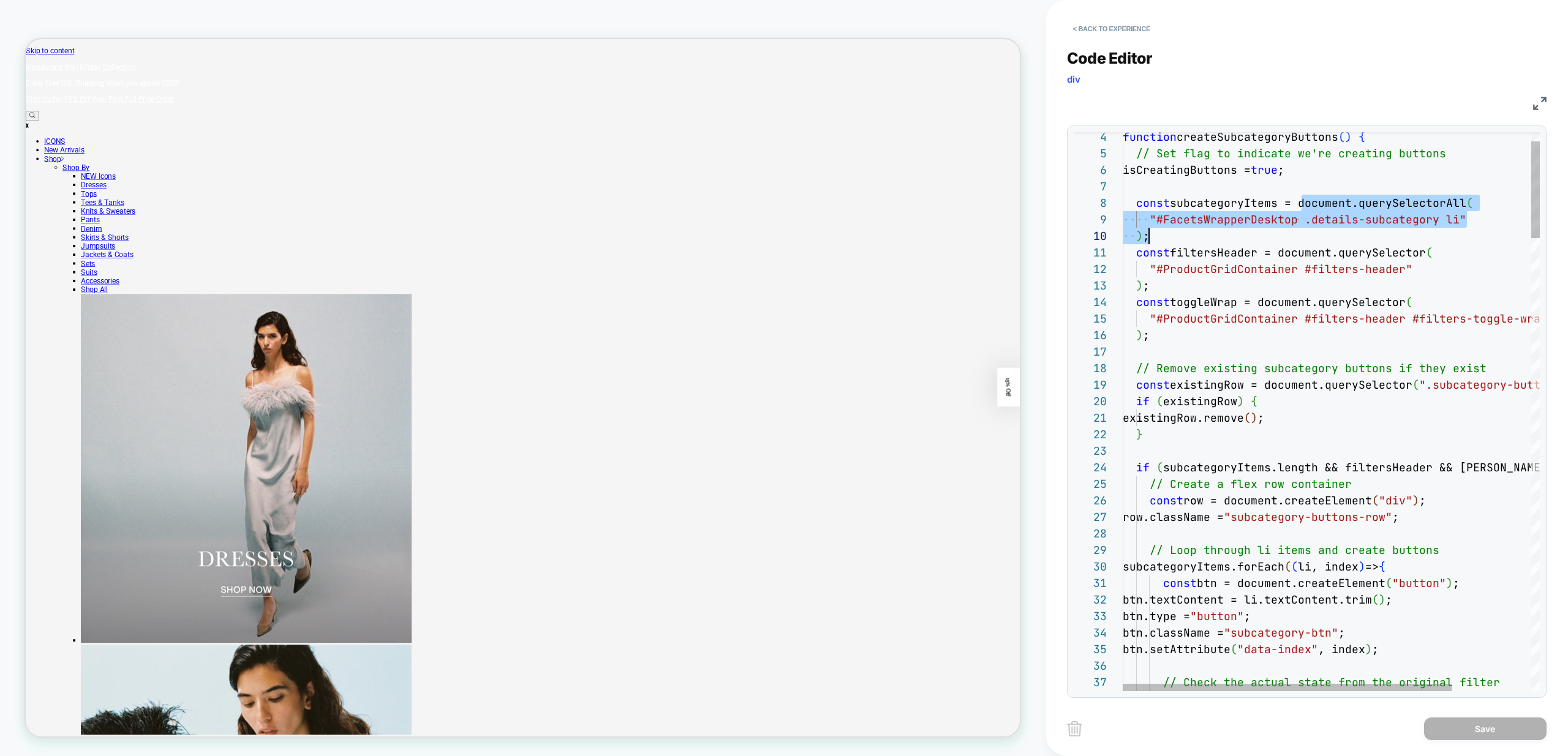
drag, startPoint x: 1301, startPoint y: 201, endPoint x: 1387, endPoint y: 238, distance: 93.6
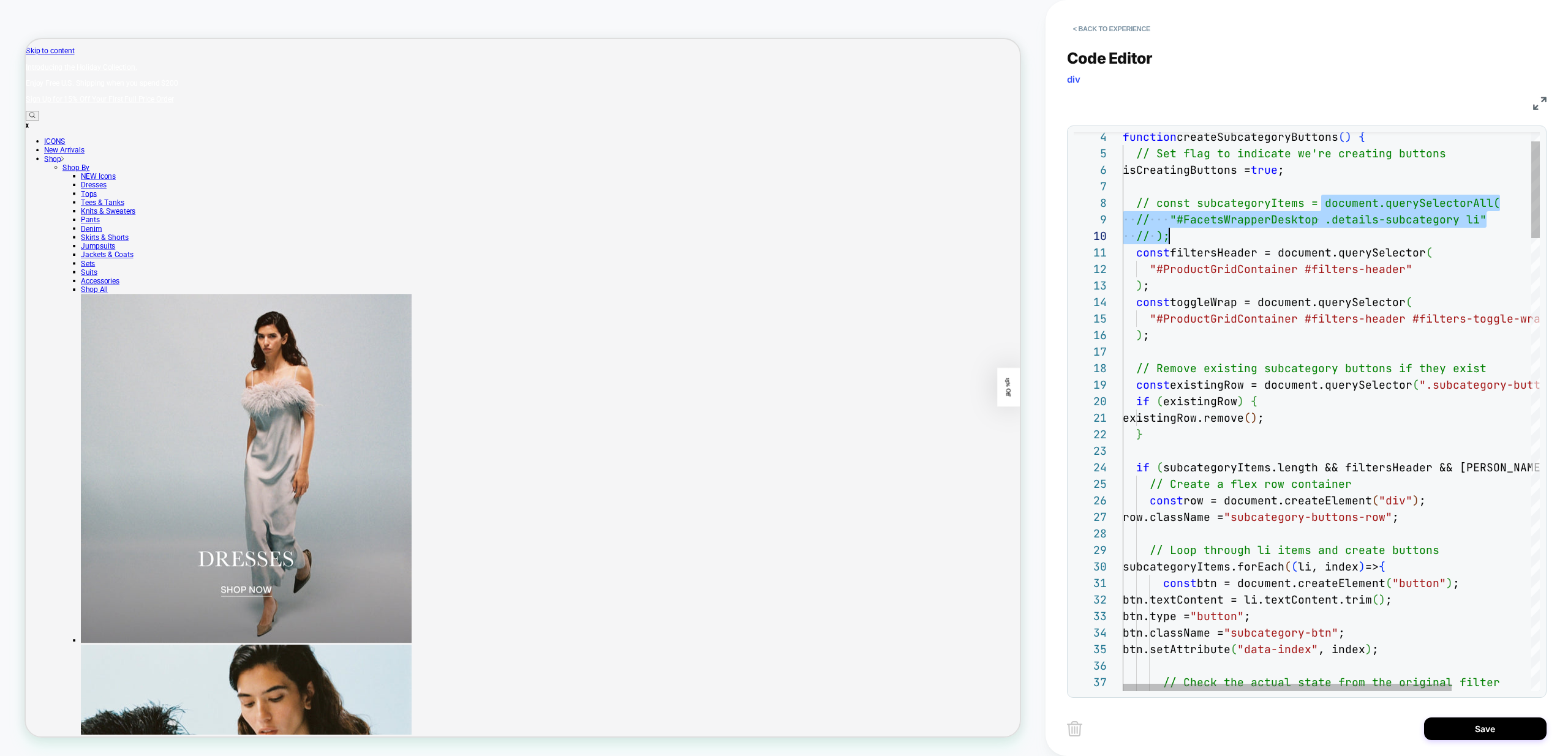
scroll to position [116, 47]
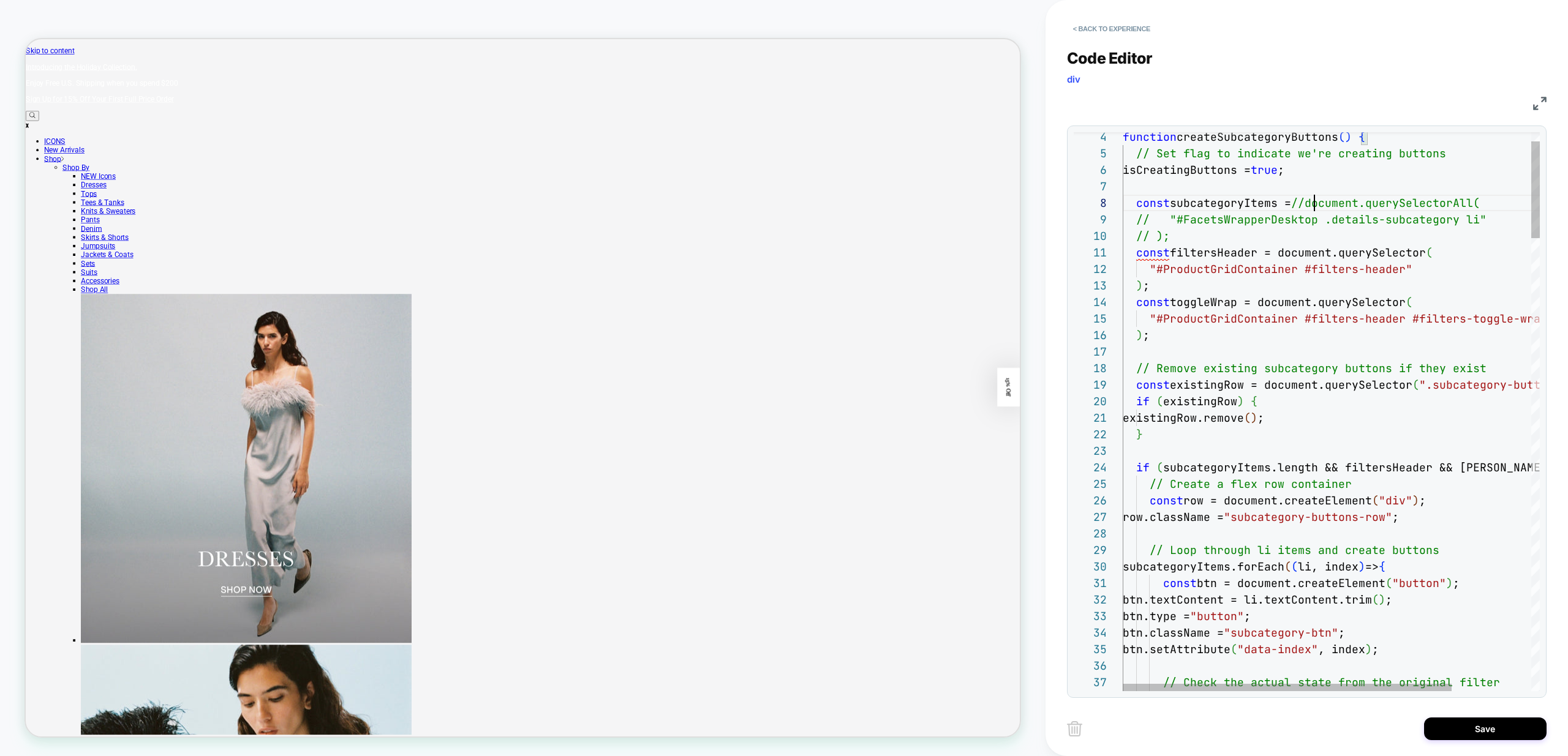
scroll to position [133, 14]
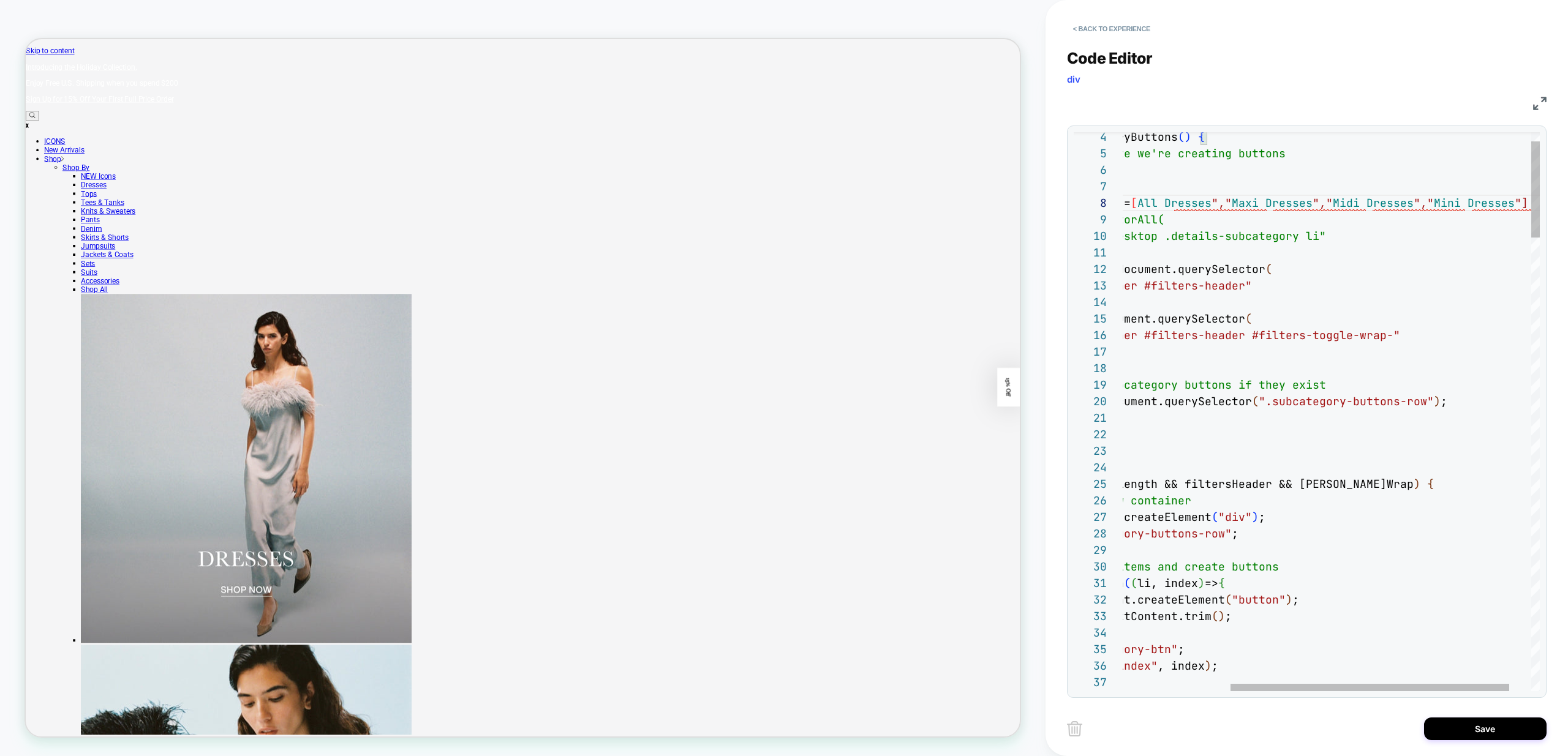
scroll to position [116, 192]
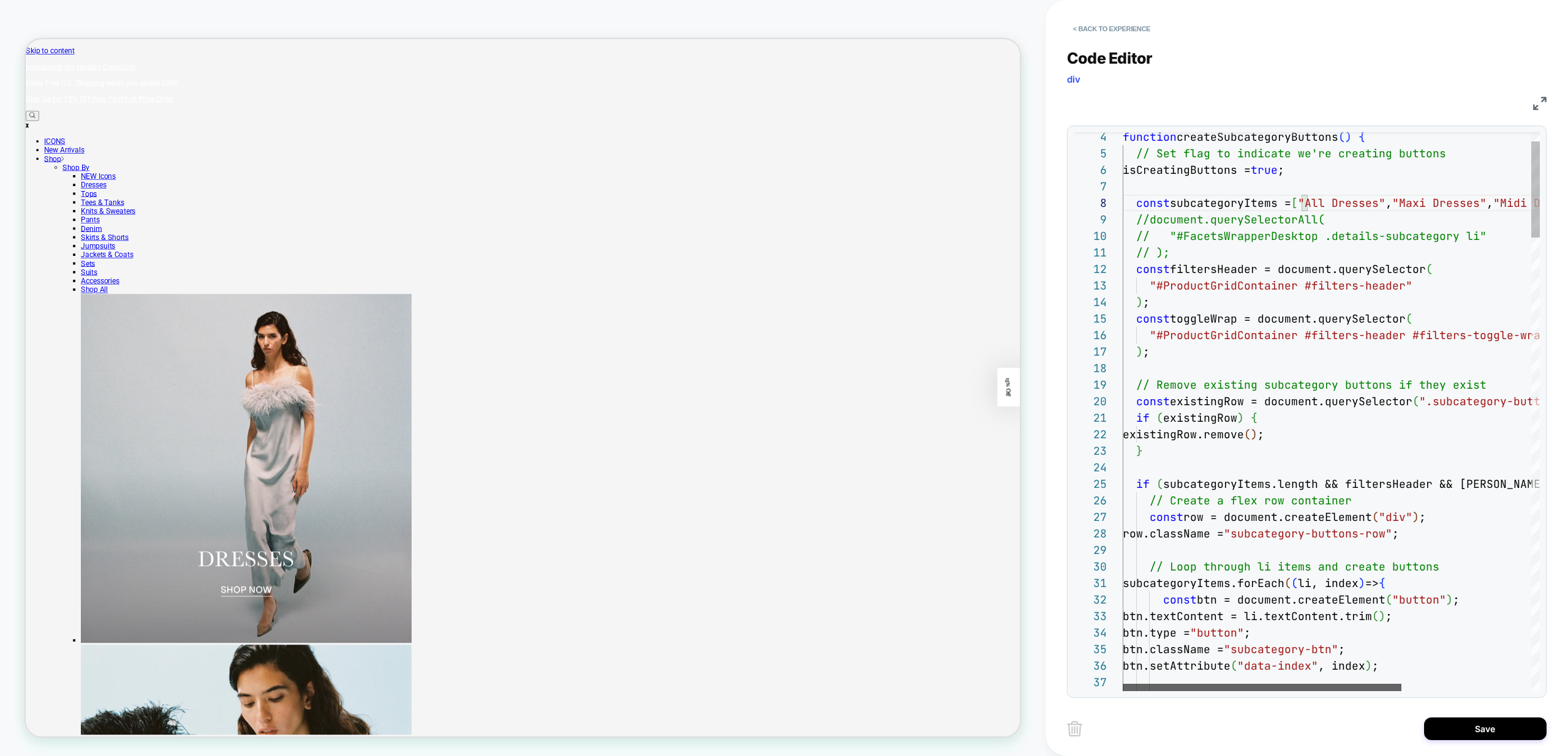
click at [1145, 689] on div at bounding box center [1262, 687] width 278 height 7
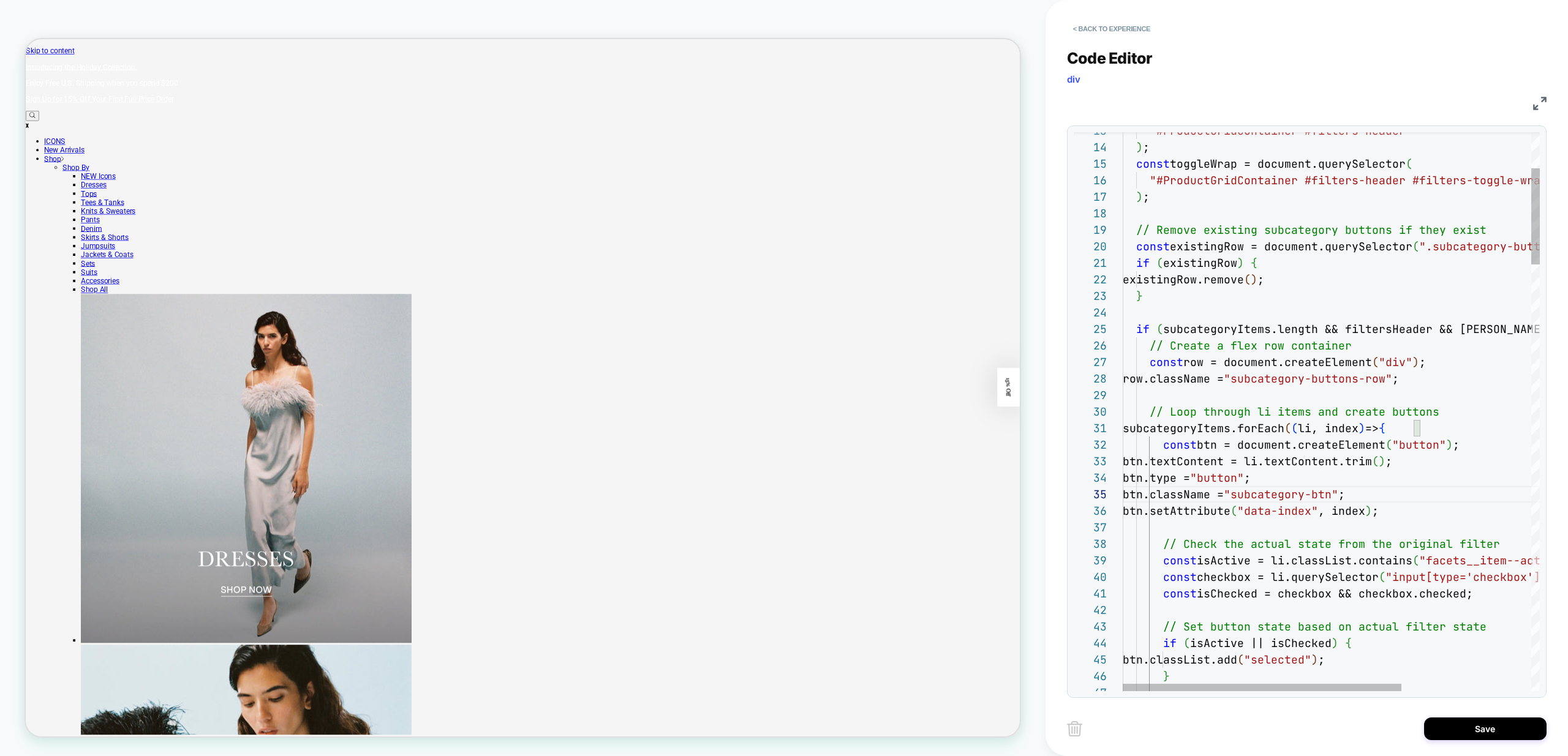
drag, startPoint x: 1420, startPoint y: 461, endPoint x: 1377, endPoint y: 461, distance: 43.0
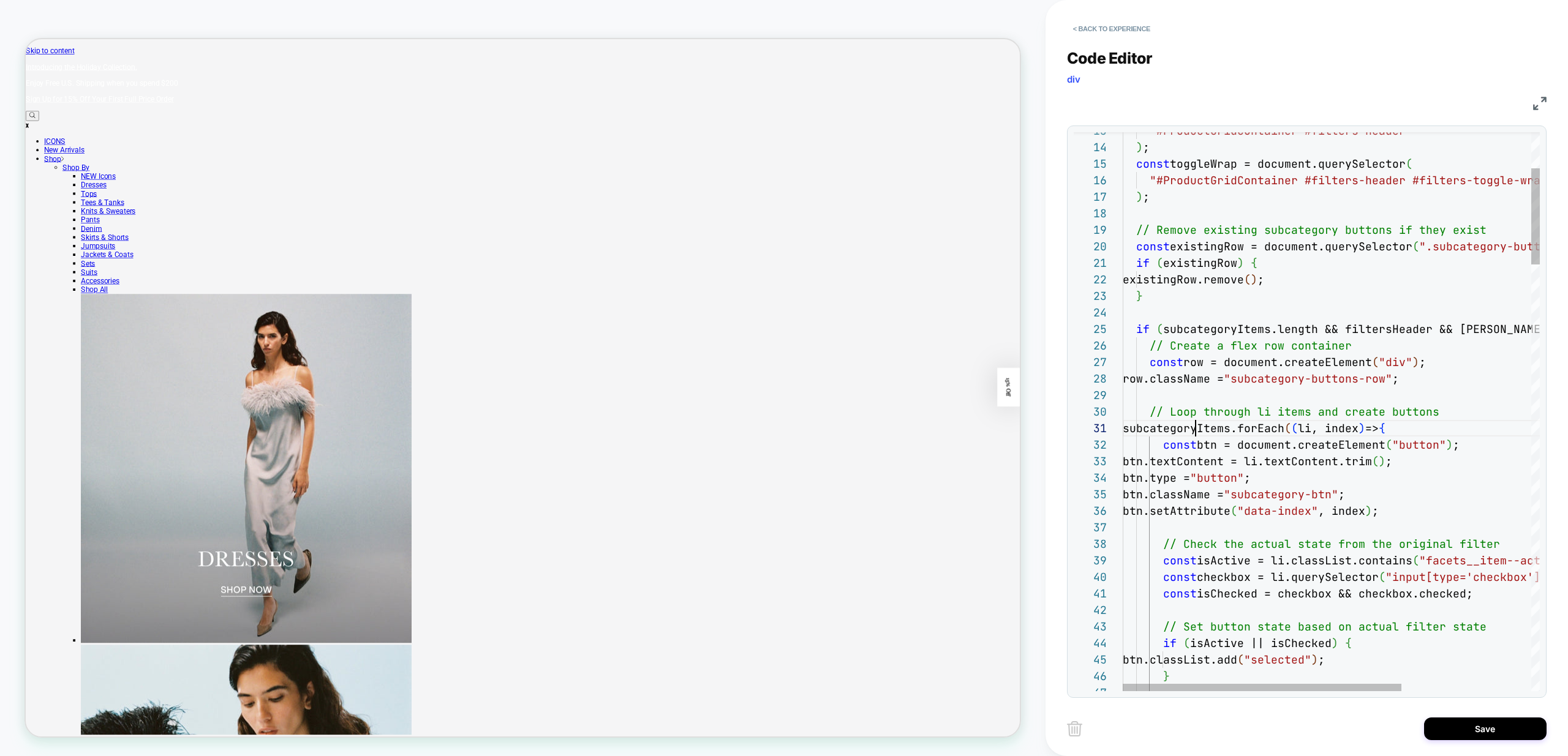
drag, startPoint x: 1421, startPoint y: 461, endPoint x: 1301, endPoint y: 462, distance: 120.0
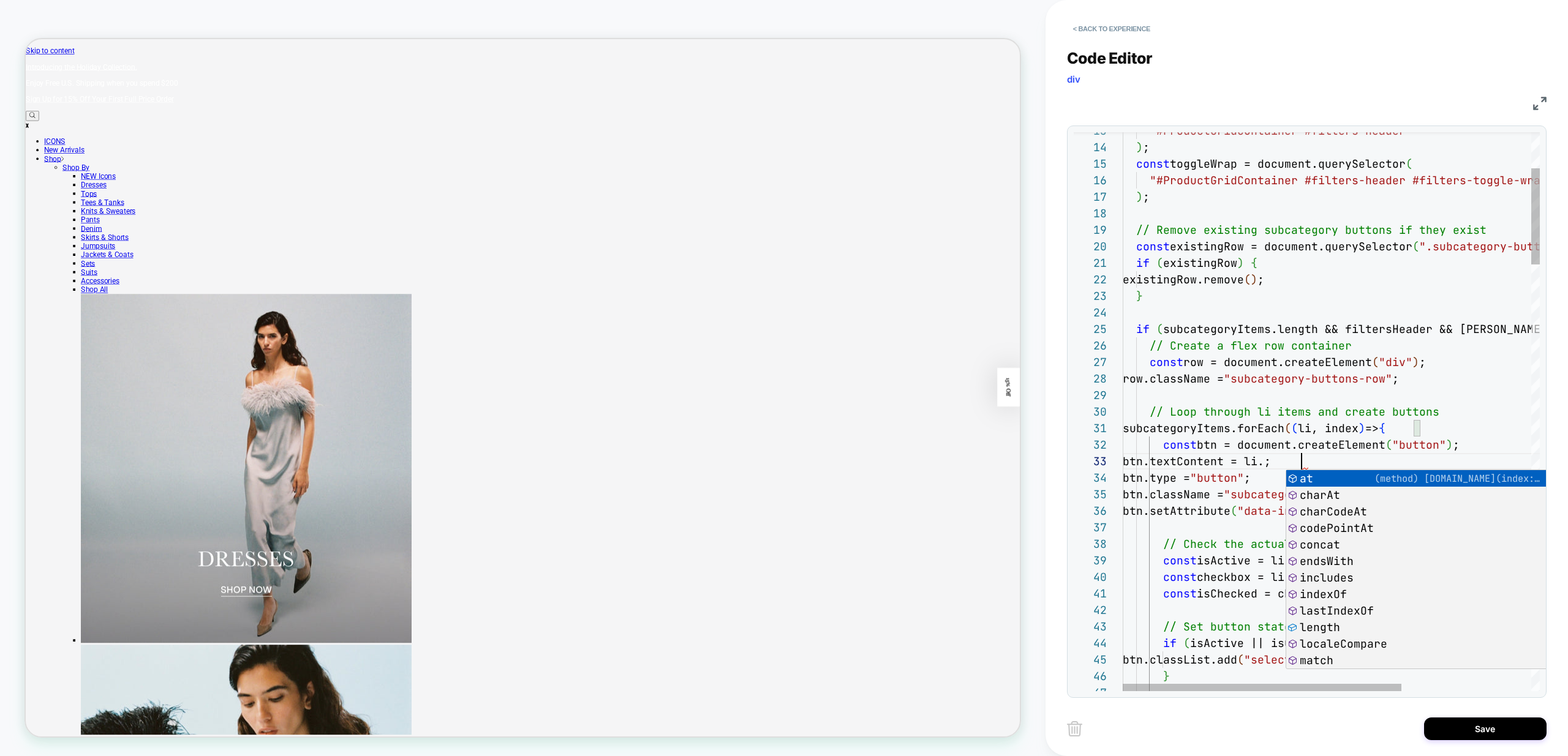
scroll to position [33, 172]
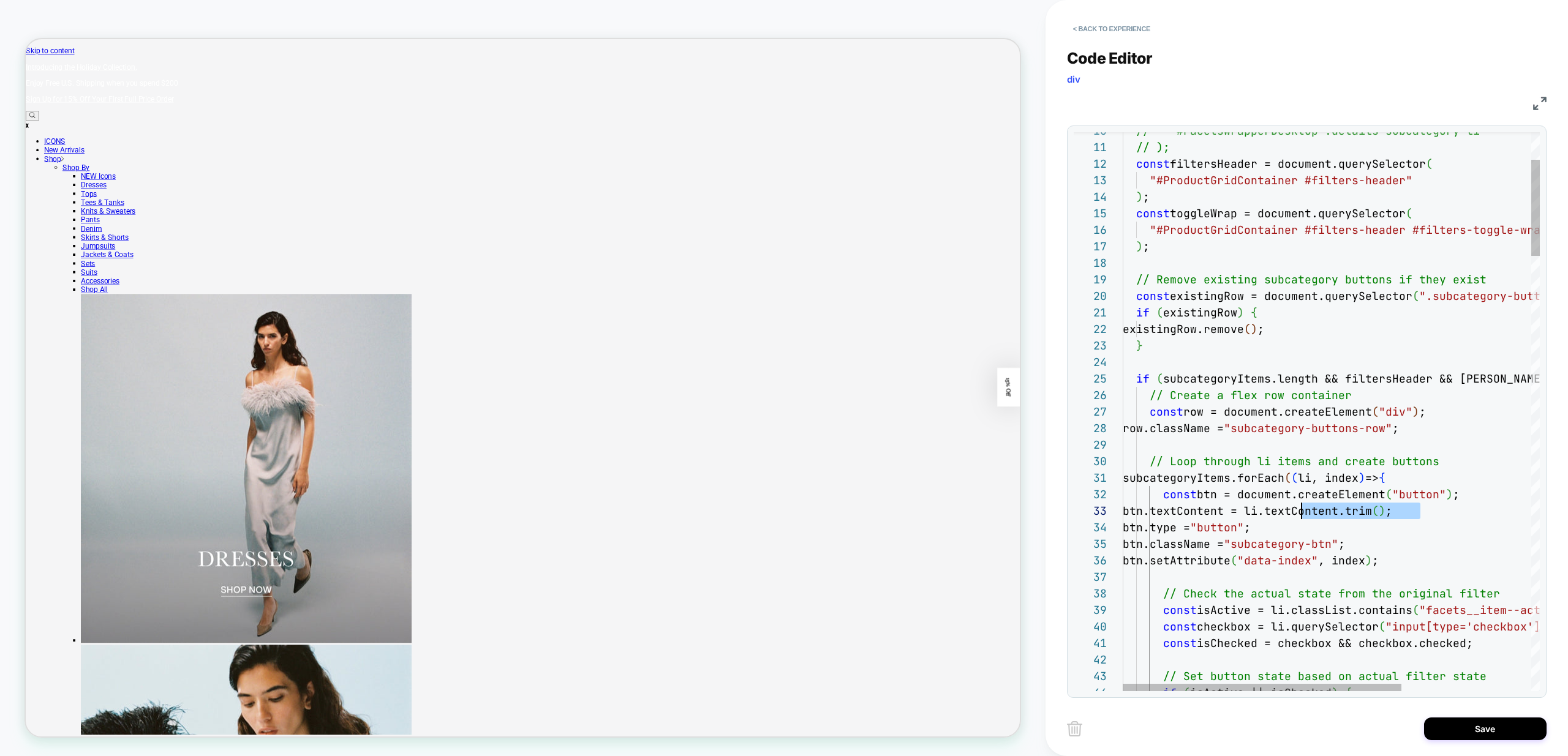
drag, startPoint x: 1282, startPoint y: 510, endPoint x: 1284, endPoint y: 516, distance: 6.3
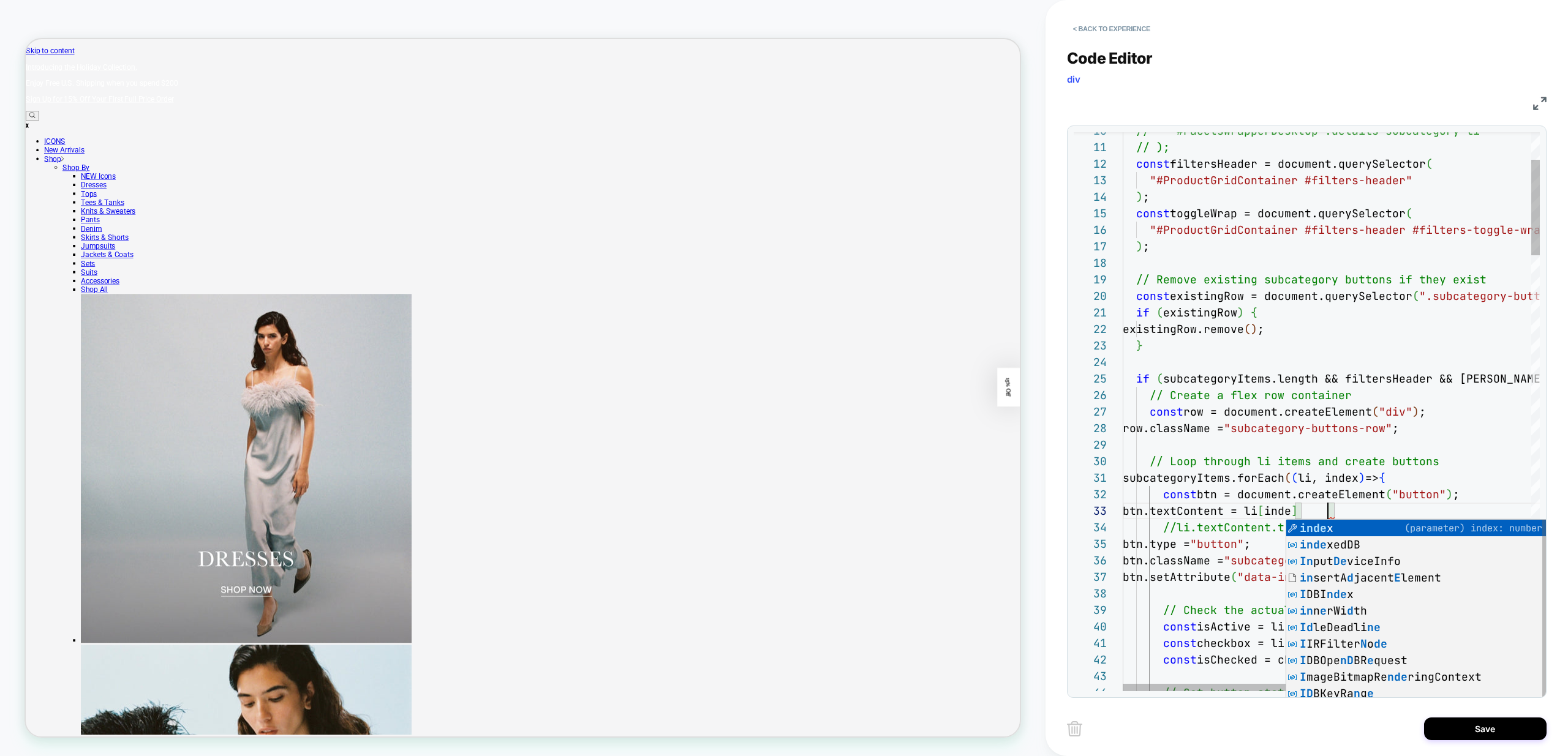
scroll to position [33, 212]
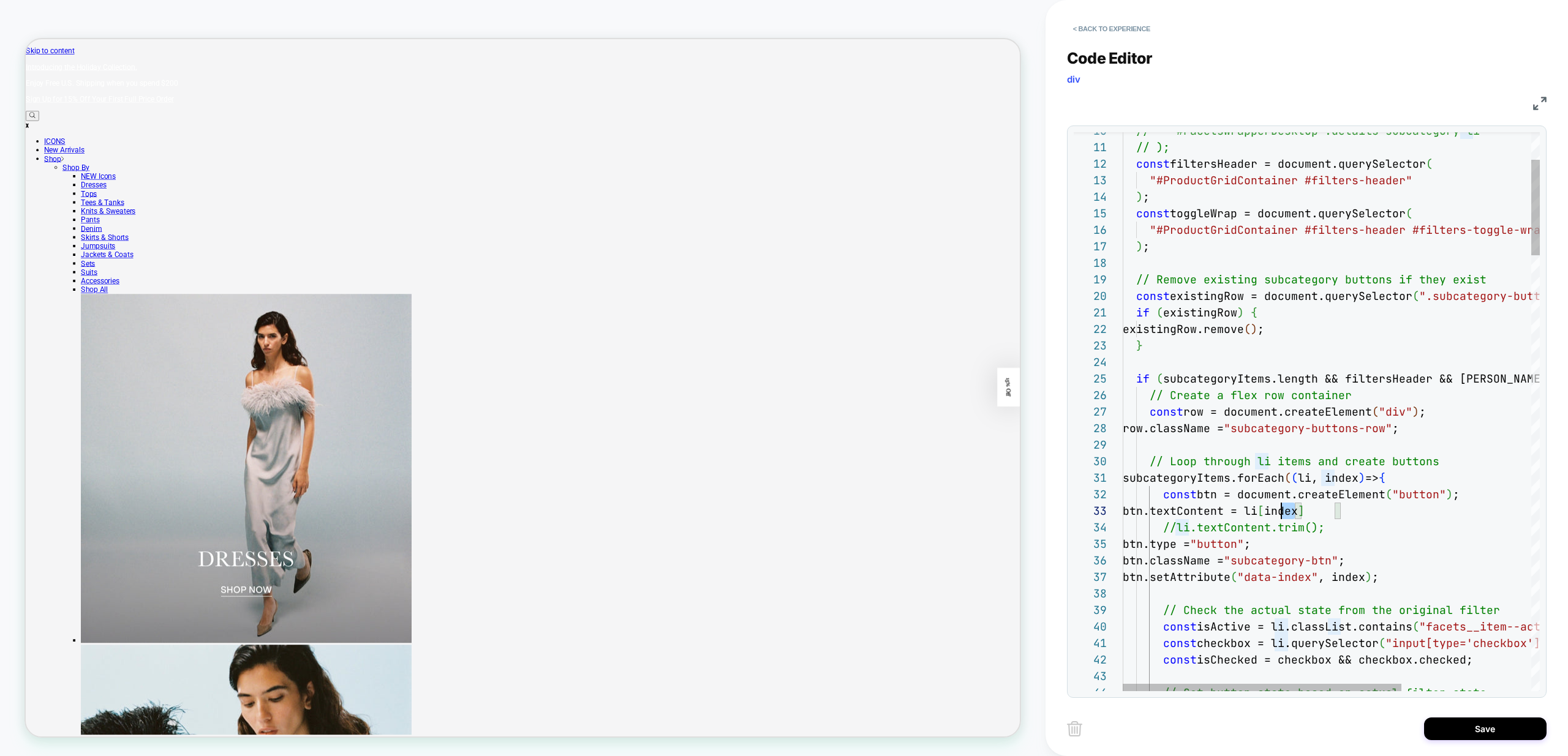
scroll to position [33, 159]
drag, startPoint x: 1289, startPoint y: 512, endPoint x: 1281, endPoint y: 512, distance: 8.0
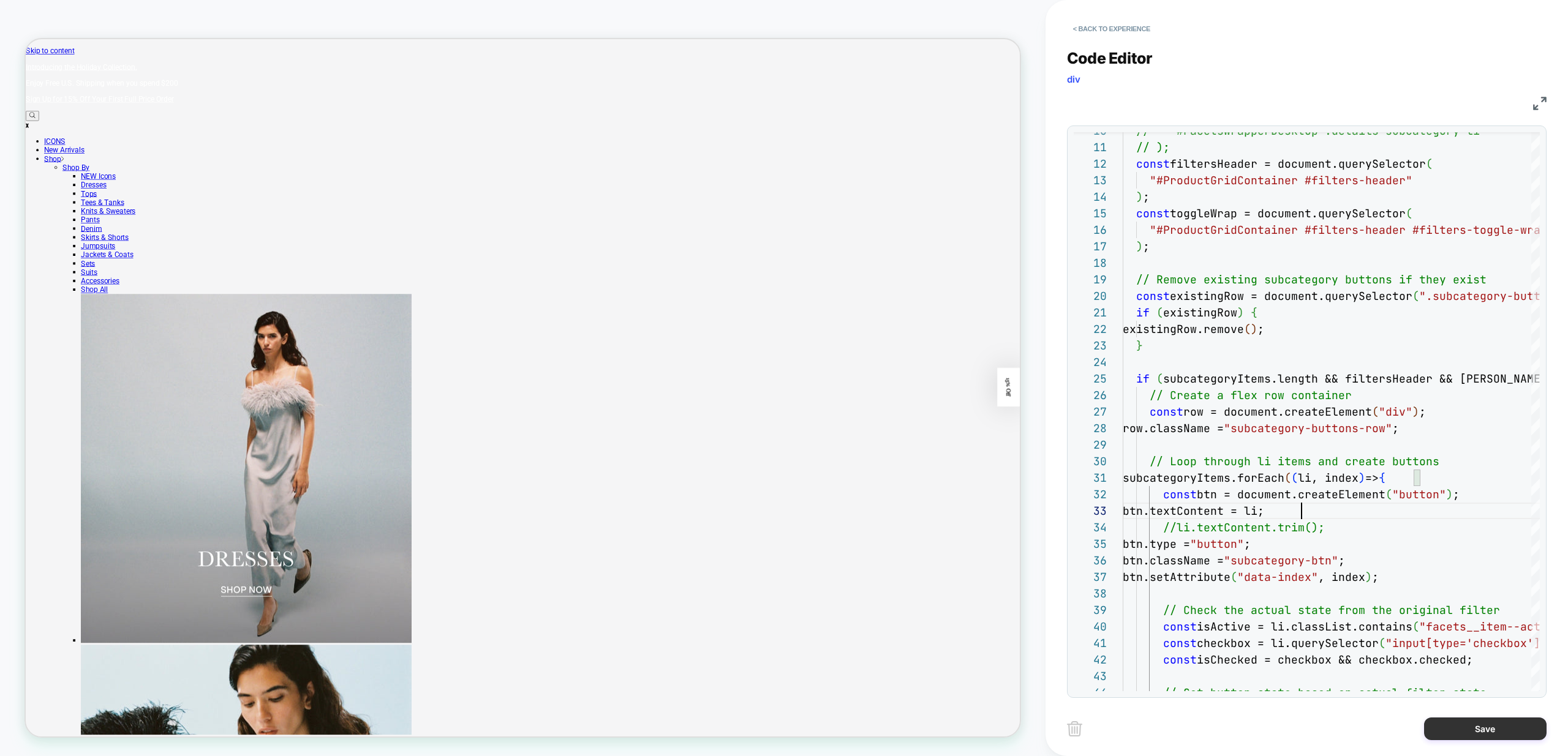
type textarea "**********"
click at [1472, 731] on button "Save" at bounding box center [1485, 728] width 123 height 23
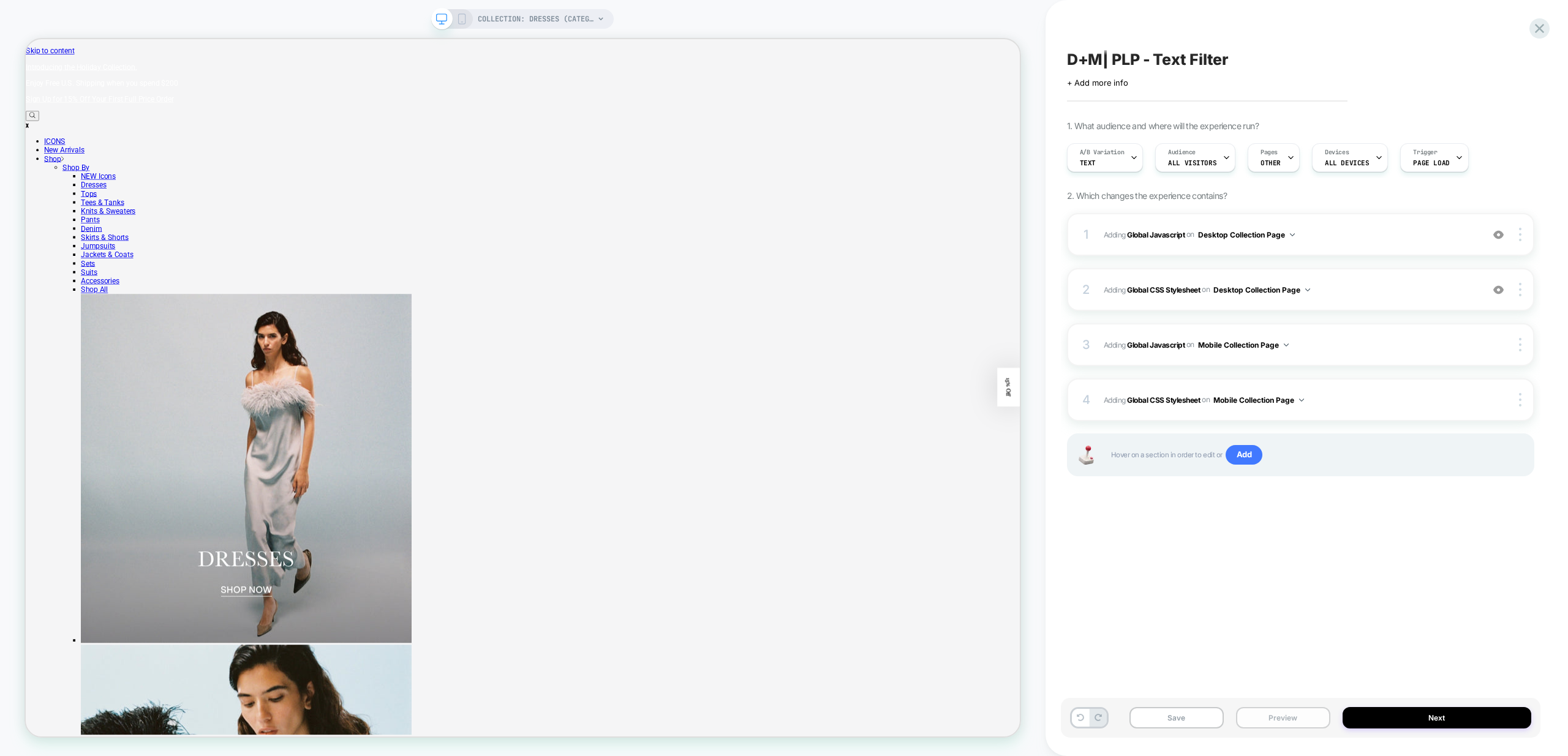
drag, startPoint x: 1320, startPoint y: 720, endPoint x: 1314, endPoint y: 727, distance: 9.2
click at [1320, 720] on button "Preview" at bounding box center [1284, 718] width 95 height 22
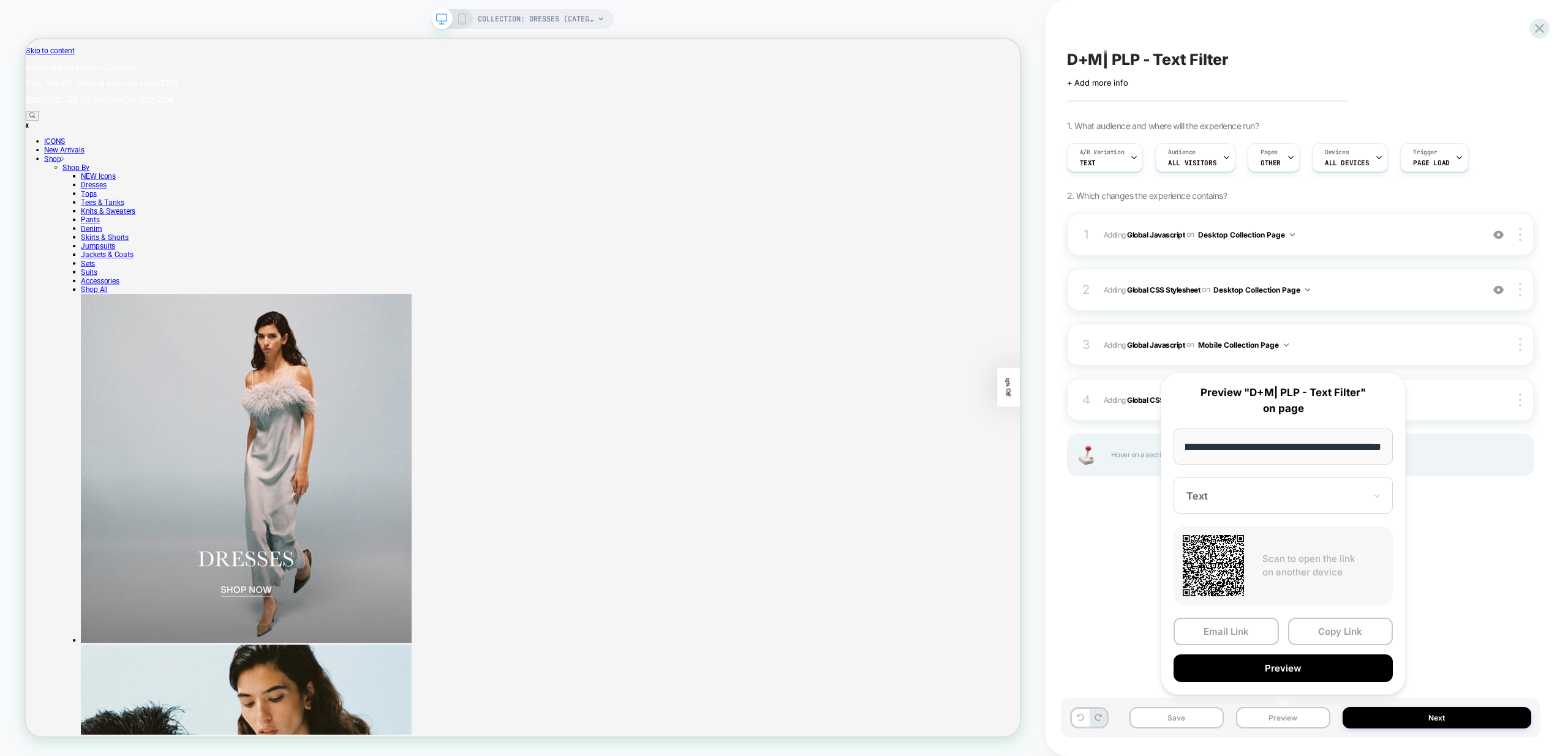
scroll to position [0, 0]
click at [1281, 653] on div "Email Link Copy Link Preview" at bounding box center [1283, 650] width 219 height 64
click at [1287, 662] on button "Preview" at bounding box center [1283, 668] width 219 height 28
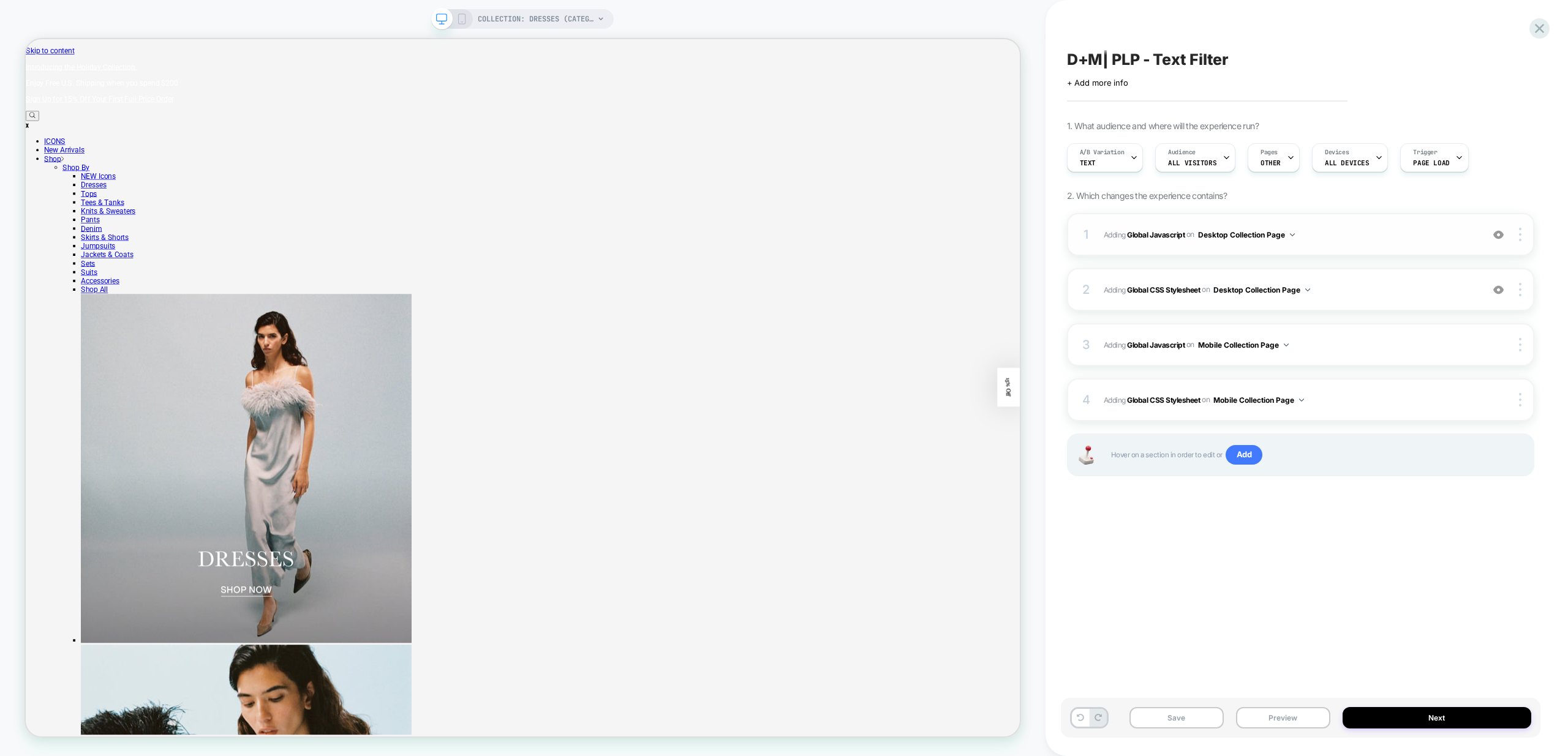
click at [1393, 231] on span "Adding Global Javascript on Desktop Collection Page" at bounding box center [1290, 234] width 372 height 15
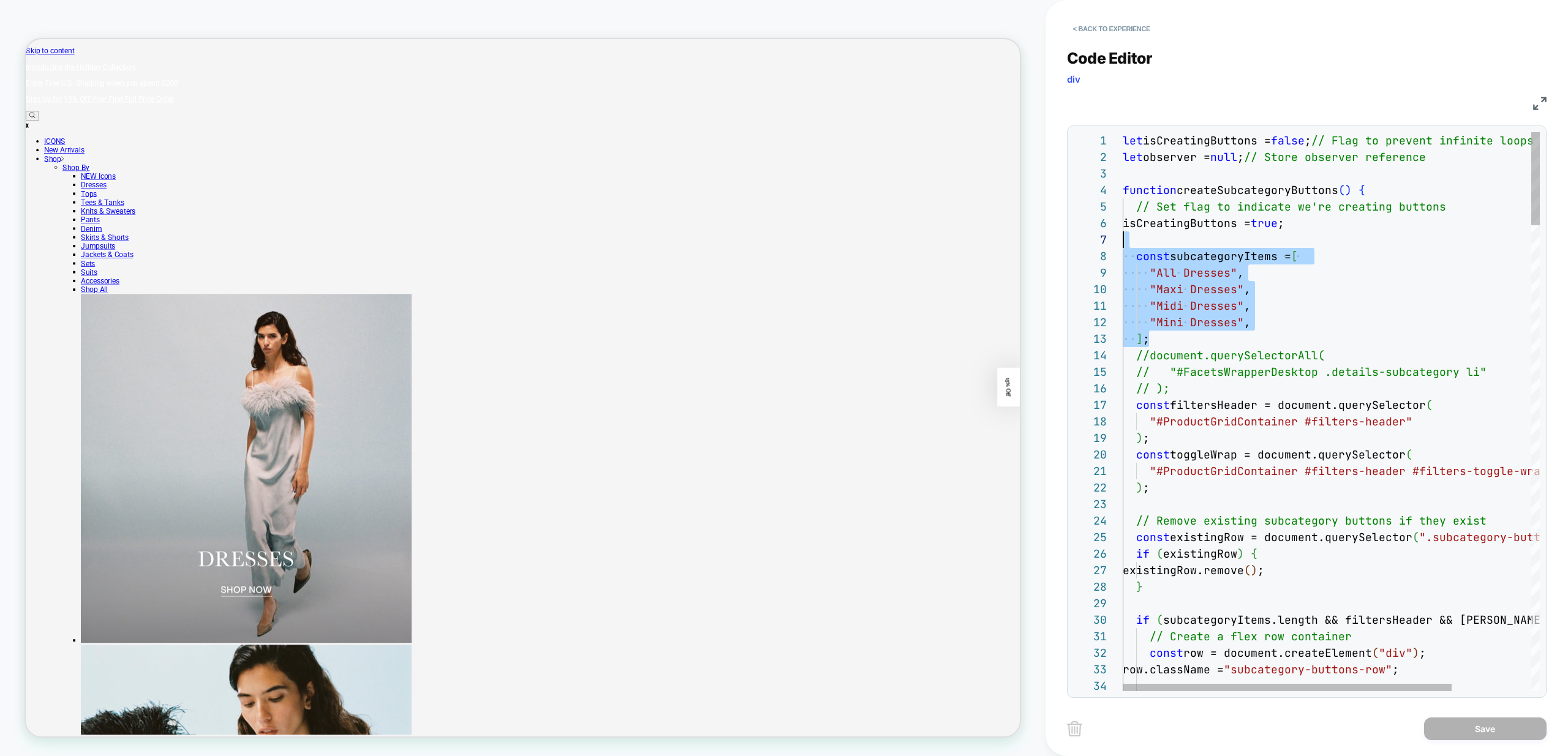
scroll to position [116, 0]
drag, startPoint x: 1151, startPoint y: 337, endPoint x: 1098, endPoint y: 255, distance: 97.6
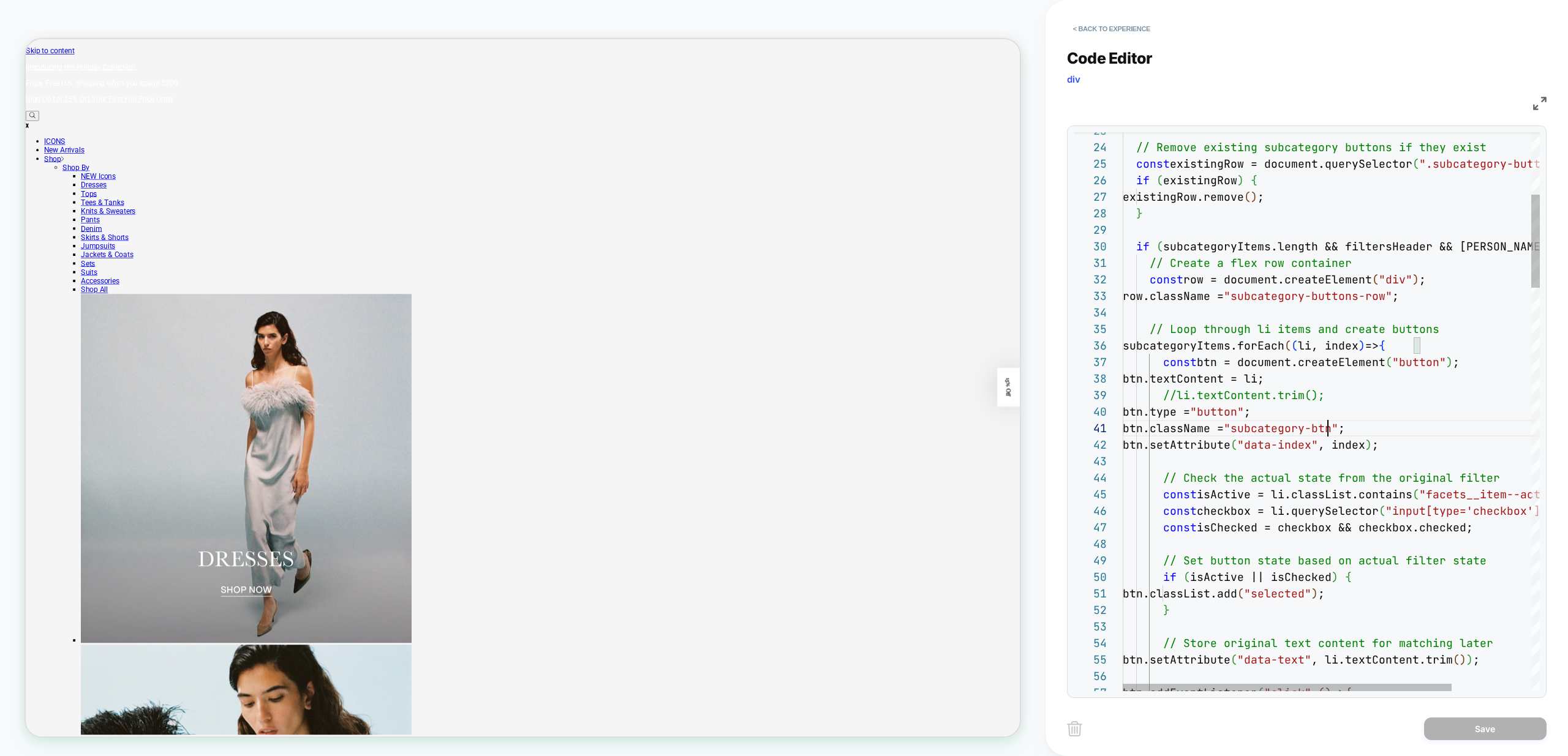
scroll to position [83, 297]
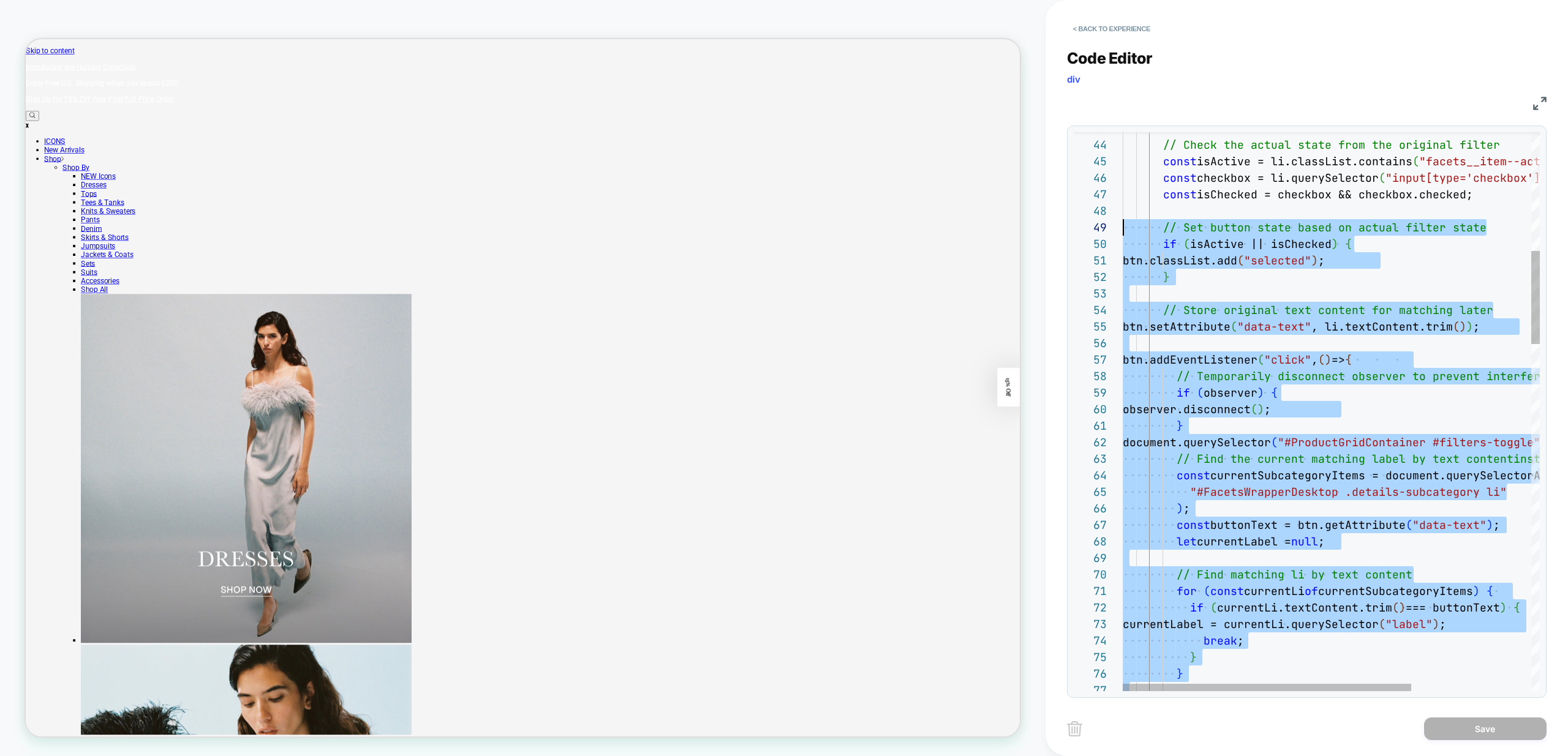
scroll to position [83, 0]
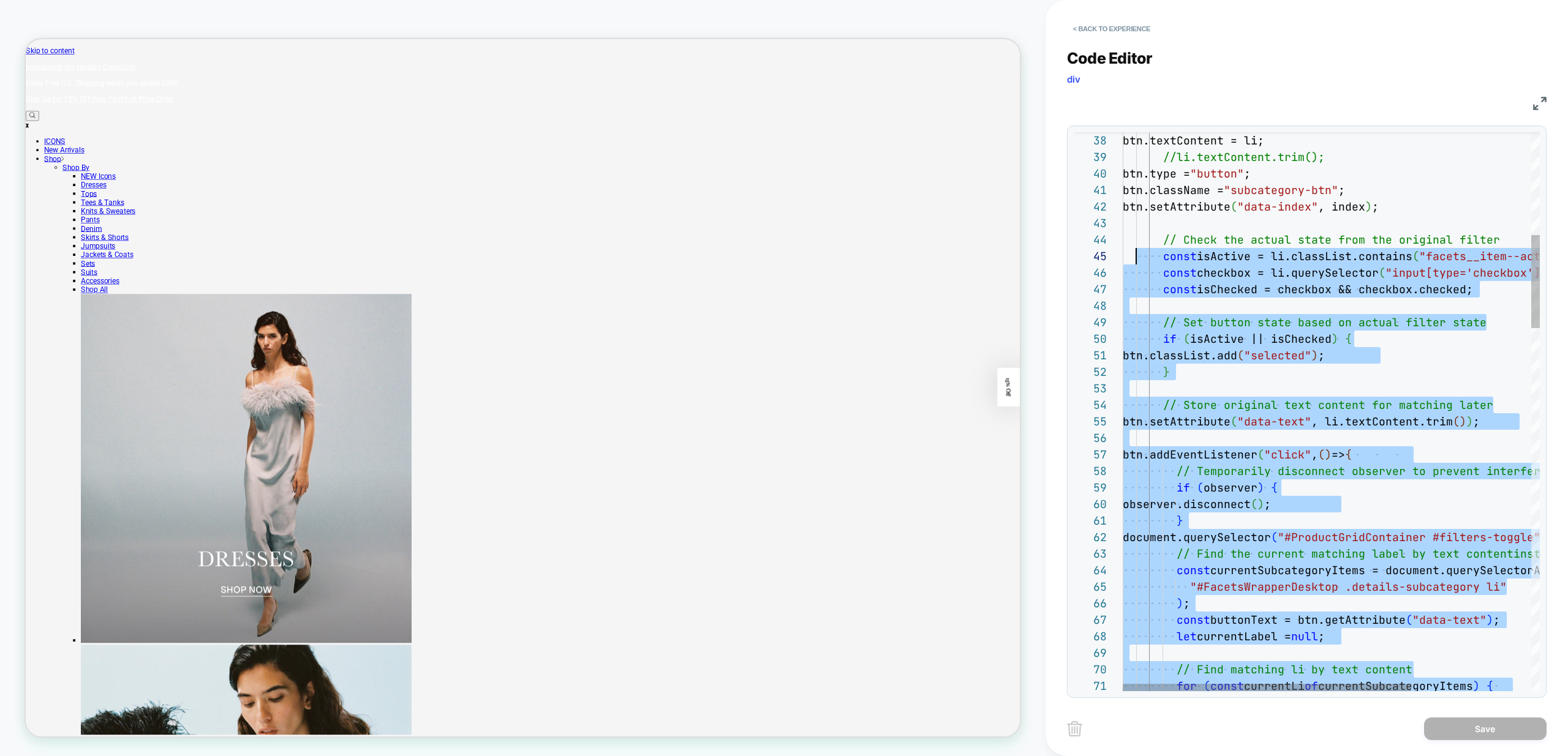
drag, startPoint x: 1209, startPoint y: 631, endPoint x: 1133, endPoint y: 244, distance: 394.4
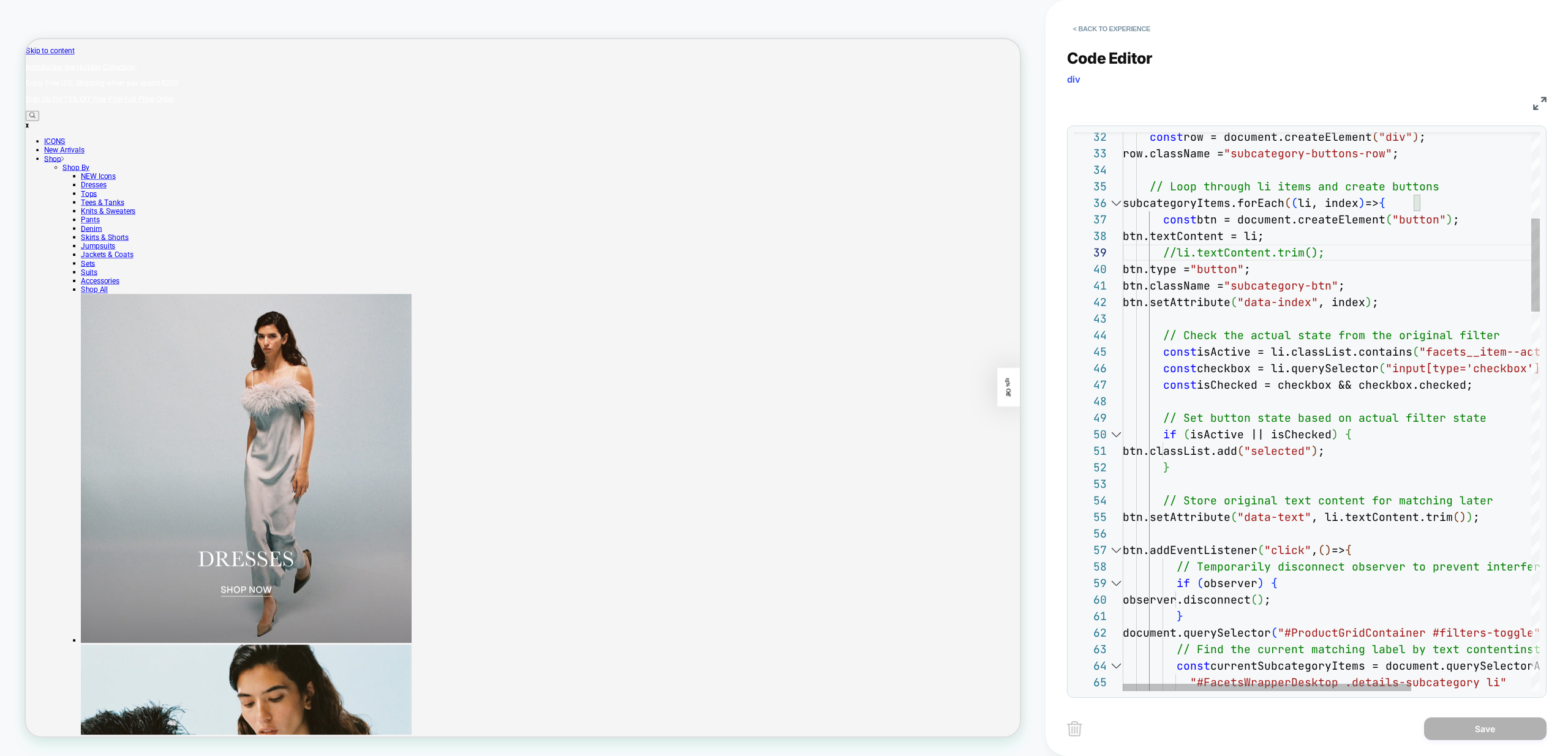
click at [1116, 204] on div at bounding box center [1116, 203] width 16 height 16
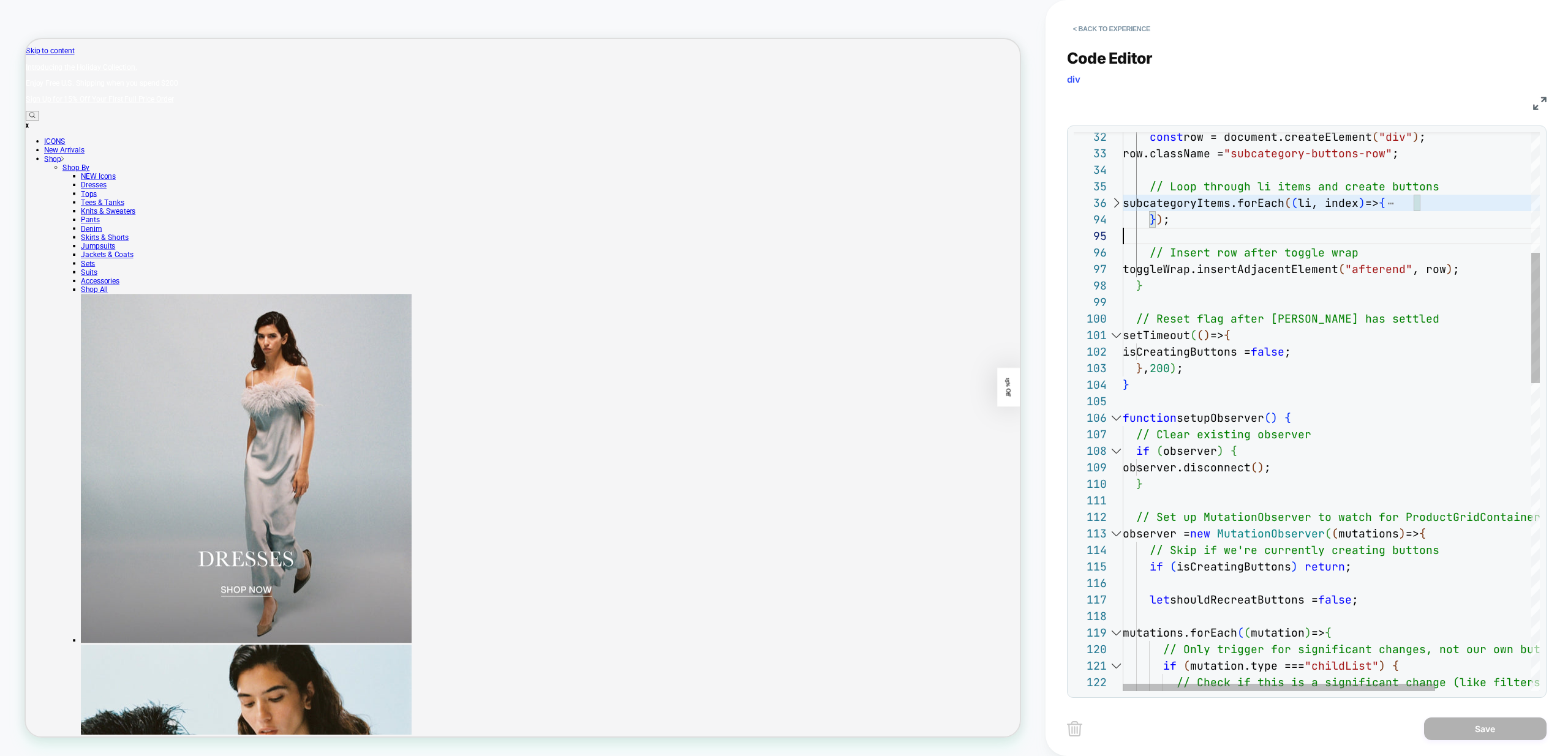
scroll to position [83, 0]
drag, startPoint x: 1192, startPoint y: 228, endPoint x: 1068, endPoint y: 205, distance: 126.1
drag, startPoint x: 1208, startPoint y: 219, endPoint x: 1096, endPoint y: 211, distance: 112.3
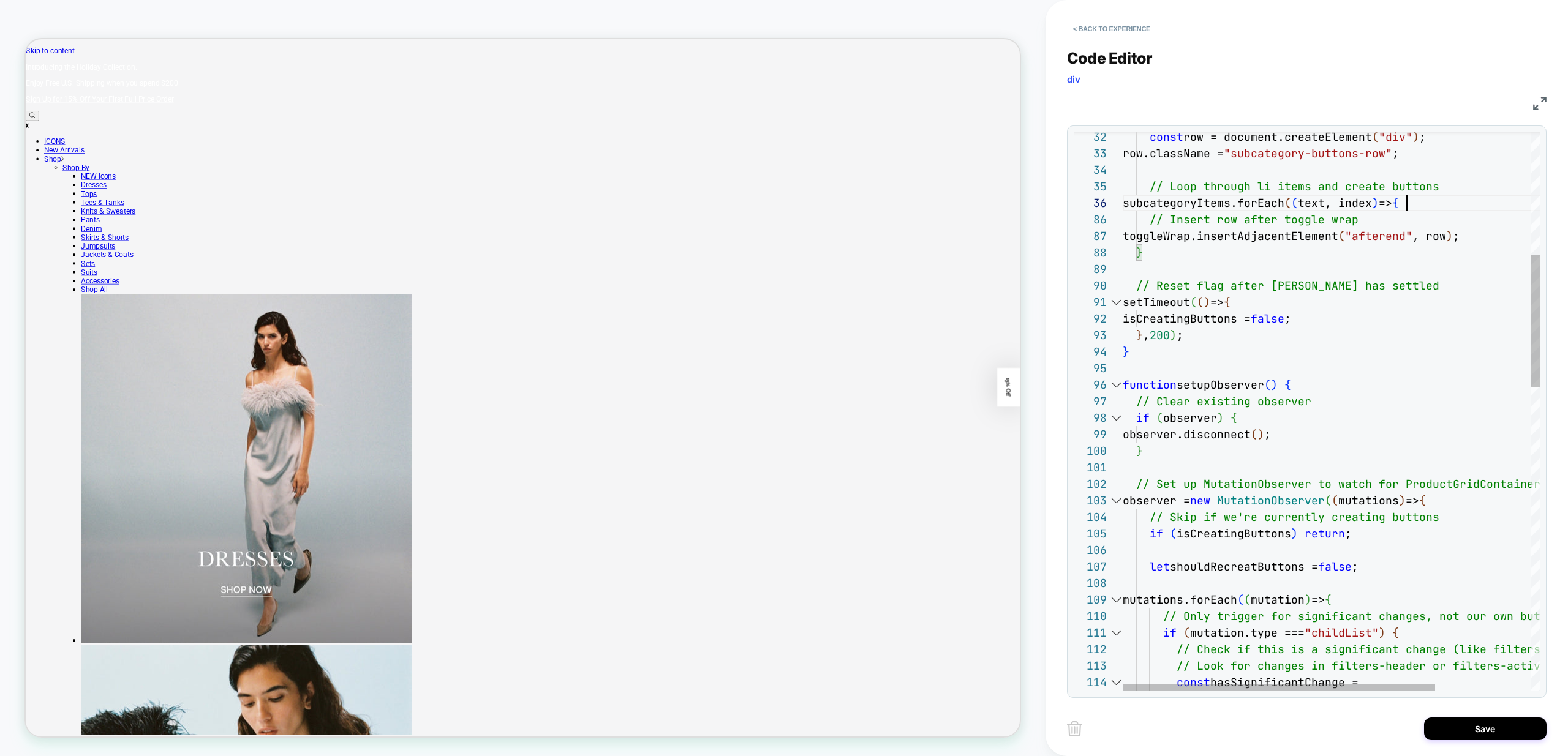
type textarea "**********"
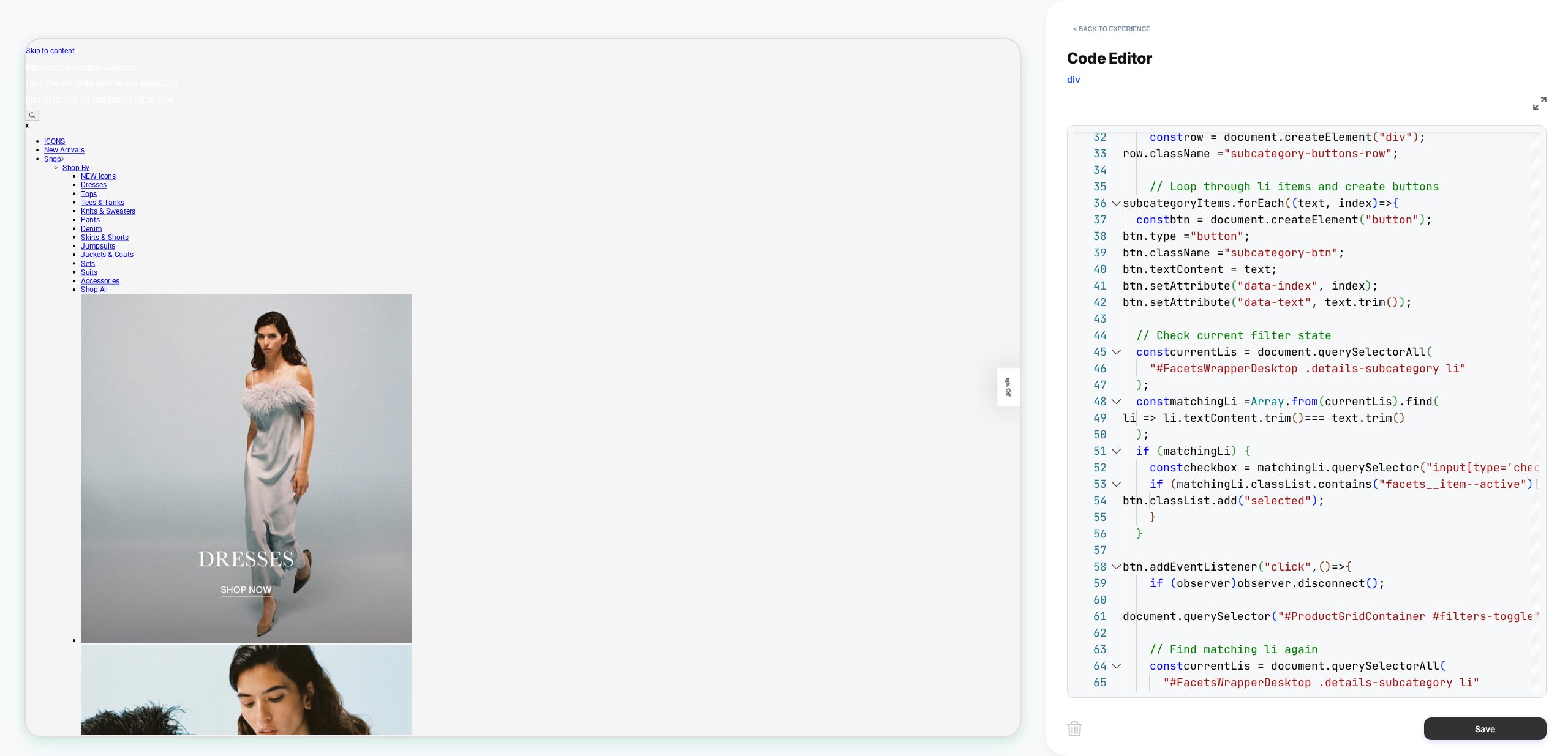
click at [1502, 736] on button "Save" at bounding box center [1485, 728] width 123 height 23
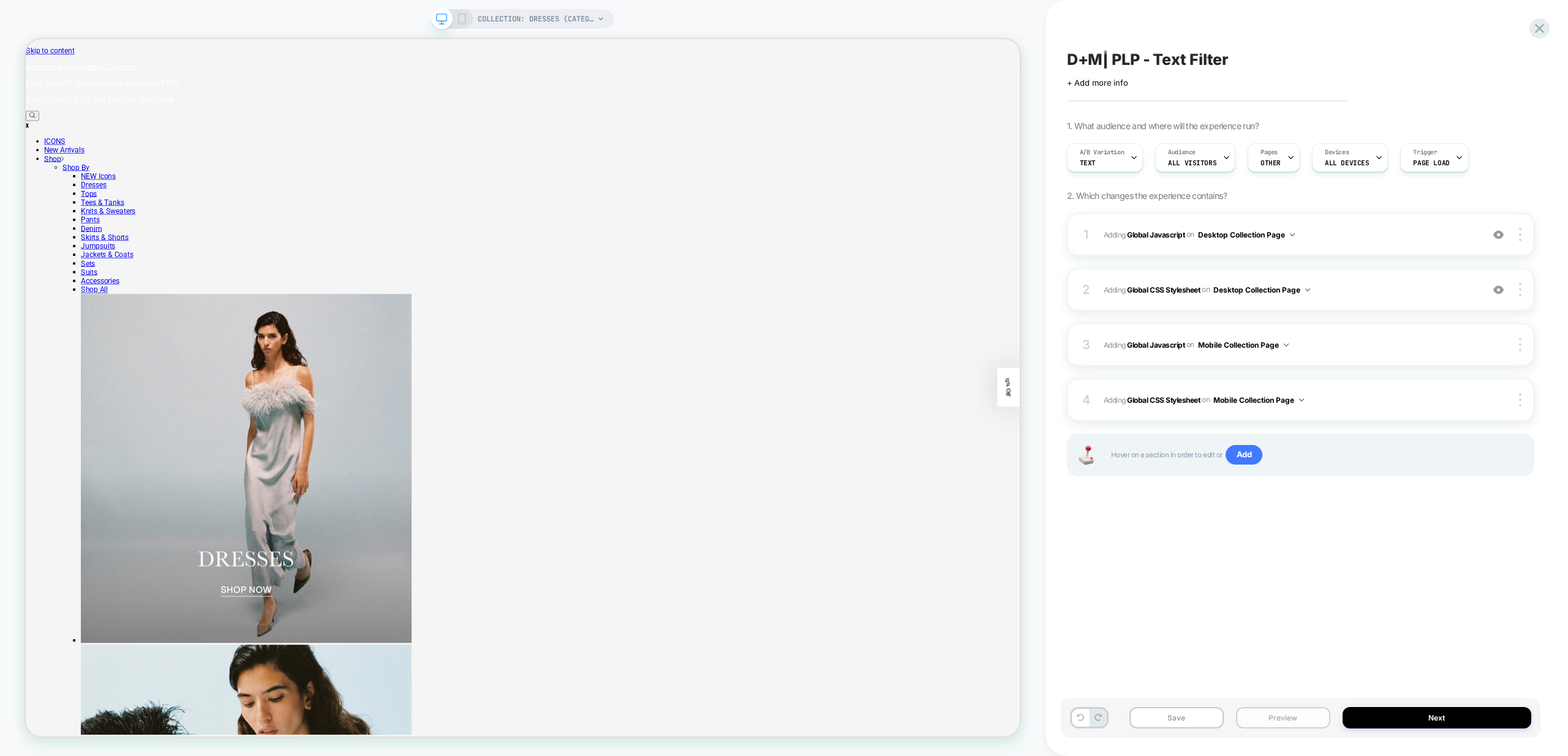
click at [1286, 718] on button "Preview" at bounding box center [1284, 718] width 95 height 22
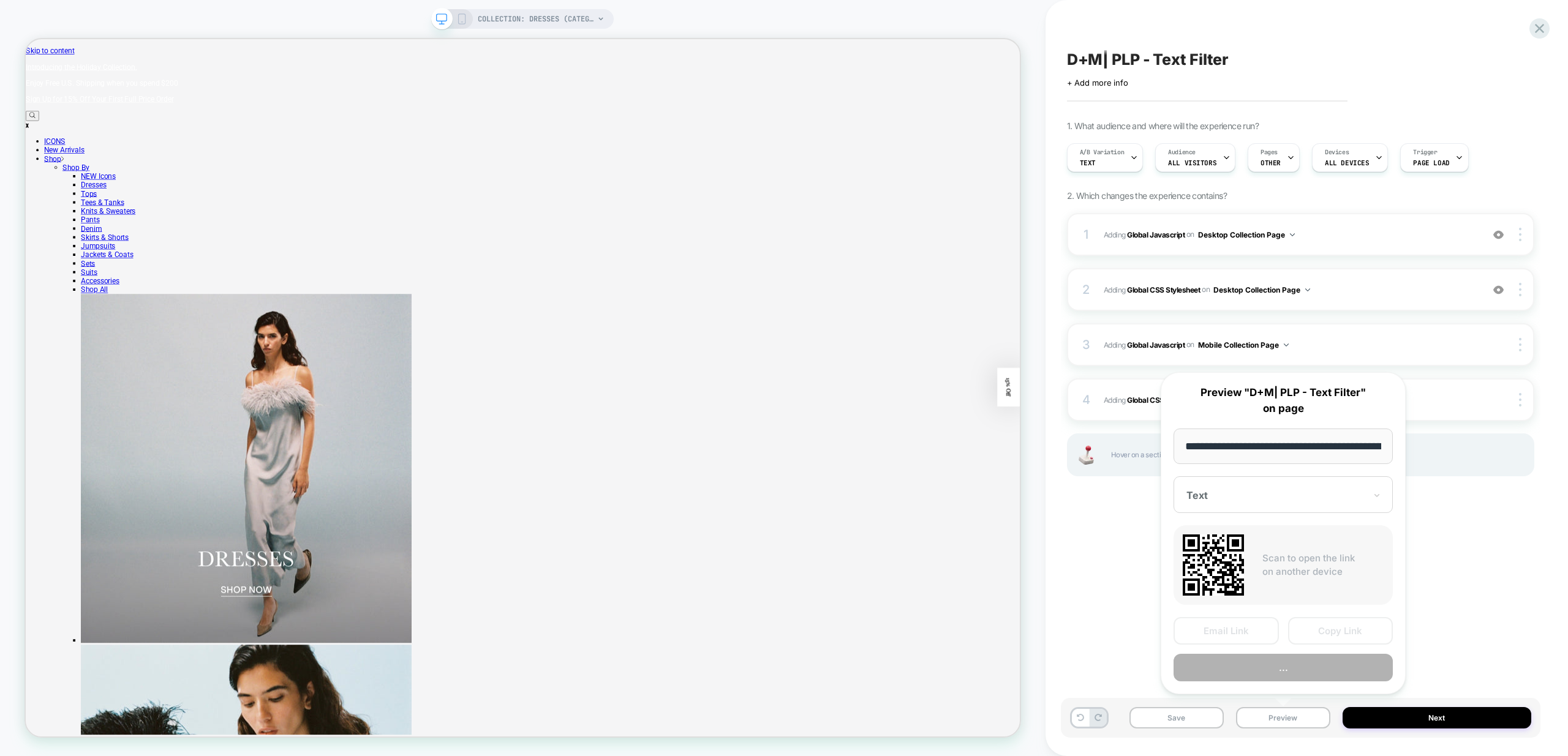
scroll to position [0, 85]
click at [1294, 663] on button "Preview" at bounding box center [1283, 668] width 219 height 28
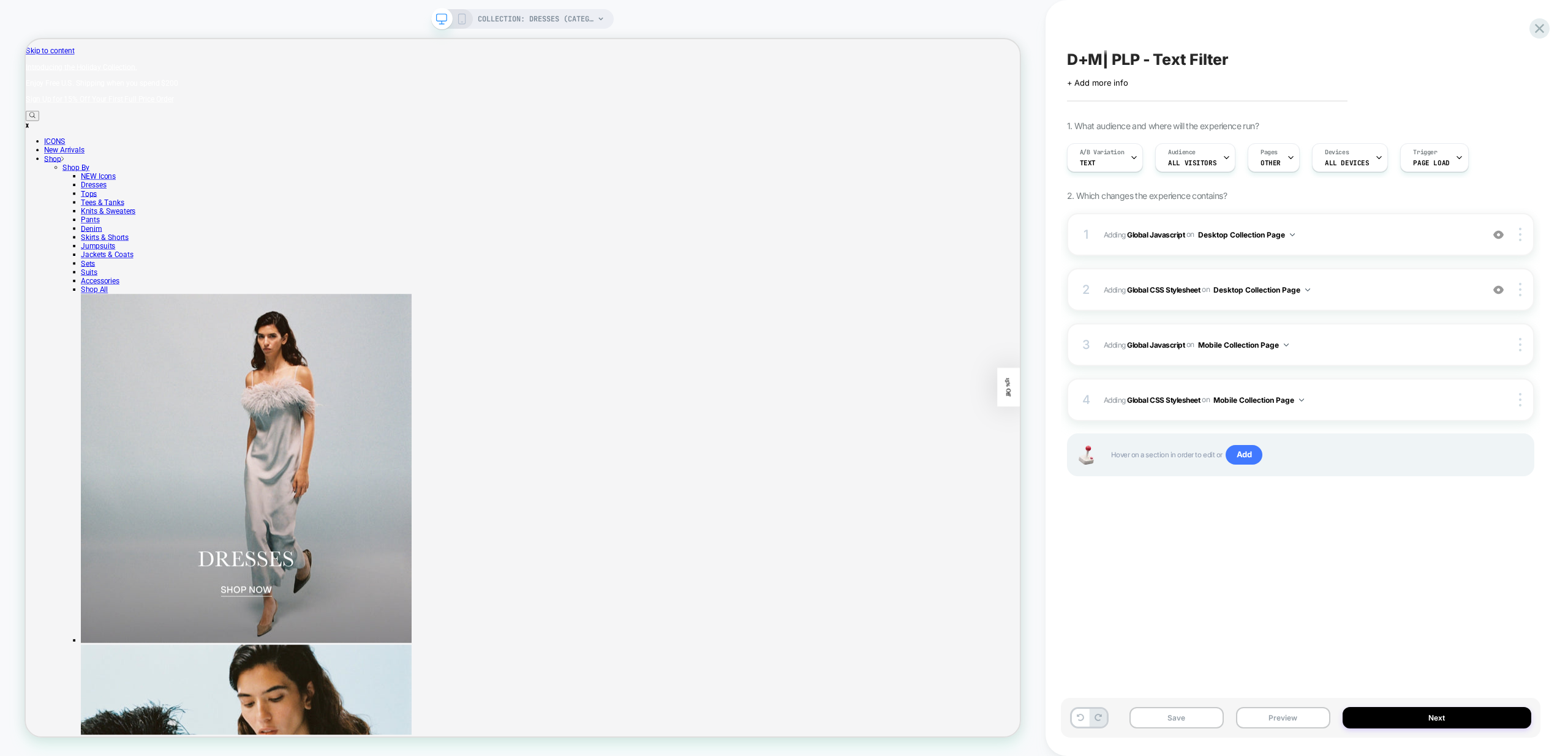
click at [1352, 538] on div "D+M| PLP - Text Filter Click to edit experience details + Add more info 1. What…" at bounding box center [1301, 378] width 479 height 732
click at [1369, 240] on span "Adding Global Javascript on Desktop Collection Page" at bounding box center [1290, 234] width 372 height 15
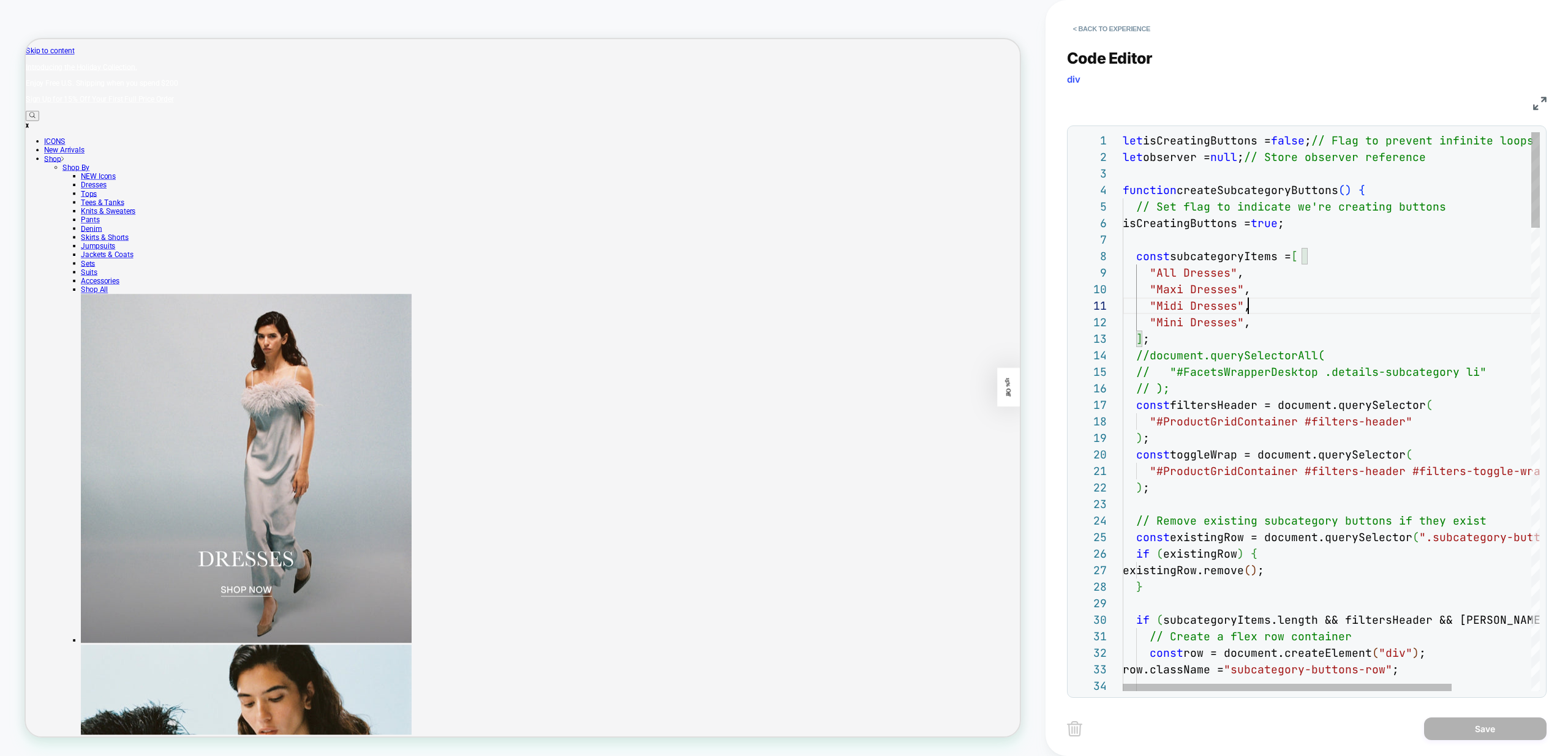
scroll to position [0, 125]
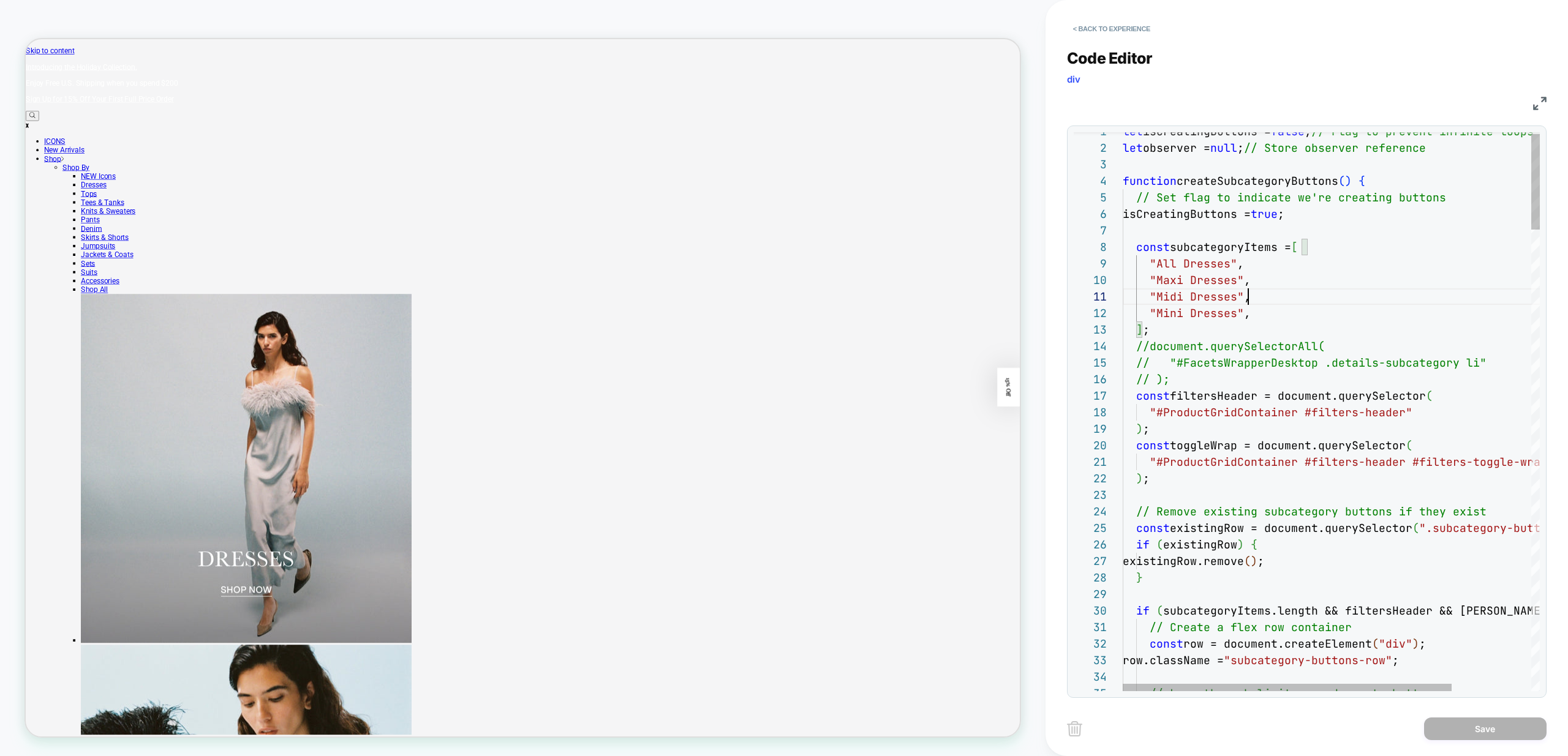
scroll to position [16, 125]
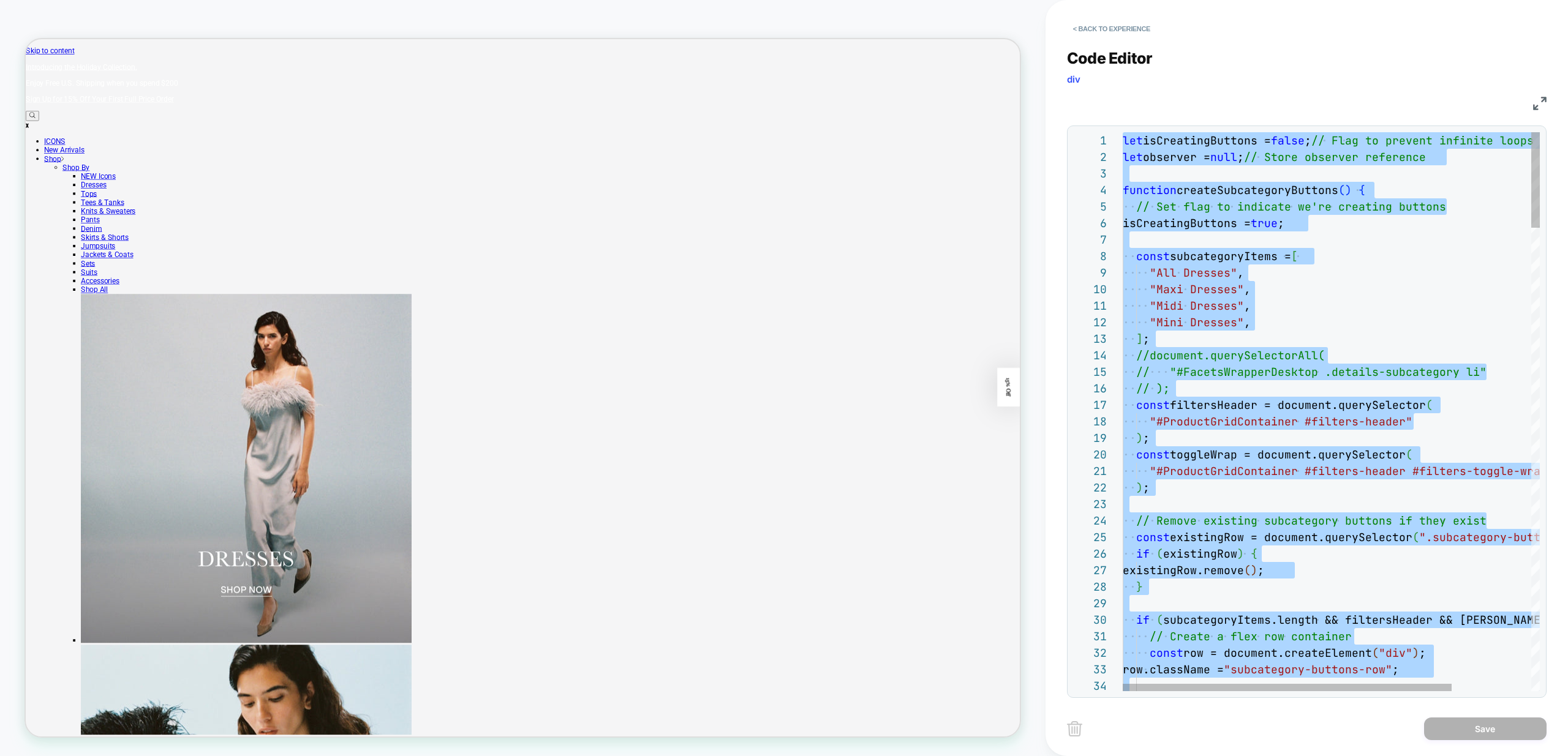
type textarea "**********"
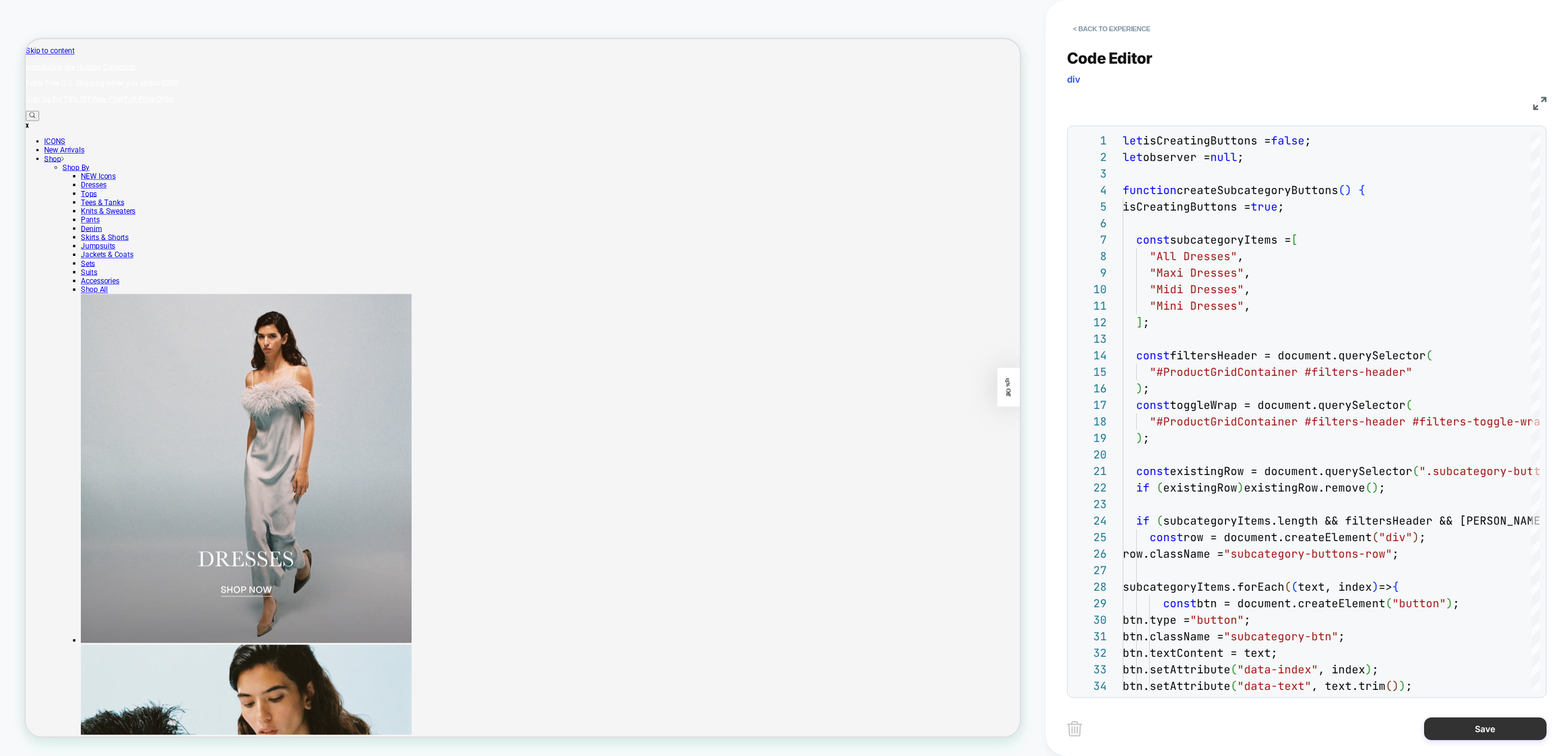
click at [1497, 731] on button "Save" at bounding box center [1485, 728] width 123 height 23
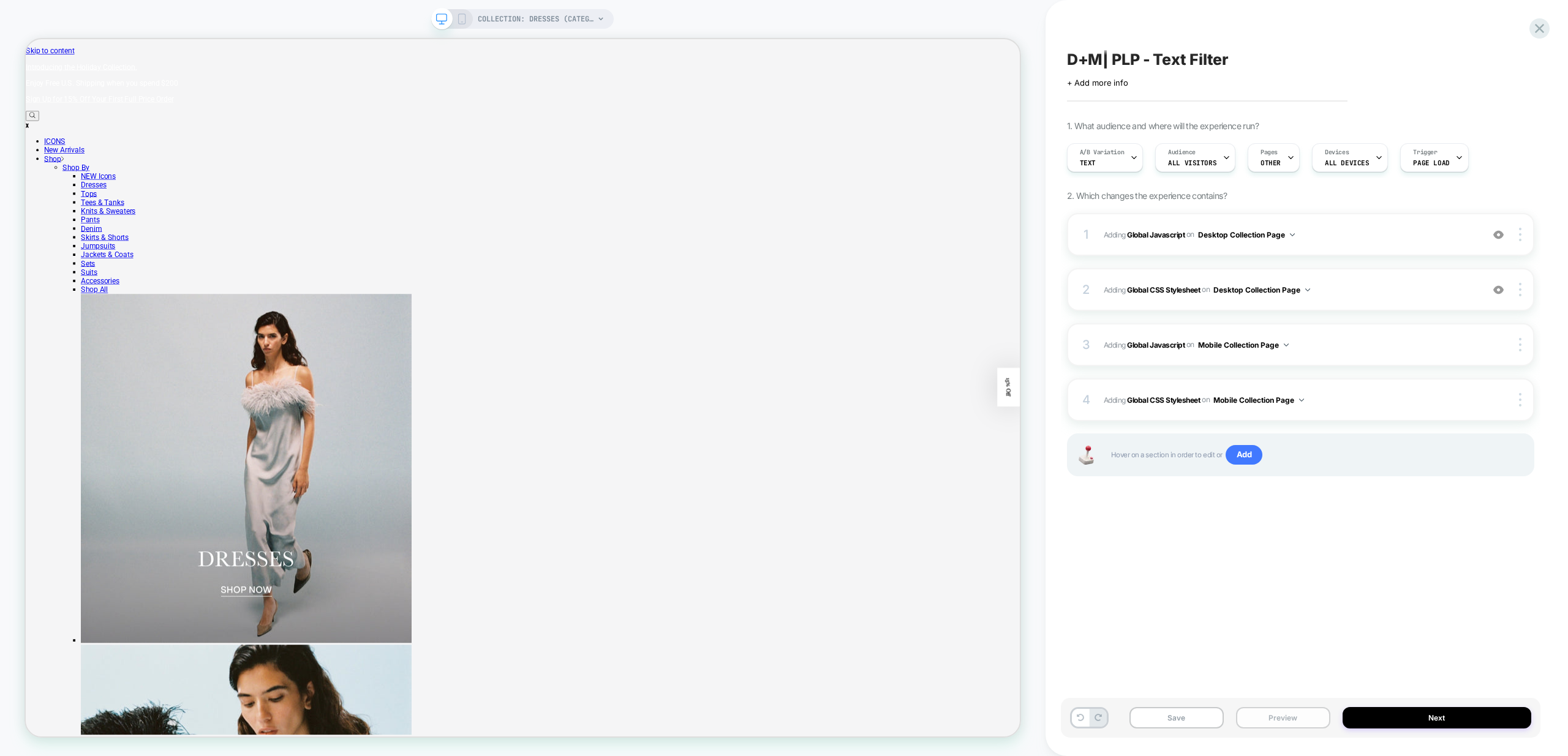
click at [1303, 719] on button "Preview" at bounding box center [1284, 718] width 95 height 22
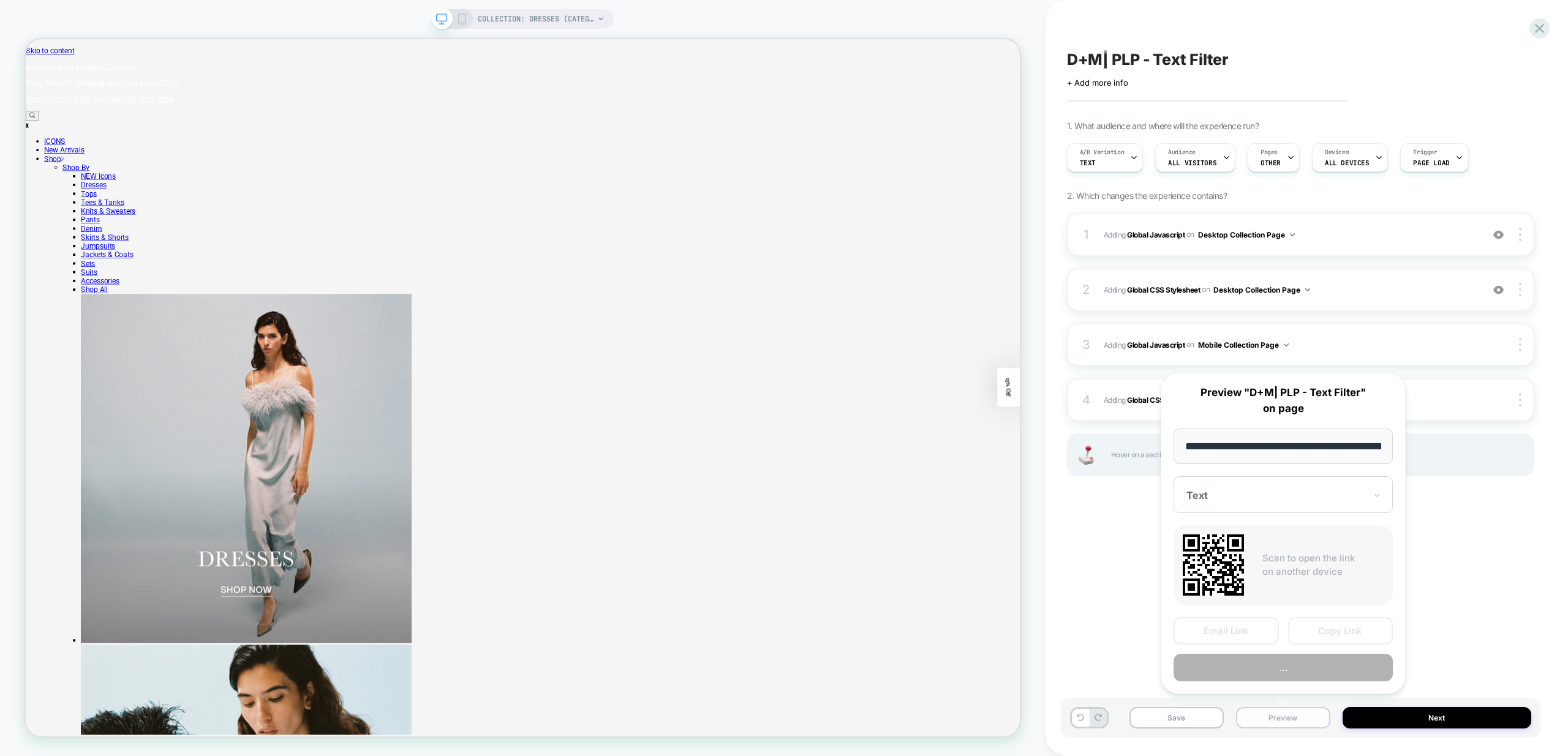
scroll to position [0, 85]
click at [1329, 669] on button "Preview" at bounding box center [1283, 668] width 219 height 28
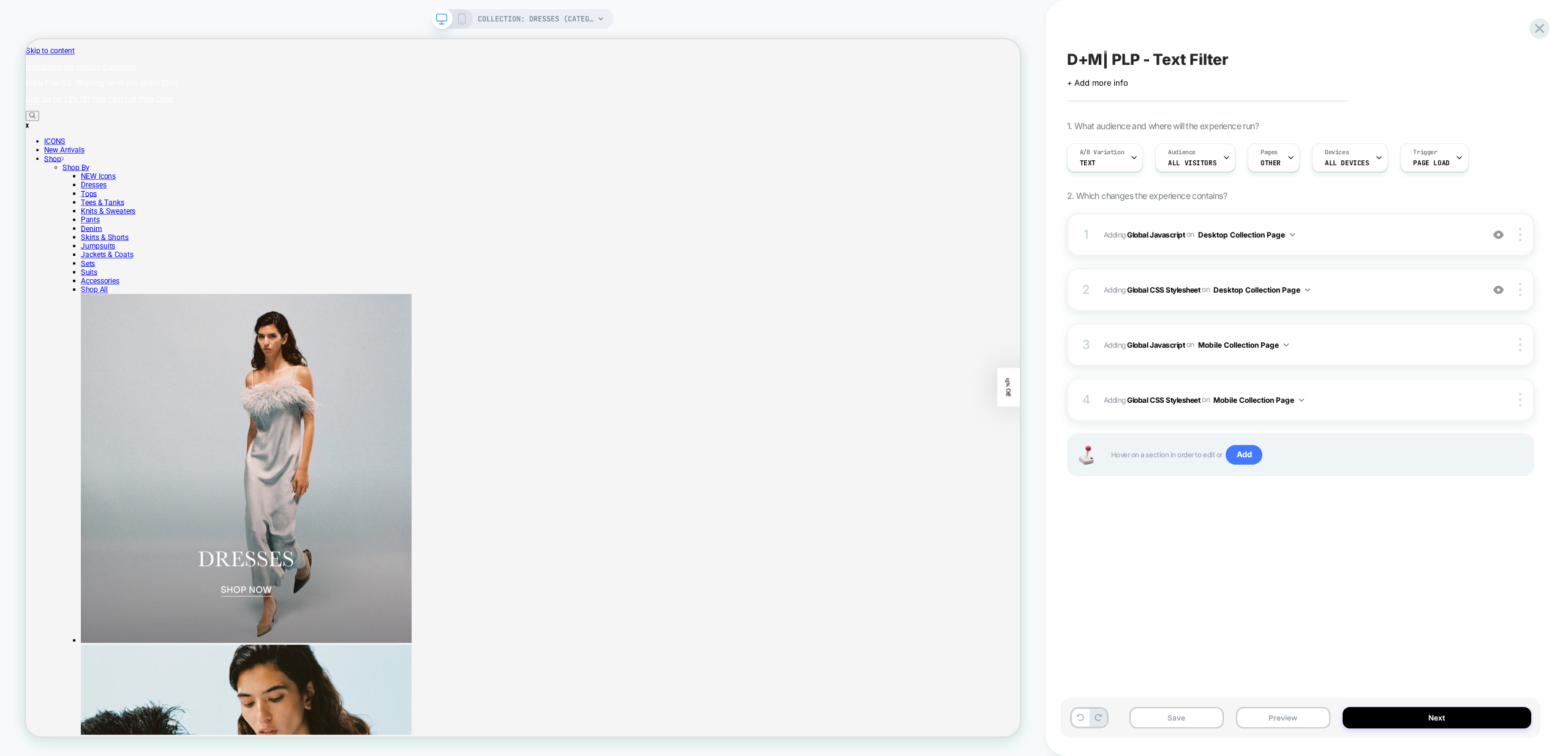
click at [1374, 230] on span "Adding Global Javascript on Desktop Collection Page" at bounding box center [1290, 234] width 372 height 15
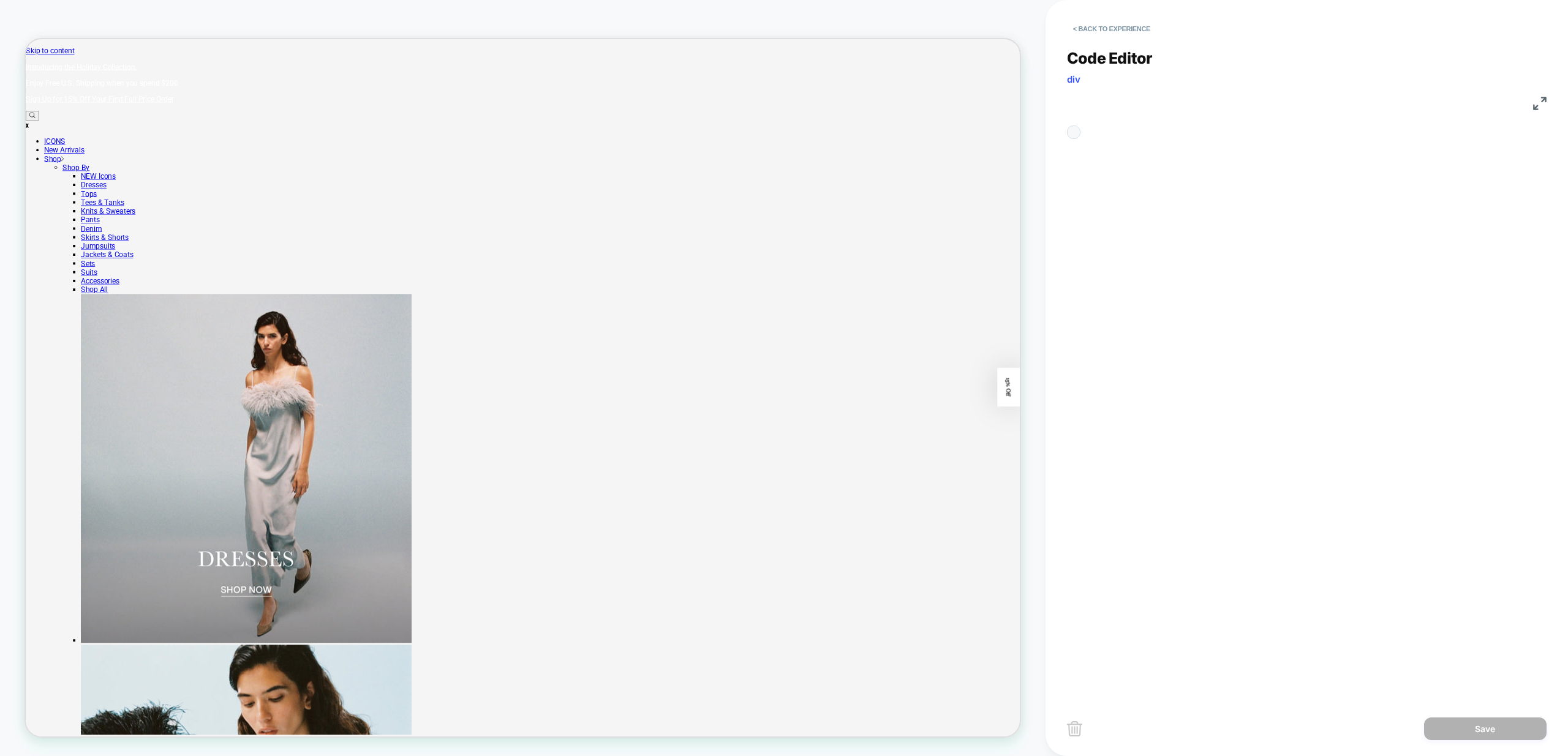
scroll to position [165, 0]
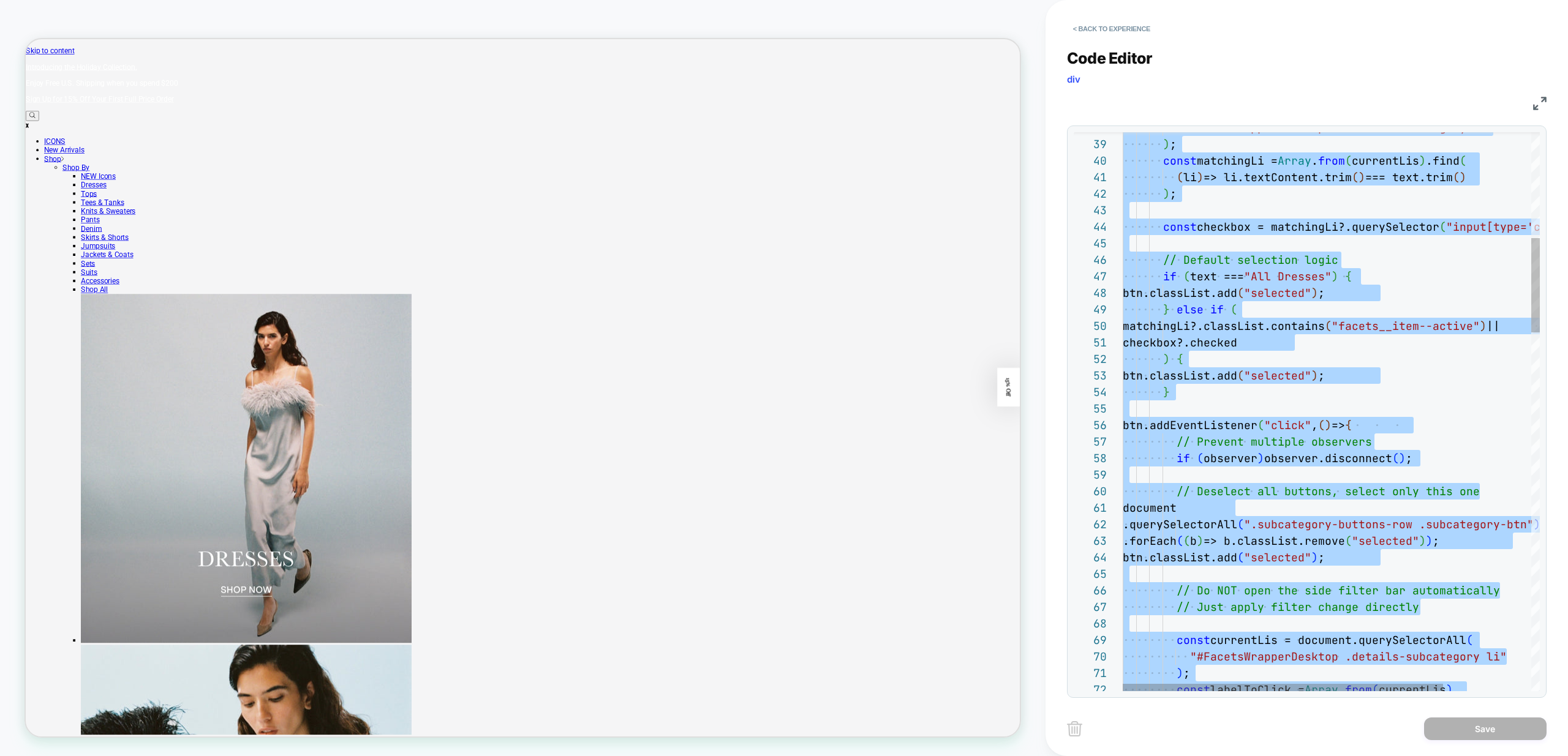
type textarea "**********"
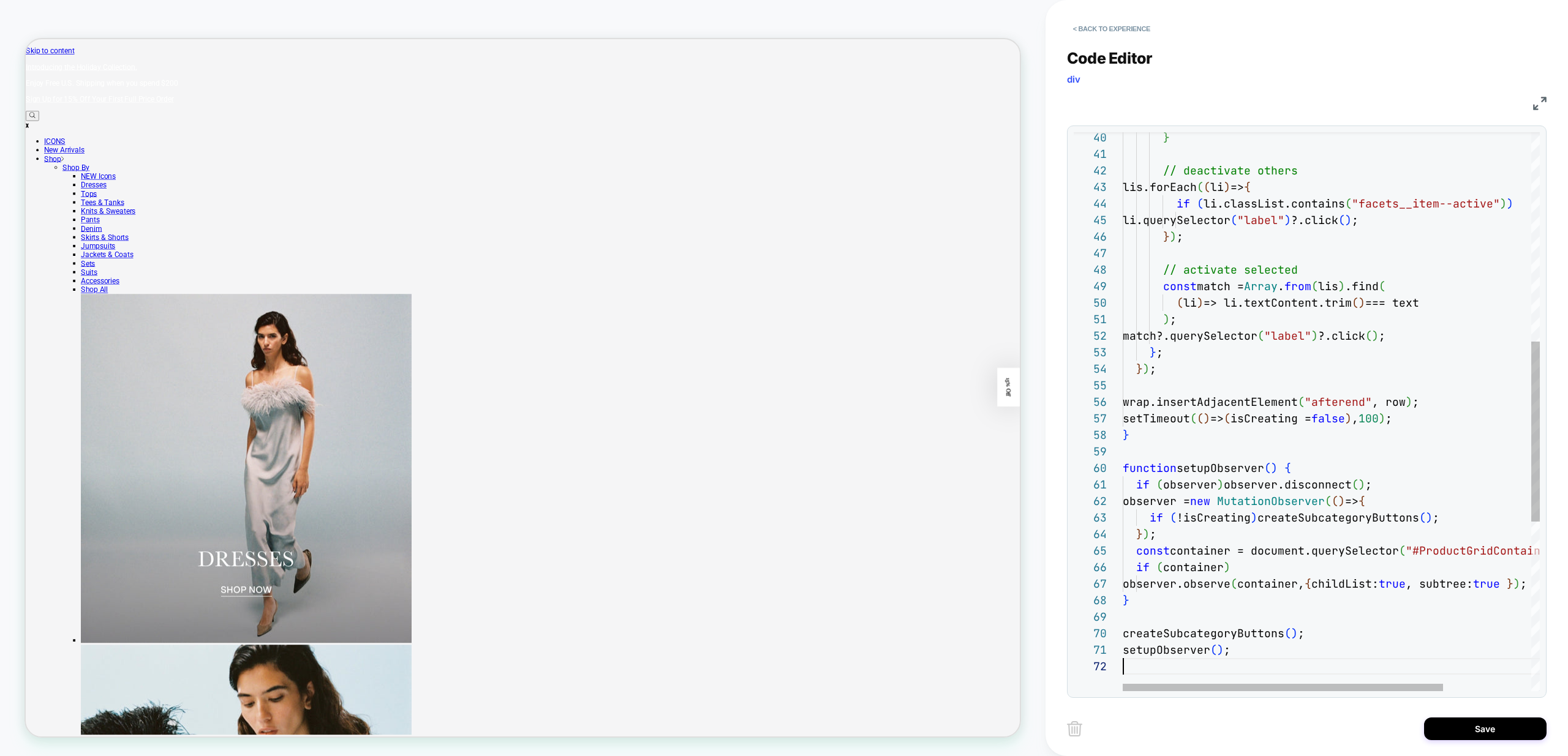
scroll to position [16, 0]
click at [1476, 728] on button "Save" at bounding box center [1485, 728] width 123 height 23
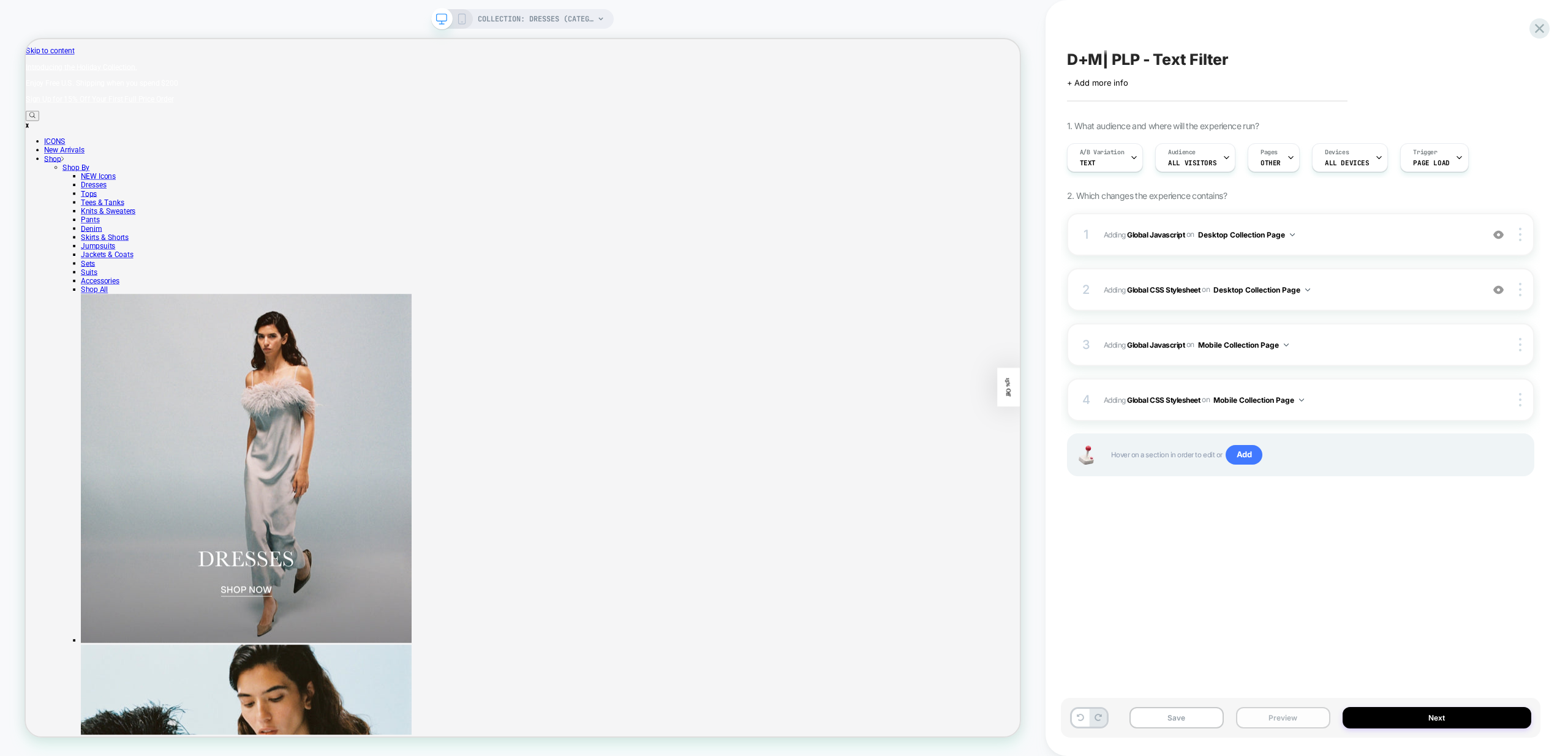
click at [1308, 716] on button "Preview" at bounding box center [1284, 718] width 95 height 22
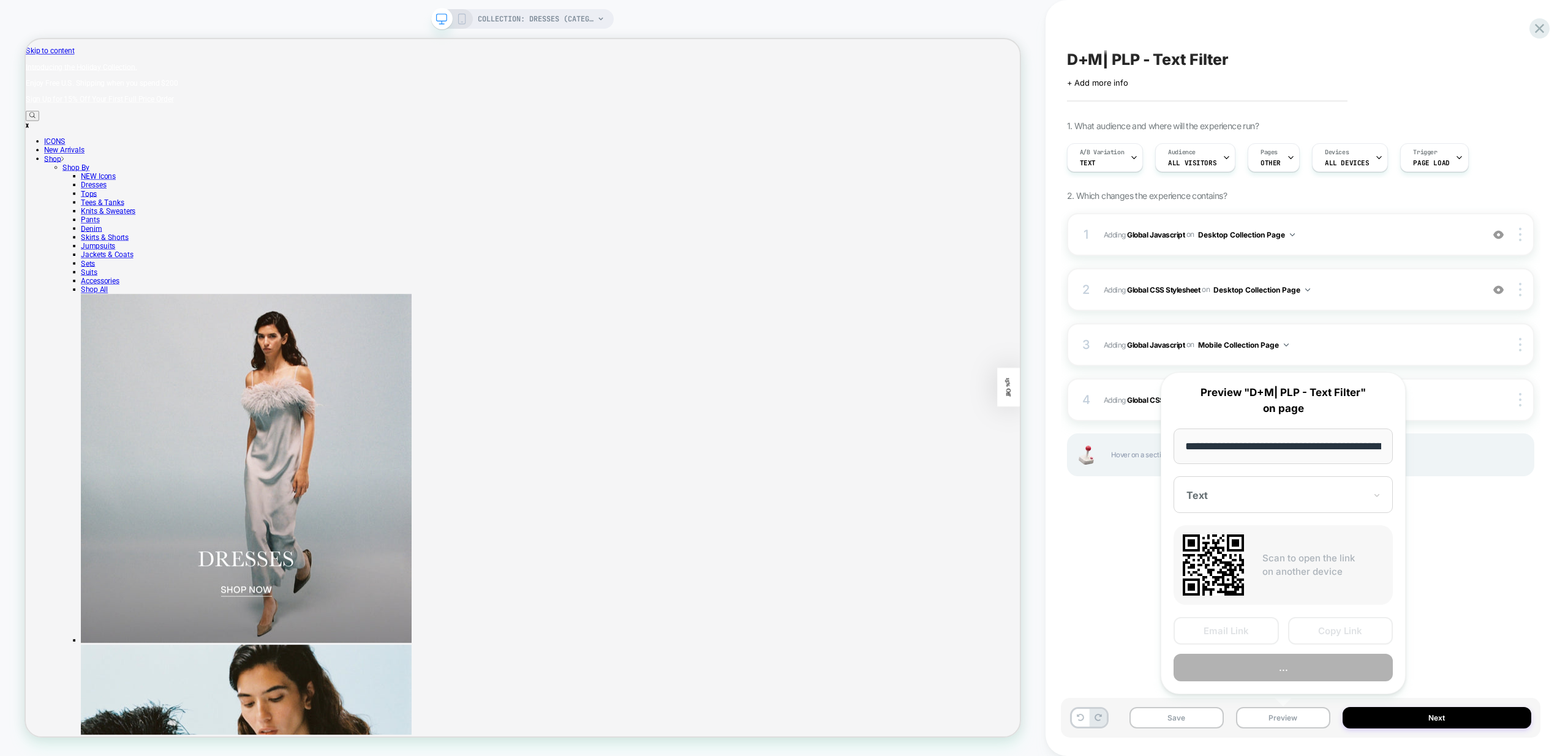
scroll to position [0, 85]
click at [1315, 670] on button "Preview" at bounding box center [1283, 668] width 219 height 28
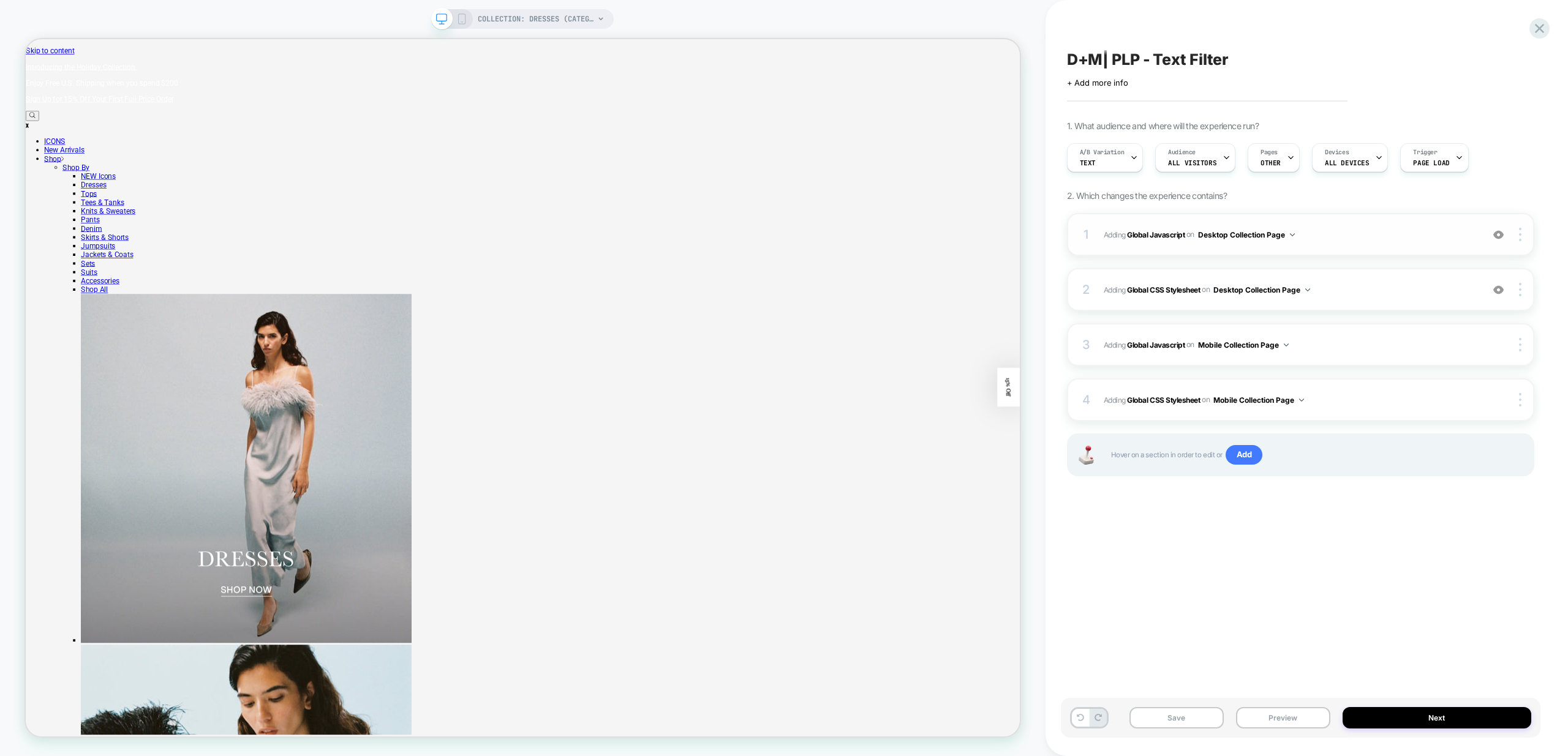
click at [1499, 236] on img at bounding box center [1498, 235] width 11 height 10
click at [1292, 712] on button "Preview" at bounding box center [1284, 718] width 95 height 22
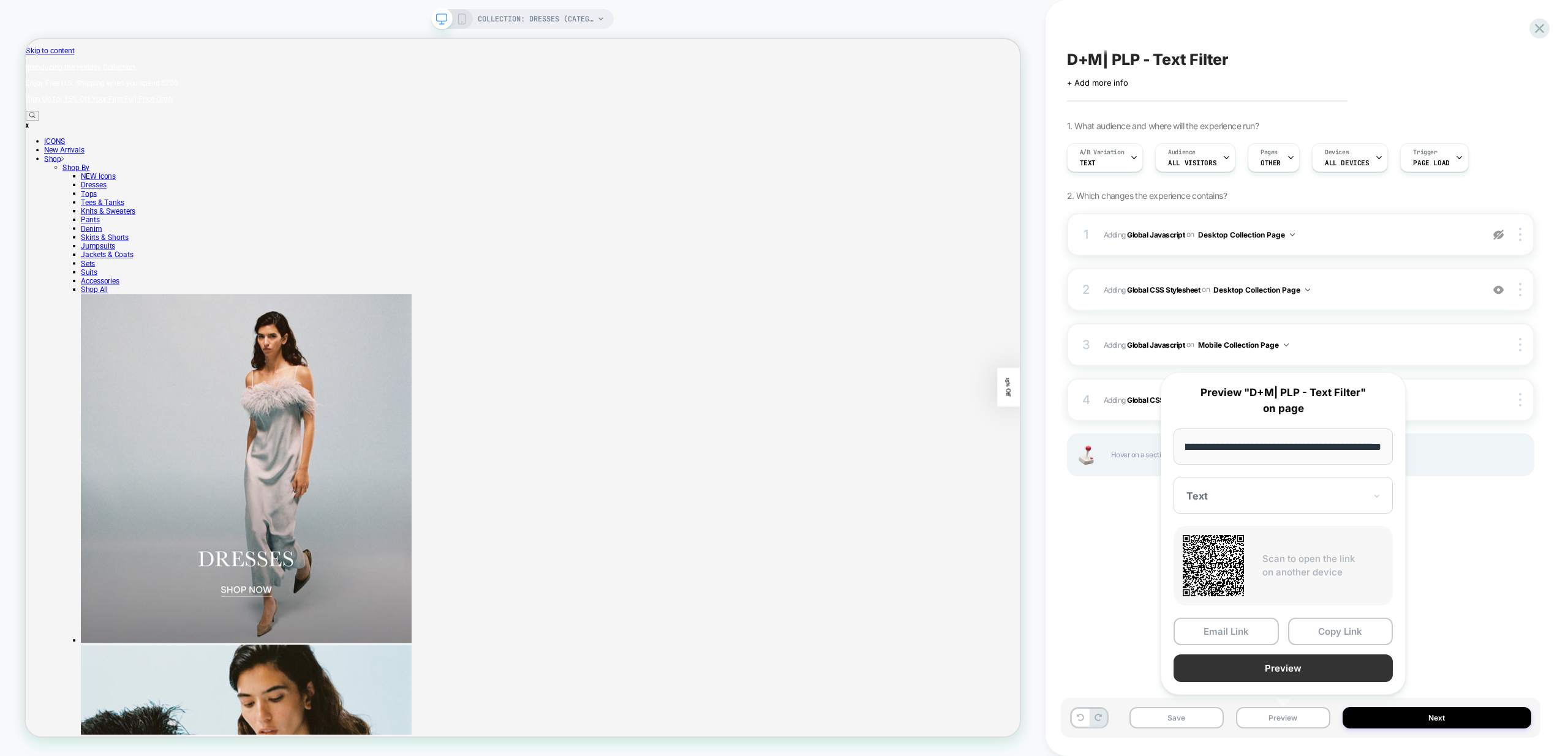
scroll to position [0, 0]
click at [1315, 673] on button "Preview" at bounding box center [1283, 668] width 219 height 28
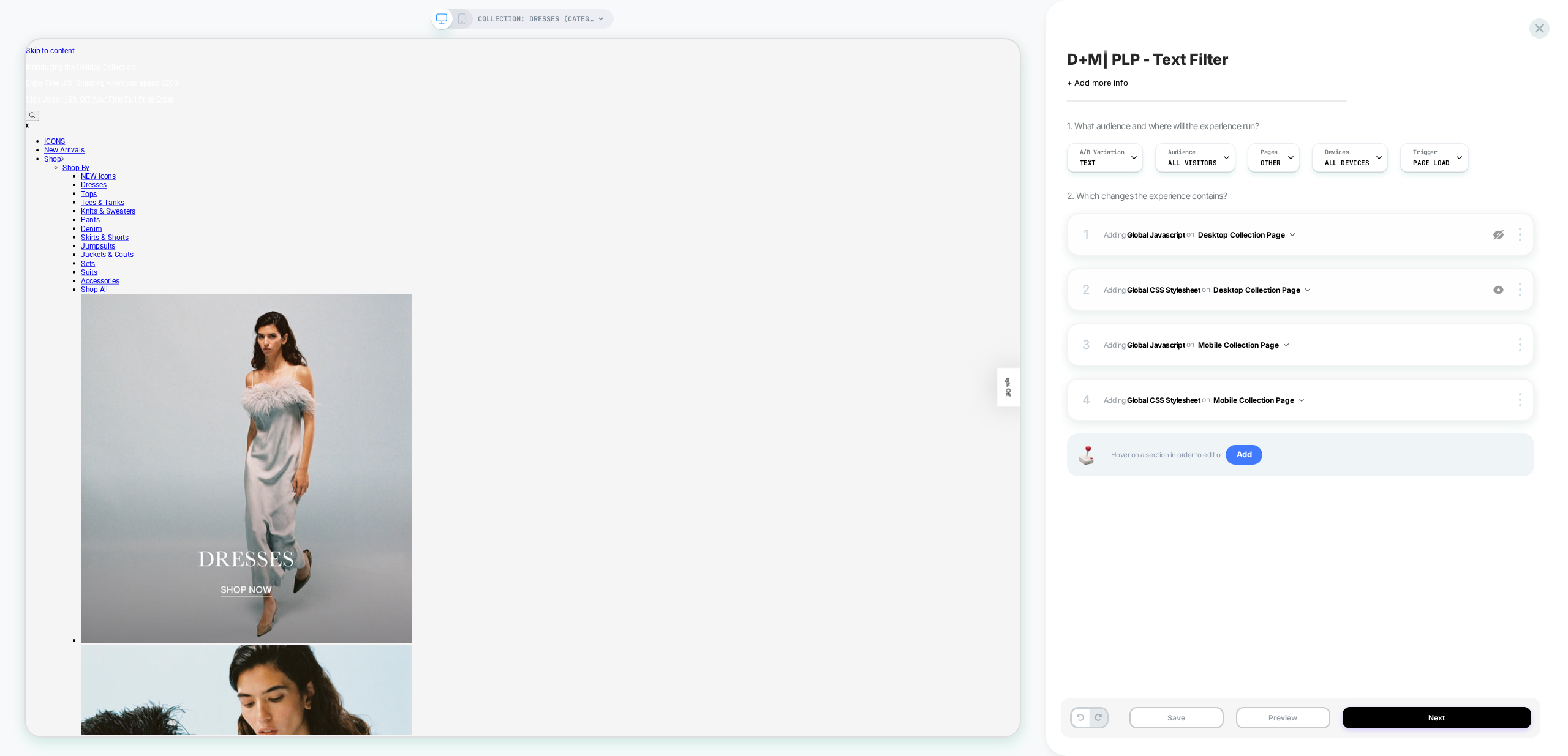
click at [1502, 291] on img at bounding box center [1498, 290] width 11 height 10
click at [1287, 719] on button "Preview" at bounding box center [1284, 718] width 95 height 22
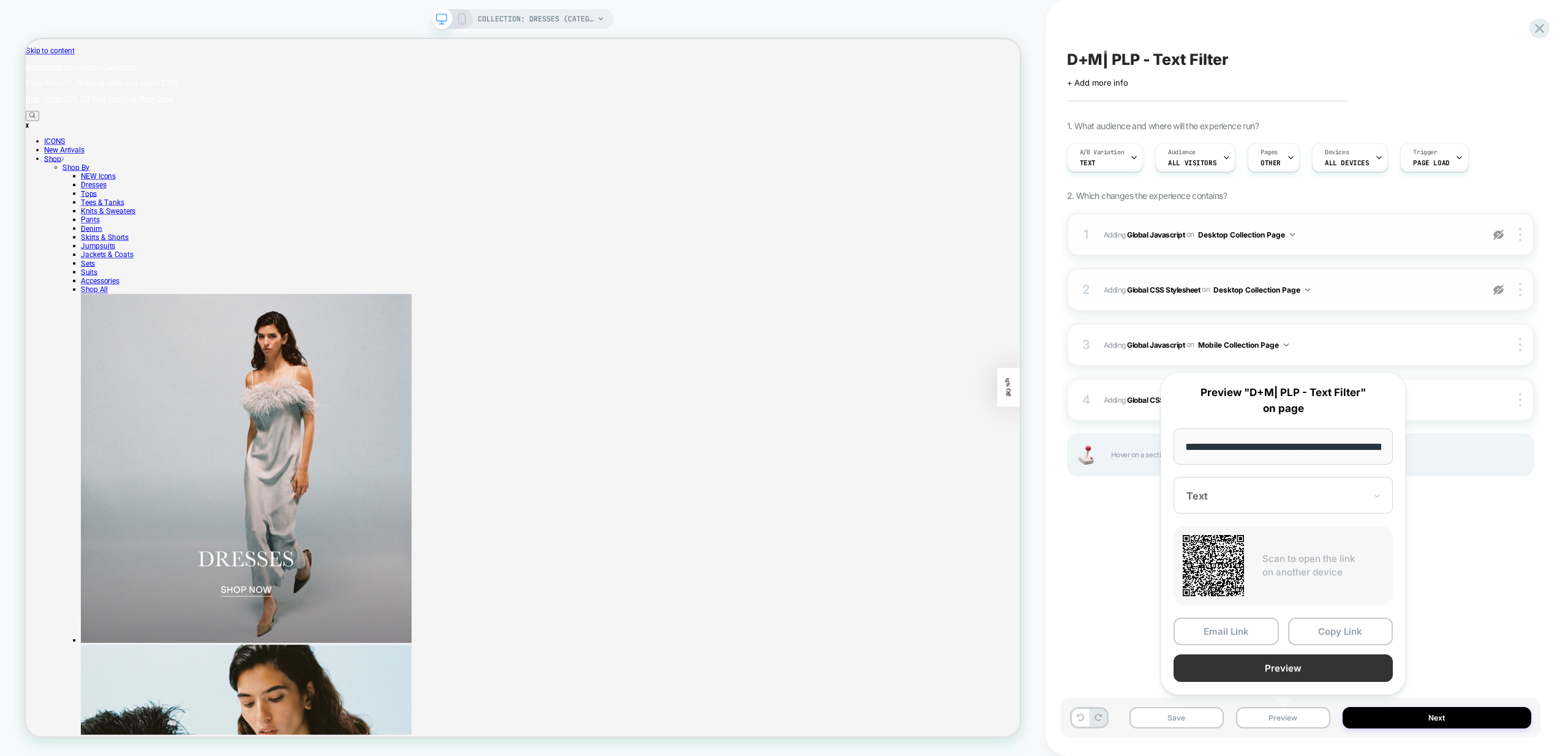
click at [1297, 667] on button "Preview" at bounding box center [1283, 668] width 219 height 28
